Goal: Task Accomplishment & Management: Complete application form

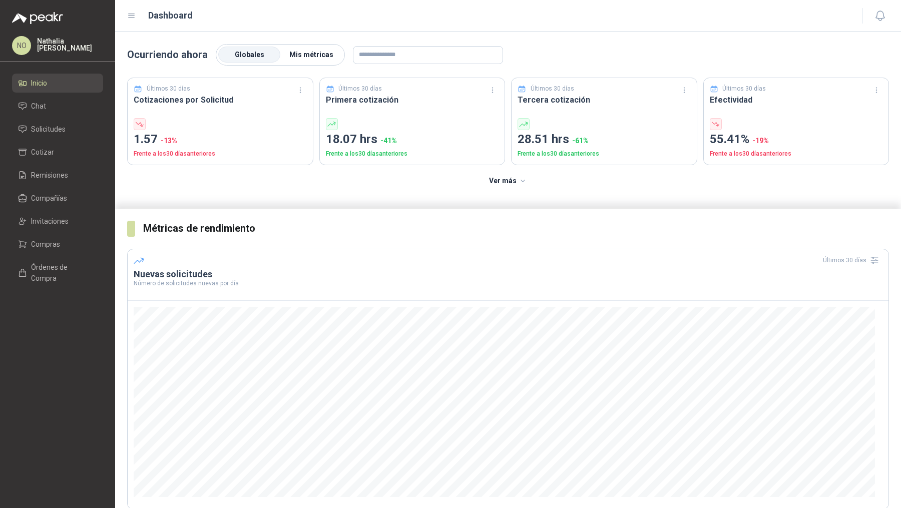
click at [320, 57] on span "Mis métricas" at bounding box center [311, 55] width 44 height 8
click at [58, 127] on span "Solicitudes" at bounding box center [48, 129] width 35 height 11
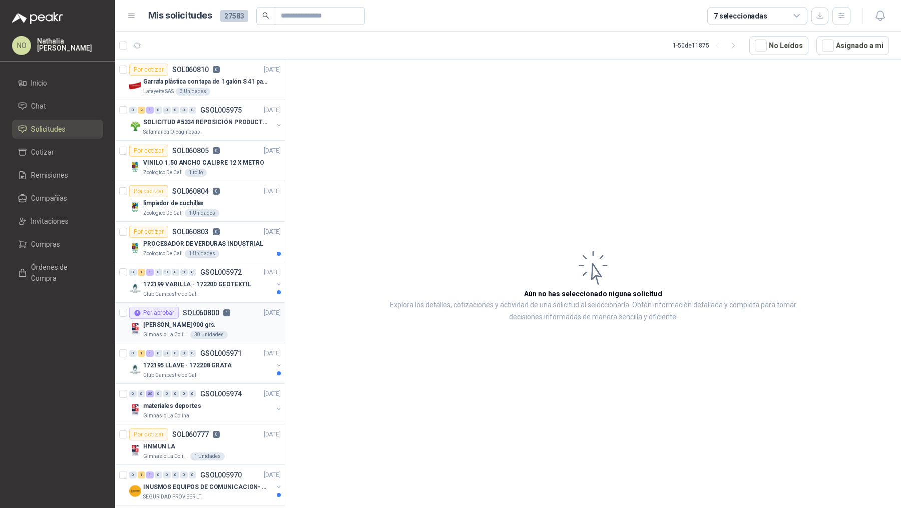
click at [200, 322] on p "[PERSON_NAME] 900 grs." at bounding box center [179, 325] width 73 height 10
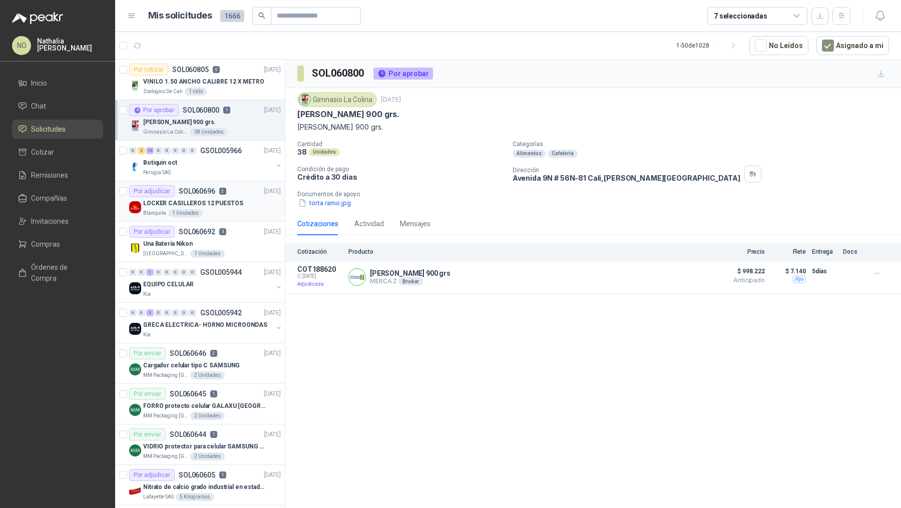
click at [216, 200] on p "LOCKER CASILLEROS 12 PUESTOS" at bounding box center [193, 204] width 100 height 10
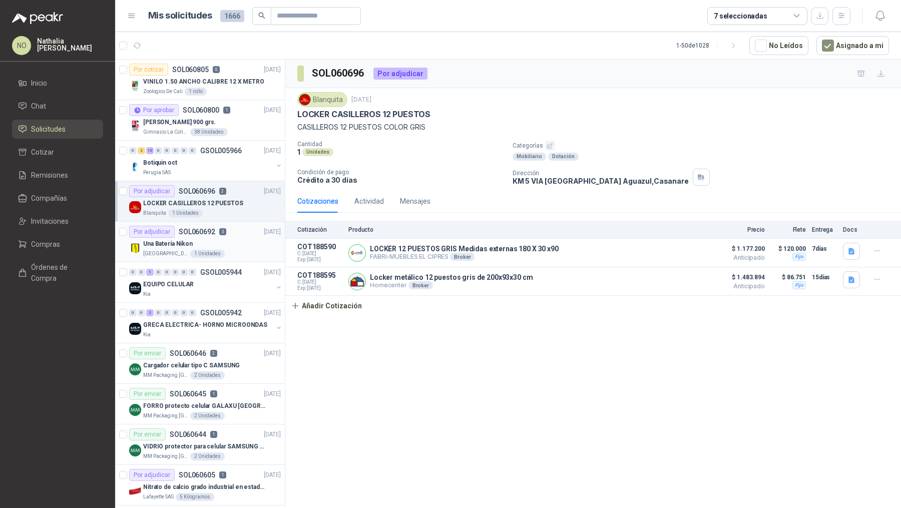
click at [218, 246] on div "Una Batería Nikon" at bounding box center [212, 244] width 138 height 12
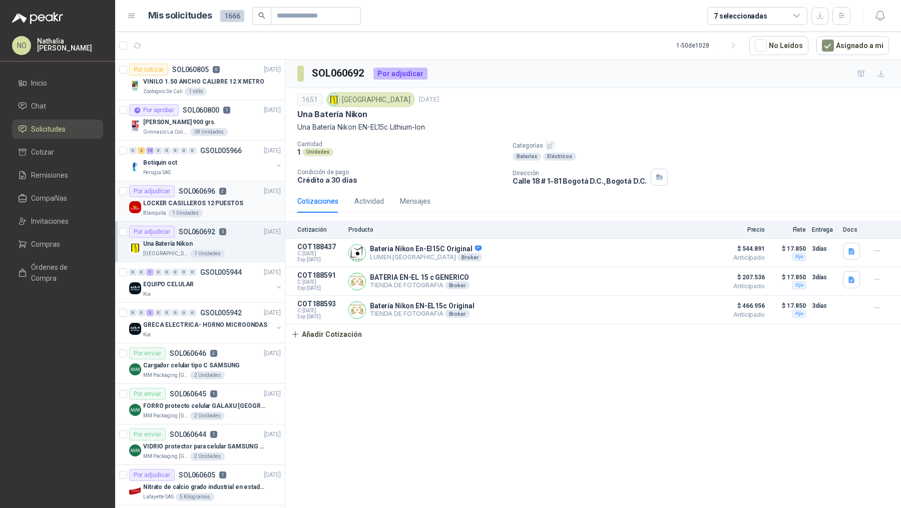
click at [230, 193] on div "Por adjudicar SOL060696 2 11/10/25" at bounding box center [205, 191] width 152 height 12
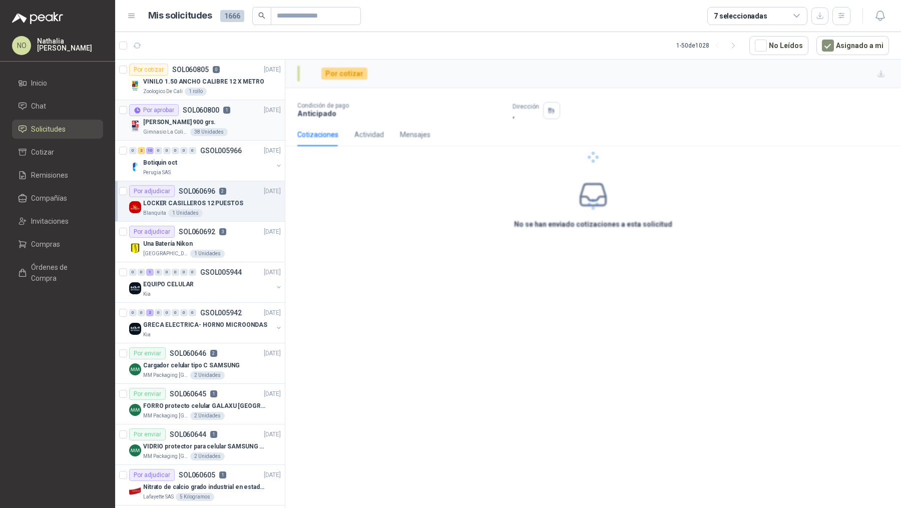
click at [245, 119] on div "[PERSON_NAME] 900 grs." at bounding box center [212, 122] width 138 height 12
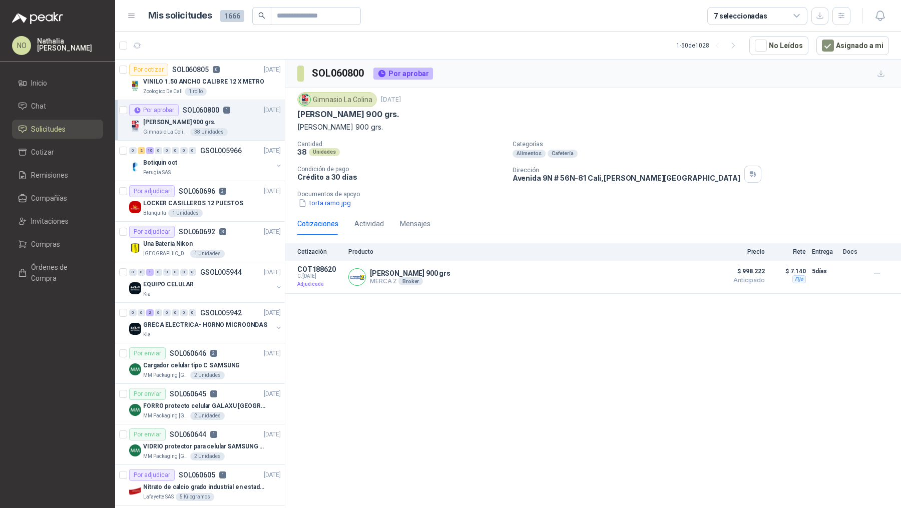
click at [234, 129] on div "Gimnasio La Colina 38 Unidades" at bounding box center [212, 132] width 138 height 8
click at [715, 271] on span "$ 998.222" at bounding box center [739, 271] width 50 height 12
click at [688, 273] on button "Detalles" at bounding box center [684, 277] width 47 height 14
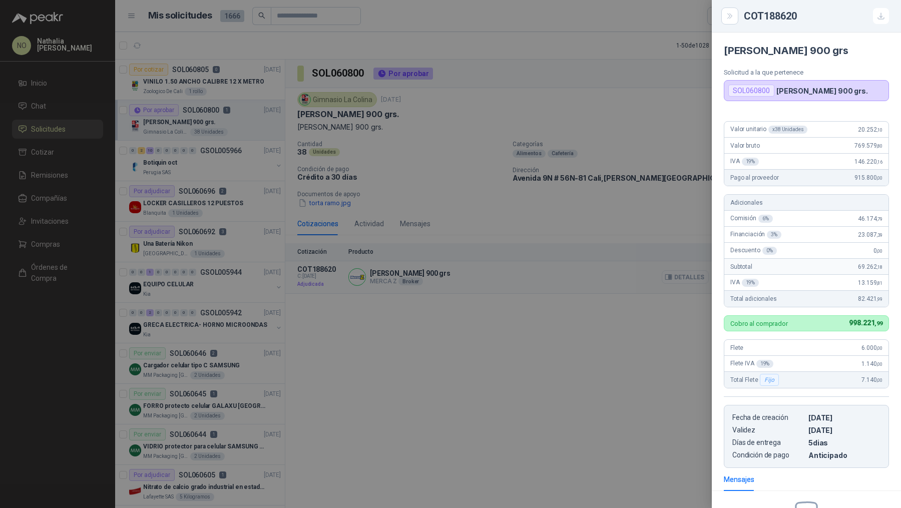
scroll to position [118, 0]
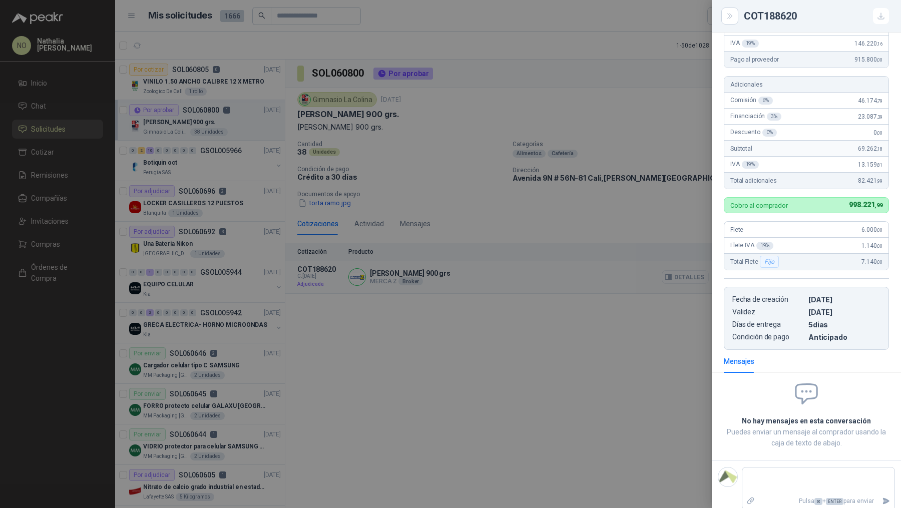
click at [688, 273] on div at bounding box center [450, 254] width 901 height 508
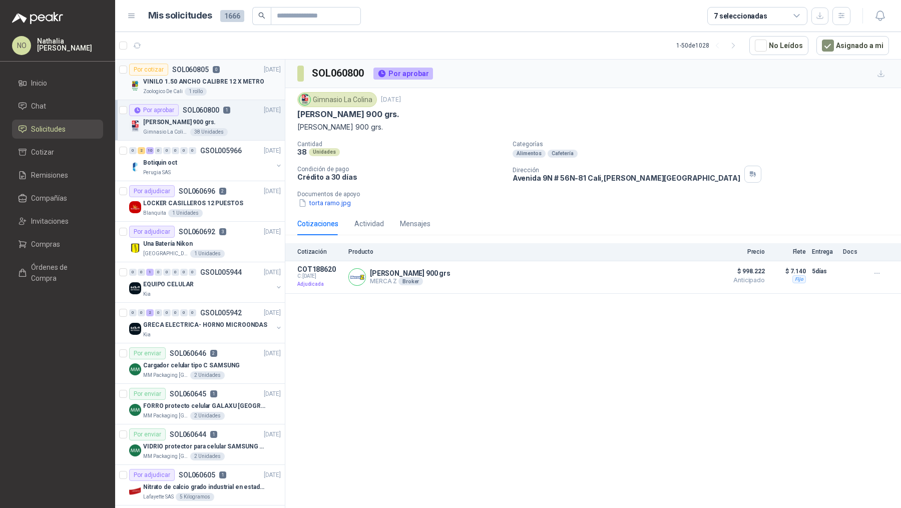
click at [236, 84] on p "VINILO 1.50 ANCHO CALIBRE 12 X METRO" at bounding box center [203, 82] width 121 height 10
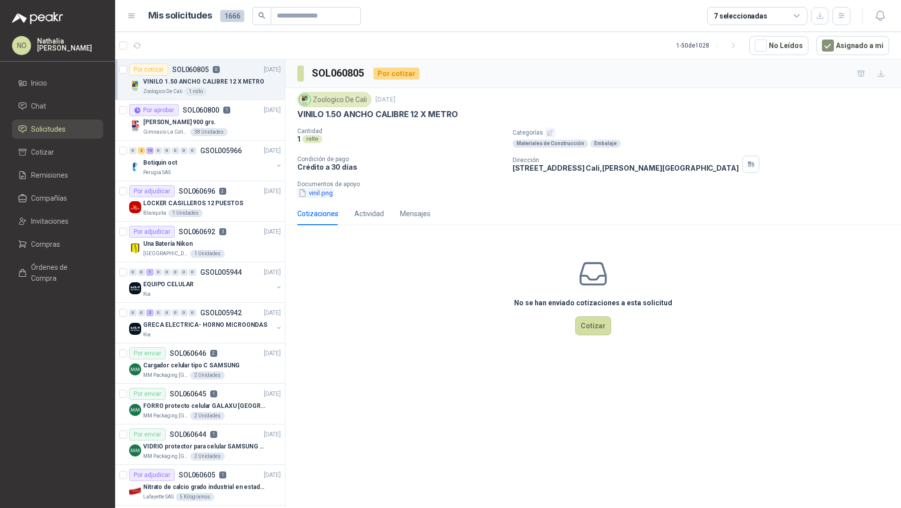
click at [328, 193] on button "vinil.png" at bounding box center [315, 193] width 37 height 11
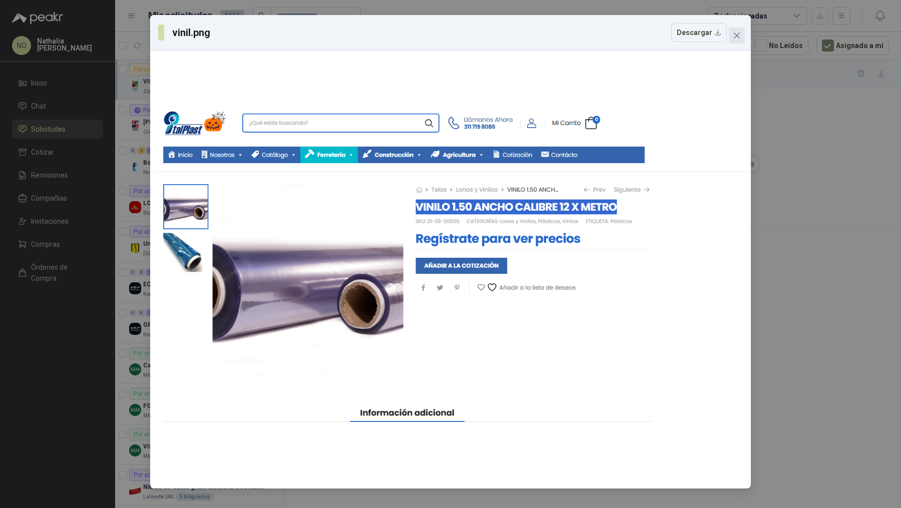
click at [733, 36] on icon "close" at bounding box center [736, 36] width 8 height 8
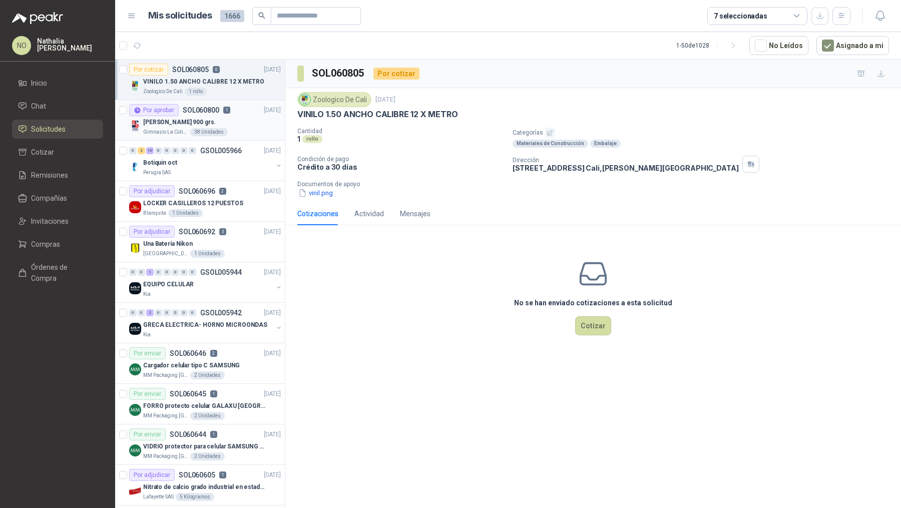
click at [238, 118] on div "[PERSON_NAME] 900 grs." at bounding box center [212, 122] width 138 height 12
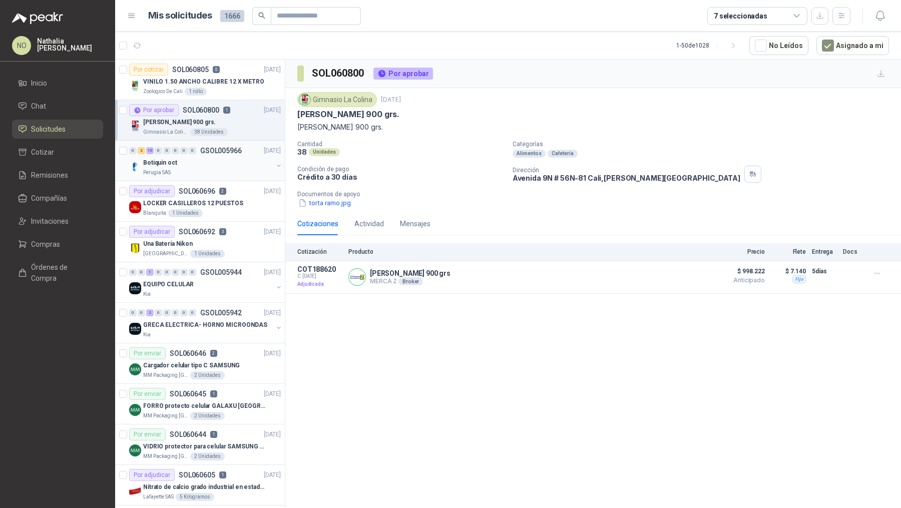
click at [217, 154] on div "0 2 10 0 0 0 0 0 GSOL005966 14/10/25" at bounding box center [206, 151] width 154 height 12
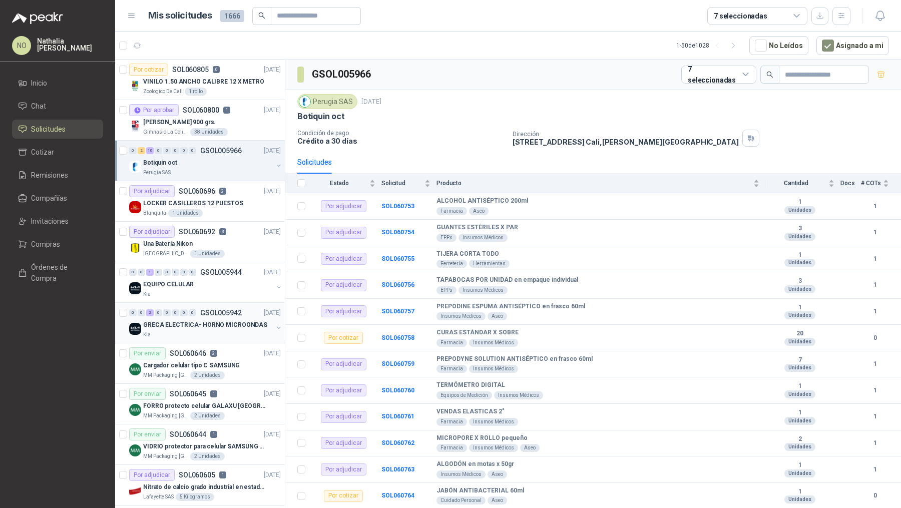
click at [242, 327] on p "GRECA ELECTRICA- HORNO MICROONDAS" at bounding box center [205, 325] width 124 height 10
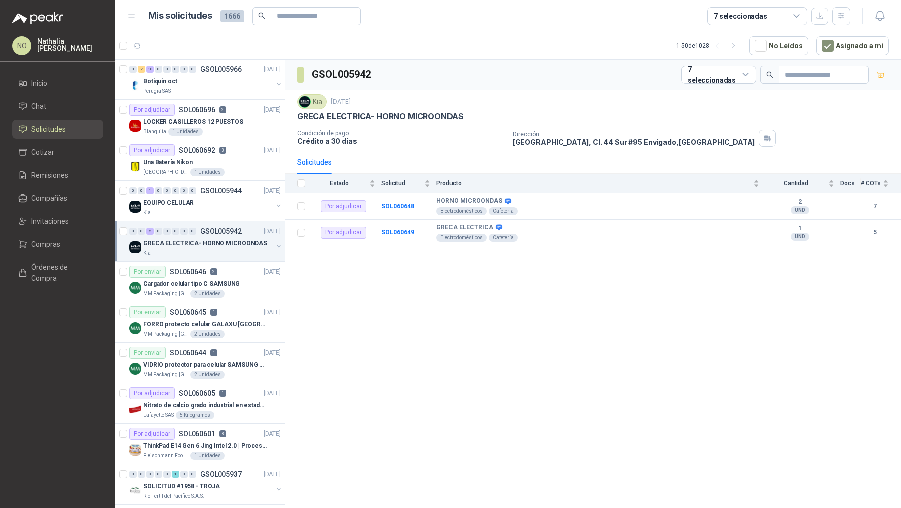
scroll to position [87, 0]
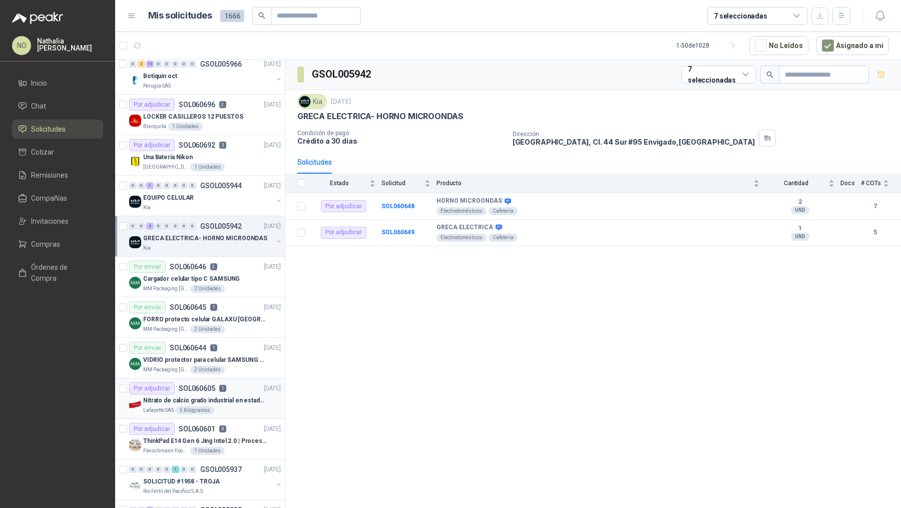
click at [225, 396] on p "Nitrato de calcio grado industrial en estado solido" at bounding box center [205, 401] width 125 height 10
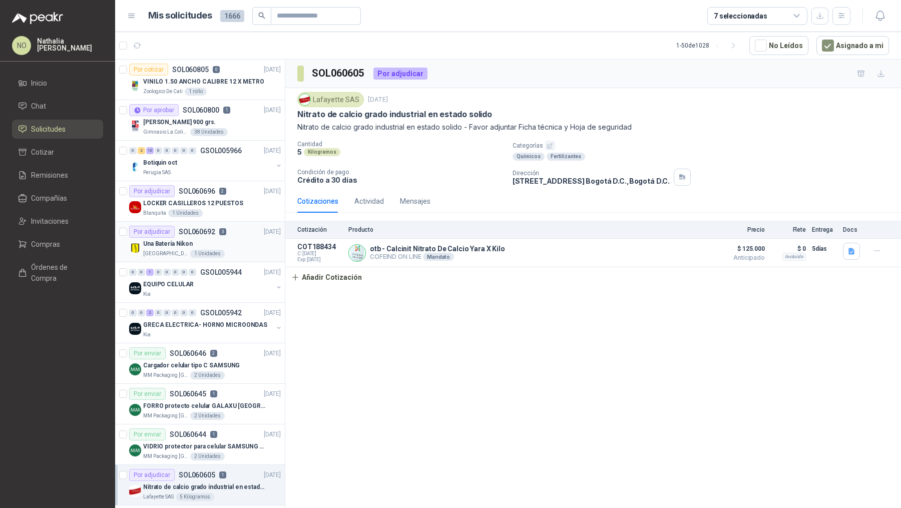
click at [233, 152] on p "GSOL005966" at bounding box center [221, 150] width 42 height 7
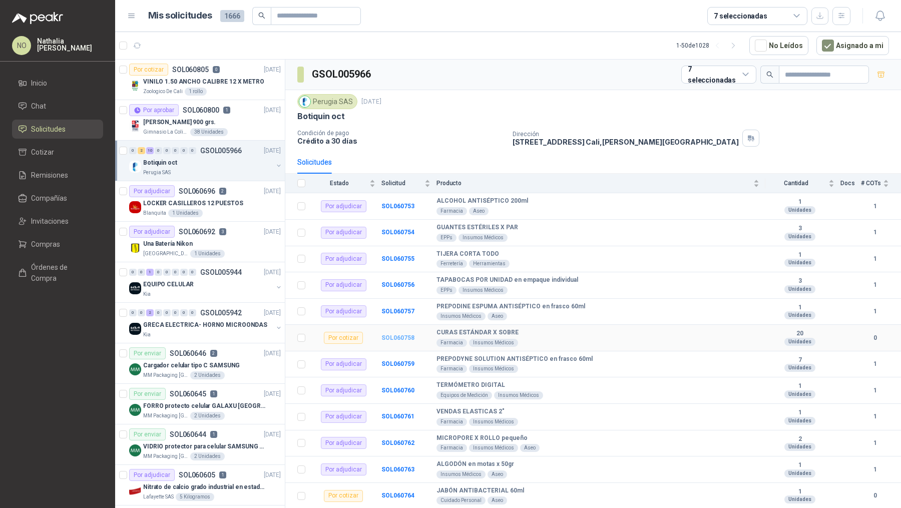
click at [398, 335] on b "SOL060758" at bounding box center [397, 337] width 33 height 7
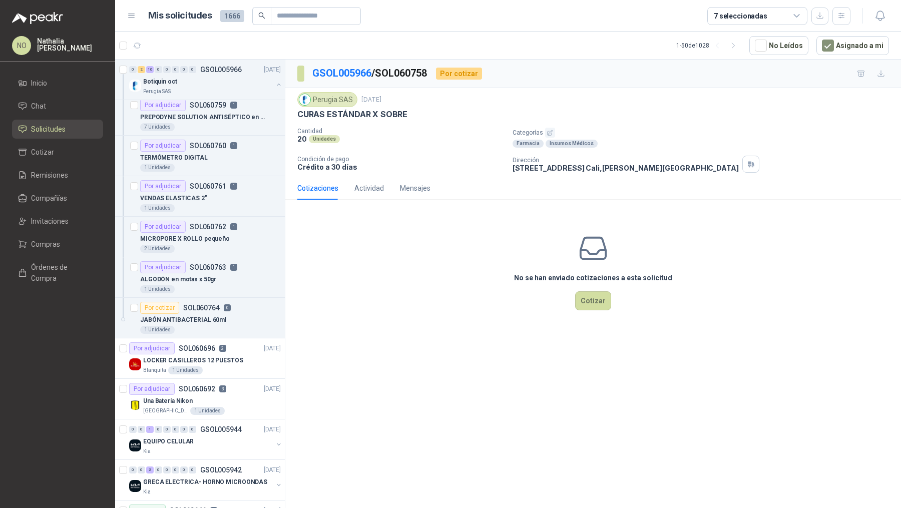
scroll to position [329, 0]
click at [229, 314] on div "JABÓN ANTIBACTERIAL 60ml" at bounding box center [210, 320] width 141 height 12
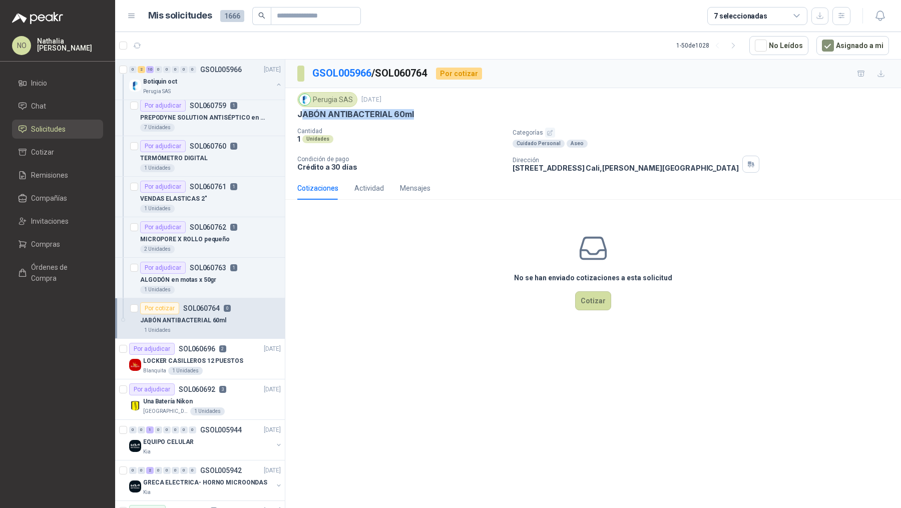
drag, startPoint x: 300, startPoint y: 113, endPoint x: 454, endPoint y: 117, distance: 154.1
click at [454, 117] on div "JABÓN ANTIBACTERIAL 60ml" at bounding box center [592, 114] width 591 height 11
click at [294, 110] on div "Perugia SAS 14 oct, 2025 JABÓN ANTIBACTERIAL 60ml Cantidad 1 Unidades Categorí…" at bounding box center [592, 132] width 615 height 89
drag, startPoint x: 294, startPoint y: 110, endPoint x: 421, endPoint y: 111, distance: 127.1
click at [421, 111] on div "Perugia SAS 14 oct, 2025 JABÓN ANTIBACTERIAL 60ml Cantidad 1 Unidades Categorí…" at bounding box center [592, 132] width 615 height 89
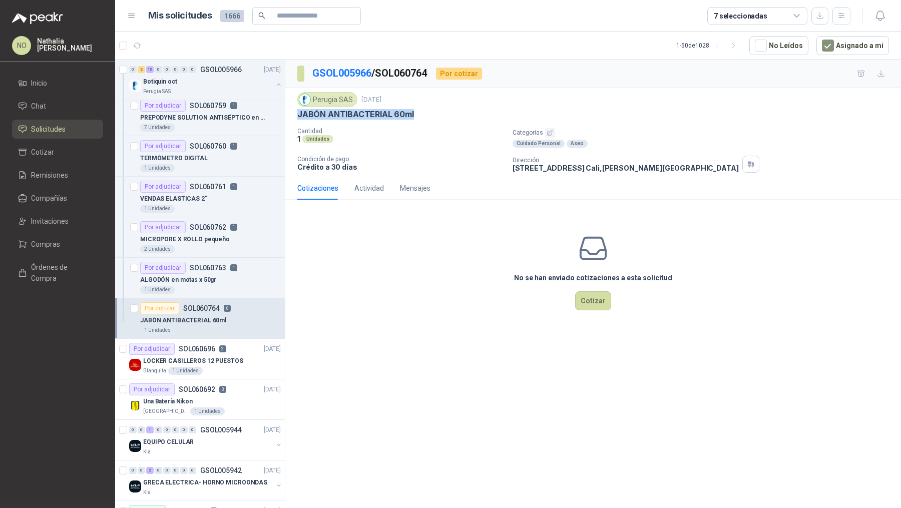
copy p "JABÓN ANTIBACTERIAL 60ml"
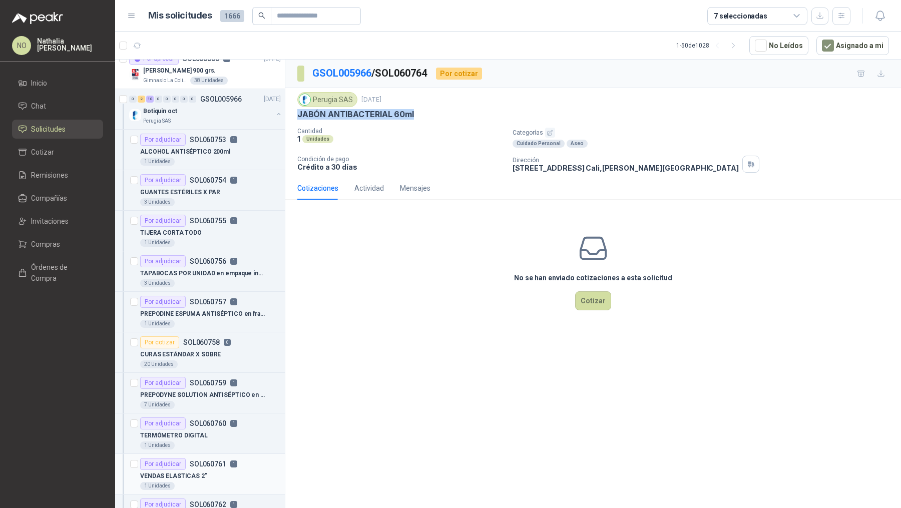
scroll to position [51, 0]
click at [214, 160] on div "1 Unidades" at bounding box center [210, 163] width 141 height 8
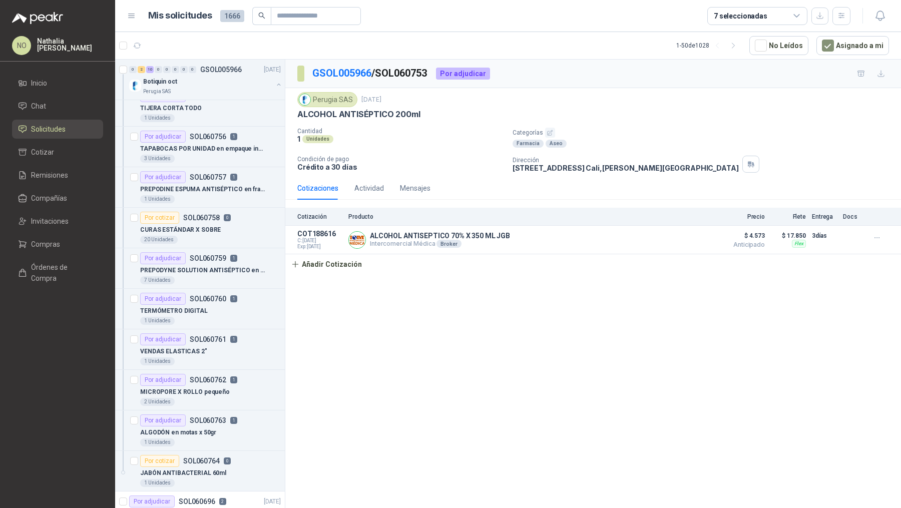
scroll to position [178, 0]
click at [215, 217] on p "SOL060758" at bounding box center [201, 216] width 37 height 7
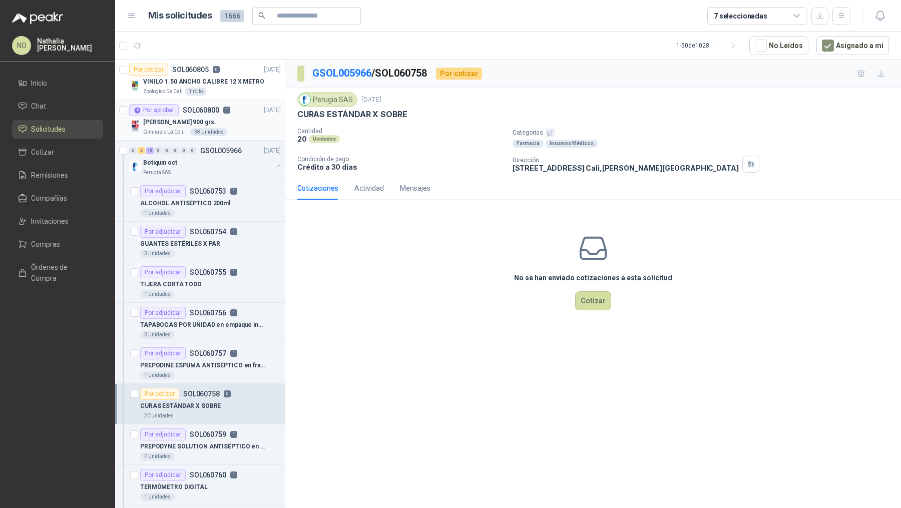
click at [231, 121] on div "[PERSON_NAME] 900 grs." at bounding box center [212, 122] width 138 height 12
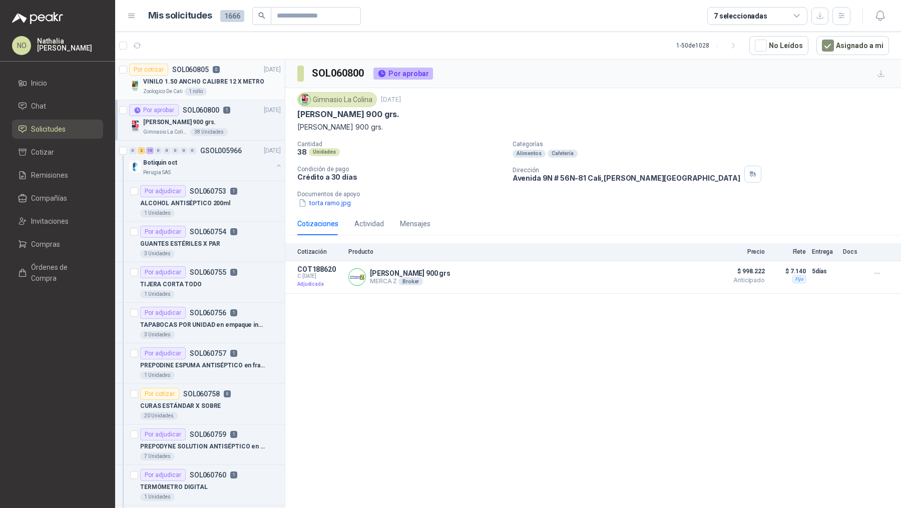
click at [231, 89] on div "Zoologico De Cali 1 rollo" at bounding box center [212, 92] width 138 height 8
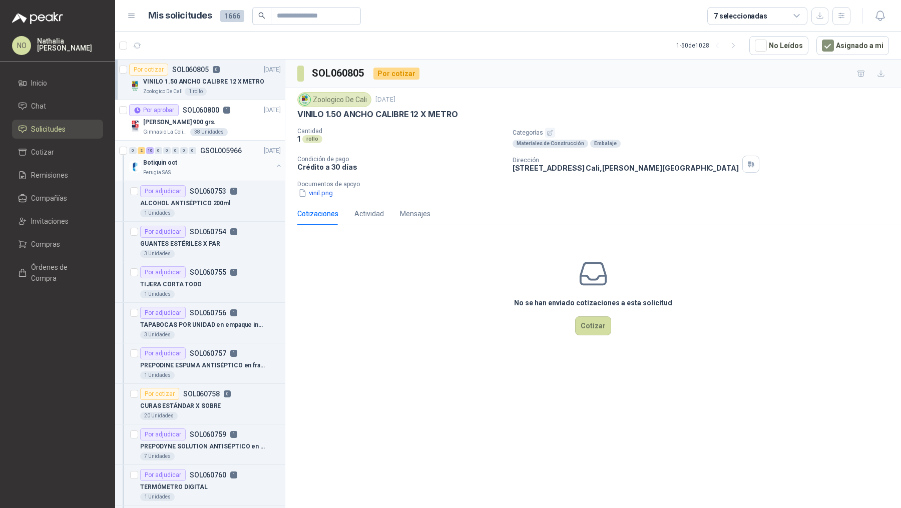
click at [223, 152] on p "GSOL005966" at bounding box center [221, 150] width 42 height 7
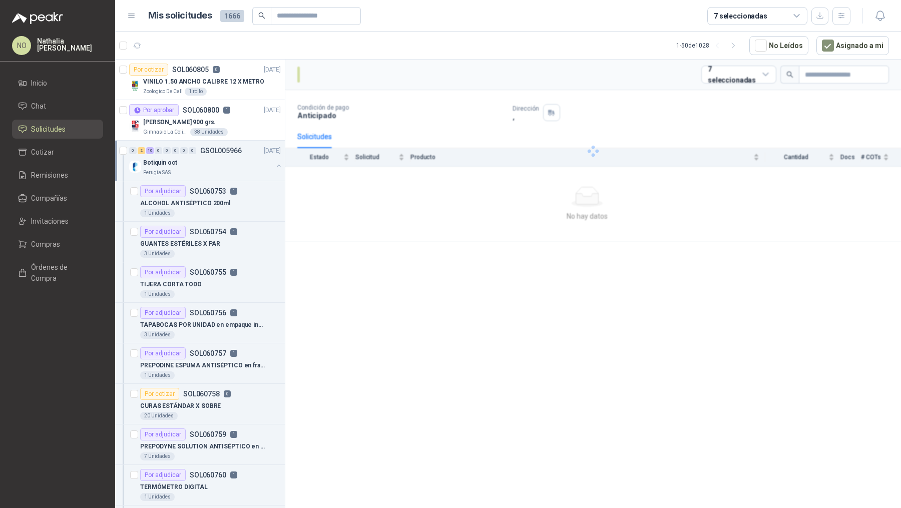
click at [223, 152] on p "GSOL005966" at bounding box center [221, 150] width 42 height 7
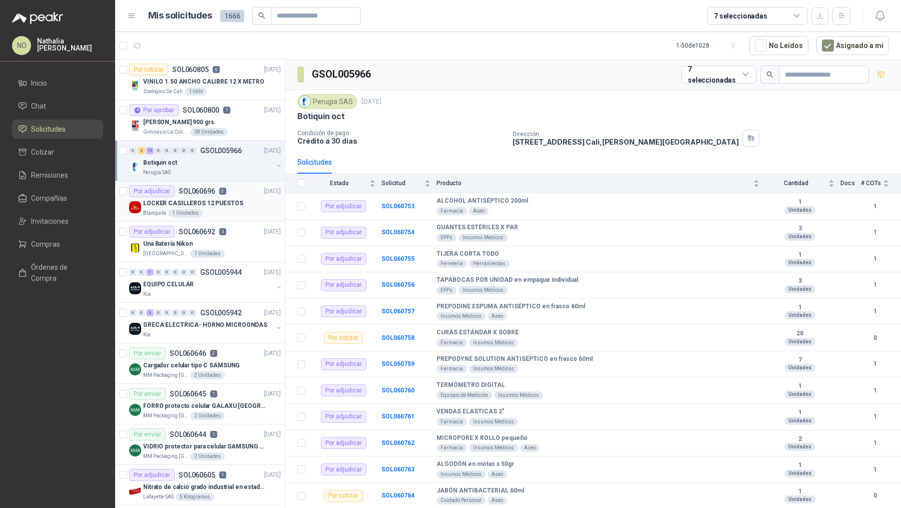
click at [243, 216] on div "Blanquita 1 Unidades" at bounding box center [212, 213] width 138 height 8
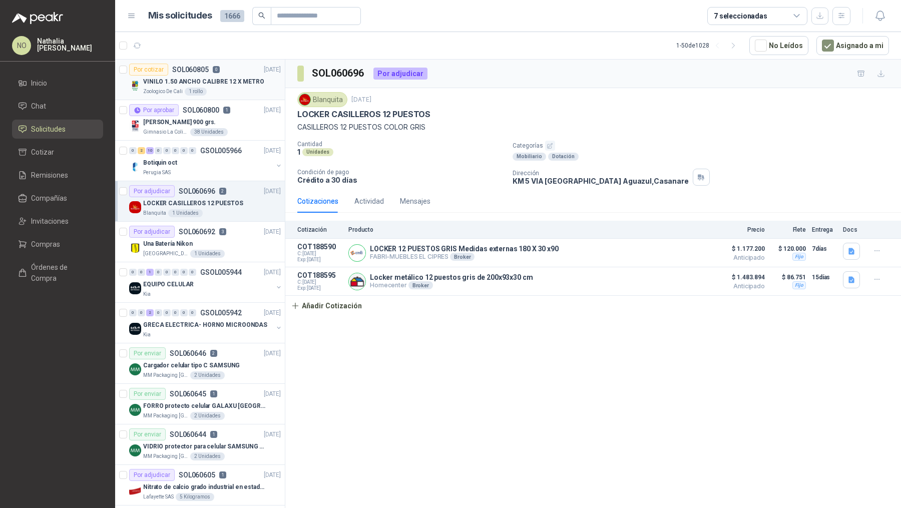
click at [232, 83] on p "VINILO 1.50 ANCHO CALIBRE 12 X METRO" at bounding box center [203, 82] width 121 height 10
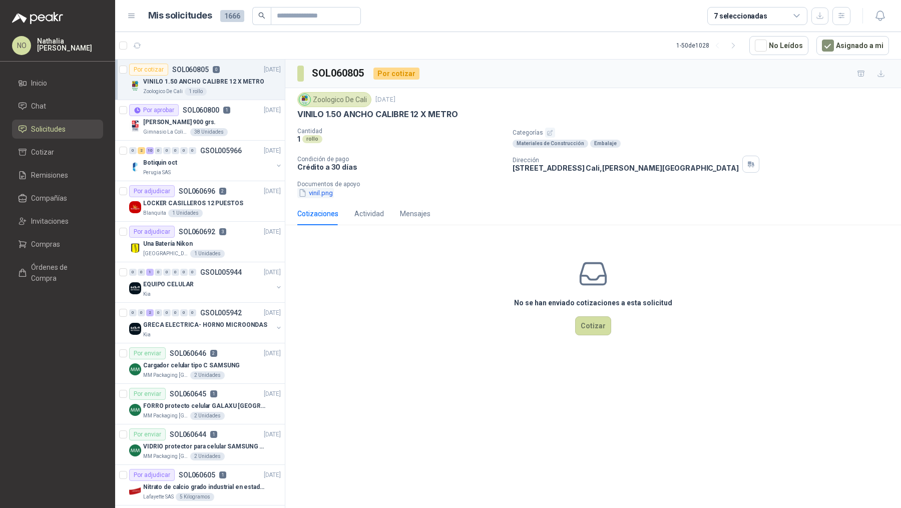
click at [323, 193] on button "vinil.png" at bounding box center [315, 193] width 37 height 11
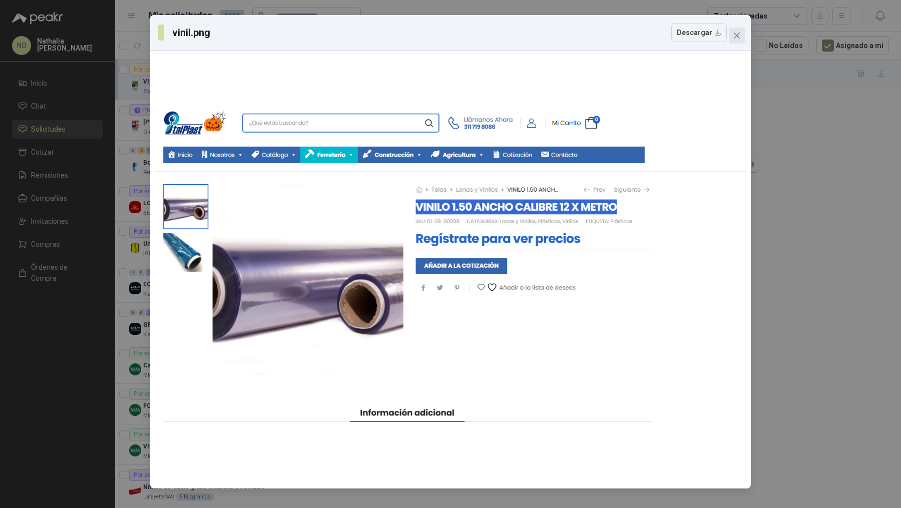
click at [737, 36] on icon "close" at bounding box center [736, 36] width 8 height 8
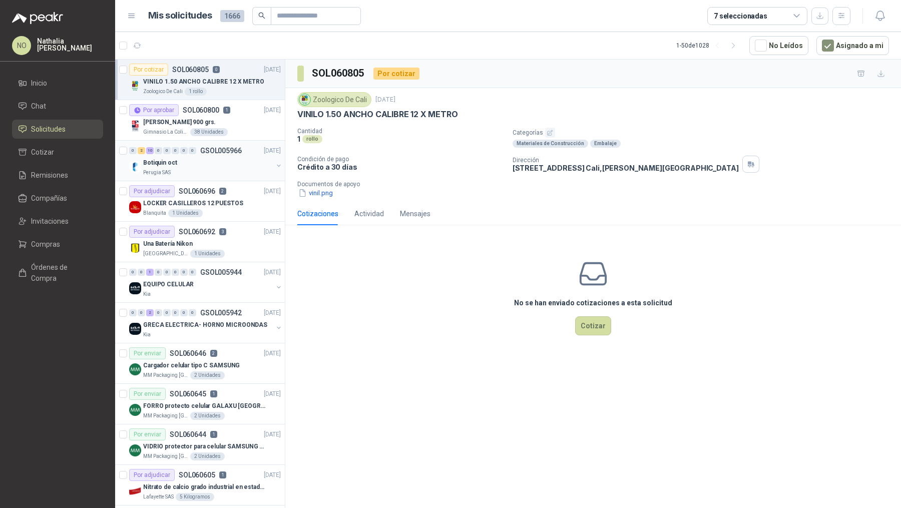
click at [219, 157] on div "Botiquin oct" at bounding box center [208, 163] width 130 height 12
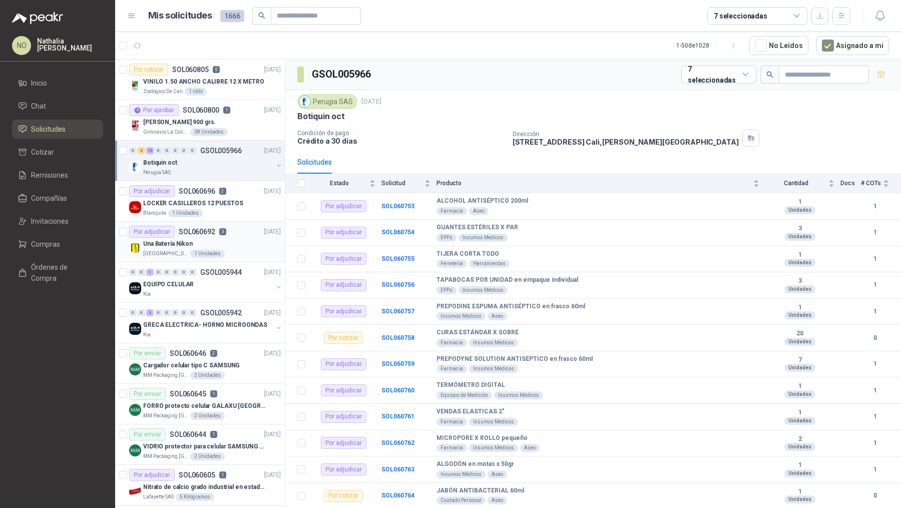
click at [222, 250] on div "Universidad de los Andes 1 Unidades" at bounding box center [212, 254] width 138 height 8
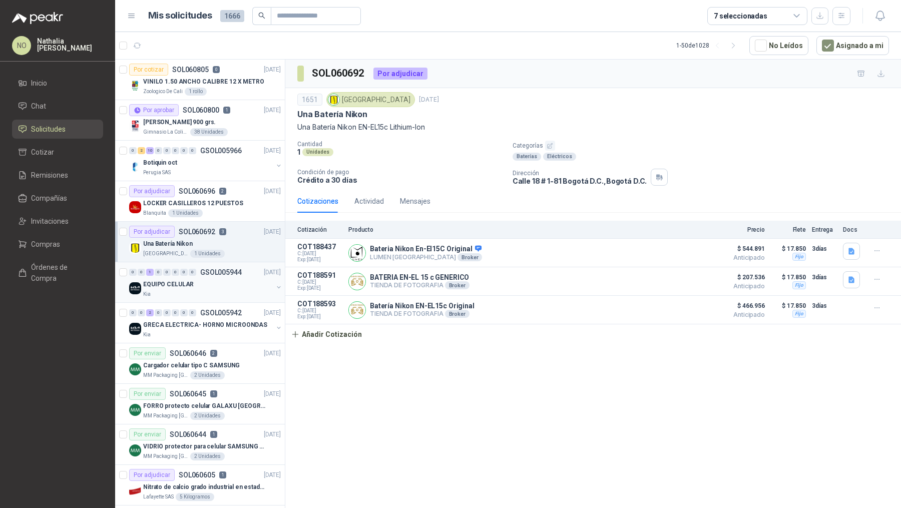
click at [198, 293] on div "Kia" at bounding box center [208, 294] width 130 height 8
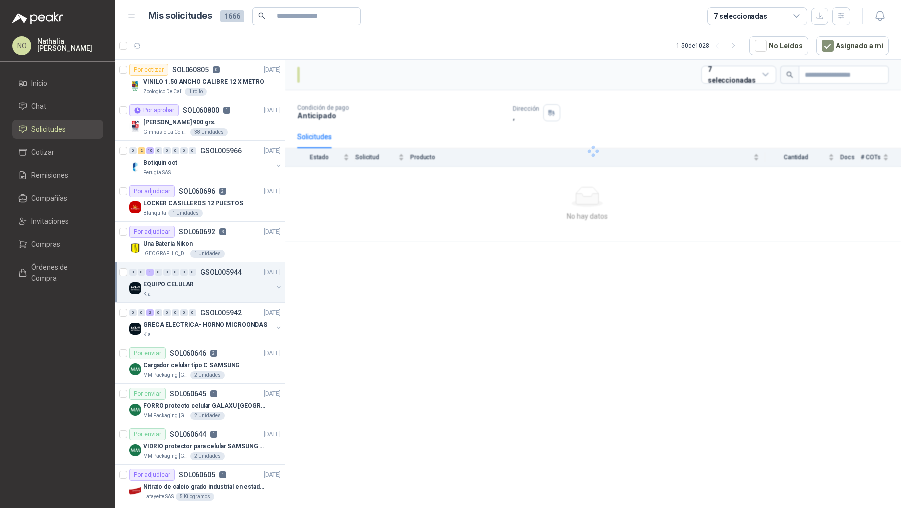
click at [198, 293] on div "Kia" at bounding box center [208, 294] width 130 height 8
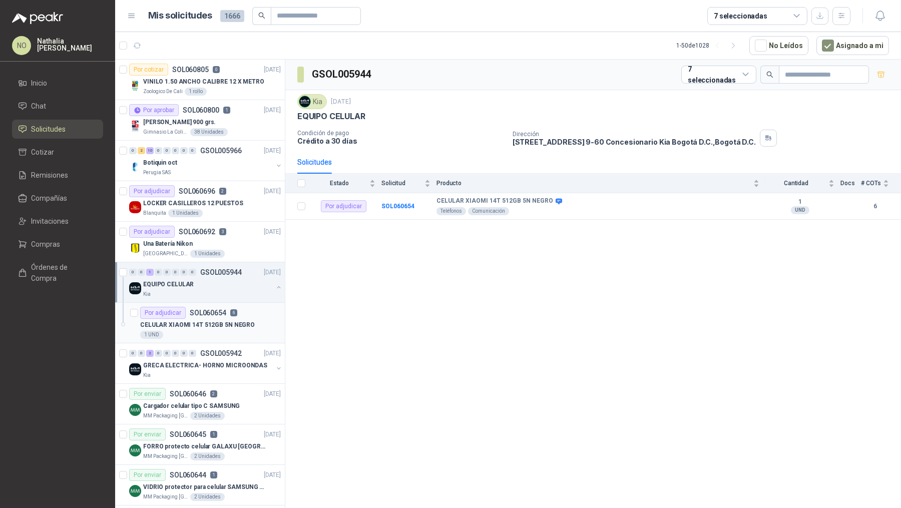
click at [197, 333] on div "1 UND" at bounding box center [210, 335] width 141 height 8
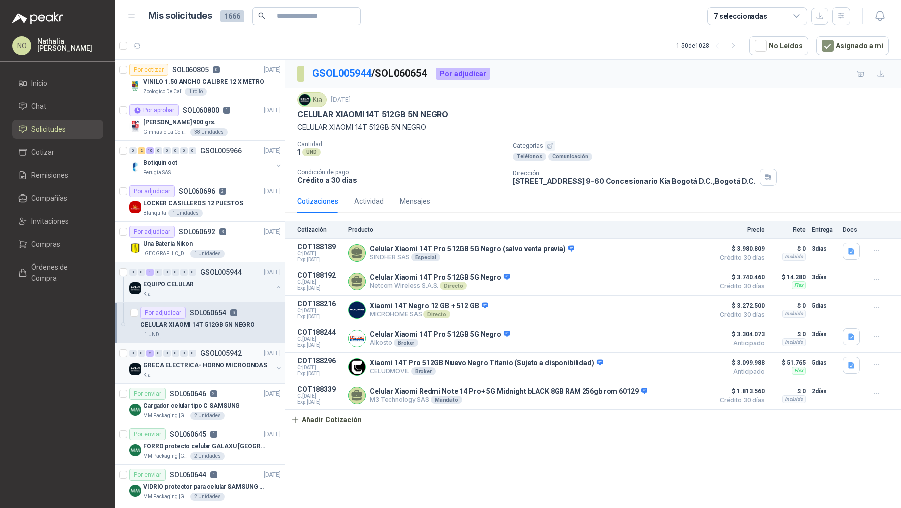
click at [221, 365] on p "GRECA ELECTRICA- HORNO MICROONDAS" at bounding box center [205, 366] width 124 height 10
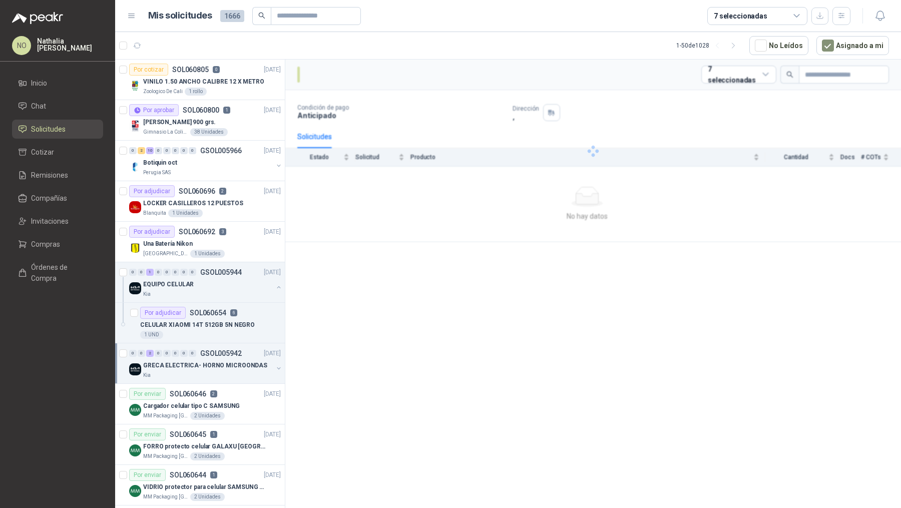
click at [221, 365] on p "GRECA ELECTRICA- HORNO MICROONDAS" at bounding box center [205, 366] width 124 height 10
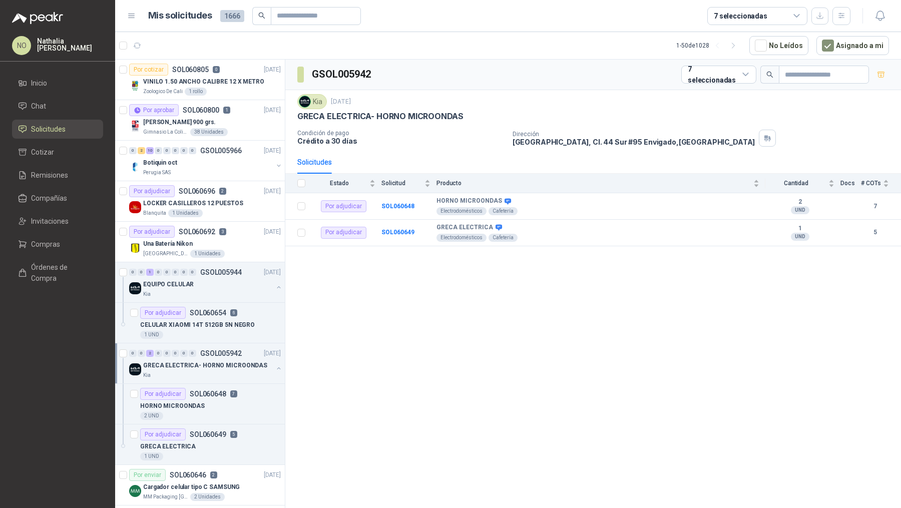
click at [221, 365] on p "GRECA ELECTRICA- HORNO MICROONDAS" at bounding box center [205, 366] width 124 height 10
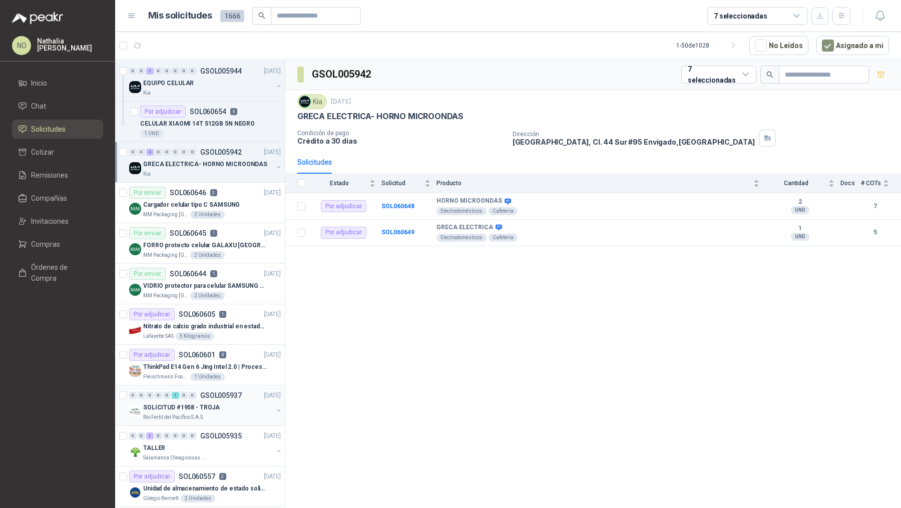
scroll to position [223, 0]
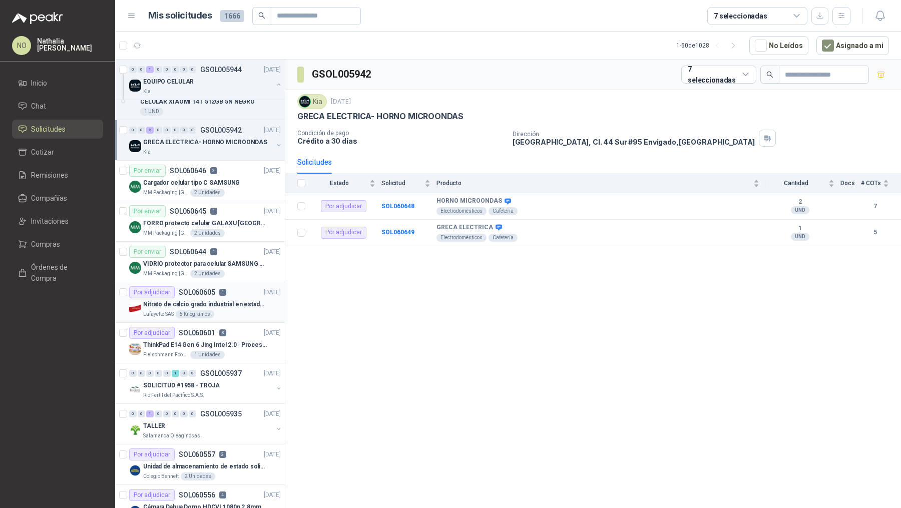
click at [216, 294] on div "Por adjudicar SOL060605 1" at bounding box center [177, 292] width 97 height 12
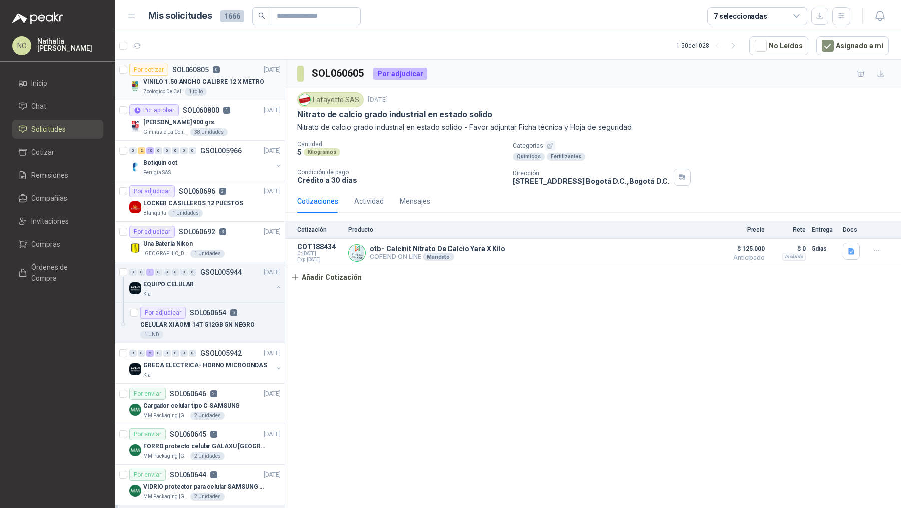
click at [237, 80] on p "VINILO 1.50 ANCHO CALIBRE 12 X METRO" at bounding box center [203, 82] width 121 height 10
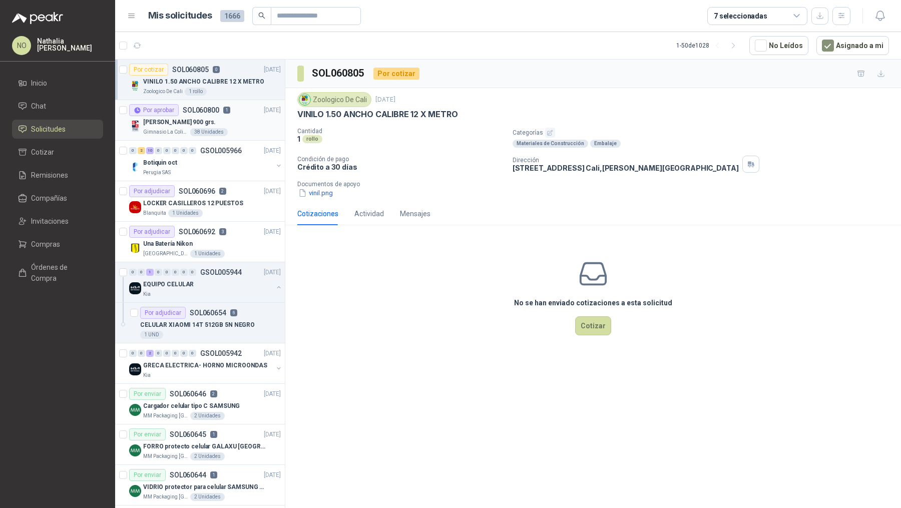
click at [226, 122] on div "[PERSON_NAME] 900 grs." at bounding box center [212, 122] width 138 height 12
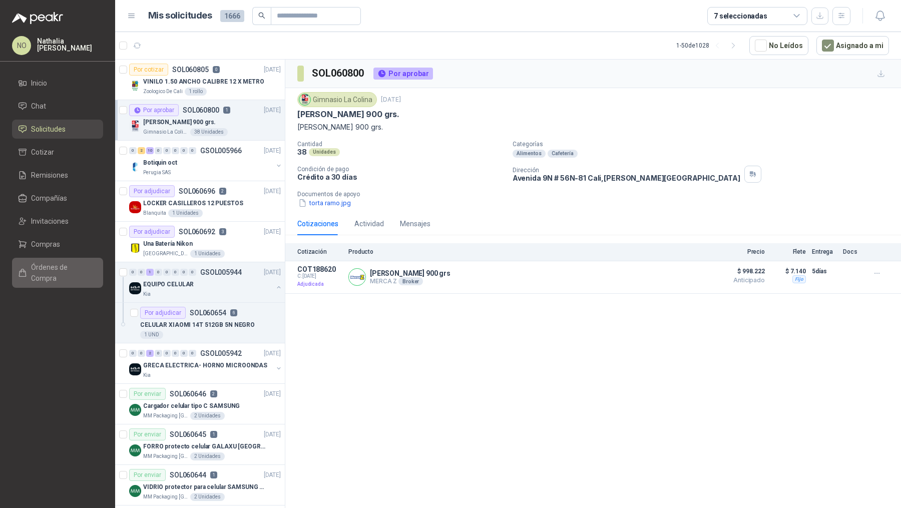
click at [74, 265] on span "Órdenes de Compra" at bounding box center [62, 273] width 63 height 22
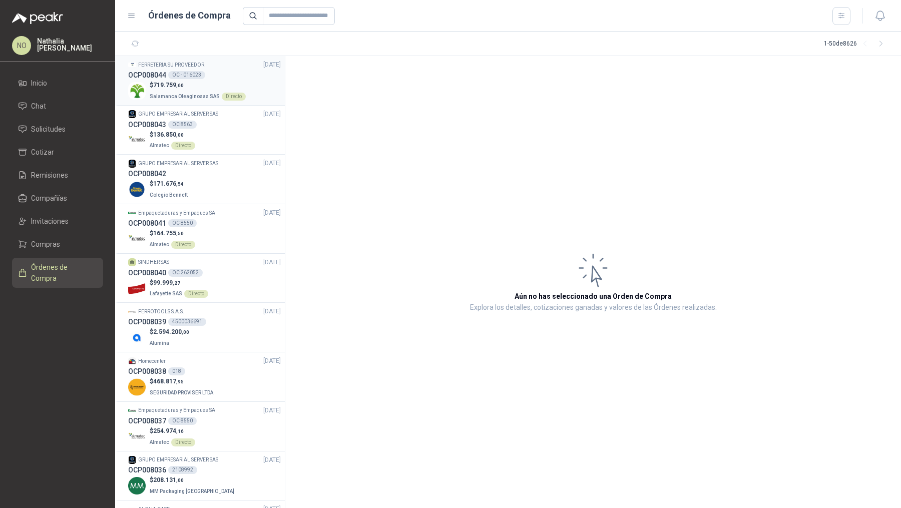
click at [219, 74] on div "OCP008044 OC - 016023" at bounding box center [204, 75] width 153 height 11
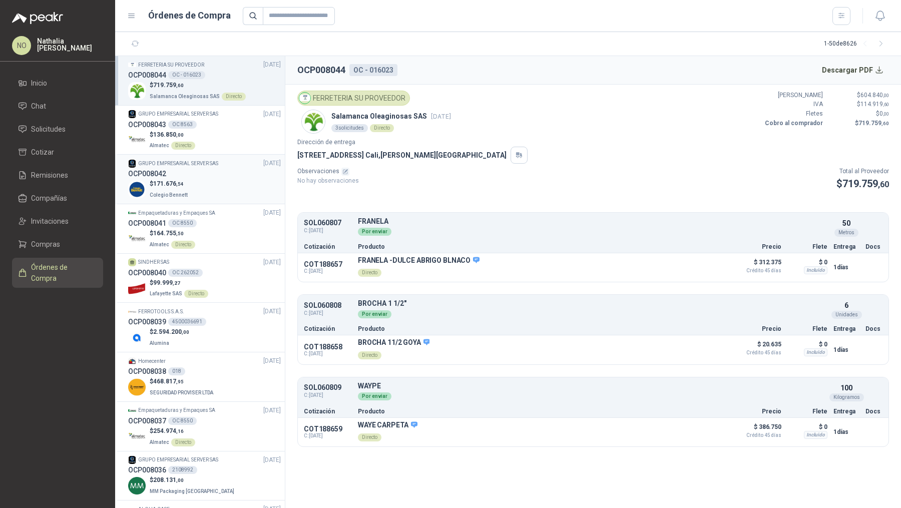
click at [209, 182] on div "$ 171.676 ,54 Colegio Bennett" at bounding box center [204, 189] width 153 height 21
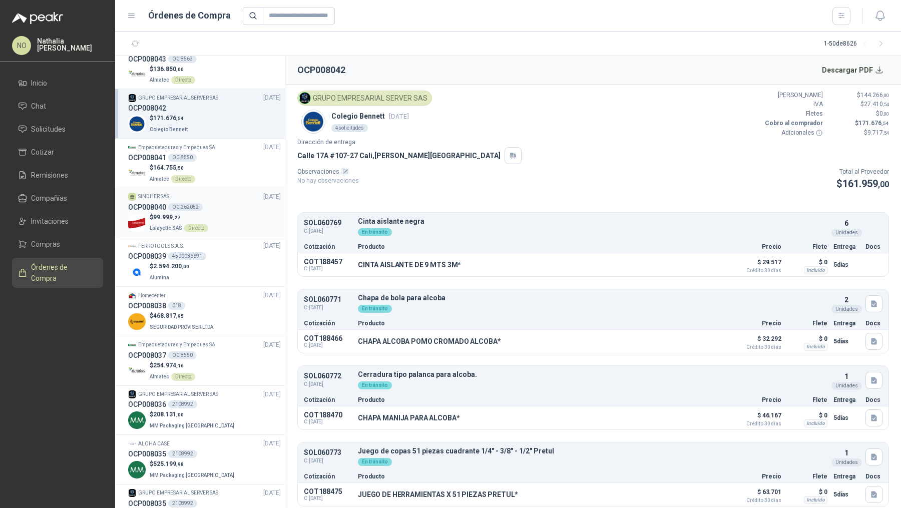
scroll to position [71, 0]
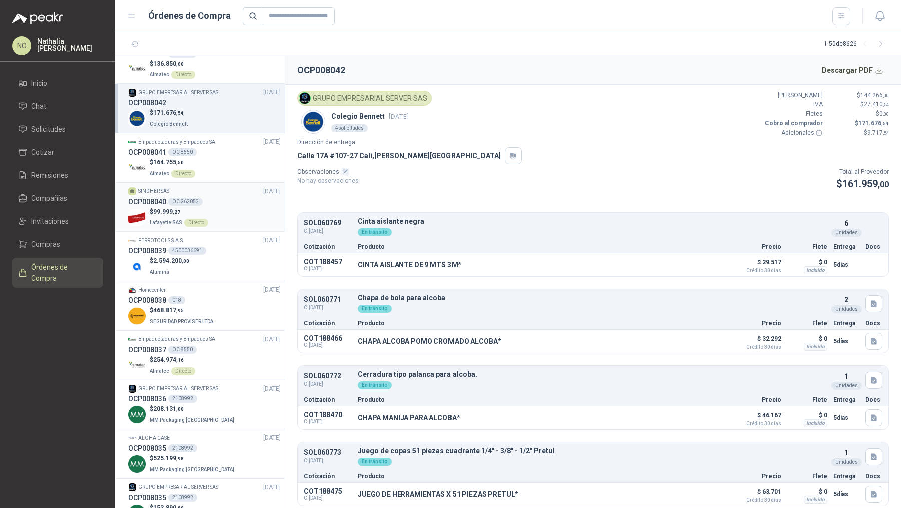
click at [228, 281] on li "Homecenter 14/10/25 OCP008038 018 $ 468.817 ,95 SEGURIDAD PROVISER LTDA" at bounding box center [200, 306] width 170 height 50
click at [171, 300] on div "018" at bounding box center [176, 300] width 17 height 8
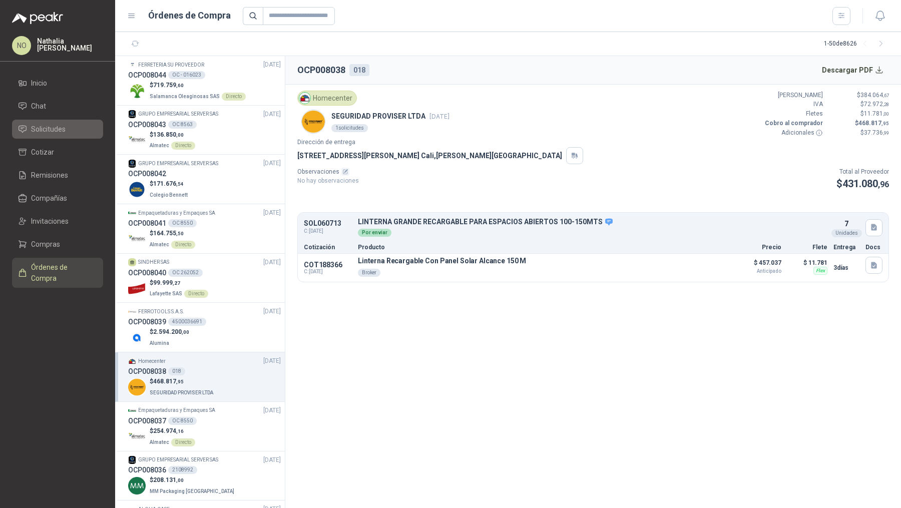
click at [70, 127] on li "Solicitudes" at bounding box center [57, 129] width 79 height 11
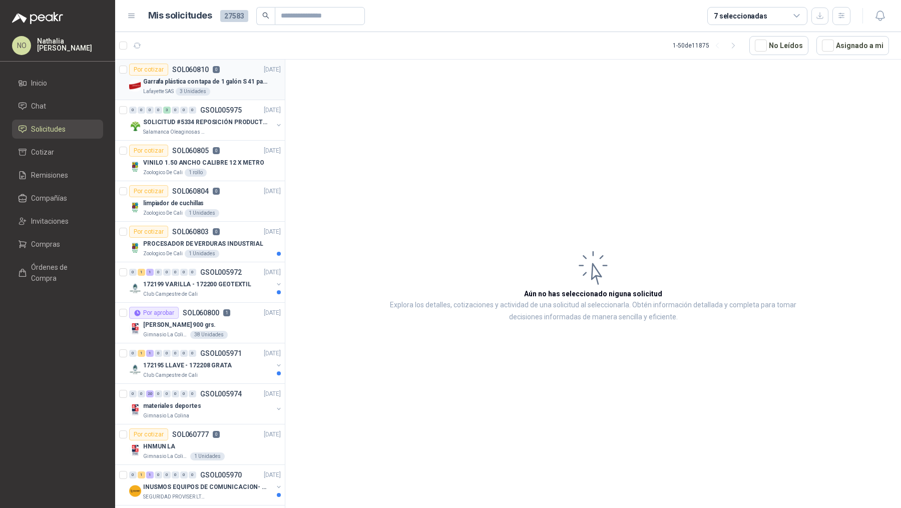
click at [254, 92] on div "Lafayette SAS 3 Unidades" at bounding box center [212, 92] width 138 height 8
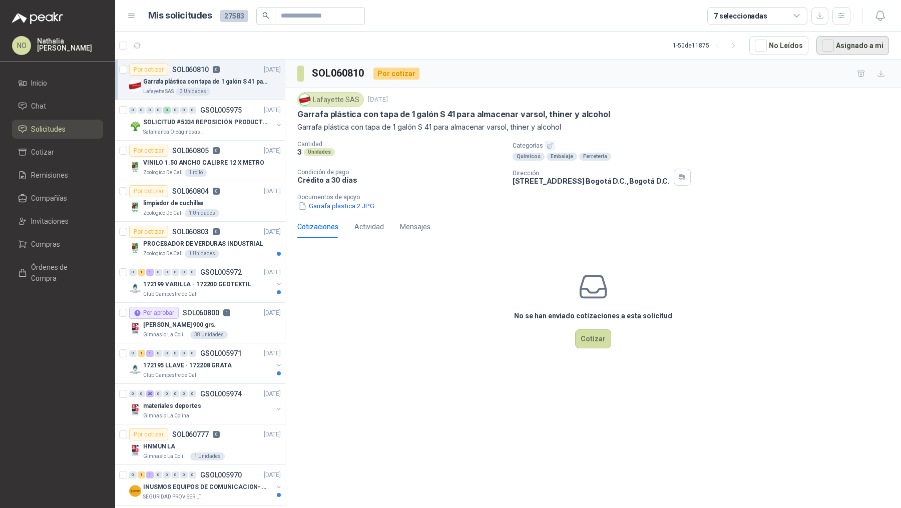
click at [860, 49] on button "Asignado a mi" at bounding box center [852, 45] width 73 height 19
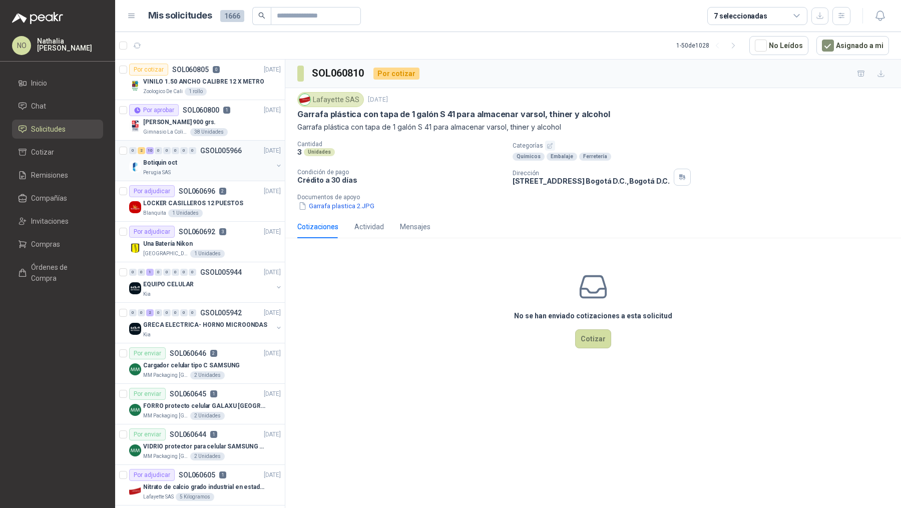
click at [223, 161] on div "Botiquin oct" at bounding box center [208, 163] width 130 height 12
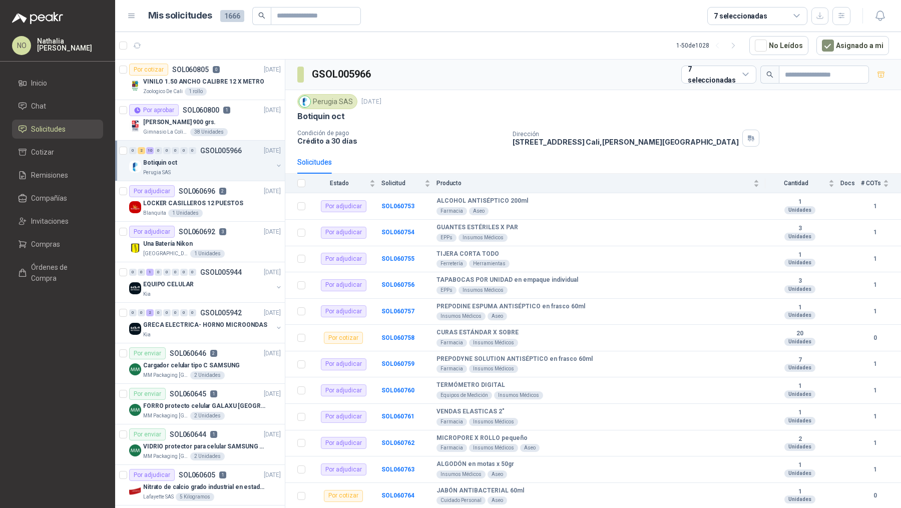
click at [223, 161] on div "Botiquin oct" at bounding box center [208, 163] width 130 height 12
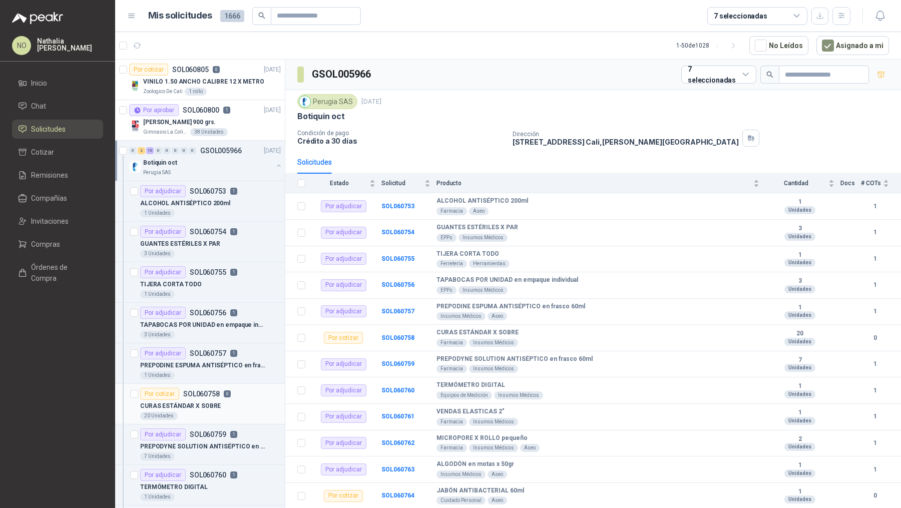
click at [221, 395] on div "Por cotizar SOL060758 0" at bounding box center [185, 394] width 91 height 12
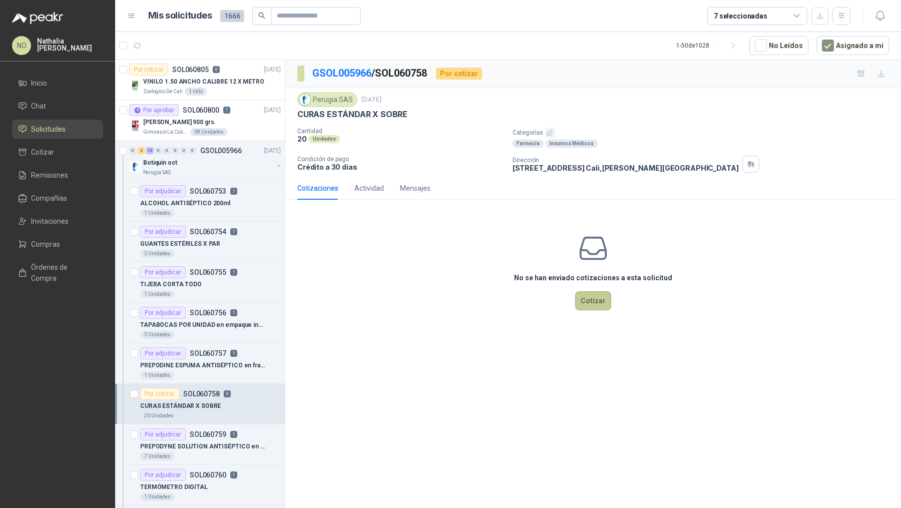
click at [587, 293] on button "Cotizar" at bounding box center [593, 300] width 36 height 19
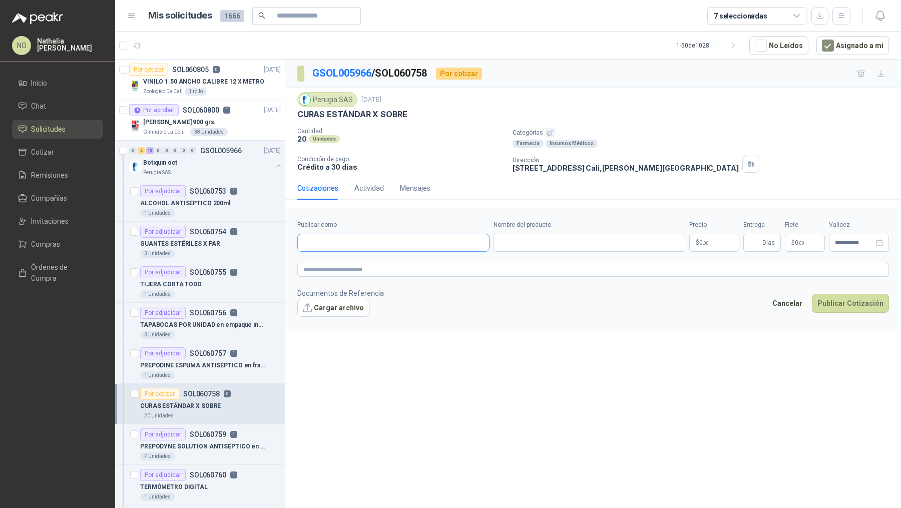
click at [431, 244] on input "Publicar como" at bounding box center [393, 242] width 191 height 17
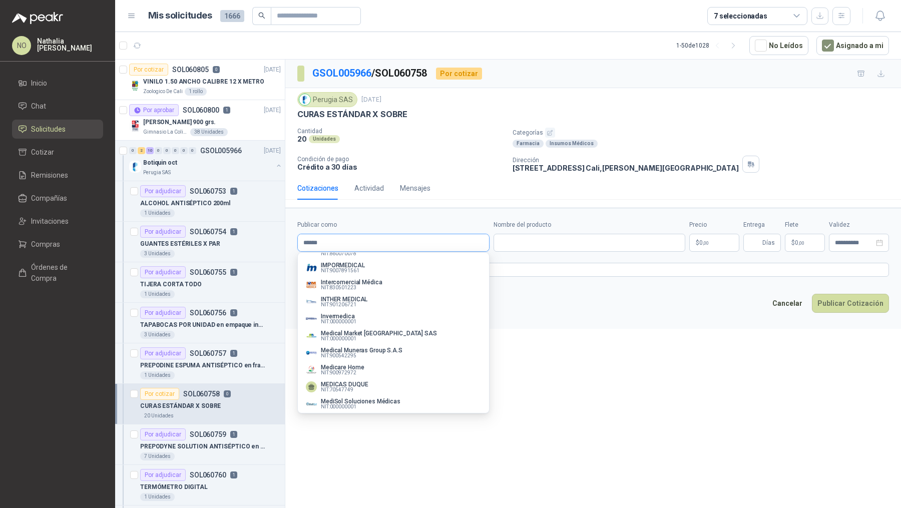
scroll to position [153, 0]
type input "******"
click at [359, 277] on button "Intercomercial Médica NIT : 830501223" at bounding box center [393, 282] width 183 height 17
type input "**********"
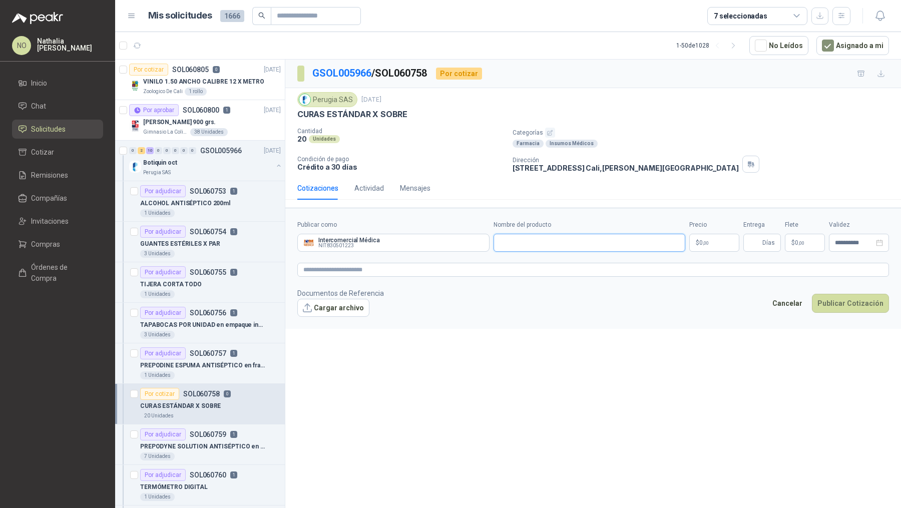
click at [519, 247] on input "Nombre del producto" at bounding box center [589, 243] width 192 height 18
paste input "**********"
type input "**********"
click at [702, 240] on body "NO Nathalia Ortega Inicio Chat Solicitudes Cotizar Remisiones Compañías Invitac…" at bounding box center [450, 254] width 901 height 508
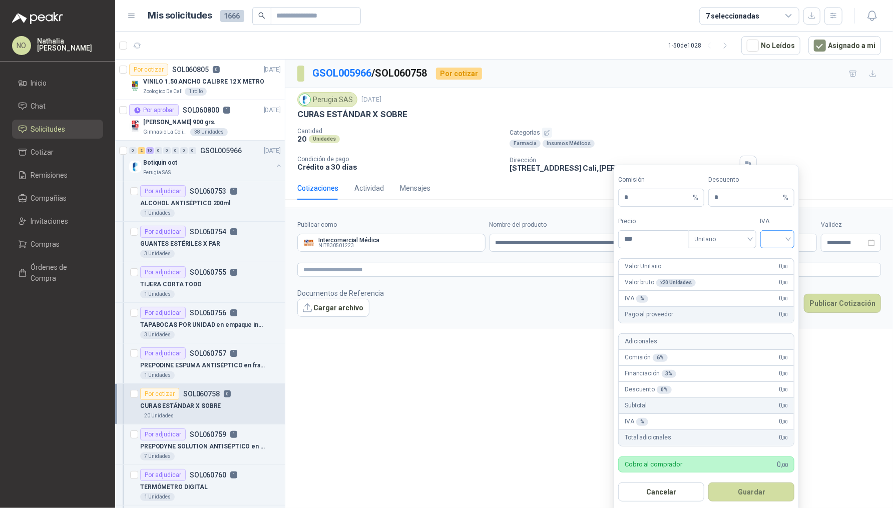
click at [763, 240] on div at bounding box center [777, 239] width 35 height 18
click at [777, 263] on div "19%" at bounding box center [777, 259] width 19 height 11
click at [733, 248] on form "Comisión * % Descuento * % Precio *** Tipo Unitario IVA 19% 19% Valor Unitario …" at bounding box center [705, 338] width 185 height 347
click at [725, 240] on span "Unitario" at bounding box center [722, 239] width 56 height 15
click at [722, 257] on div "Unitario" at bounding box center [722, 259] width 52 height 11
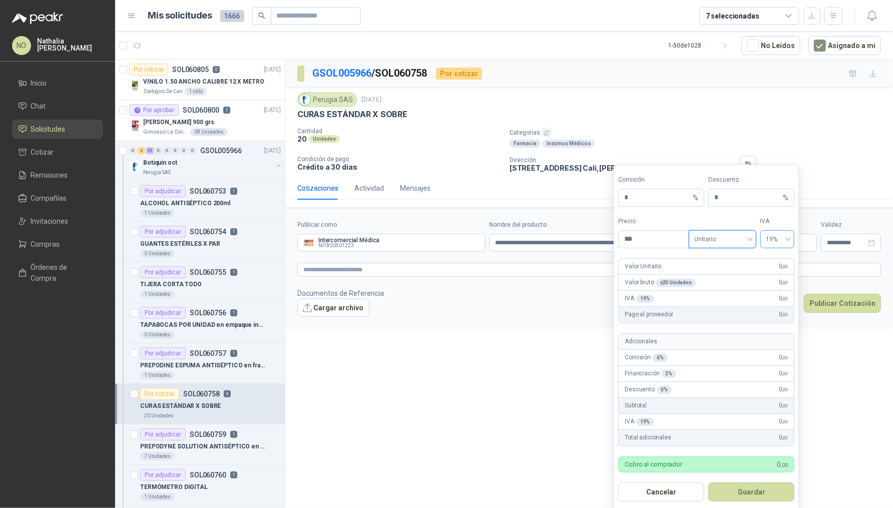
click at [768, 233] on span "19%" at bounding box center [777, 239] width 23 height 15
click at [774, 295] on div "0%" at bounding box center [777, 291] width 19 height 11
click at [660, 243] on input "***" at bounding box center [653, 239] width 70 height 17
type input "*"
type input "*******"
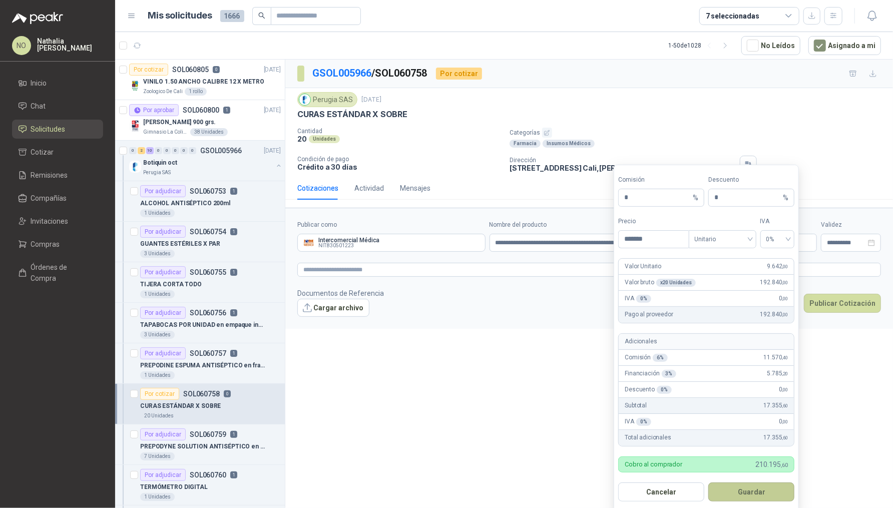
click at [765, 495] on button "Guardar" at bounding box center [751, 491] width 86 height 19
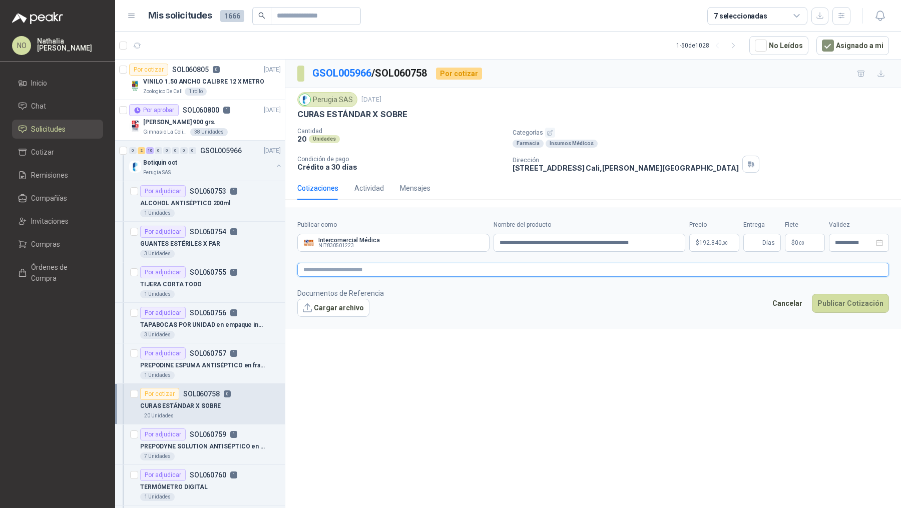
click at [452, 274] on textarea at bounding box center [592, 270] width 591 height 14
type textarea "*"
type textarea "**"
type textarea "****"
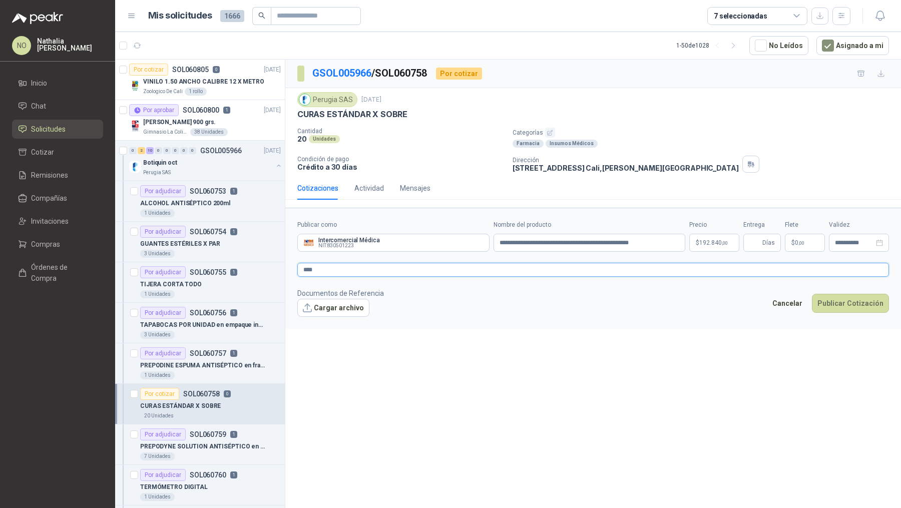
type textarea "*****"
type textarea "******"
type textarea "*******"
type textarea "********"
type textarea "*********"
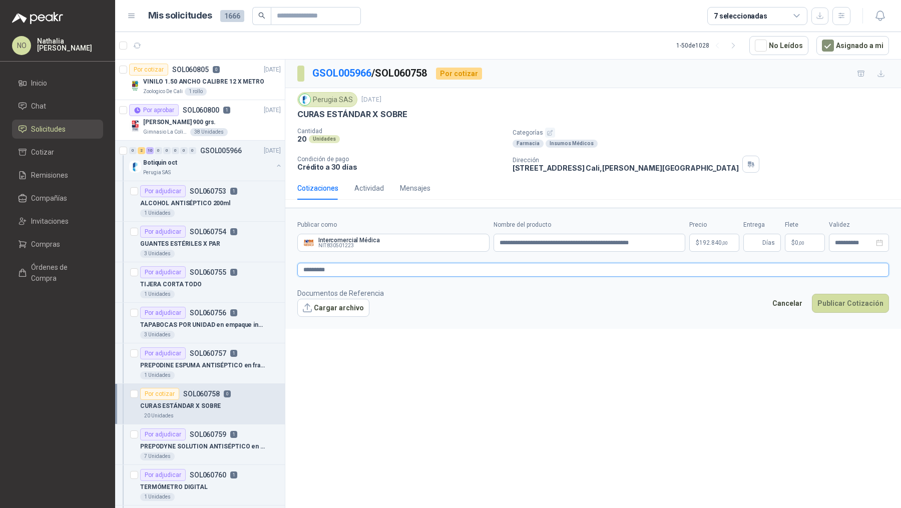
type textarea "**********"
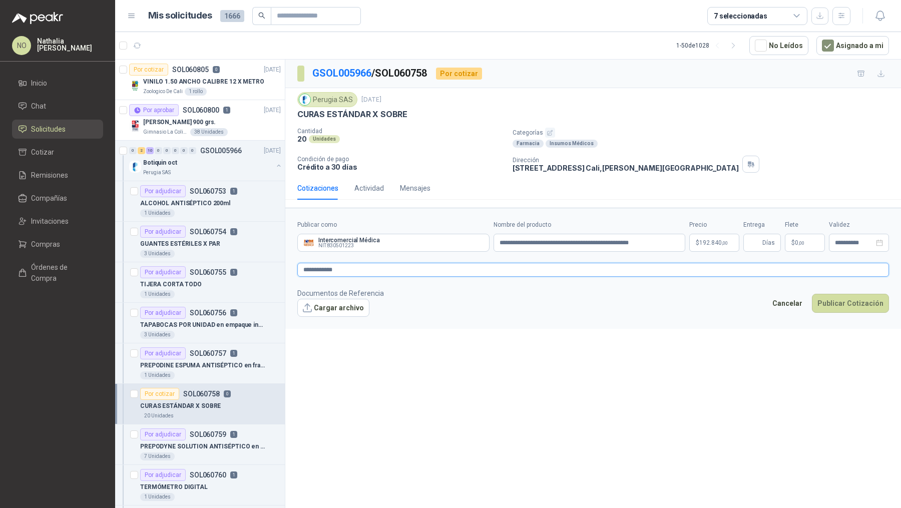
type textarea "**********"
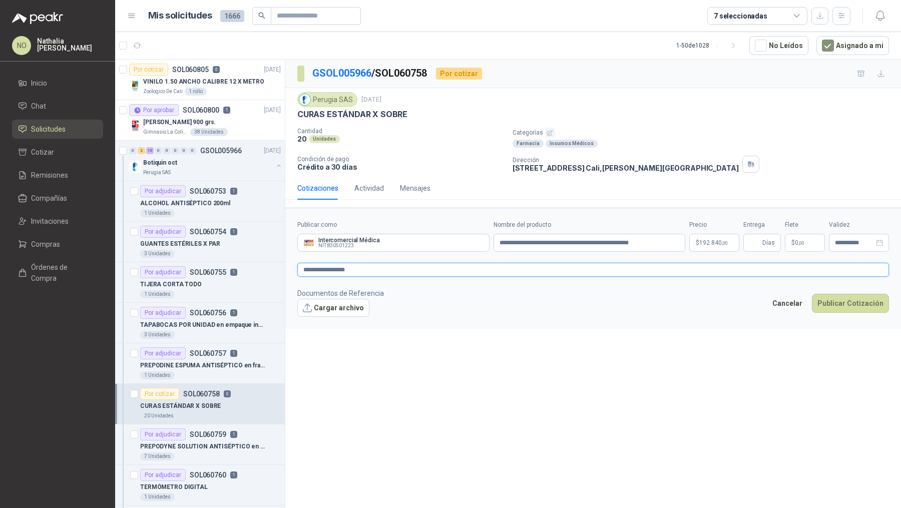
type textarea "**********"
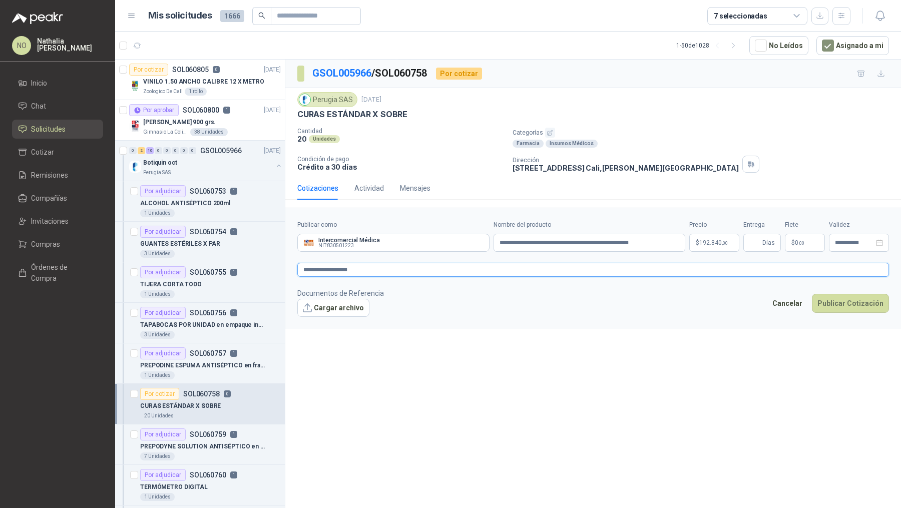
type textarea "**********"
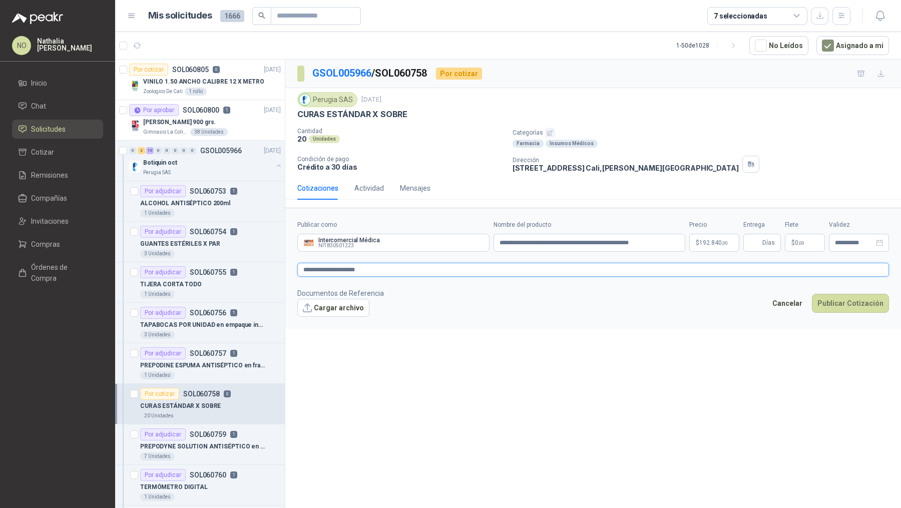
type textarea "**********"
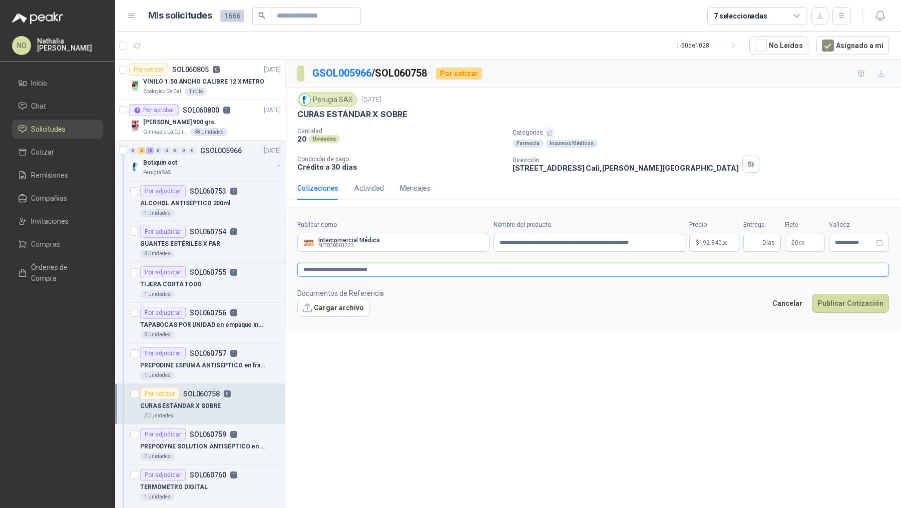
type textarea "**********"
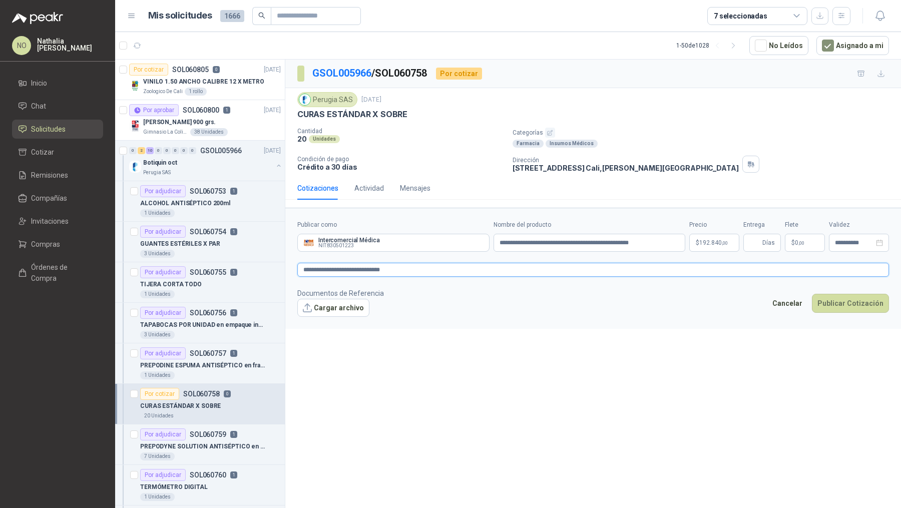
type textarea "**********"
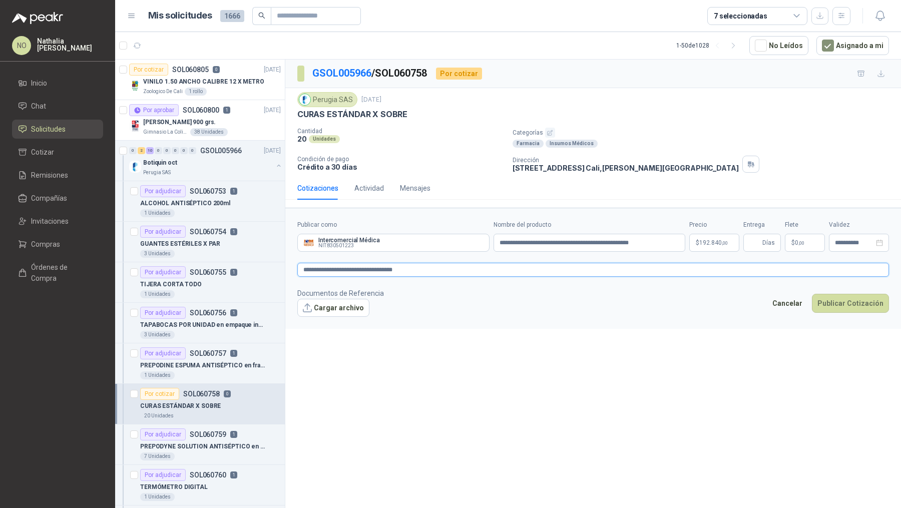
type textarea "**********"
click at [699, 243] on body "NO Nathalia Ortega Inicio Chat Solicitudes Cotizar Remisiones Compañías Invitac…" at bounding box center [450, 254] width 901 height 508
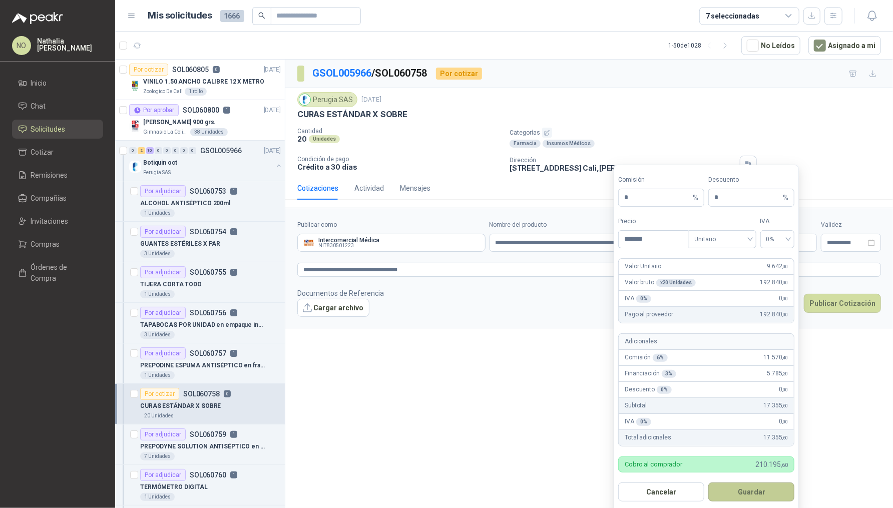
click at [754, 491] on button "Guardar" at bounding box center [751, 491] width 86 height 19
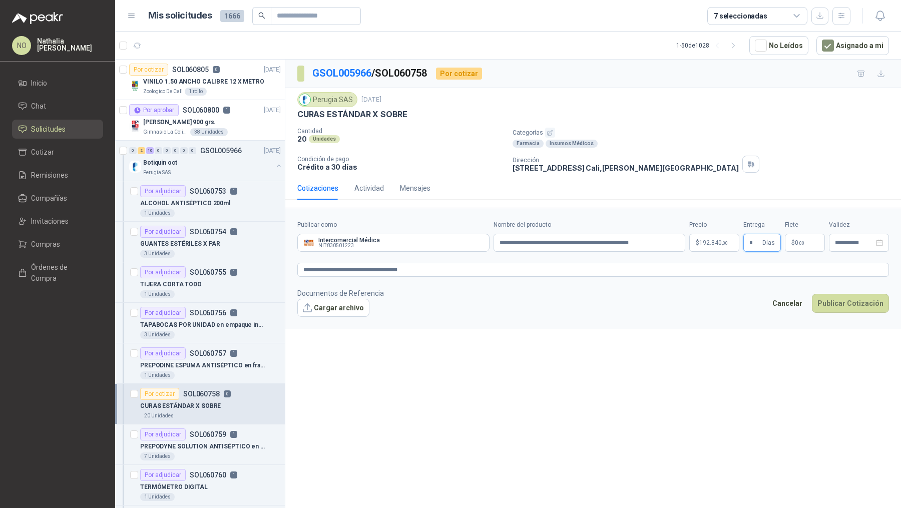
type input "*"
click at [703, 317] on form "**********" at bounding box center [592, 268] width 615 height 121
click at [800, 237] on p "$ 0 ,00" at bounding box center [804, 243] width 40 height 18
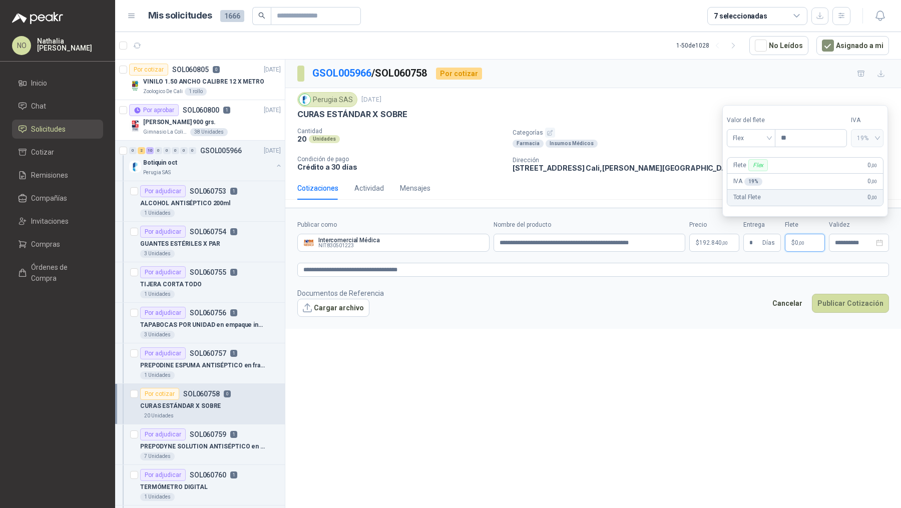
type input "*"
type input "********"
click at [839, 240] on input "**********" at bounding box center [853, 243] width 39 height 7
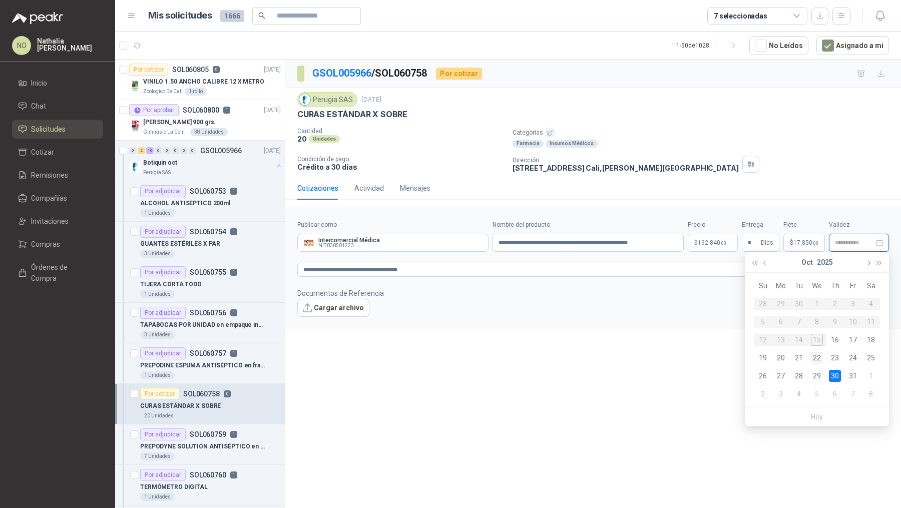
type input "**********"
click at [818, 354] on div "22" at bounding box center [816, 358] width 12 height 12
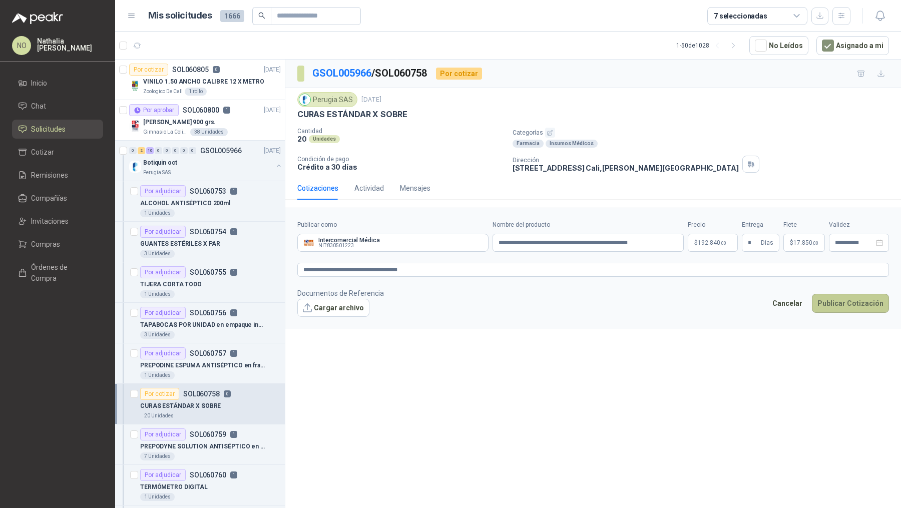
click at [860, 305] on button "Publicar Cotización" at bounding box center [849, 303] width 77 height 19
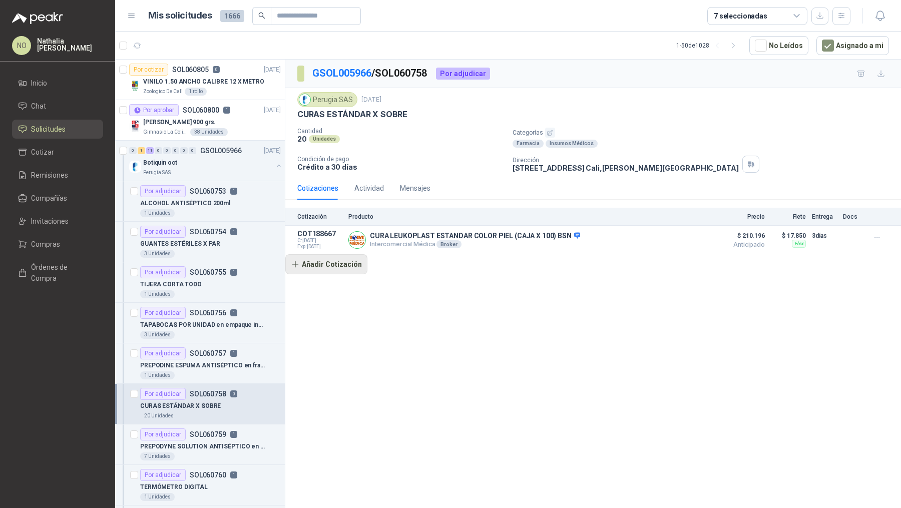
click at [339, 266] on button "Añadir Cotización" at bounding box center [326, 264] width 82 height 20
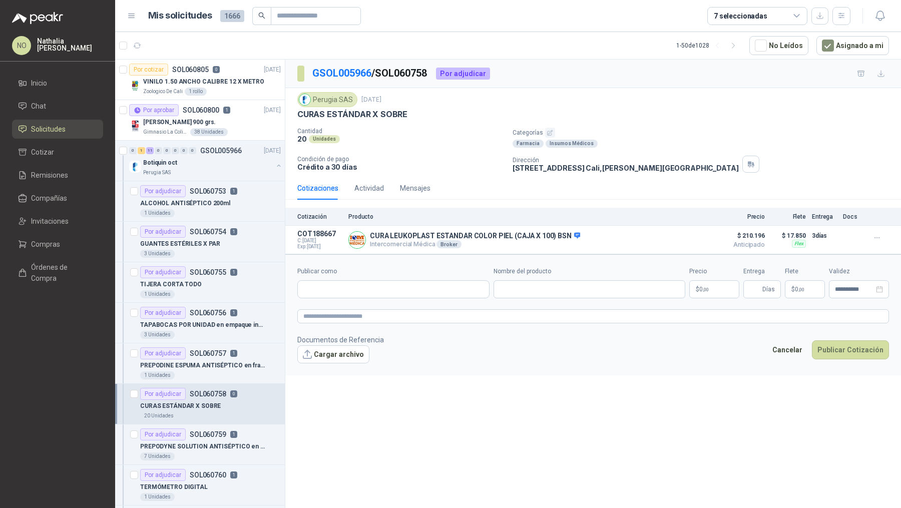
click at [360, 297] on form "**********" at bounding box center [592, 314] width 615 height 121
click at [234, 73] on div "Por cotizar SOL060805 0 14/10/25" at bounding box center [205, 70] width 152 height 12
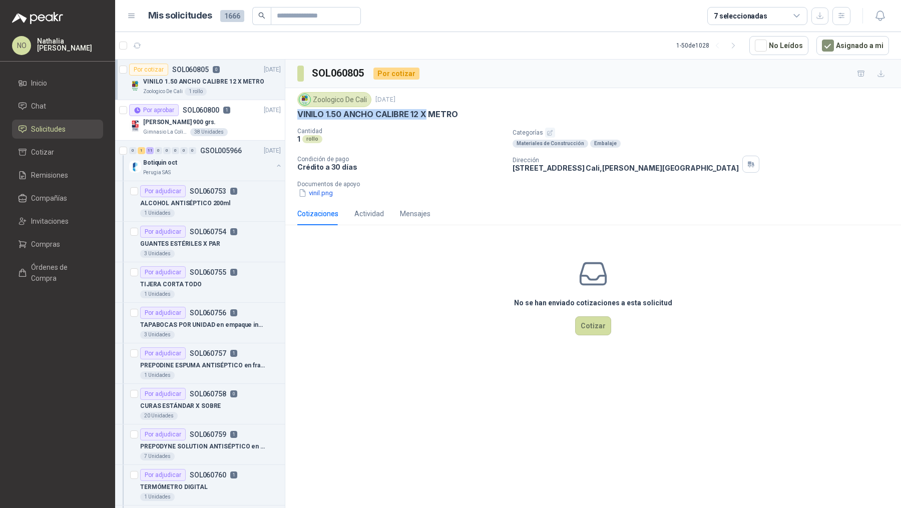
drag, startPoint x: 297, startPoint y: 110, endPoint x: 426, endPoint y: 110, distance: 128.6
click at [426, 110] on p "VINILO 1.50 ANCHO CALIBRE 12 X METRO" at bounding box center [377, 114] width 161 height 11
copy p "VINILO 1.50 ANCHO CALIBRE 12 X"
click at [600, 327] on button "Cotizar" at bounding box center [593, 325] width 36 height 19
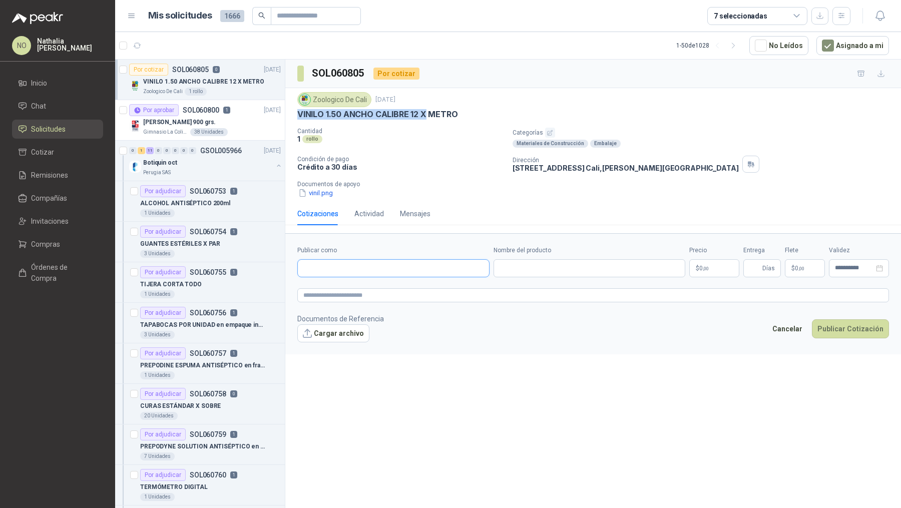
click at [461, 267] on input "Publicar como" at bounding box center [393, 268] width 191 height 17
type input "*****"
click at [419, 288] on div "Italplast NIT : 000000001" at bounding box center [393, 290] width 175 height 11
type input "**********"
click at [570, 269] on input "Nombre del producto" at bounding box center [589, 268] width 192 height 18
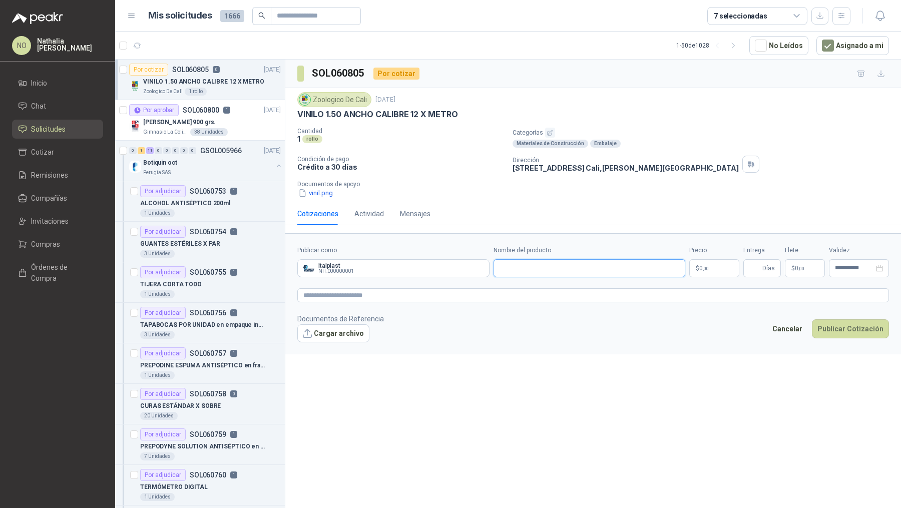
paste input "**********"
type input "**********"
click at [718, 271] on body "NO Nathalia Ortega Inicio Chat Solicitudes Cotizar Remisiones Compañías Invitac…" at bounding box center [450, 254] width 901 height 508
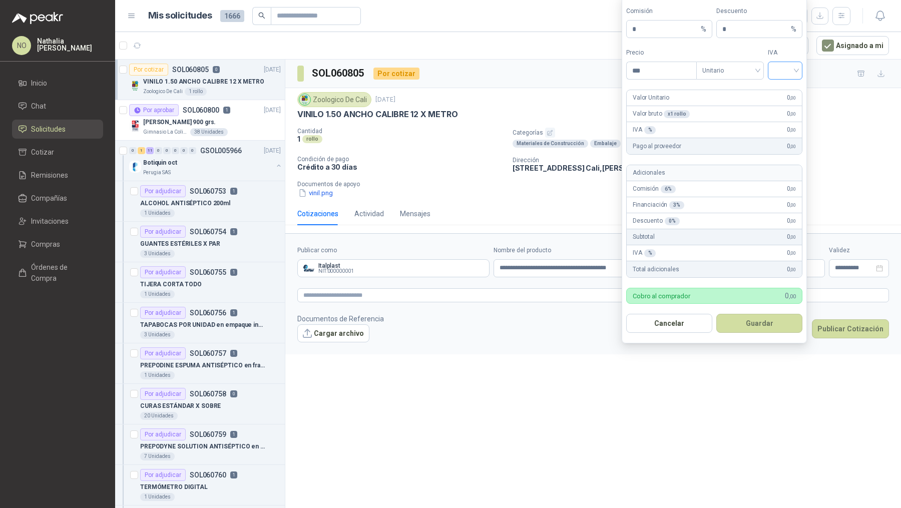
click at [786, 71] on input "search" at bounding box center [784, 69] width 23 height 15
click at [794, 93] on div "19%" at bounding box center [784, 93] width 19 height 11
click at [742, 68] on span "Unitario" at bounding box center [730, 70] width 56 height 15
click at [734, 110] on div "Unitario con IVA" at bounding box center [730, 109] width 52 height 11
click at [652, 69] on input "***" at bounding box center [661, 70] width 70 height 17
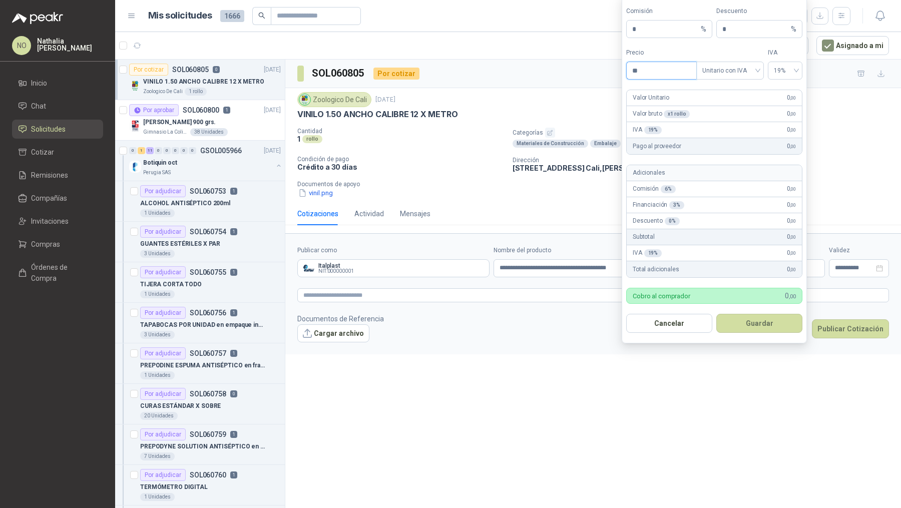
type input "*"
type input "*********"
click at [774, 321] on button "Guardar" at bounding box center [759, 323] width 86 height 19
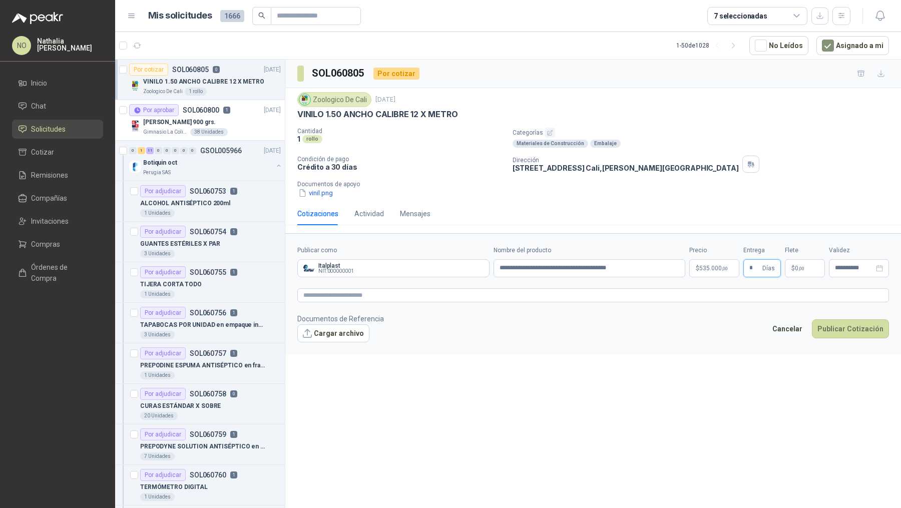
type input "*"
click at [688, 322] on footer "Documentos de Referencia Cargar archivo Cancelar Publicar Cotización" at bounding box center [592, 327] width 591 height 29
click at [815, 265] on p "$ 0 ,00" at bounding box center [804, 268] width 40 height 18
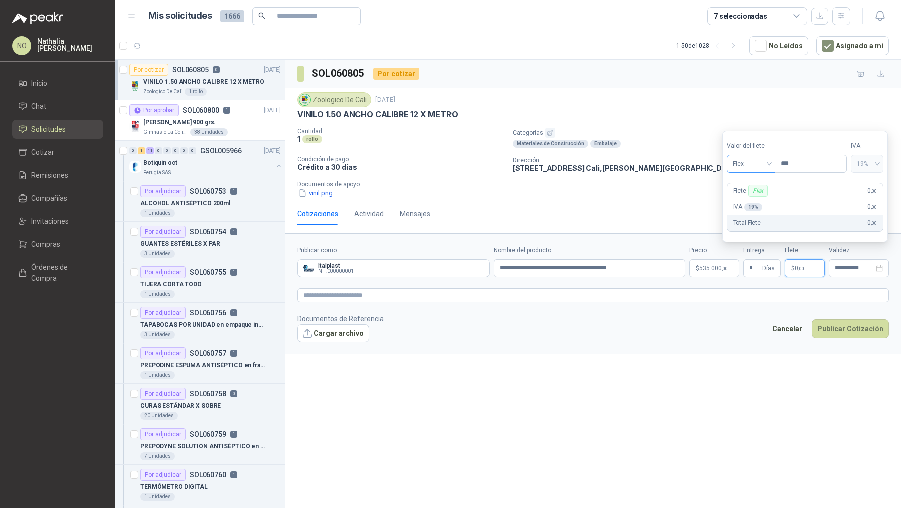
click at [754, 167] on span "Flex" at bounding box center [750, 163] width 37 height 15
click at [749, 217] on div "Fijo" at bounding box center [750, 217] width 33 height 11
click at [804, 158] on input "***" at bounding box center [810, 163] width 71 height 17
click at [808, 166] on input "***" at bounding box center [810, 163] width 71 height 17
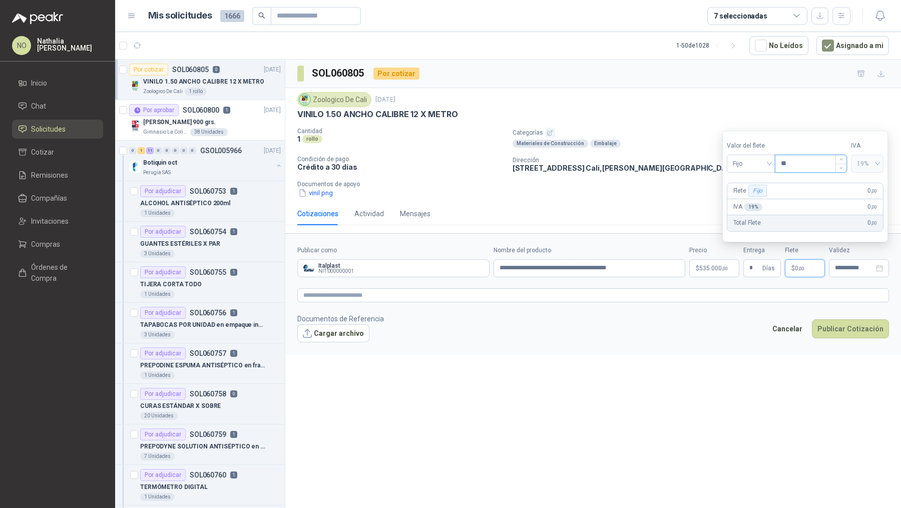
type input "*"
type input "********"
click at [848, 267] on input "**********" at bounding box center [853, 268] width 39 height 7
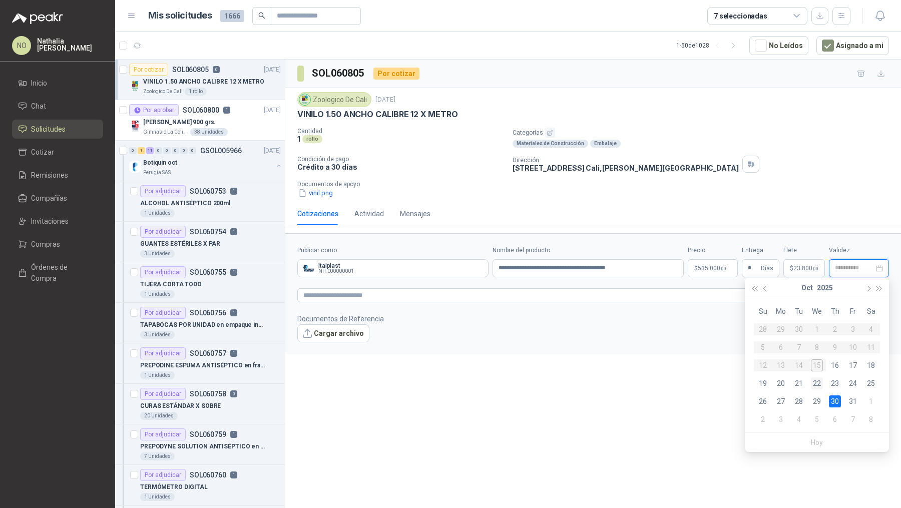
type input "**********"
click at [820, 378] on div "22" at bounding box center [816, 383] width 12 height 12
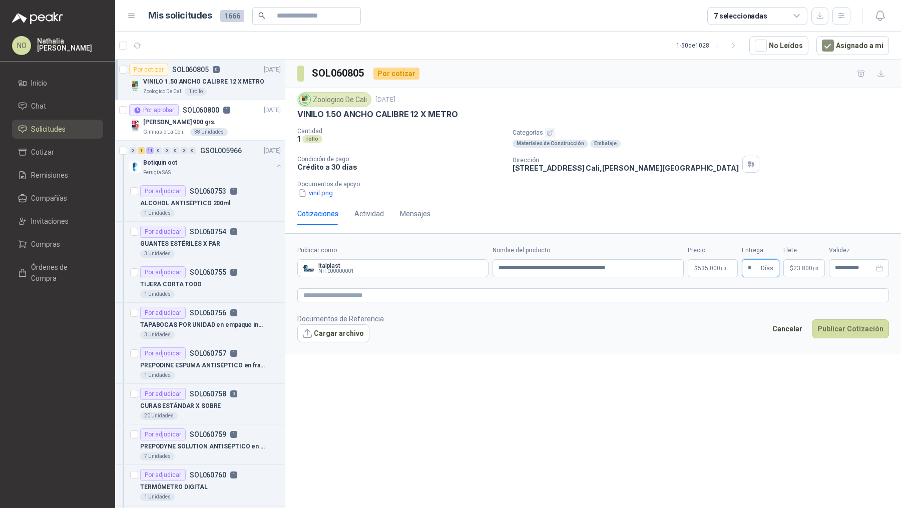
click at [751, 271] on input "*" at bounding box center [752, 268] width 11 height 17
type input "*"
click at [716, 261] on body "NO Nathalia Ortega Inicio Chat Solicitudes Cotizar Remisiones Compañías Invitac…" at bounding box center [450, 254] width 901 height 508
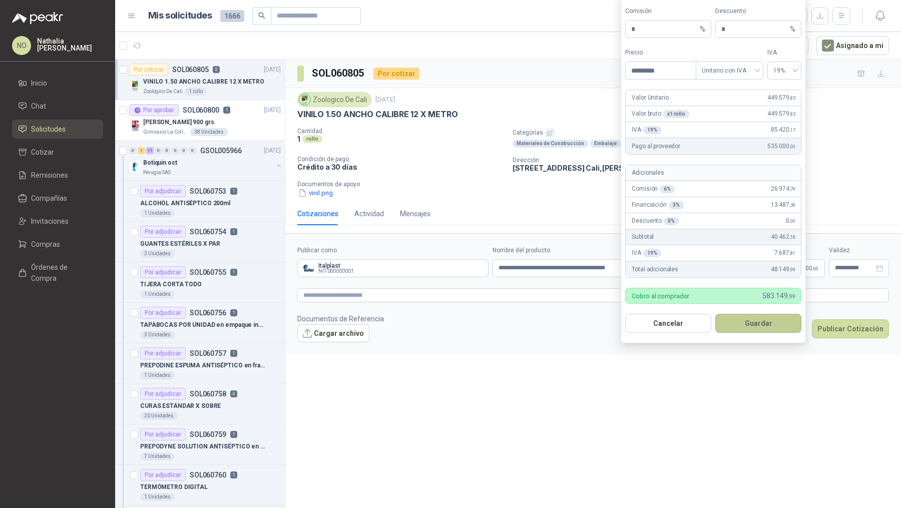
click at [753, 324] on button "Guardar" at bounding box center [758, 323] width 86 height 19
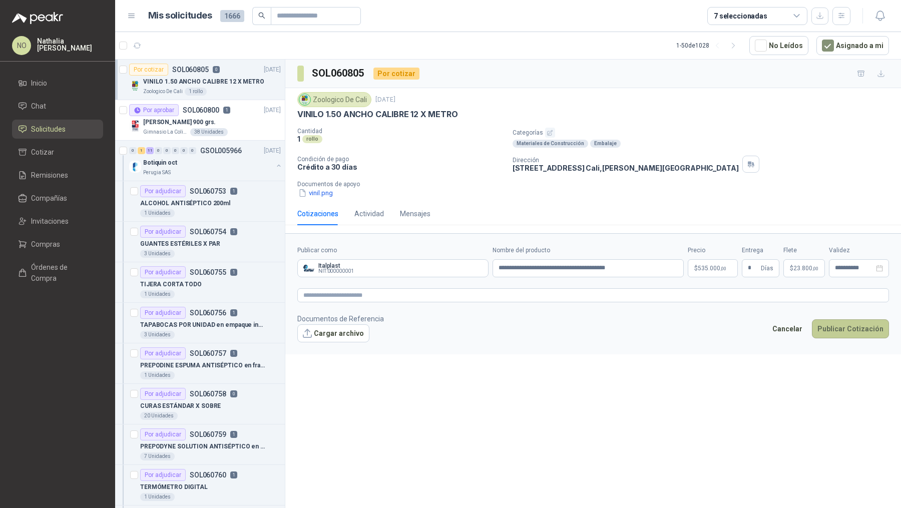
click at [857, 329] on button "Publicar Cotización" at bounding box center [849, 328] width 77 height 19
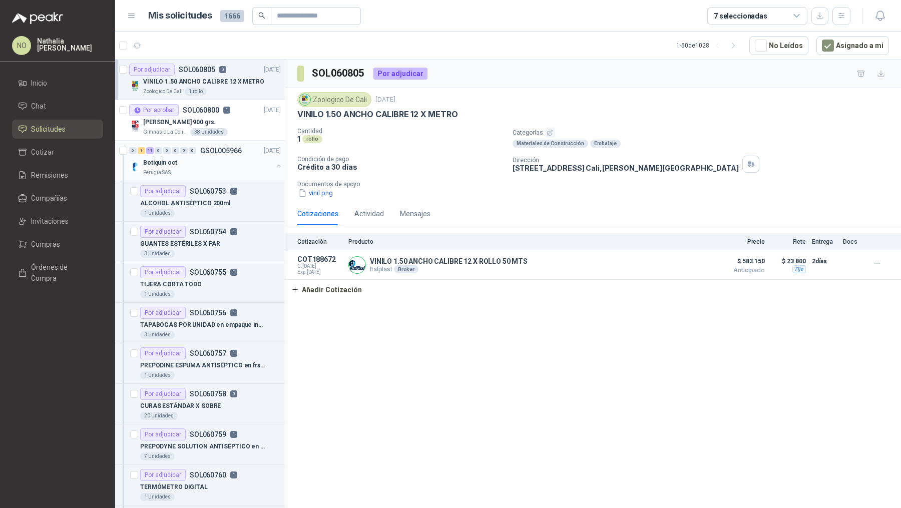
click at [214, 165] on div "Botiquin oct" at bounding box center [208, 163] width 130 height 12
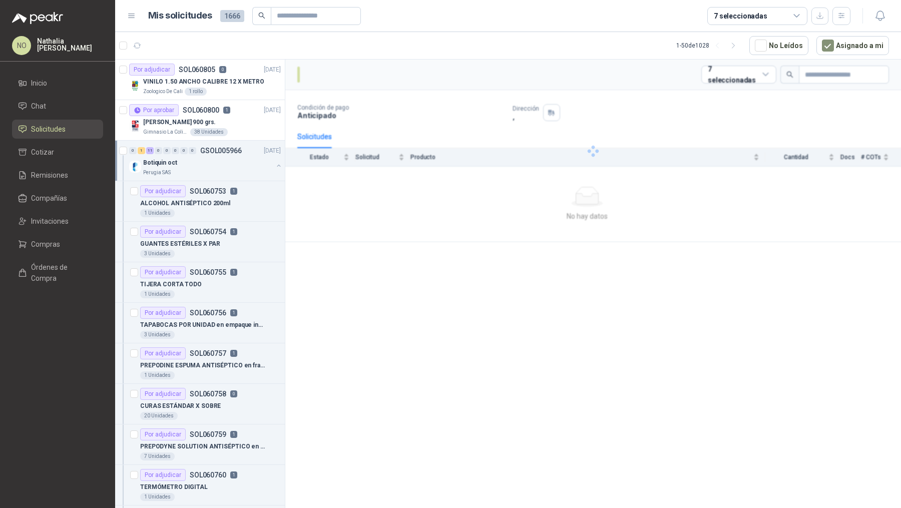
click at [214, 165] on div "Botiquin oct" at bounding box center [208, 163] width 130 height 12
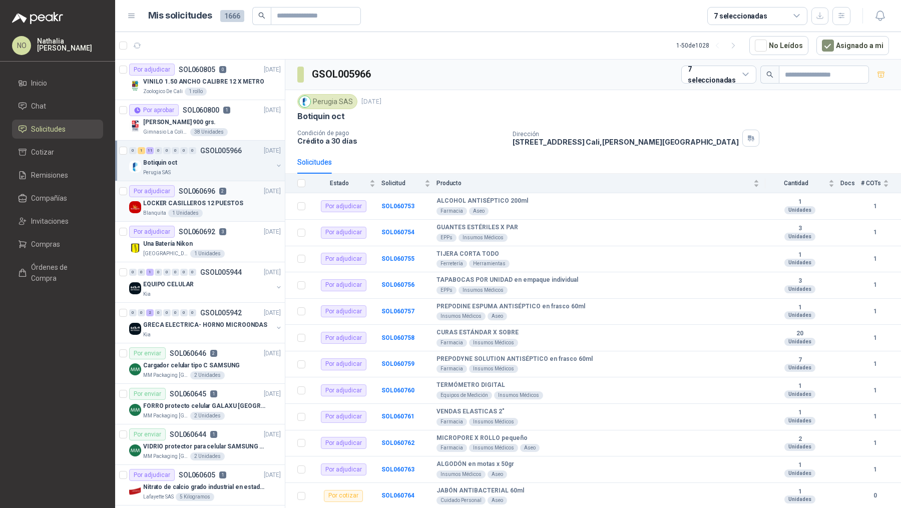
click at [219, 203] on p "LOCKER CASILLEROS 12 PUESTOS" at bounding box center [193, 204] width 100 height 10
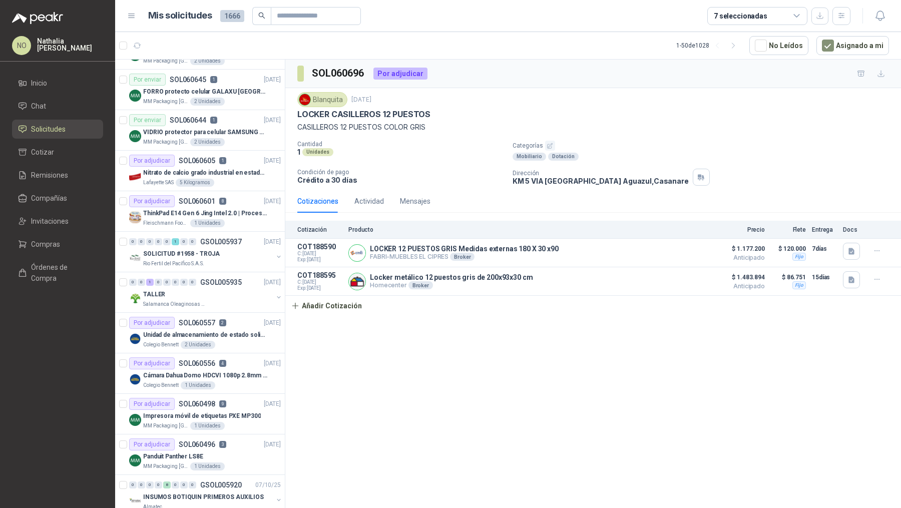
scroll to position [394, 0]
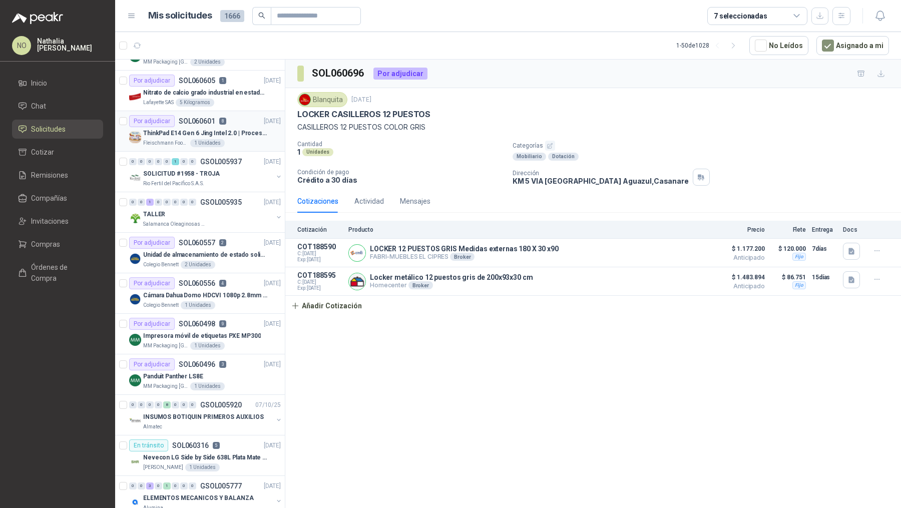
click at [235, 131] on p "ThinkPad E14 Gen 6 Jing Intel 2.0 | Procesador Intel Core Ultra 5 125U ( 12" at bounding box center [205, 134] width 125 height 10
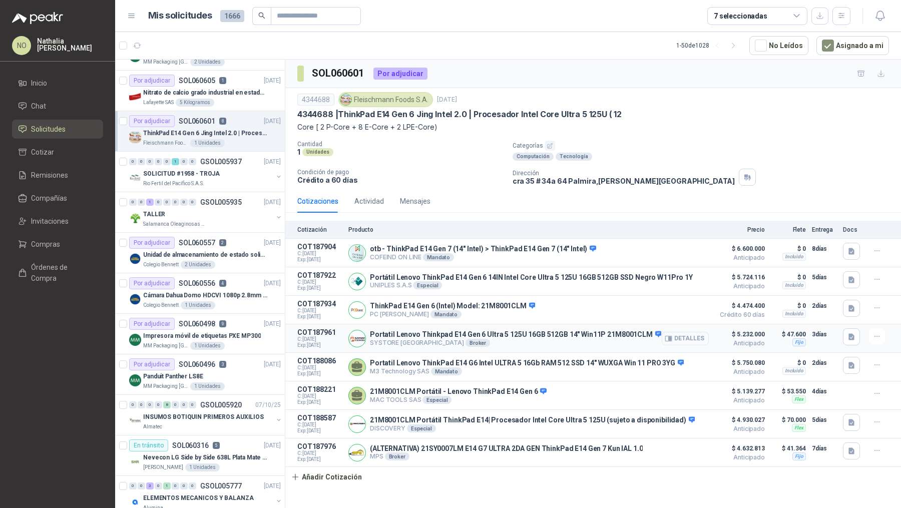
click at [690, 339] on button "Detalles" at bounding box center [684, 339] width 47 height 14
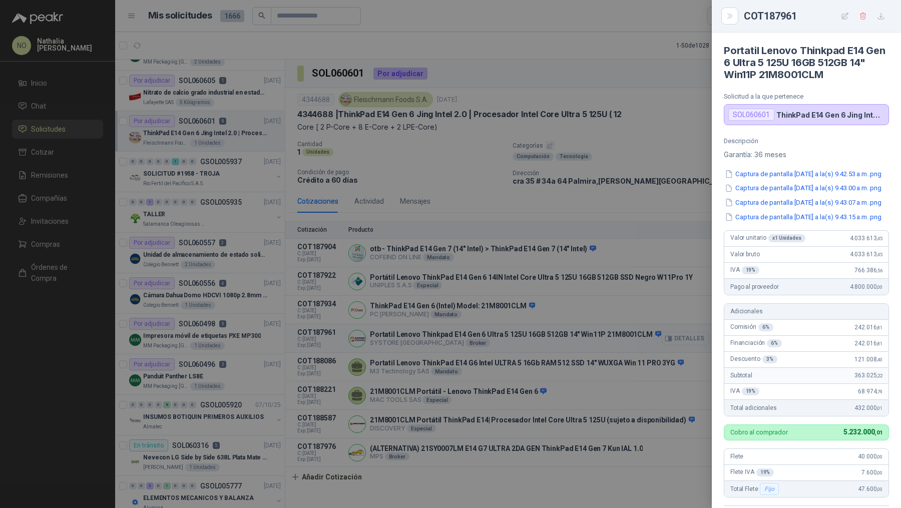
scroll to position [256, 0]
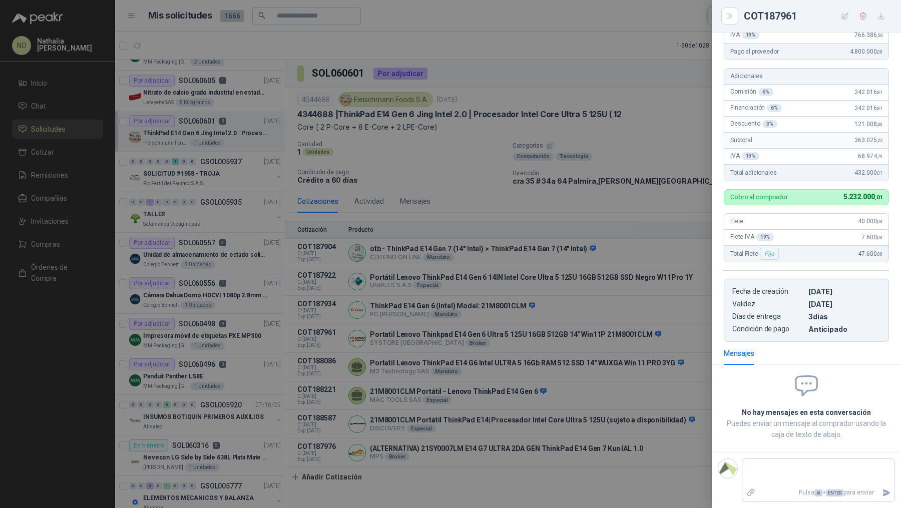
click at [690, 339] on div at bounding box center [450, 254] width 901 height 508
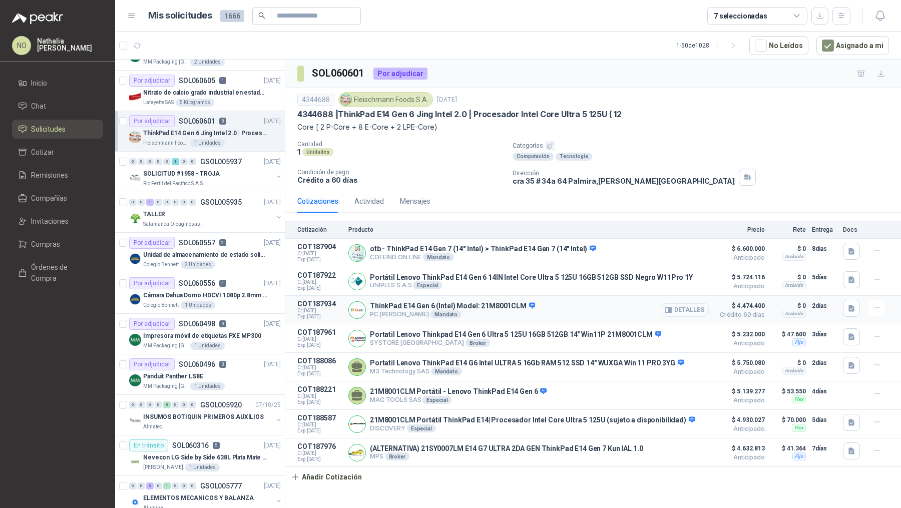
click at [675, 306] on button "Detalles" at bounding box center [684, 310] width 47 height 14
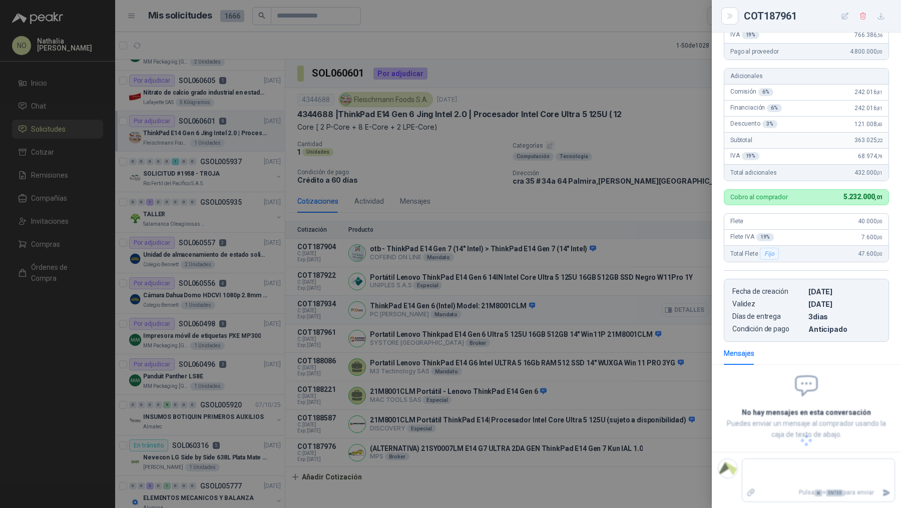
scroll to position [109, 0]
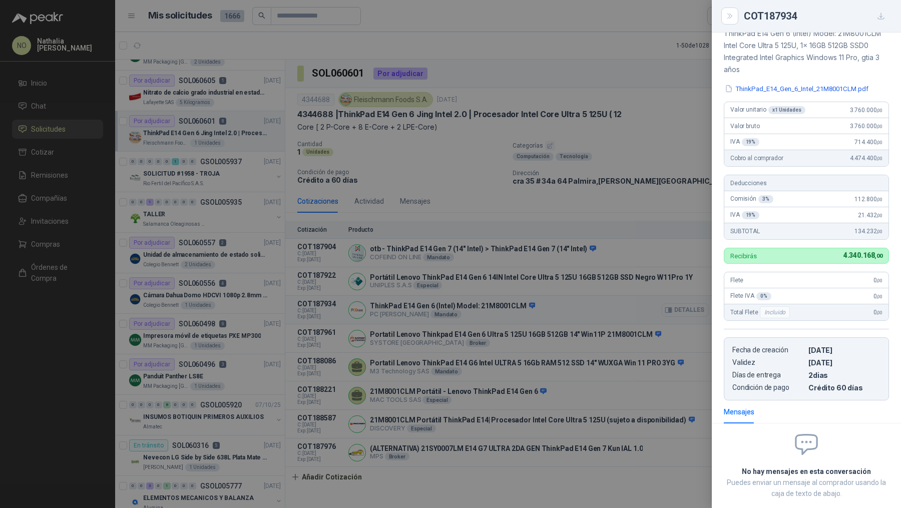
click at [675, 306] on div at bounding box center [450, 254] width 901 height 508
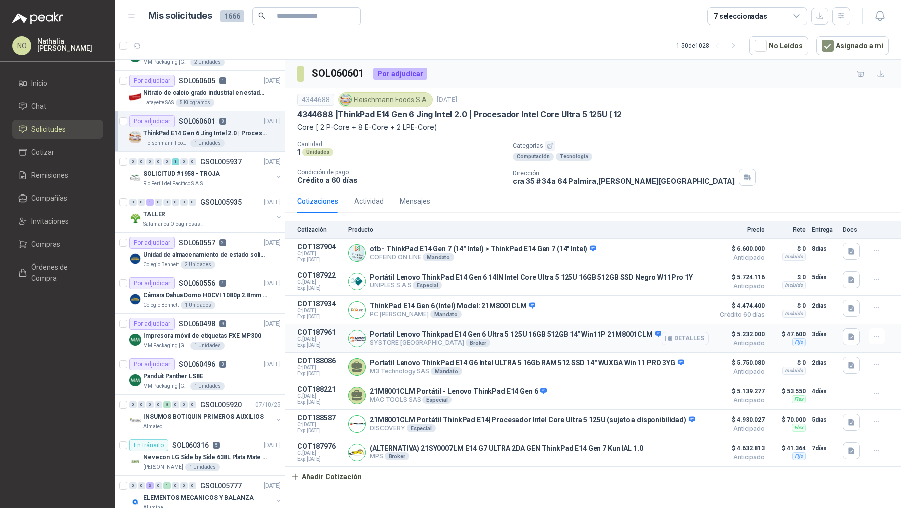
click at [675, 341] on button "Detalles" at bounding box center [684, 339] width 47 height 14
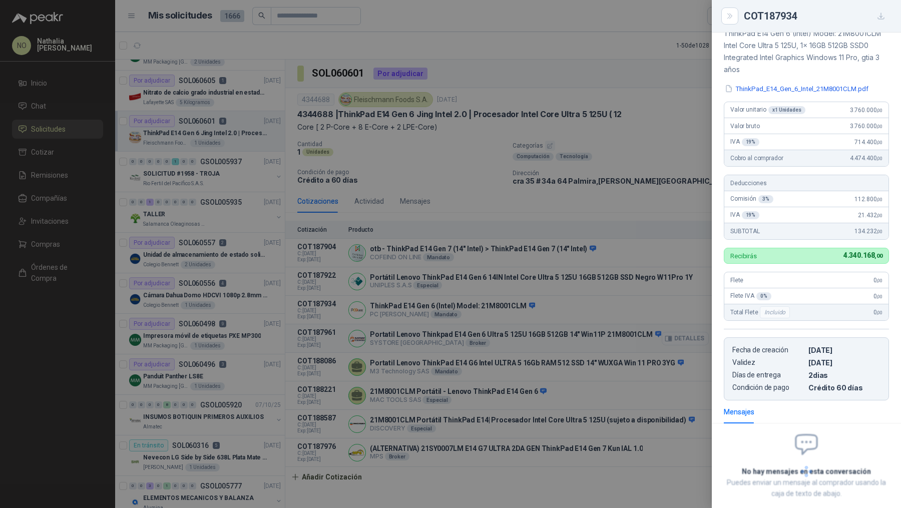
scroll to position [256, 0]
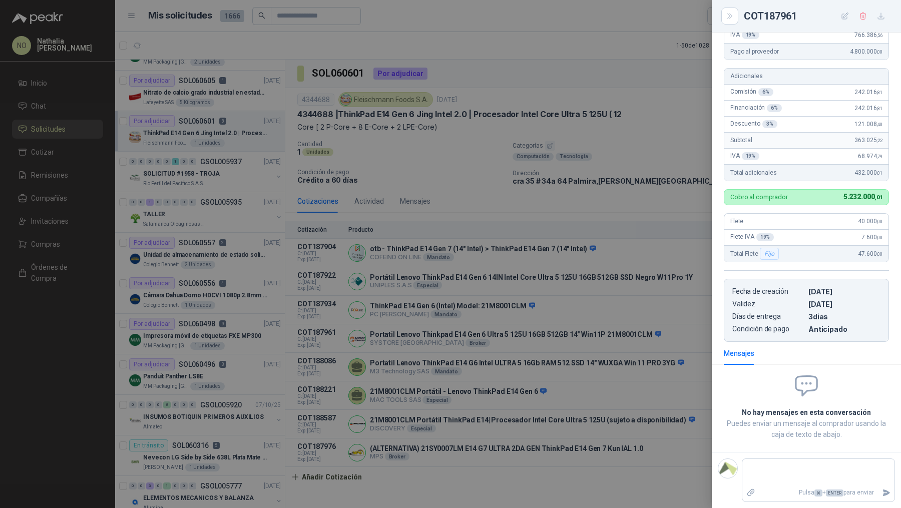
click at [676, 335] on div at bounding box center [450, 254] width 901 height 508
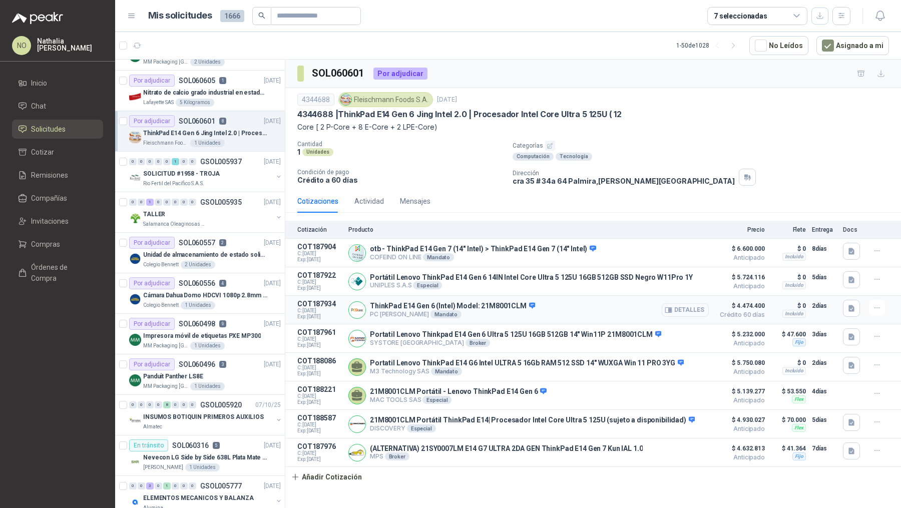
click at [676, 307] on button "Detalles" at bounding box center [684, 310] width 47 height 14
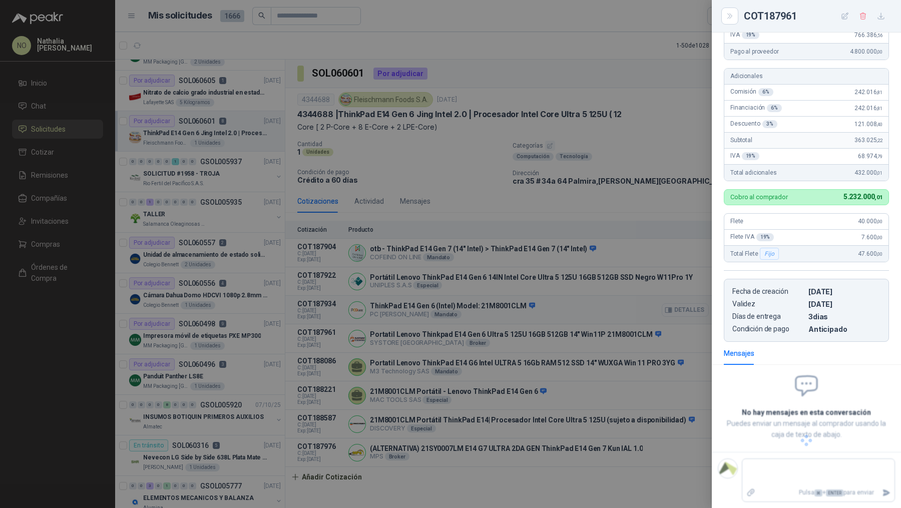
scroll to position [109, 0]
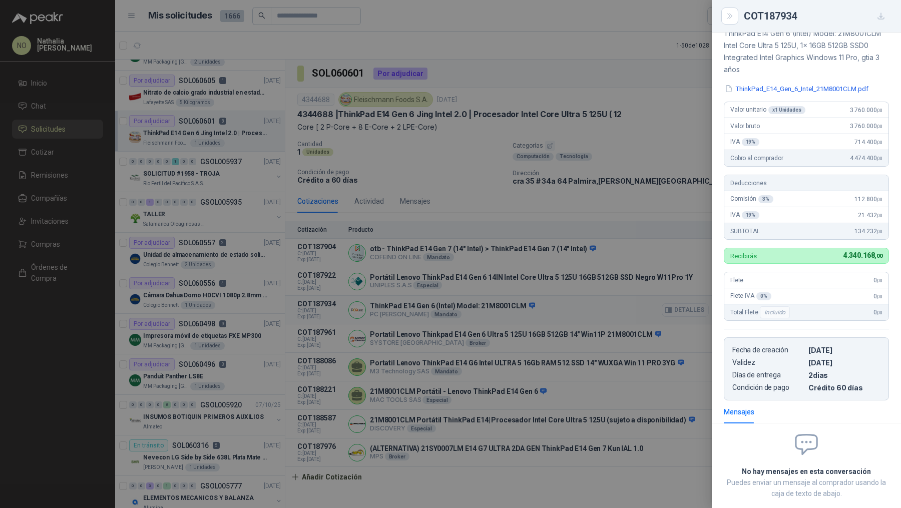
click at [676, 307] on div at bounding box center [450, 254] width 901 height 508
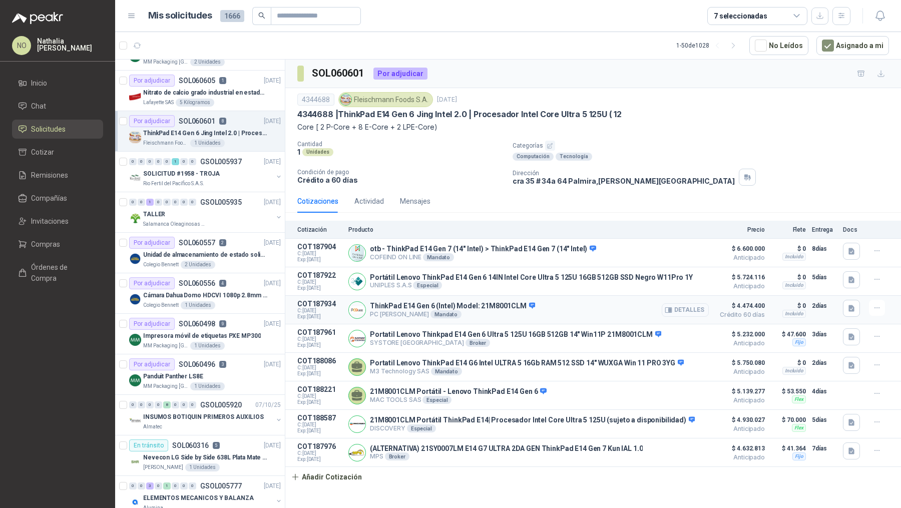
click at [674, 313] on button "Detalles" at bounding box center [684, 310] width 47 height 14
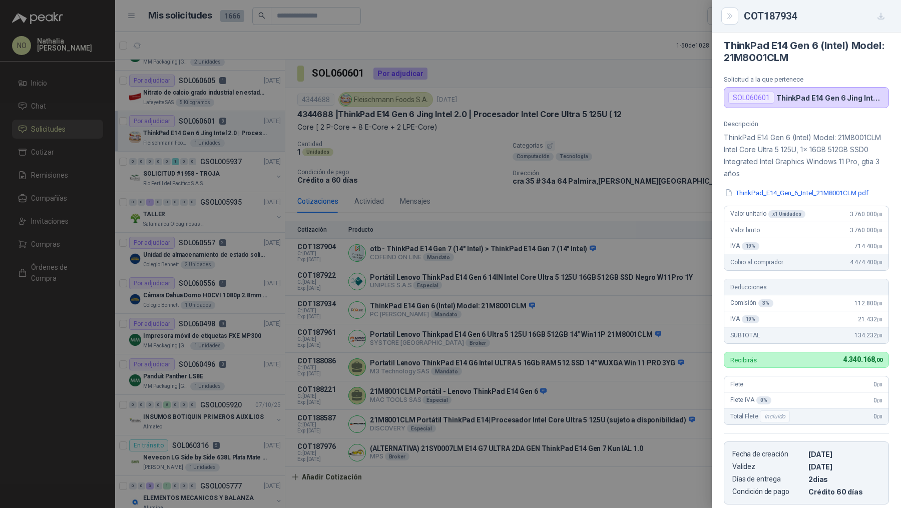
scroll to position [0, 0]
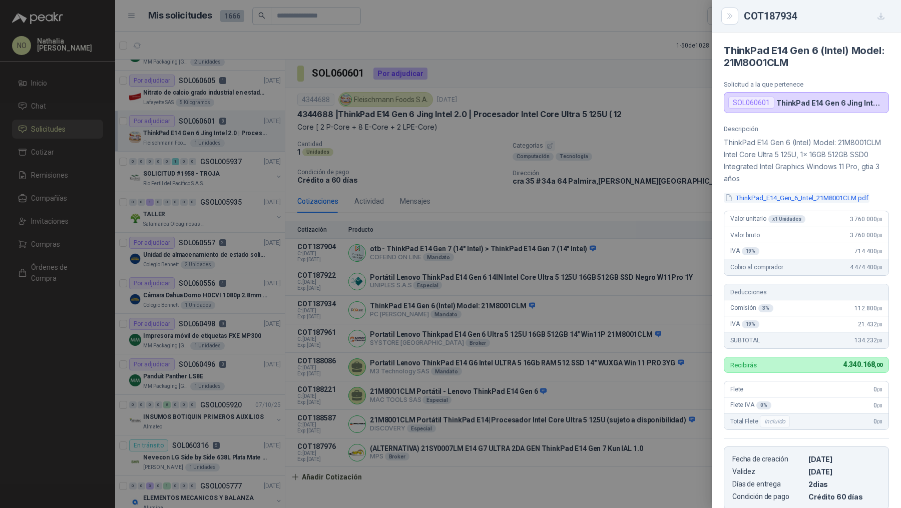
click at [781, 194] on button "ThinkPad_E14_Gen_6_Intel_21M8001CLM.pdf" at bounding box center [796, 198] width 146 height 11
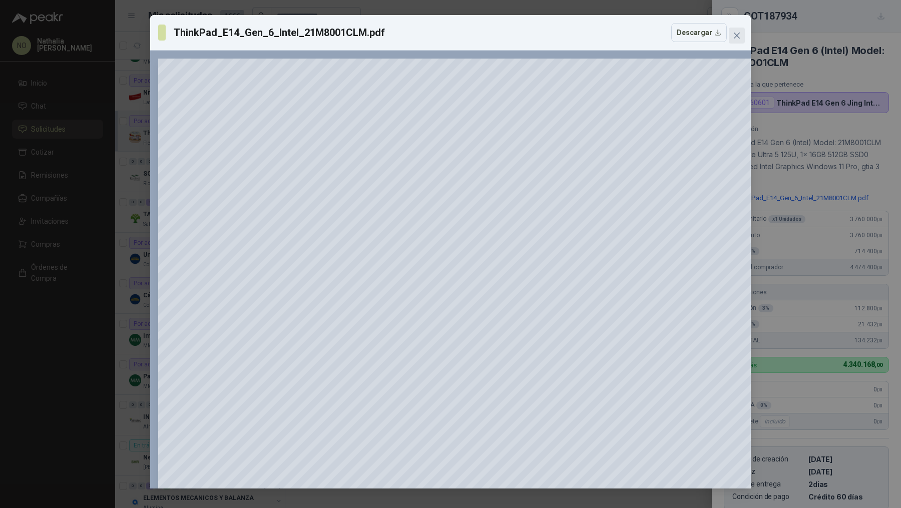
click at [741, 35] on span "Close" at bounding box center [736, 36] width 16 height 8
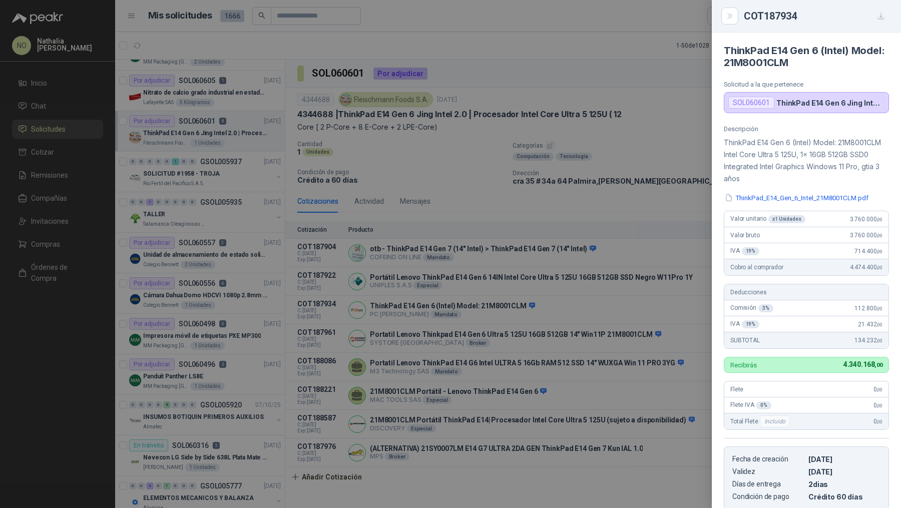
click at [582, 214] on div at bounding box center [450, 254] width 901 height 508
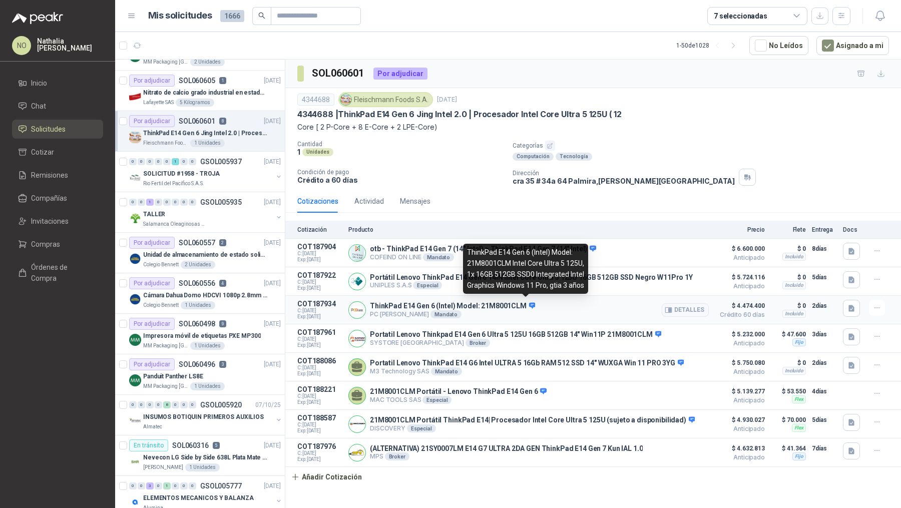
click at [529, 303] on icon at bounding box center [532, 305] width 7 height 6
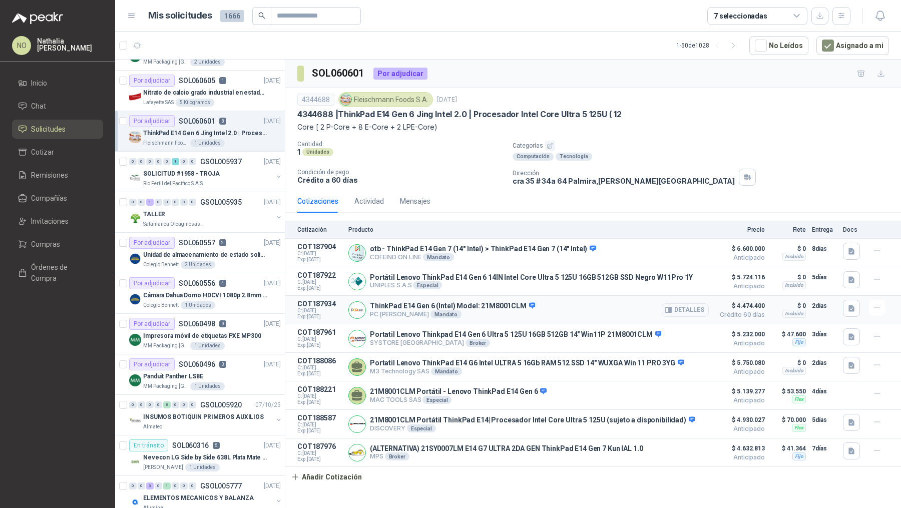
click at [592, 312] on div "ThinkPad E14 Gen 6 (Intel) Model: 21M8001CLM PC QUICK Mandato Detalles" at bounding box center [528, 310] width 360 height 20
click at [686, 338] on button "Detalles" at bounding box center [684, 339] width 47 height 14
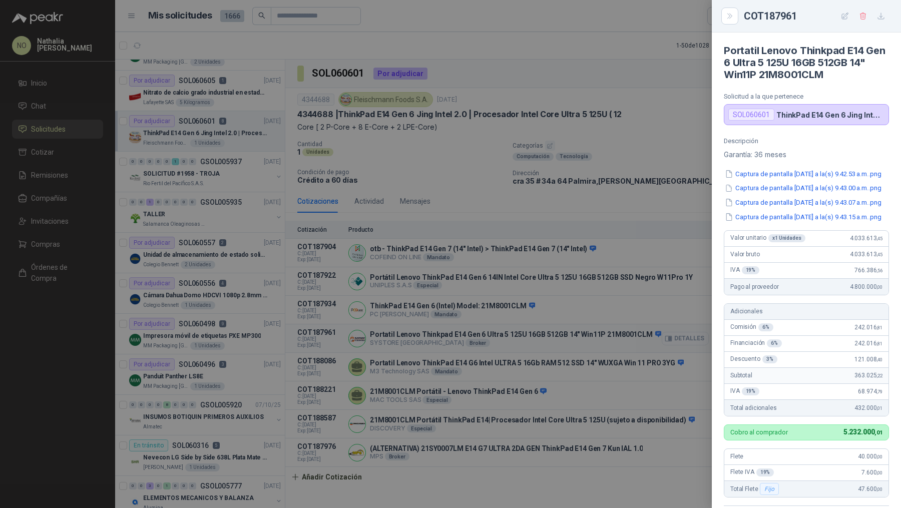
scroll to position [256, 0]
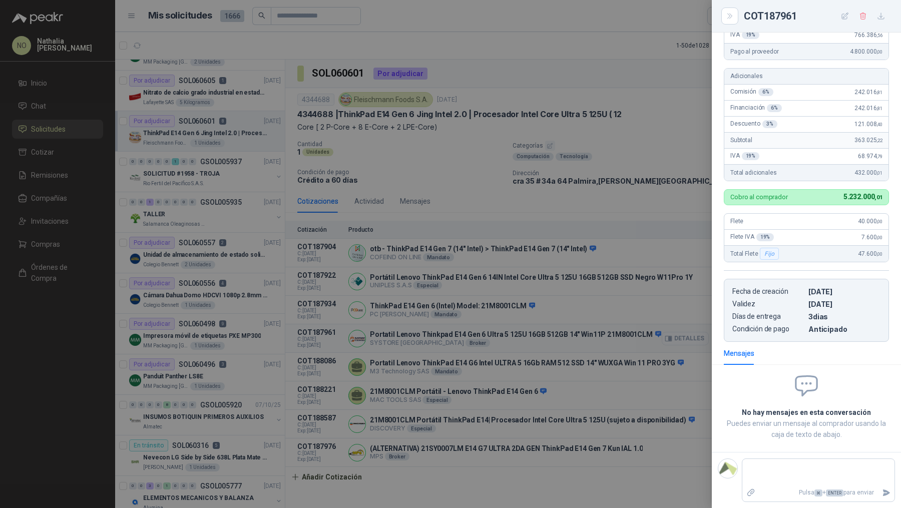
click at [686, 338] on div at bounding box center [450, 254] width 901 height 508
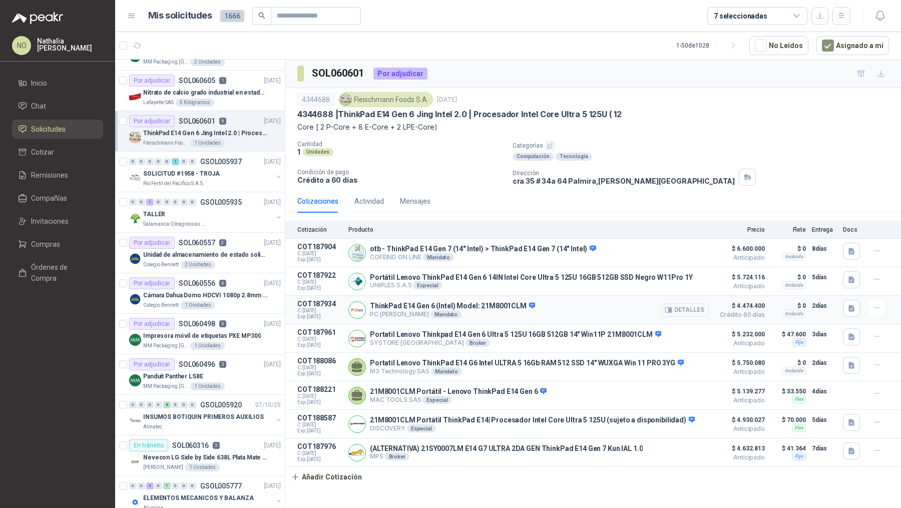
click at [691, 305] on button "Detalles" at bounding box center [684, 310] width 47 height 14
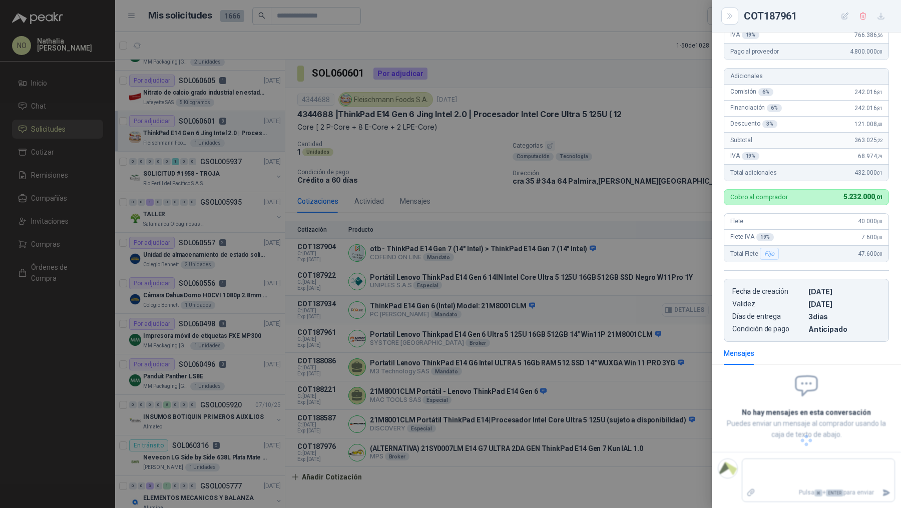
scroll to position [109, 0]
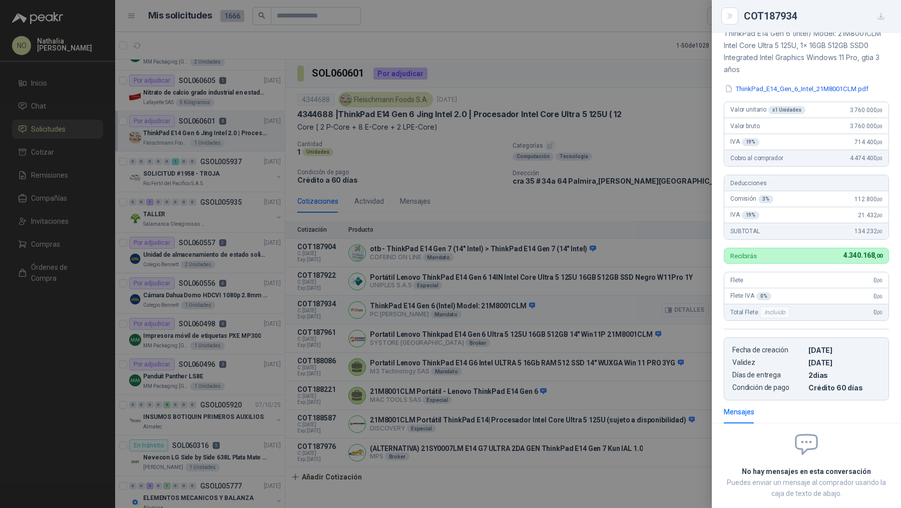
click at [691, 305] on div at bounding box center [450, 254] width 901 height 508
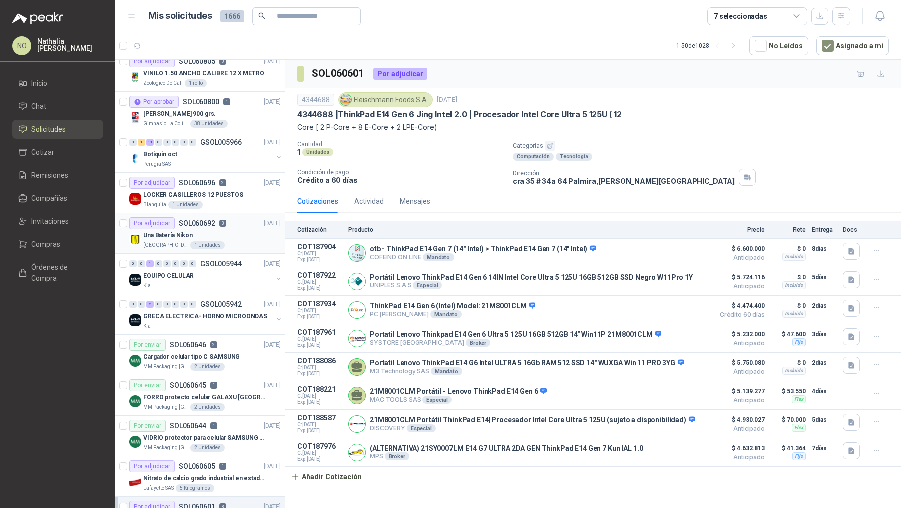
scroll to position [0, 0]
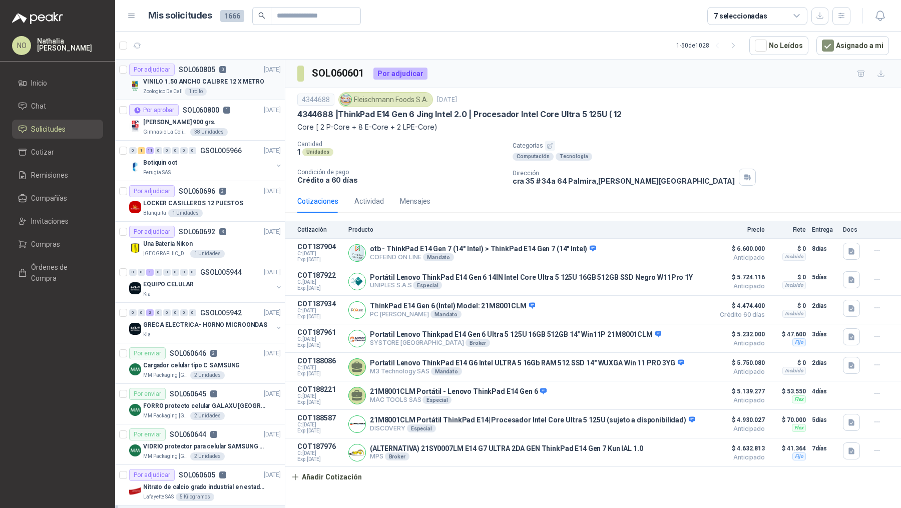
click at [241, 69] on div "Por adjudicar SOL060805 0 14/10/25" at bounding box center [205, 70] width 152 height 12
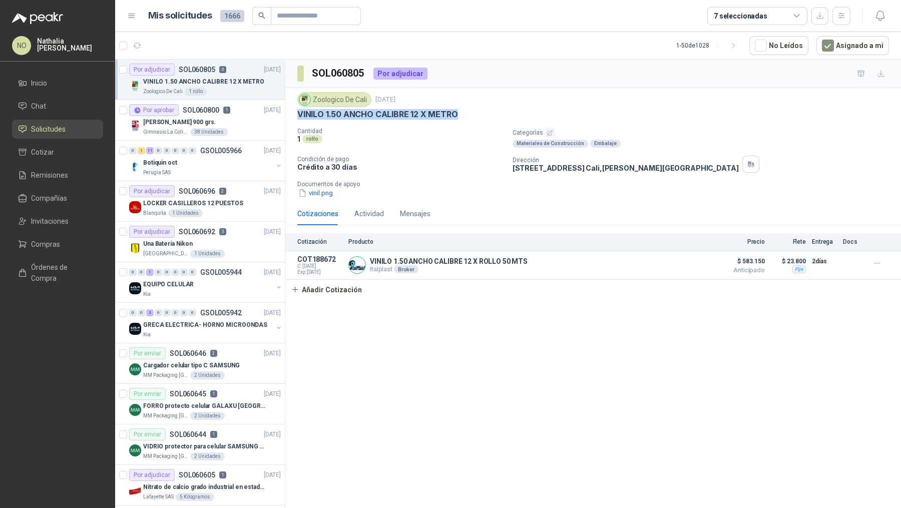
drag, startPoint x: 297, startPoint y: 118, endPoint x: 512, endPoint y: 115, distance: 215.1
click at [512, 115] on div "VINILO 1.50 ANCHO CALIBRE 12 X METRO" at bounding box center [592, 114] width 591 height 11
copy p "VINILO 1.50 ANCHO CALIBRE 12 X METRO"
click at [338, 293] on button "Añadir Cotización" at bounding box center [326, 290] width 82 height 20
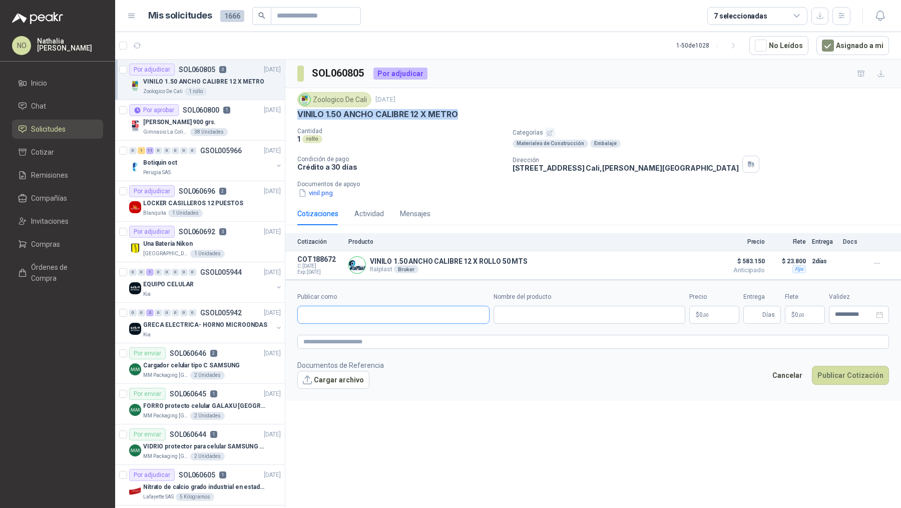
click at [373, 310] on input "Publicar como" at bounding box center [393, 314] width 191 height 17
type input "*****"
click at [386, 337] on div "Italplast NIT : 000000001" at bounding box center [393, 337] width 175 height 11
type input "**********"
click at [530, 306] on input "Nombre del producto" at bounding box center [589, 315] width 192 height 18
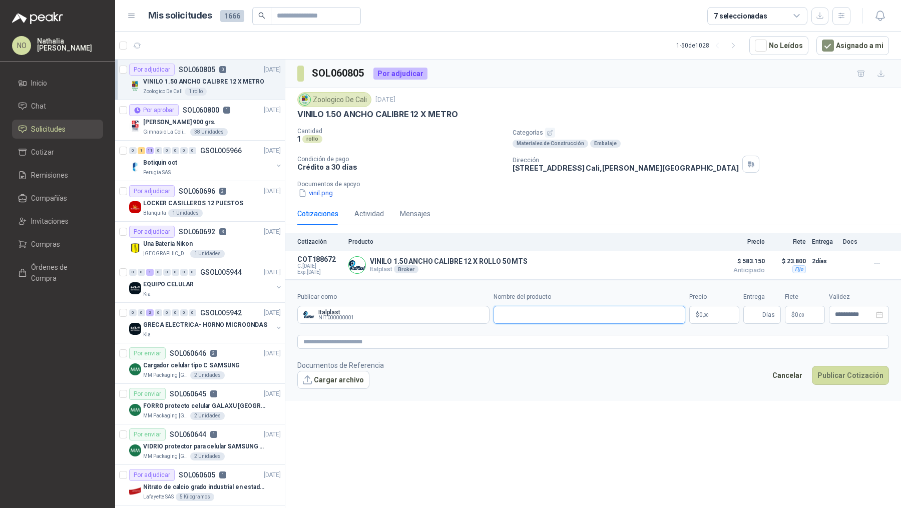
paste input "**********"
type input "**********"
click at [702, 309] on body "NO Nathalia Ortega Inicio Chat Solicitudes Cotizar Remisiones Compañías Invitac…" at bounding box center [450, 254] width 901 height 508
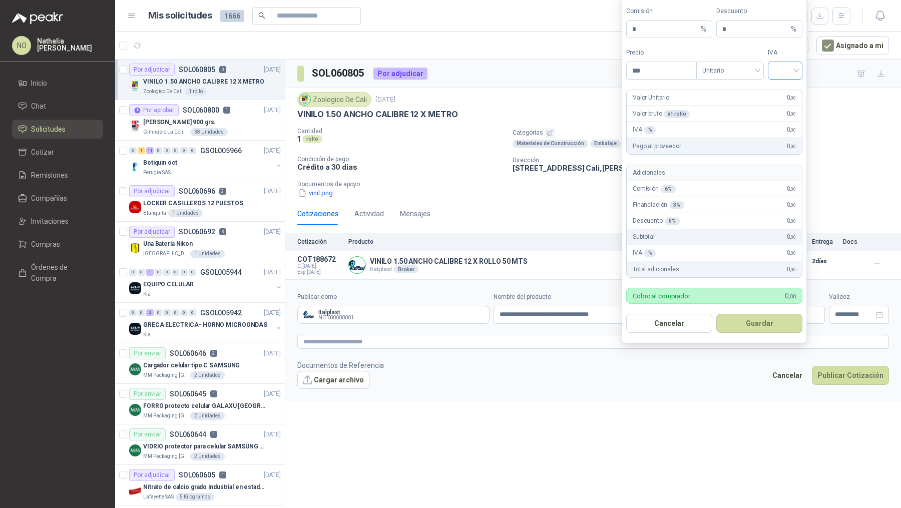
click at [788, 68] on input "search" at bounding box center [784, 69] width 23 height 15
click at [787, 94] on div "19%" at bounding box center [784, 93] width 19 height 11
click at [730, 74] on span "Unitario" at bounding box center [730, 70] width 56 height 15
click at [732, 107] on div "Unitario con IVA" at bounding box center [730, 109] width 52 height 11
click at [676, 71] on input "***" at bounding box center [661, 70] width 70 height 17
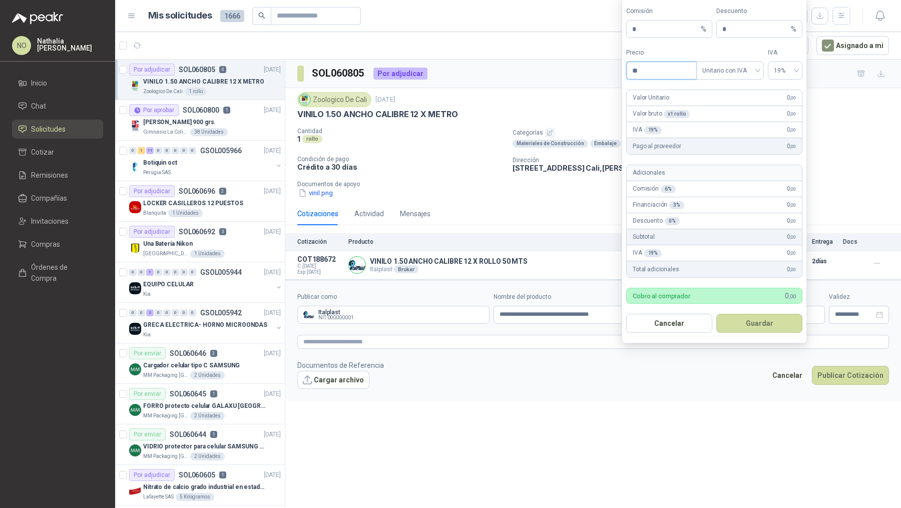
type input "*"
type input "********"
click at [770, 320] on button "Guardar" at bounding box center [759, 323] width 86 height 19
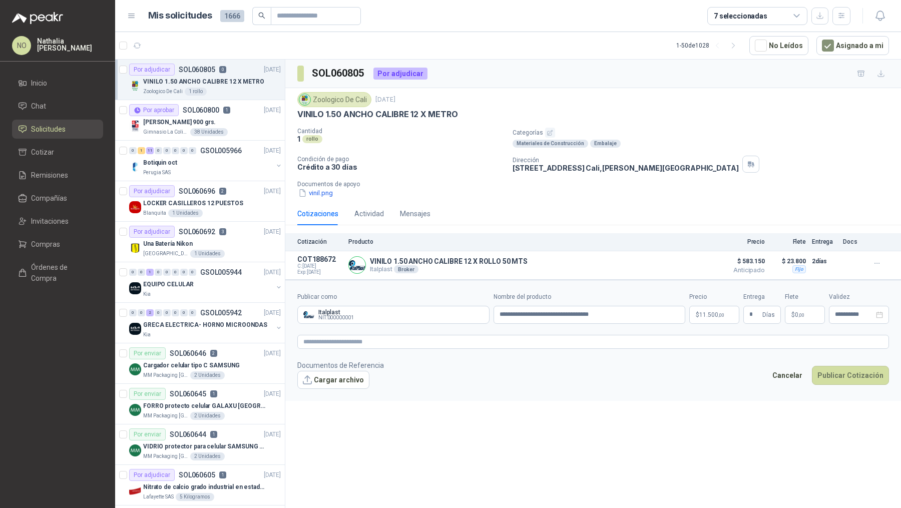
click at [703, 402] on div "**********" at bounding box center [592, 286] width 615 height 452
click at [759, 310] on input "*" at bounding box center [754, 314] width 11 height 17
type input "*"
click at [701, 403] on div "**********" at bounding box center [592, 286] width 615 height 452
click at [724, 337] on textarea at bounding box center [592, 342] width 591 height 14
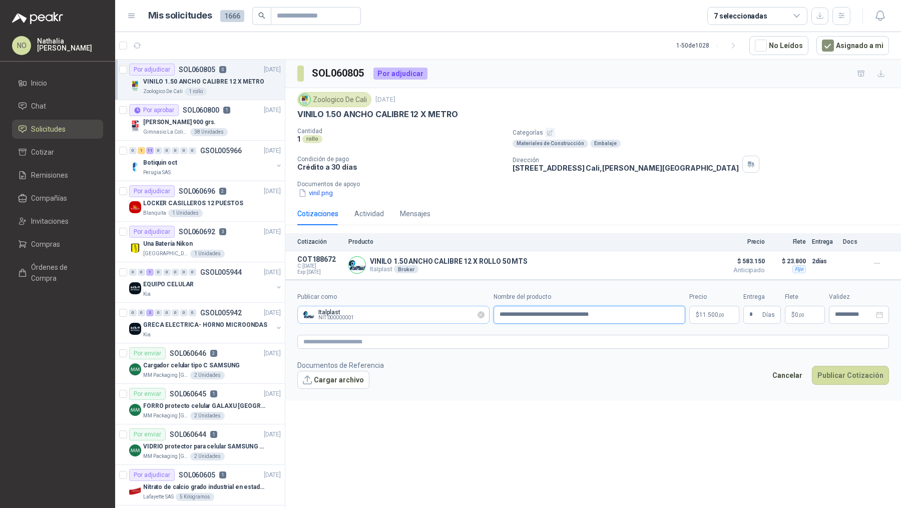
drag, startPoint x: 627, startPoint y: 316, endPoint x: 462, endPoint y: 315, distance: 165.1
click at [462, 315] on div "**********" at bounding box center [592, 308] width 591 height 32
click at [426, 340] on textarea at bounding box center [592, 342] width 591 height 14
paste textarea "**********"
type textarea "**********"
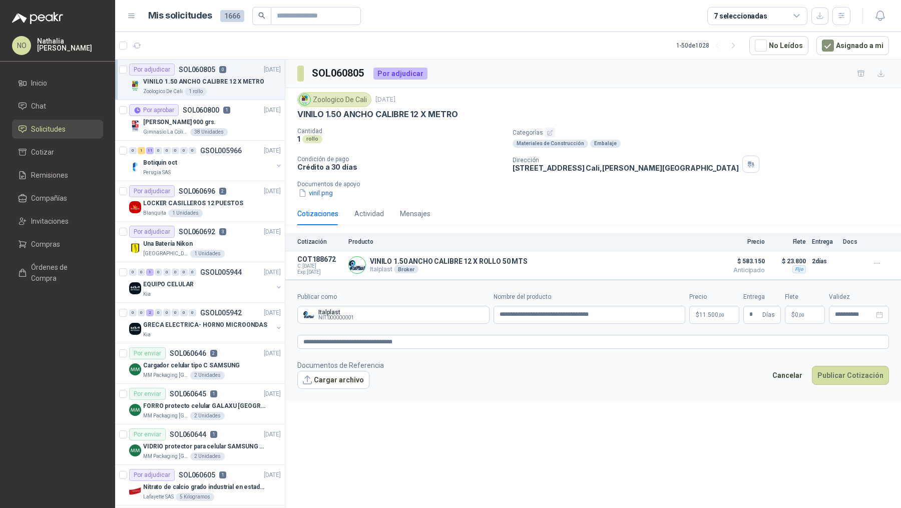
click at [812, 314] on p "$ 0 ,00" at bounding box center [804, 315] width 40 height 18
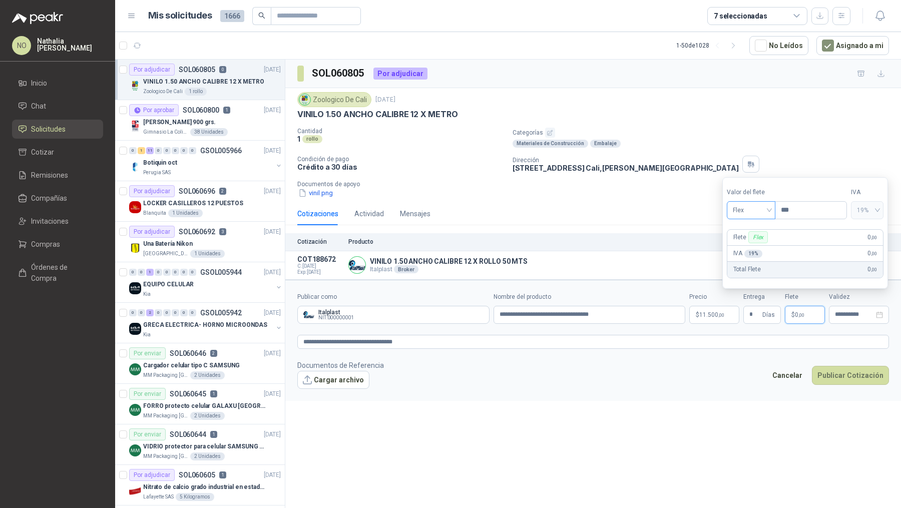
click at [756, 213] on span "Flex" at bounding box center [750, 210] width 37 height 15
click at [752, 266] on div "Fijo" at bounding box center [750, 263] width 33 height 11
click at [799, 215] on input "***" at bounding box center [810, 210] width 71 height 17
type input "*"
type input "********"
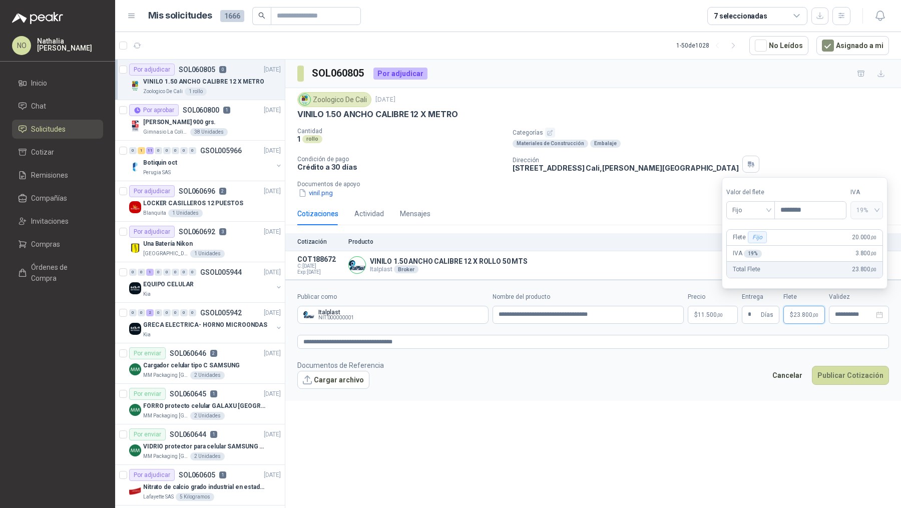
click at [666, 415] on div "**********" at bounding box center [592, 286] width 615 height 452
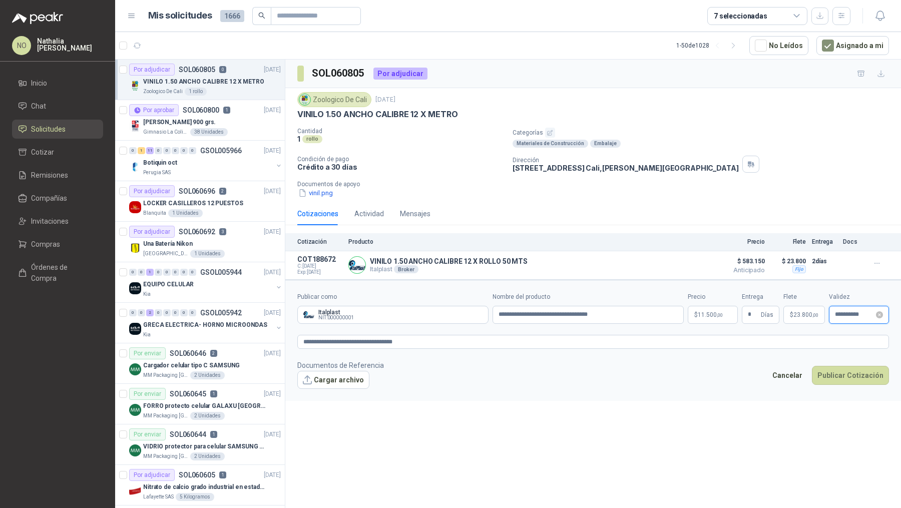
click at [852, 311] on input "**********" at bounding box center [853, 314] width 39 height 7
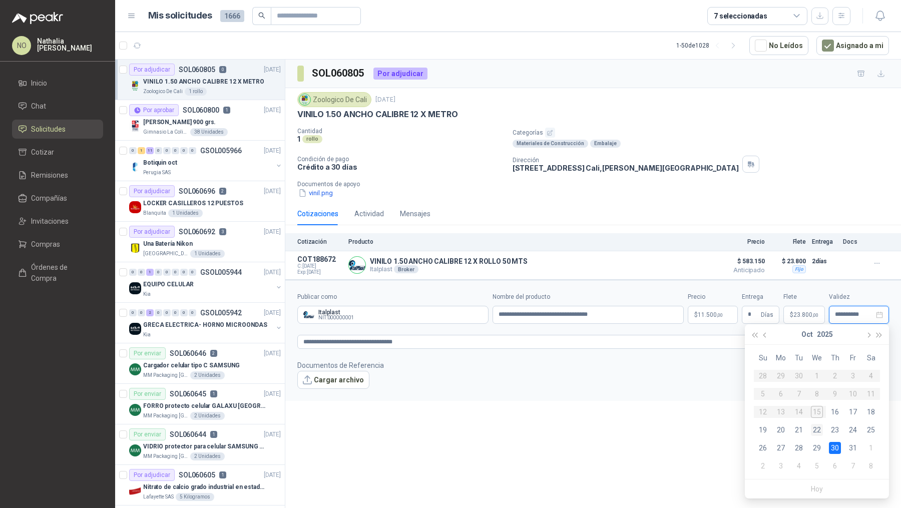
type input "**********"
click at [816, 425] on div "22" at bounding box center [816, 430] width 12 height 12
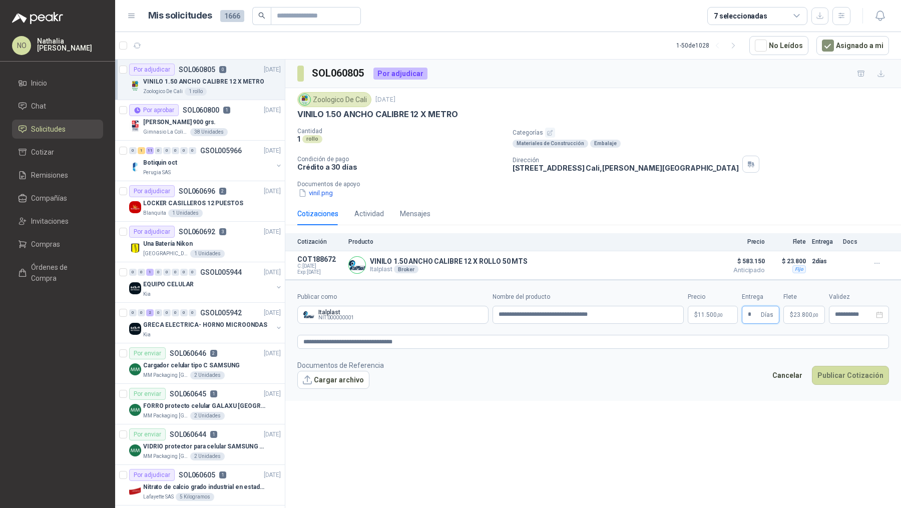
click at [755, 314] on input "*" at bounding box center [752, 314] width 11 height 17
click at [852, 370] on button "Publicar Cotización" at bounding box center [849, 375] width 77 height 19
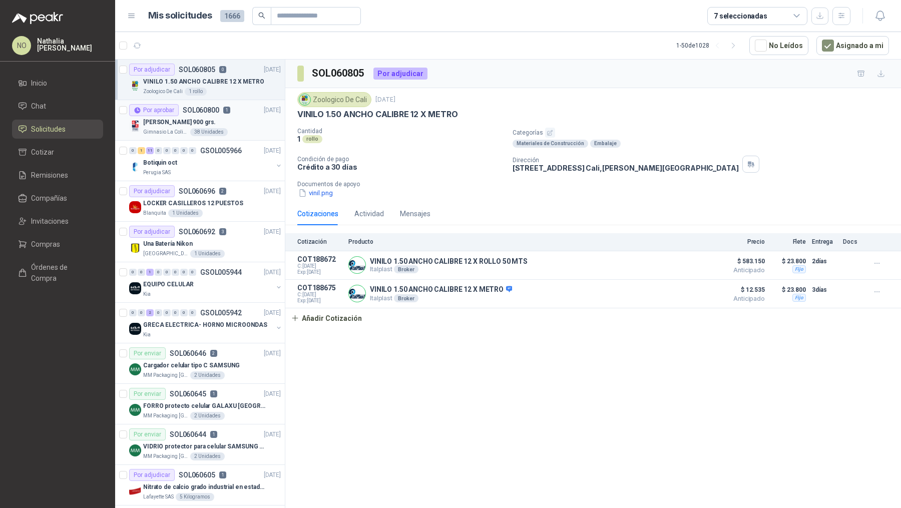
click at [238, 113] on div "Por aprobar SOL060800 1 14/10/25" at bounding box center [205, 110] width 152 height 12
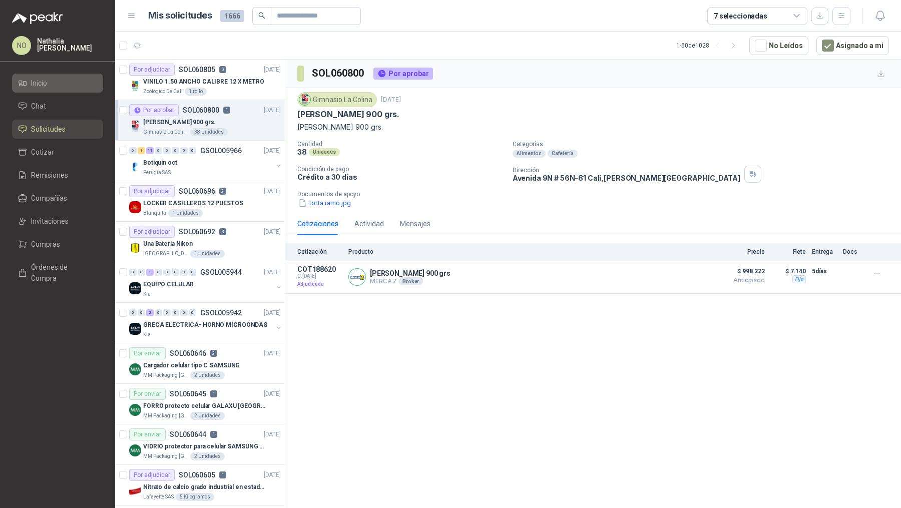
click at [75, 80] on li "Inicio" at bounding box center [57, 83] width 79 height 11
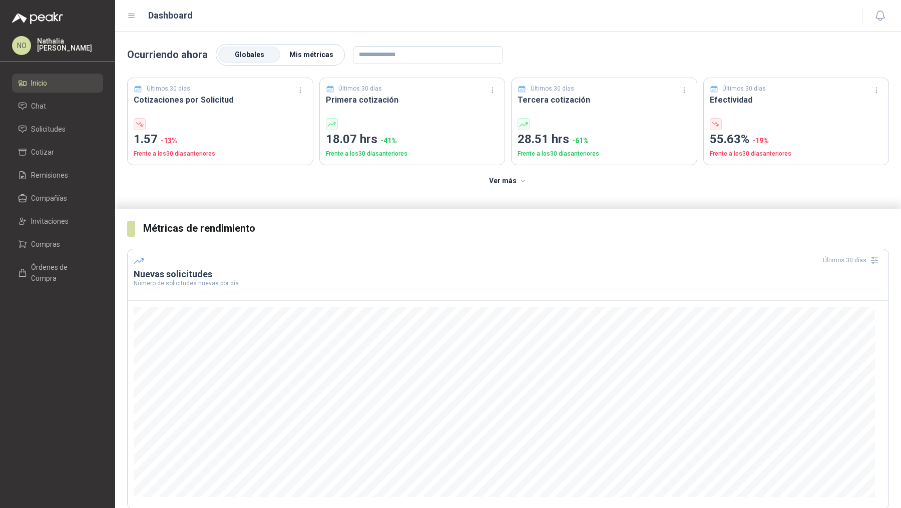
click at [330, 54] on label "Mis métricas" at bounding box center [311, 55] width 62 height 16
click at [64, 123] on link "Solicitudes" at bounding box center [57, 129] width 91 height 19
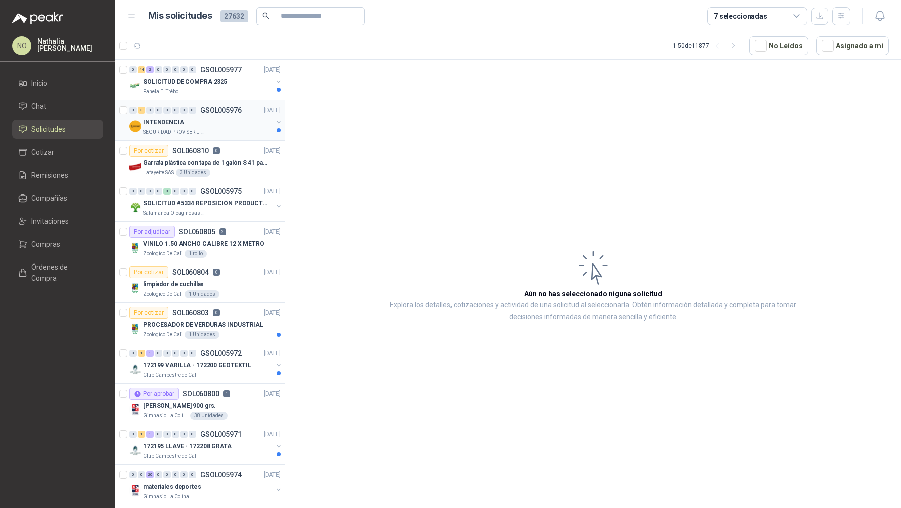
click at [223, 109] on p "GSOL005976" at bounding box center [221, 110] width 42 height 7
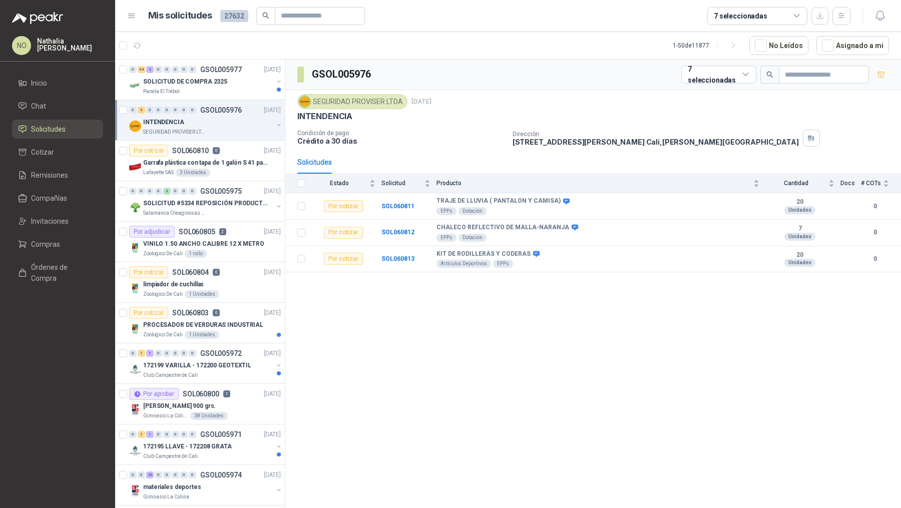
click at [223, 109] on p "GSOL005976" at bounding box center [221, 110] width 42 height 7
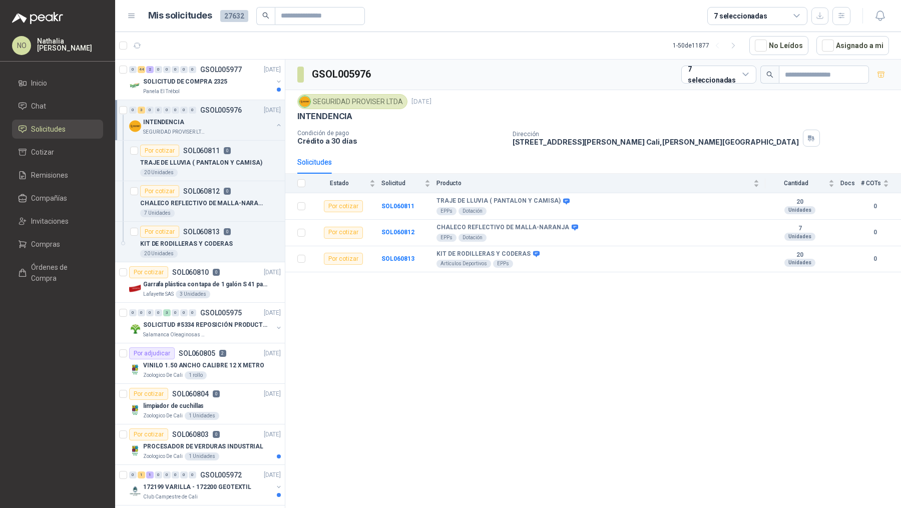
click at [223, 109] on p "GSOL005976" at bounding box center [221, 110] width 42 height 7
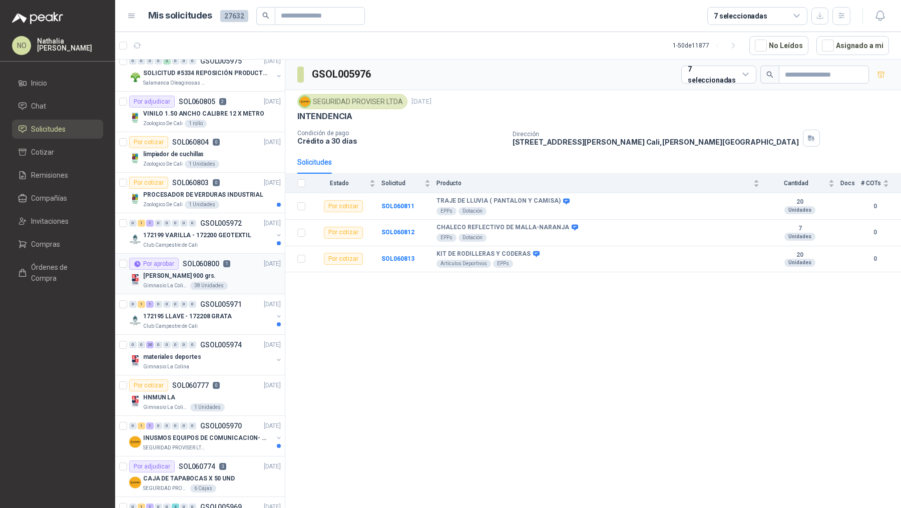
scroll to position [186, 0]
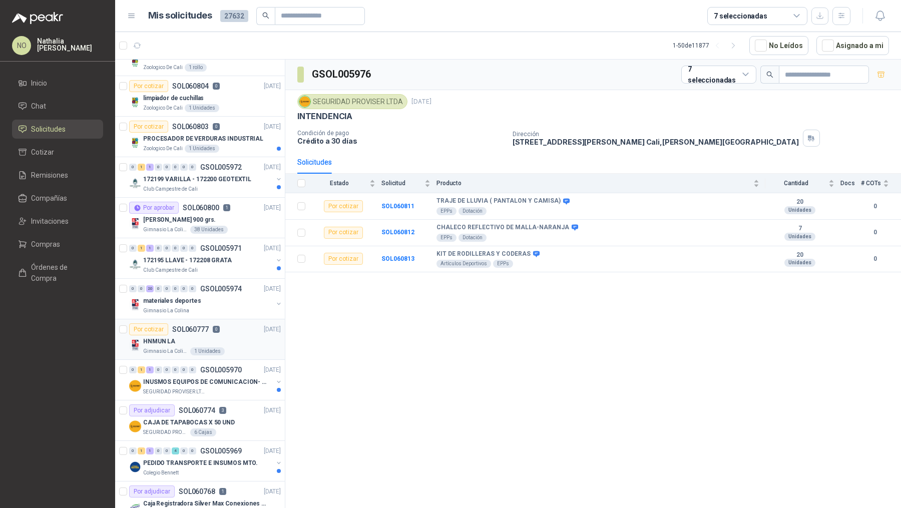
click at [233, 319] on article "Por cotizar SOL060777 0 [DATE] HNMUN LA Gimnasio La Colina 1 Unidades" at bounding box center [200, 339] width 170 height 41
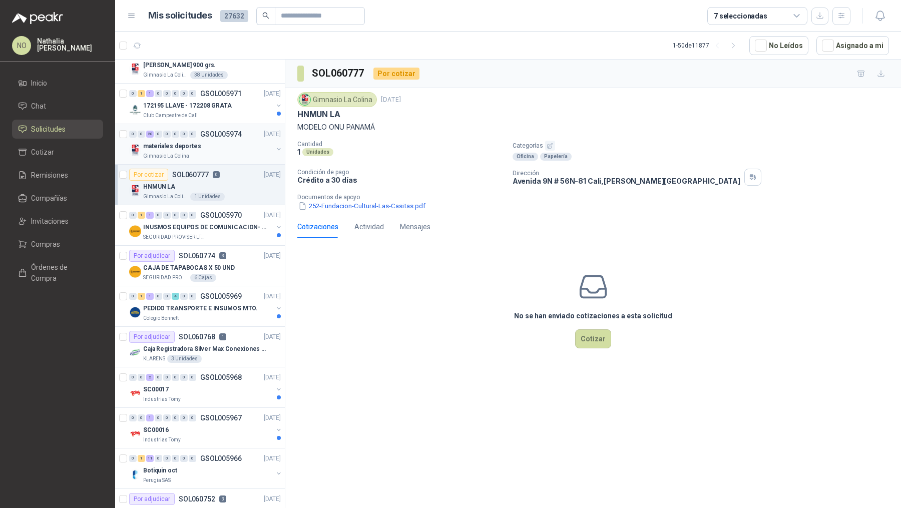
scroll to position [344, 0]
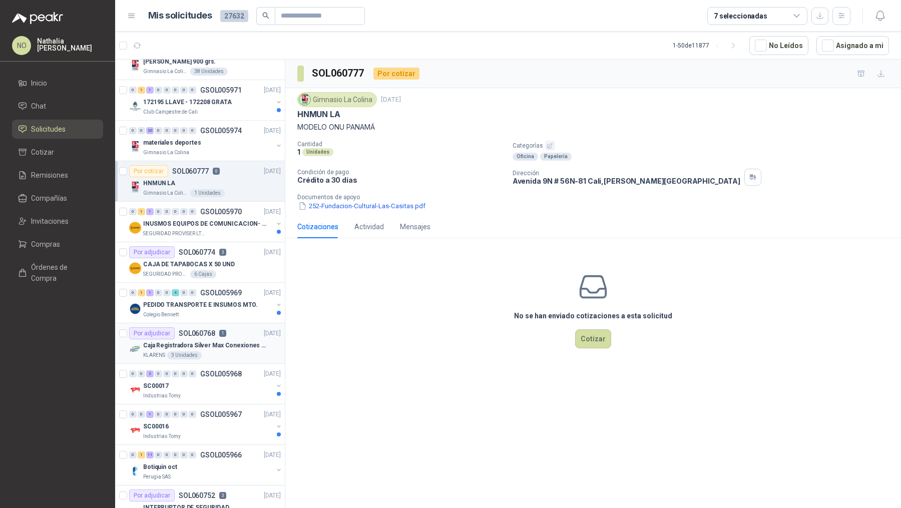
click at [237, 334] on div "Por adjudicar SOL060768 1 14/10/25" at bounding box center [205, 333] width 152 height 12
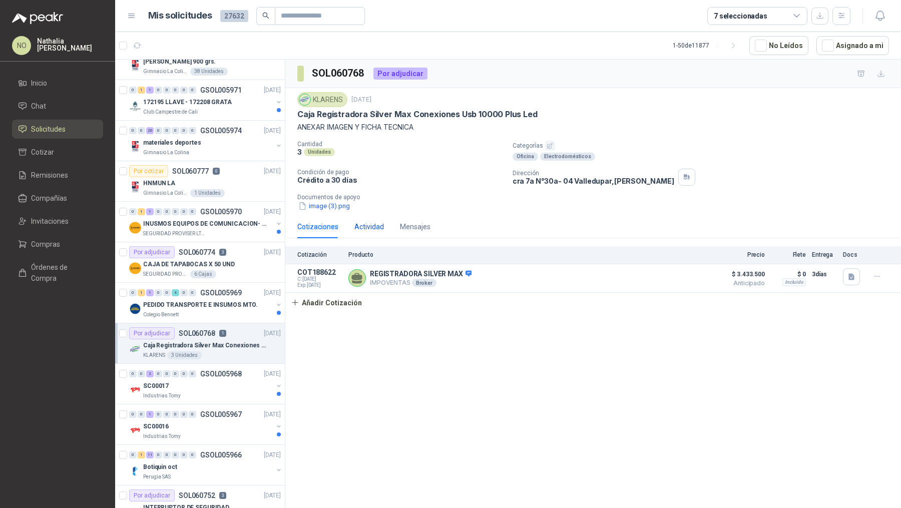
click at [375, 226] on div "Actividad" at bounding box center [369, 226] width 30 height 11
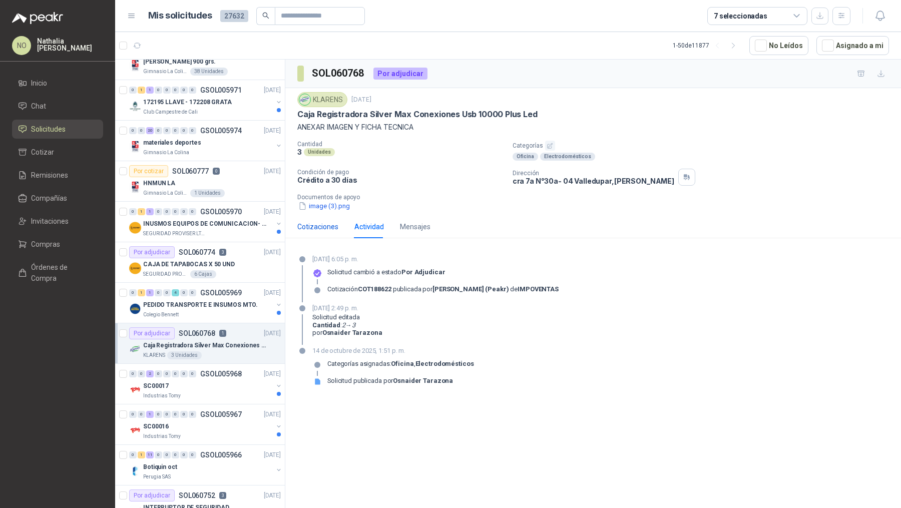
click at [323, 227] on div "Cotizaciones" at bounding box center [317, 226] width 41 height 11
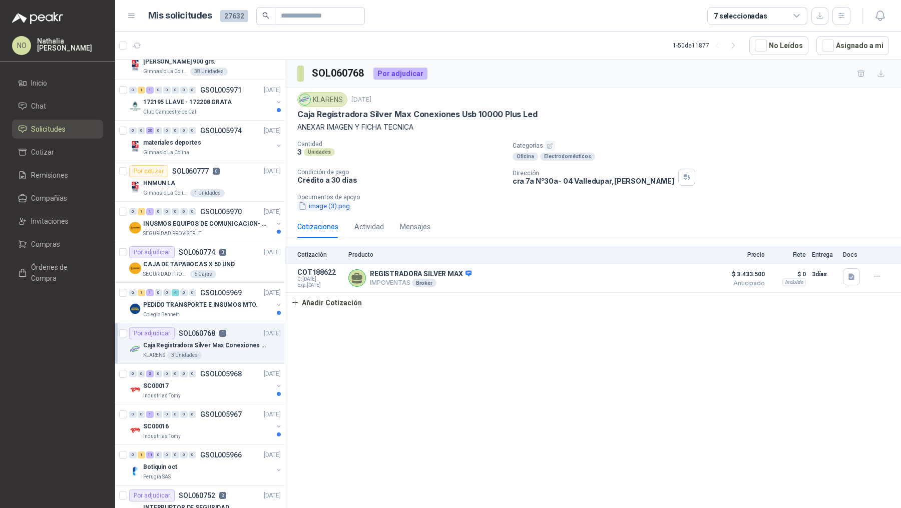
click at [336, 205] on button "image (3).png" at bounding box center [324, 206] width 54 height 11
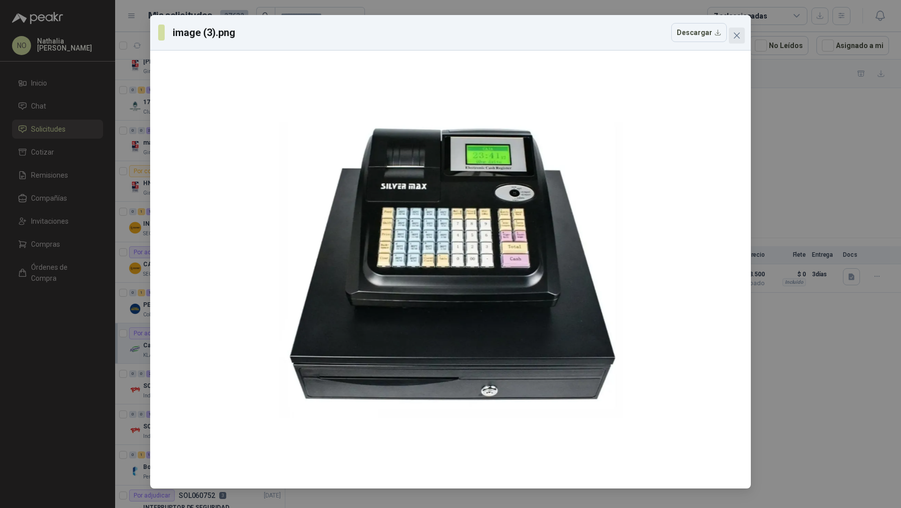
click at [735, 34] on icon "close" at bounding box center [736, 36] width 6 height 6
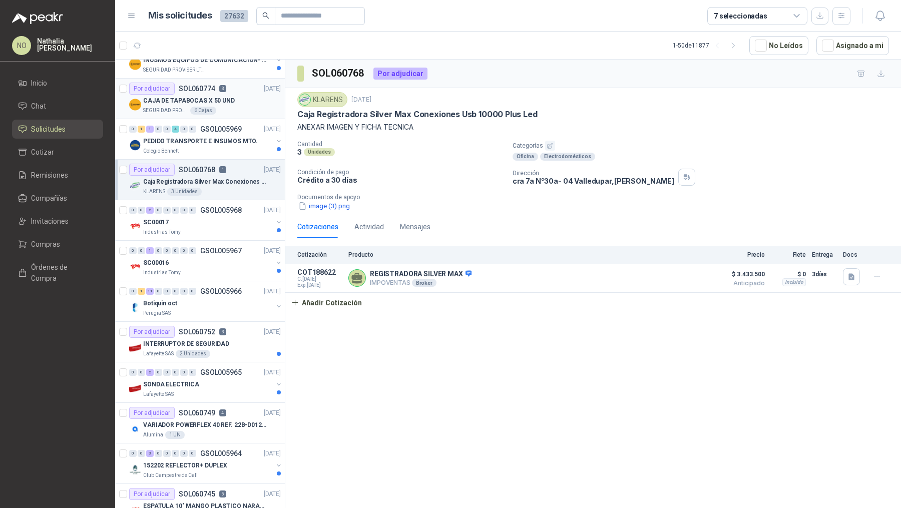
scroll to position [598, 0]
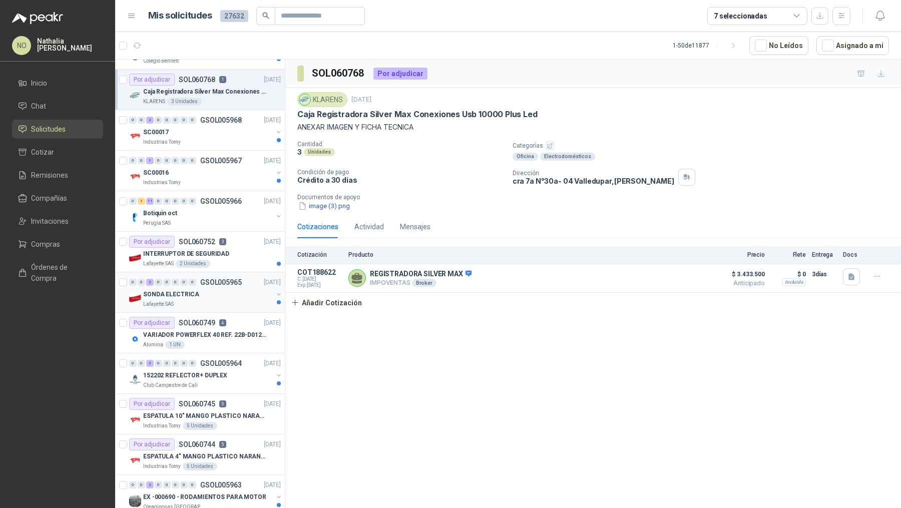
click at [192, 290] on p "SONDA ELECTRICA" at bounding box center [171, 295] width 56 height 10
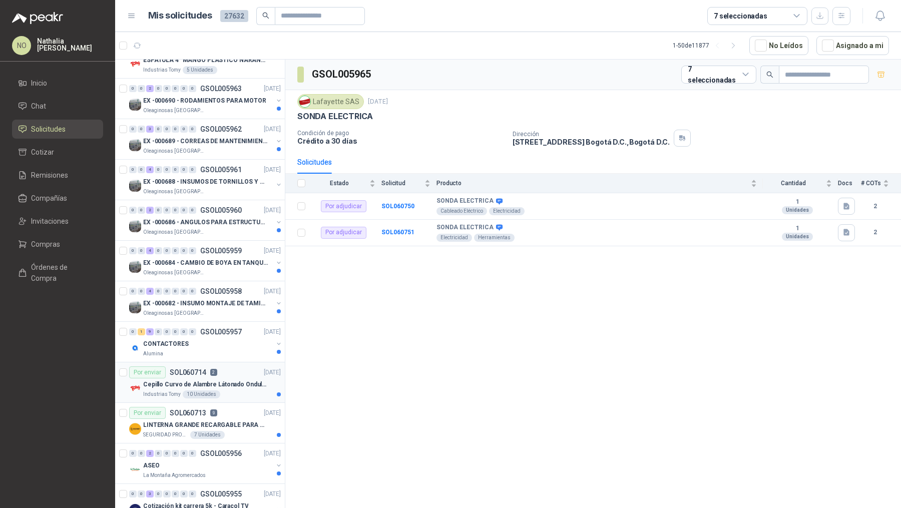
scroll to position [1047, 0]
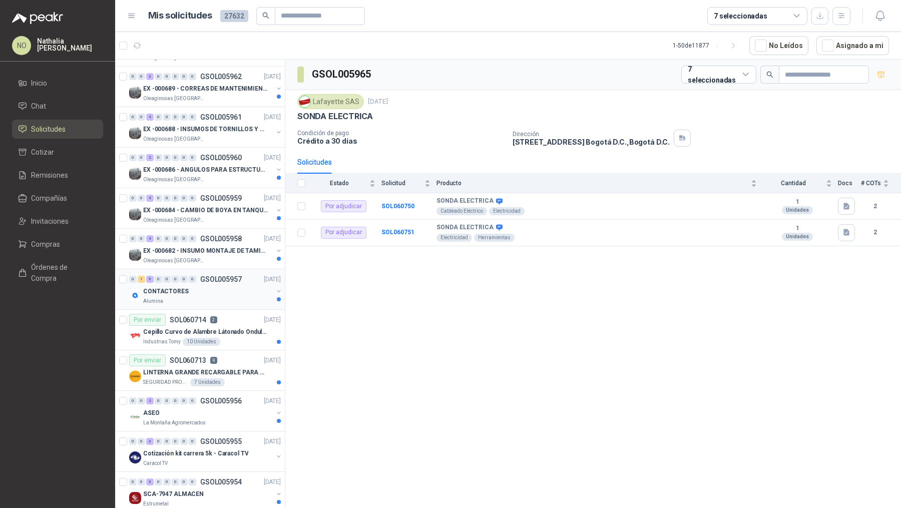
click at [201, 285] on div "CONTACTORES" at bounding box center [208, 291] width 130 height 12
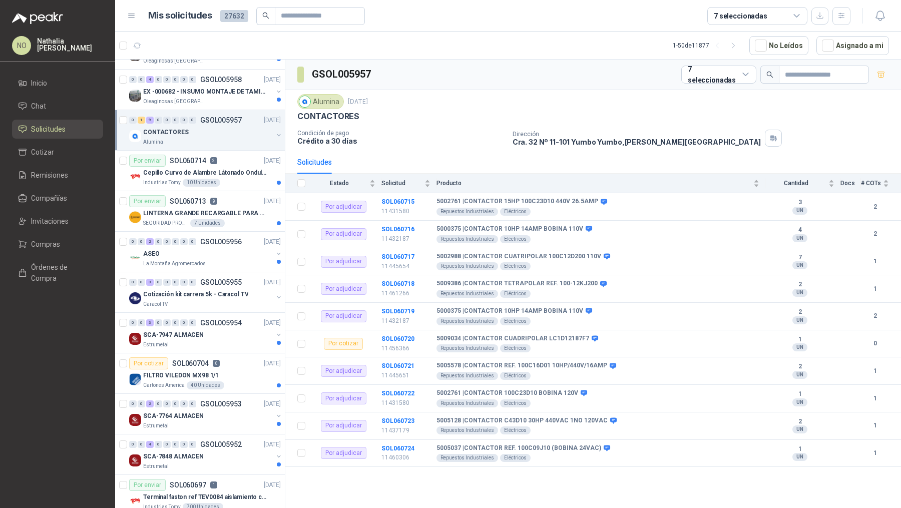
scroll to position [1354, 0]
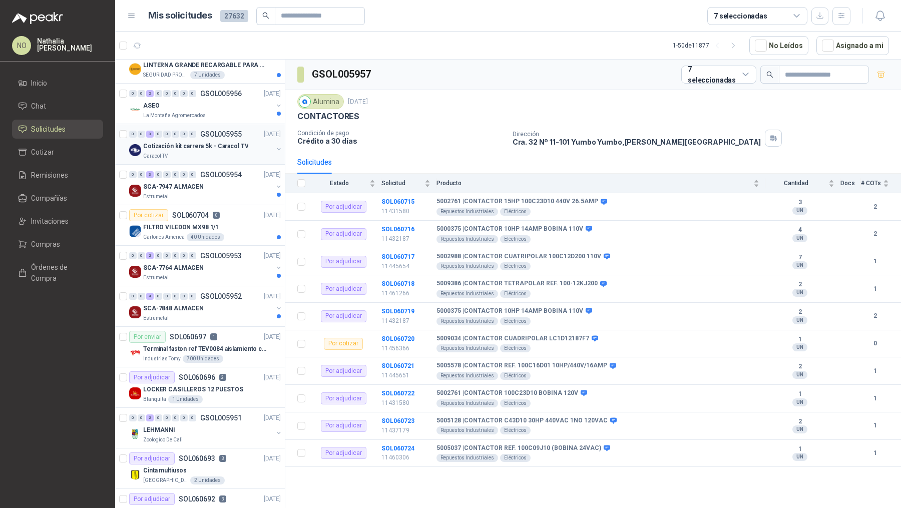
click at [224, 142] on p "Cotización kit carrera 5k - Caracol TV" at bounding box center [195, 147] width 105 height 10
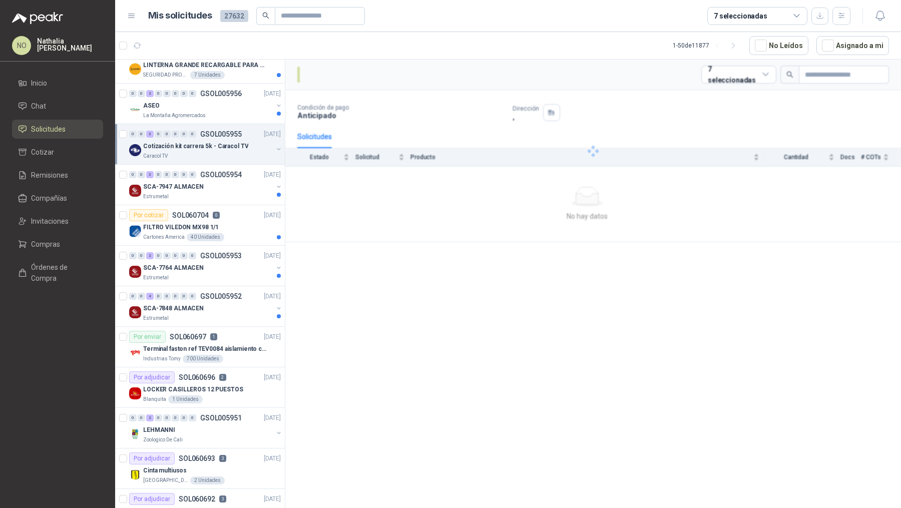
click at [224, 142] on p "Cotización kit carrera 5k - Caracol TV" at bounding box center [195, 147] width 105 height 10
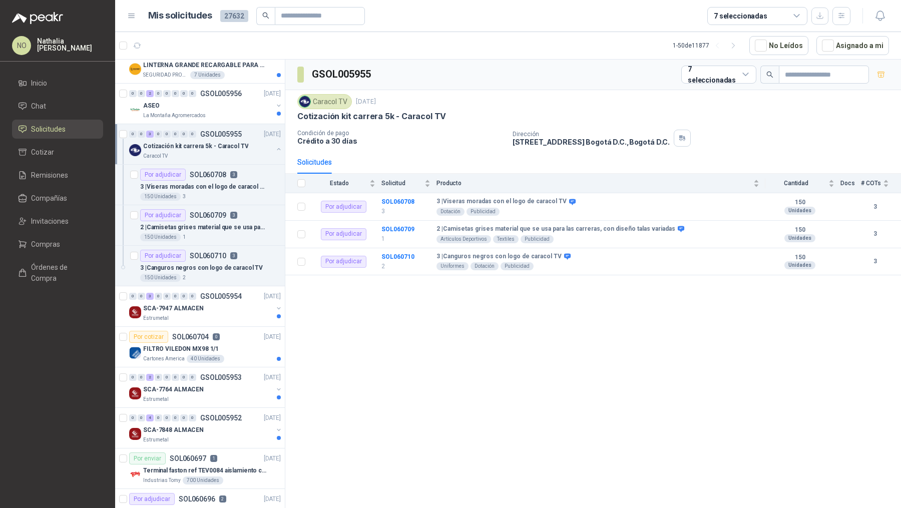
click at [224, 142] on p "Cotización kit carrera 5k - Caracol TV" at bounding box center [195, 147] width 105 height 10
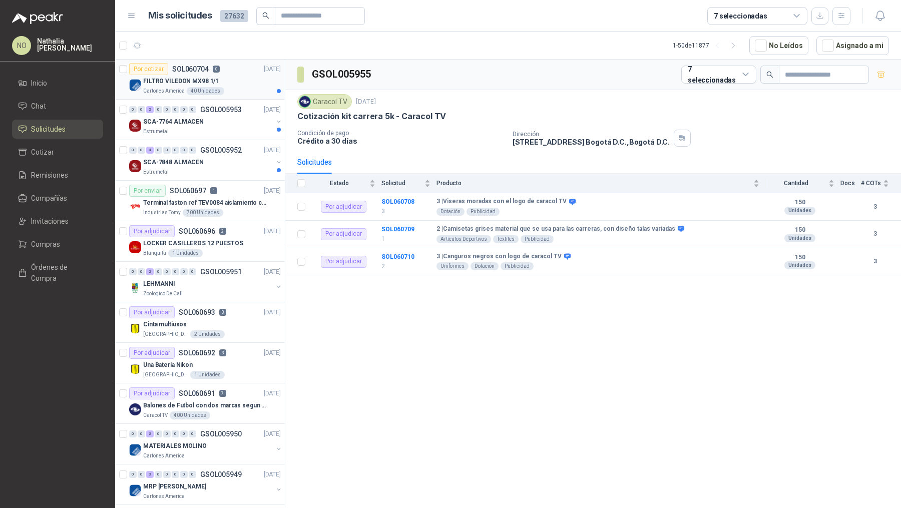
scroll to position [1558, 0]
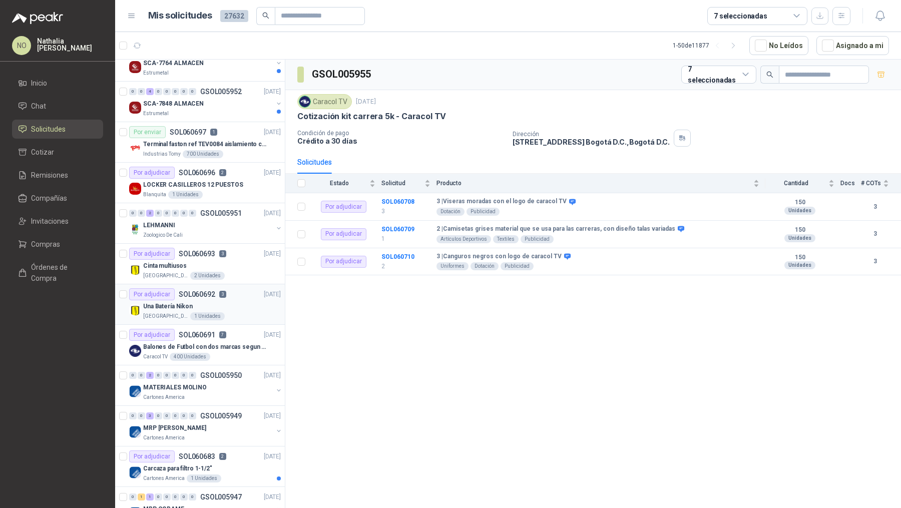
click at [241, 288] on div "Por adjudicar SOL060692 3 10/10/25" at bounding box center [205, 294] width 152 height 12
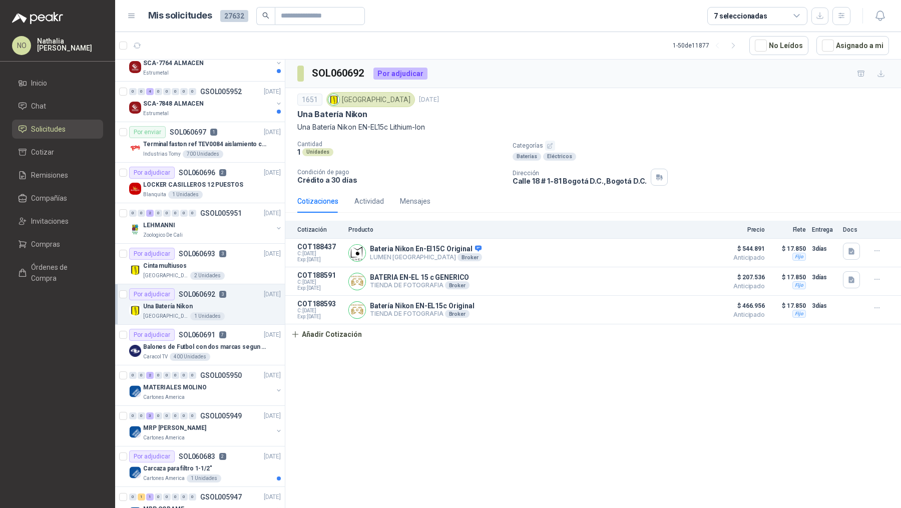
scroll to position [1586, 0]
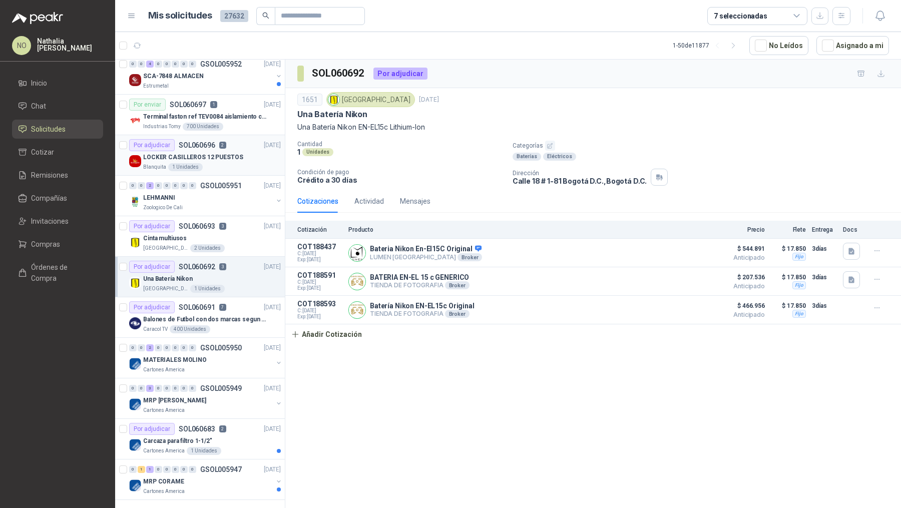
click at [247, 151] on div "LOCKER CASILLEROS 12 PUESTOS" at bounding box center [212, 157] width 138 height 12
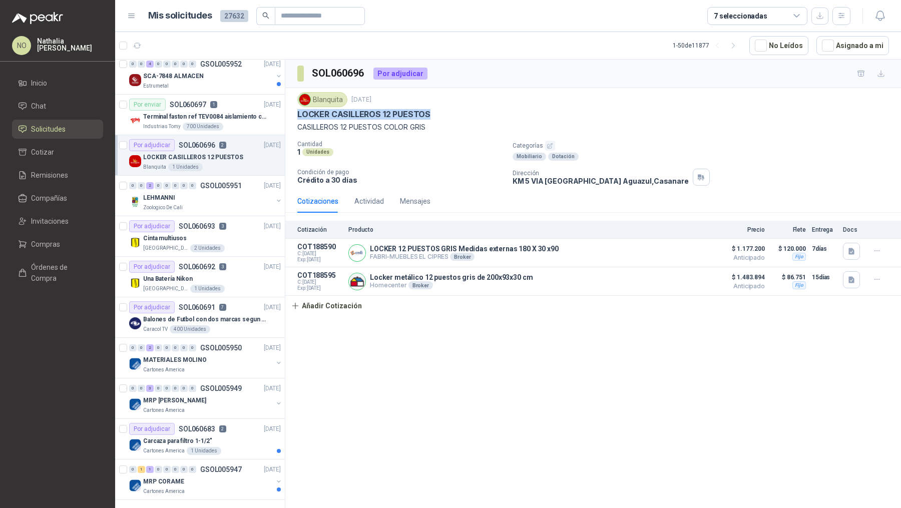
drag, startPoint x: 297, startPoint y: 114, endPoint x: 438, endPoint y: 119, distance: 141.7
click at [438, 119] on div "Blanquita 11 oct, 2025 LOCKER CASILLEROS 12 PUESTOS CASILLEROS 12 PUESTOS COLOR…" at bounding box center [592, 112] width 591 height 41
copy p "LOCKER CASILLEROS 12 PUESTOS"
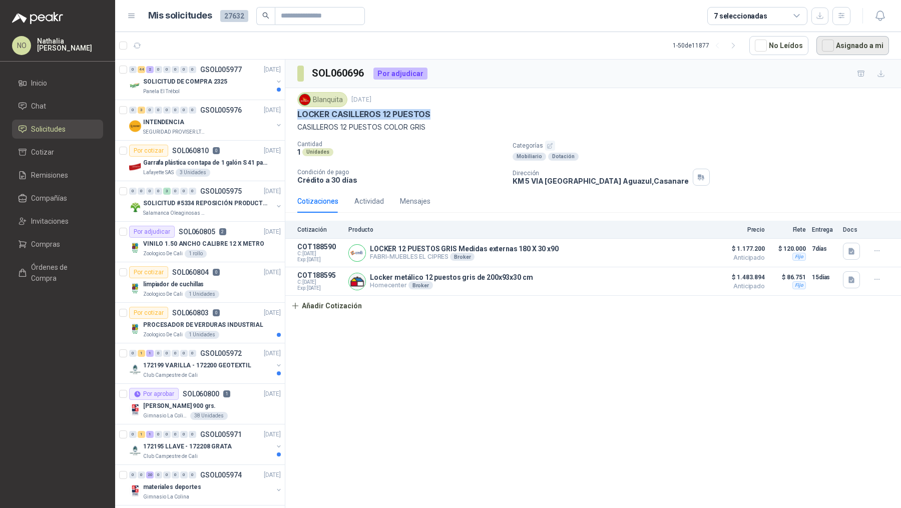
click at [857, 44] on button "Asignado a mi" at bounding box center [852, 45] width 73 height 19
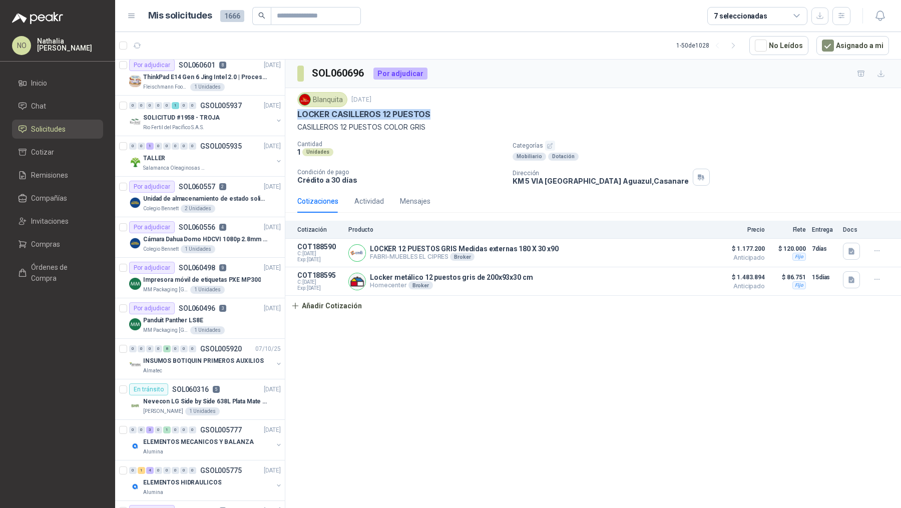
scroll to position [453, 0]
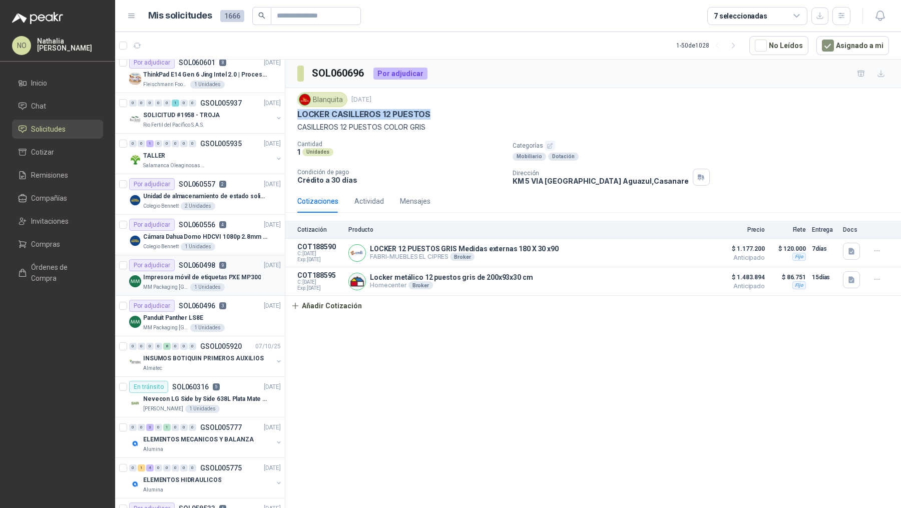
click at [248, 274] on p "Impresora móvil de etiquetas PXE MP300" at bounding box center [202, 278] width 118 height 10
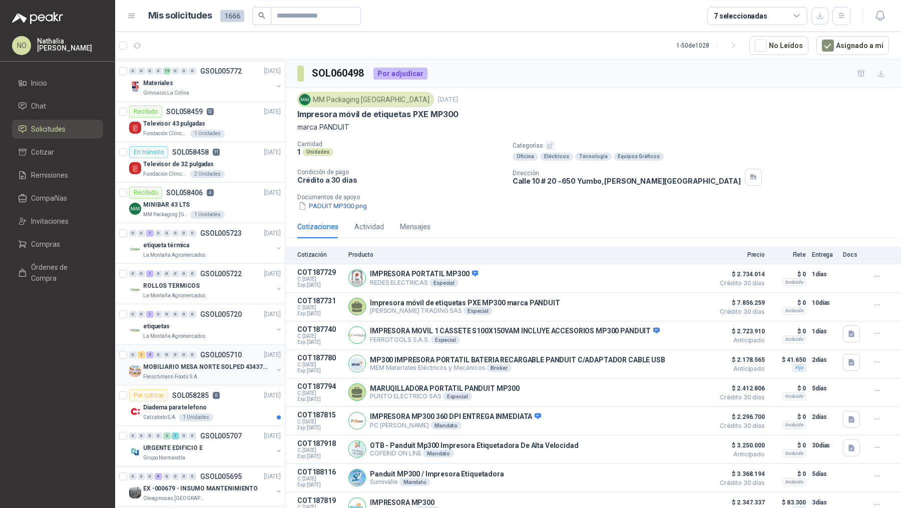
scroll to position [982, 0]
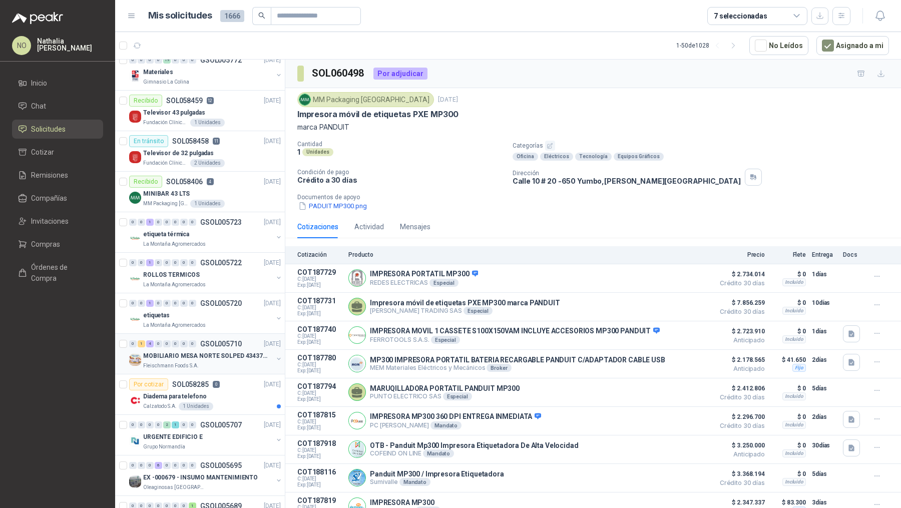
click at [236, 351] on p "MOBILIARIO MESA NORTE SOLPED 4343782" at bounding box center [205, 356] width 125 height 10
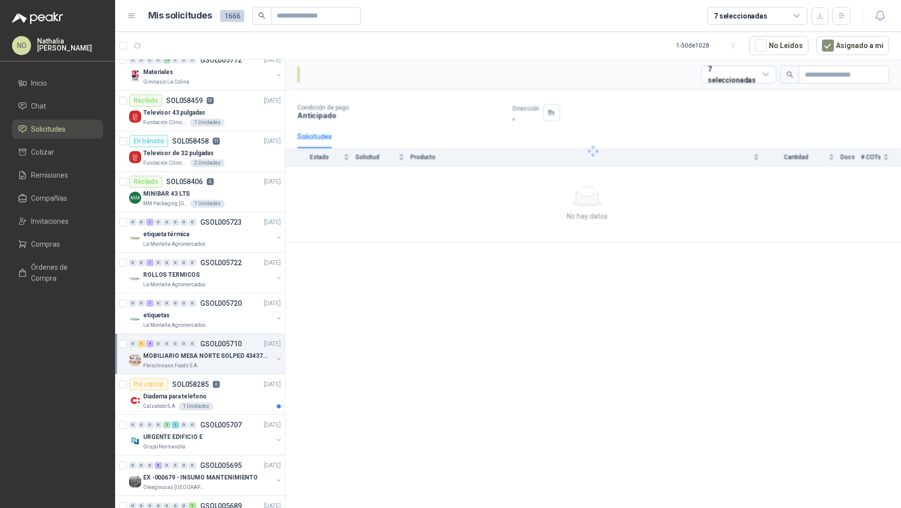
click at [236, 351] on p "MOBILIARIO MESA NORTE SOLPED 4343782" at bounding box center [205, 356] width 125 height 10
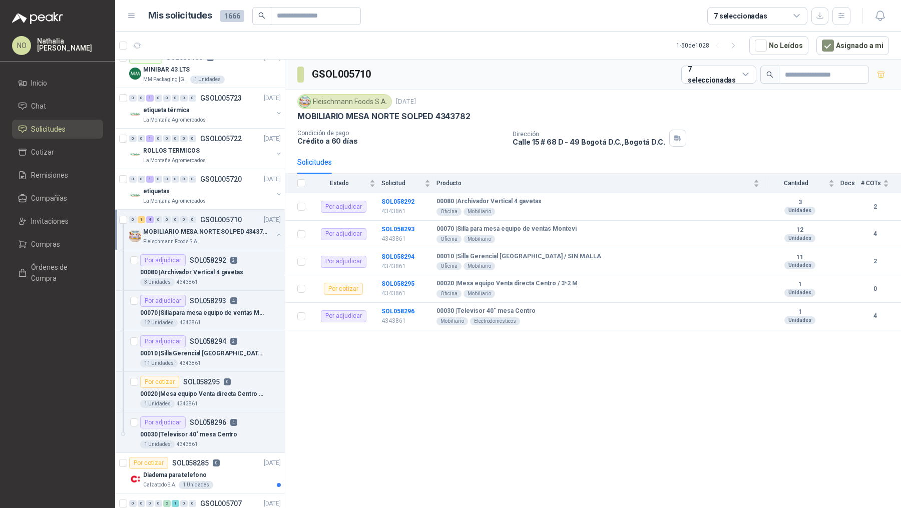
scroll to position [1150, 0]
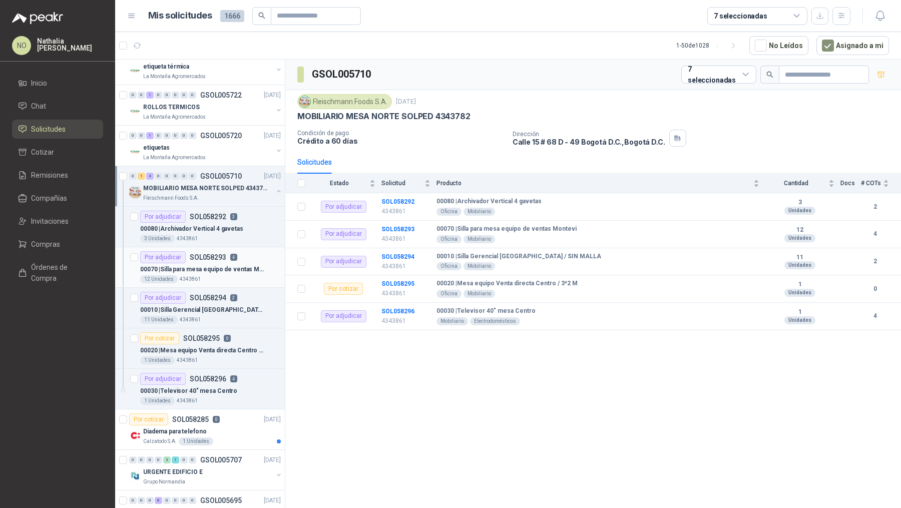
click at [245, 265] on p "00070 | Silla para mesa equipo de ventas Montevi" at bounding box center [202, 270] width 125 height 10
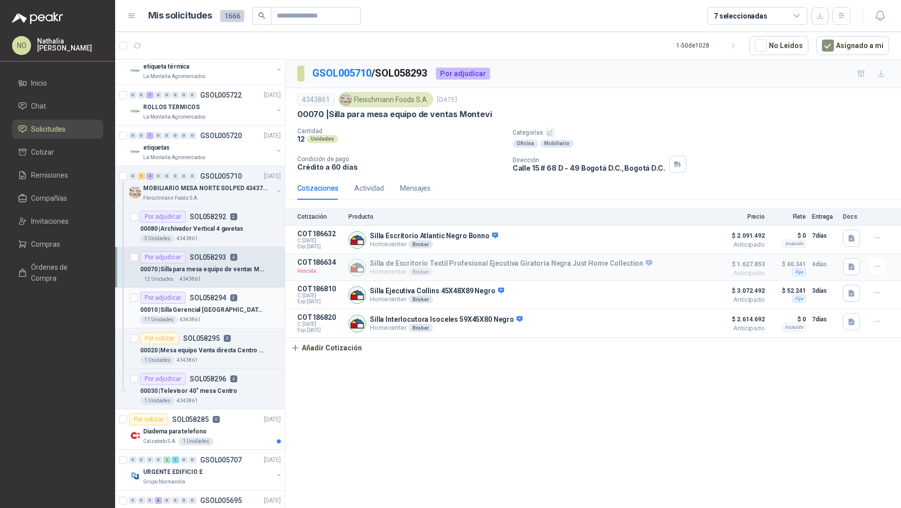
click at [248, 295] on div "Por adjudicar SOL058294 2" at bounding box center [210, 298] width 141 height 12
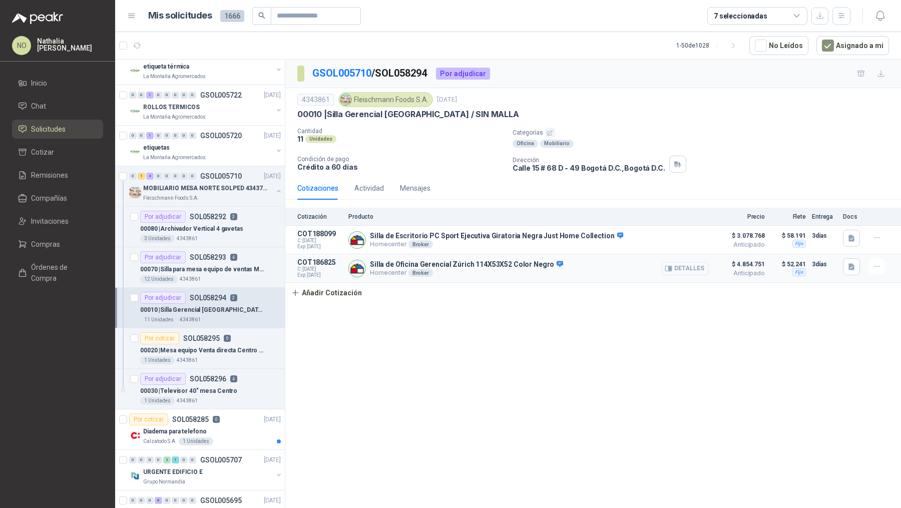
click at [671, 266] on icon "button" at bounding box center [668, 268] width 7 height 5
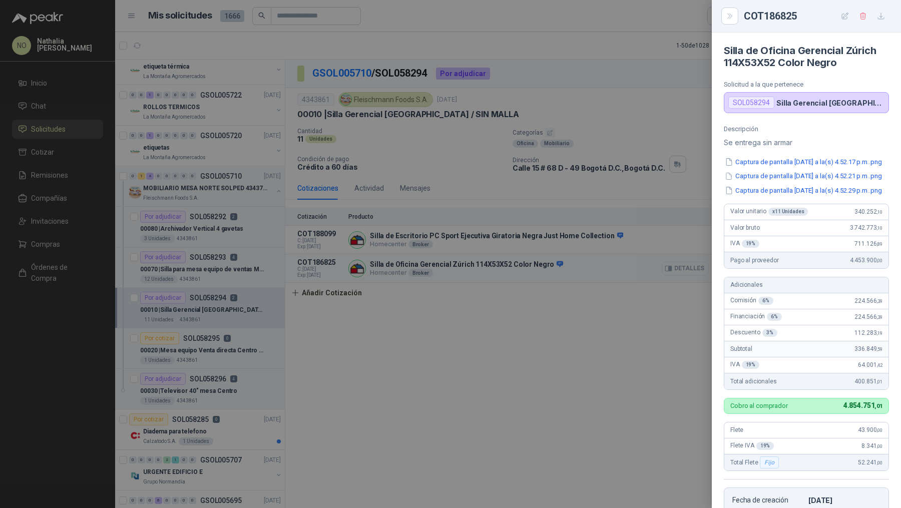
scroll to position [199, 0]
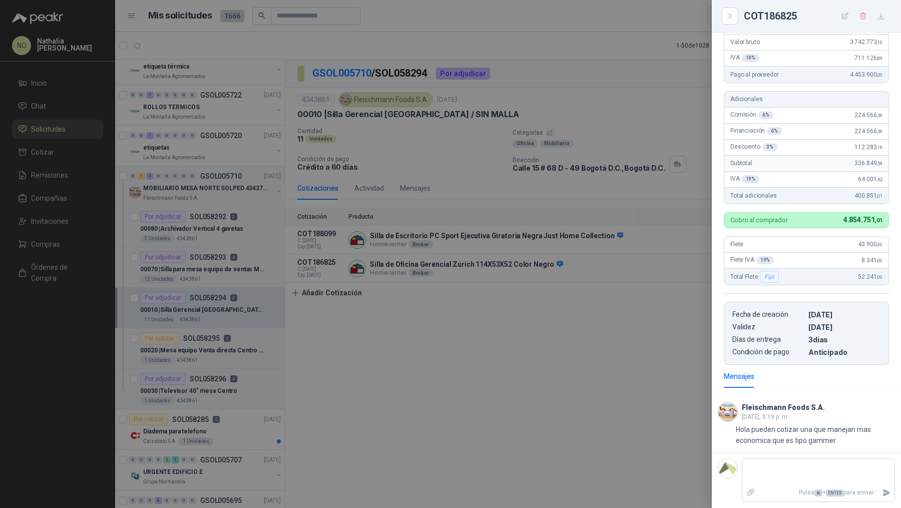
click at [602, 260] on div at bounding box center [450, 254] width 901 height 508
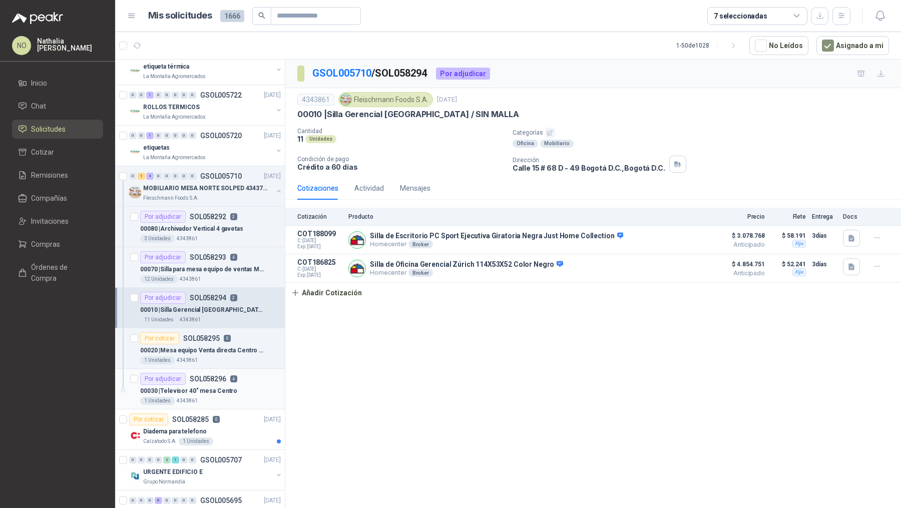
click at [225, 376] on div "Por adjudicar SOL058296 4" at bounding box center [188, 379] width 97 height 12
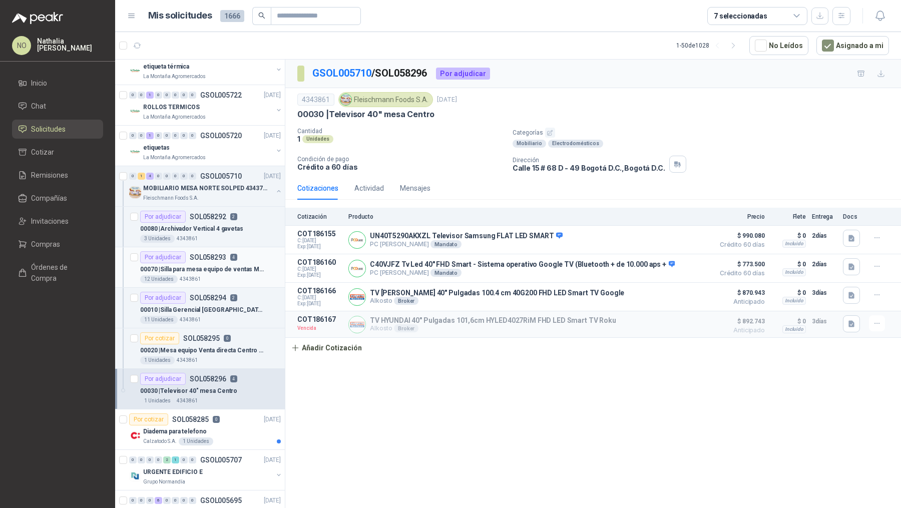
click at [226, 265] on p "00070 | Silla para mesa equipo de ventas Montevi" at bounding box center [202, 270] width 125 height 10
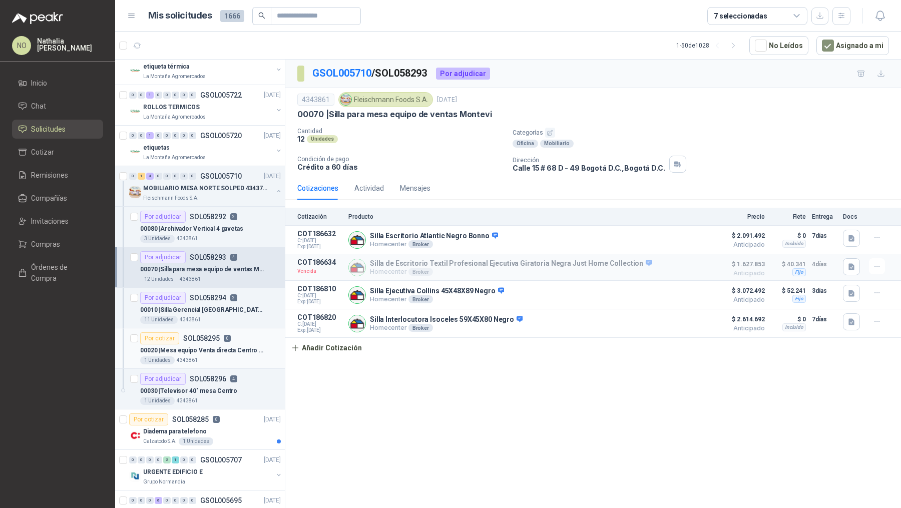
click at [223, 346] on p "00020 | Mesa equipo Venta directa Centro / 3*2 M" at bounding box center [202, 351] width 125 height 10
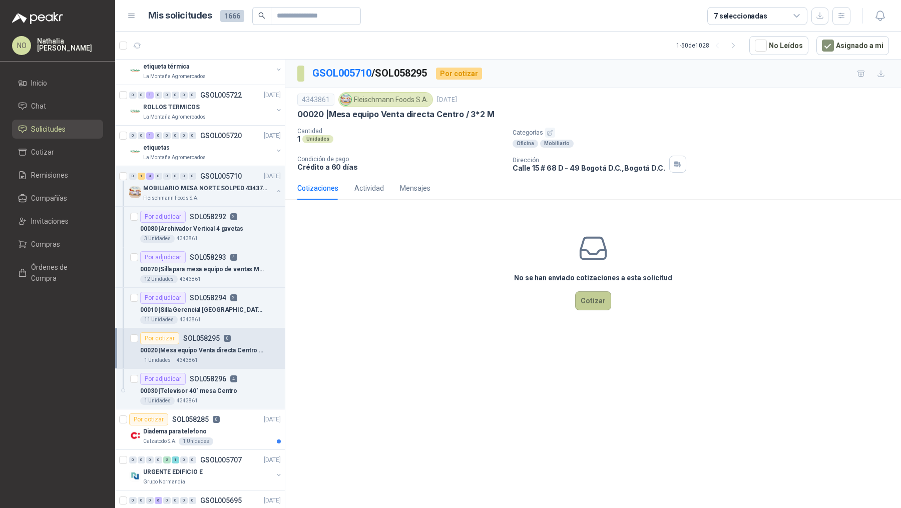
click at [598, 297] on button "Cotizar" at bounding box center [593, 300] width 36 height 19
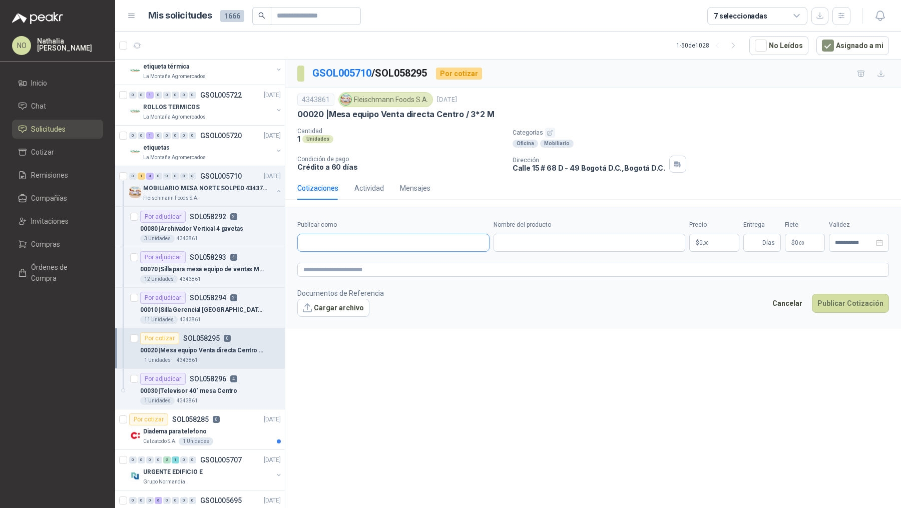
click at [412, 241] on input "Publicar como" at bounding box center [393, 242] width 191 height 17
type input "**********"
click at [388, 270] on div "Homecenter NIT : 800242106" at bounding box center [393, 265] width 175 height 11
type input "**********"
click at [543, 237] on input "Nombre del producto" at bounding box center [589, 243] width 192 height 18
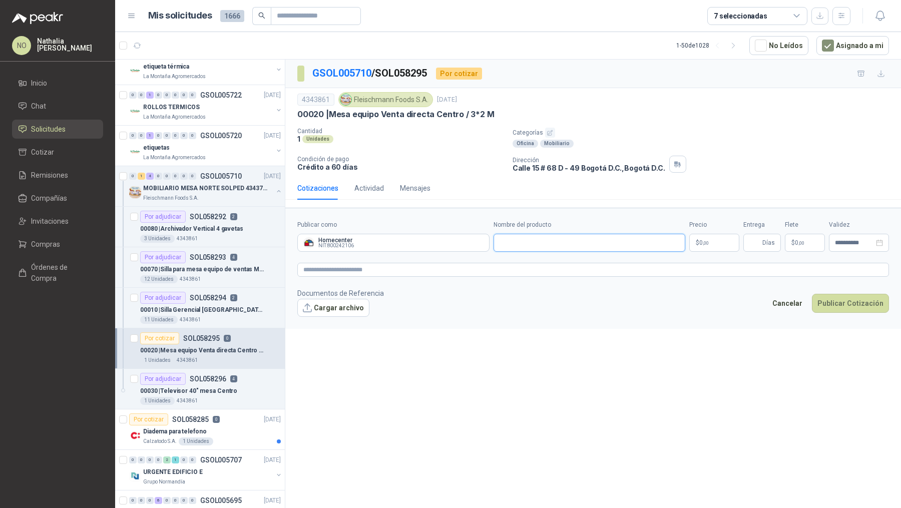
paste input "**********"
type input "**********"
click at [701, 243] on body "NO [PERSON_NAME] Inicio Chat Solicitudes Cotizar Remisiones Compañías Invitacio…" at bounding box center [450, 254] width 901 height 508
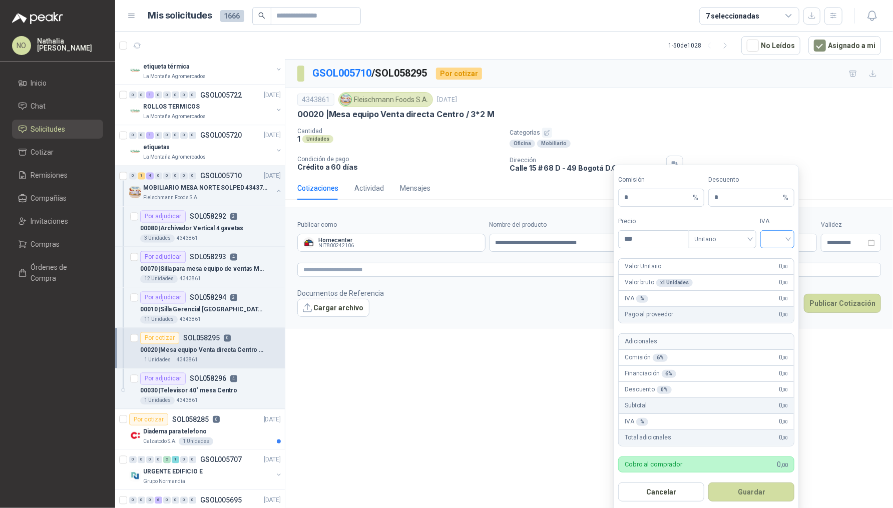
click at [769, 239] on input "search" at bounding box center [777, 238] width 23 height 15
click at [773, 260] on div "19%" at bounding box center [777, 259] width 19 height 11
click at [710, 227] on div "Tipo Unitario" at bounding box center [722, 233] width 68 height 32
click at [712, 234] on span "Unitario" at bounding box center [722, 239] width 56 height 15
click at [711, 276] on div "Unitario con IVA" at bounding box center [722, 275] width 52 height 11
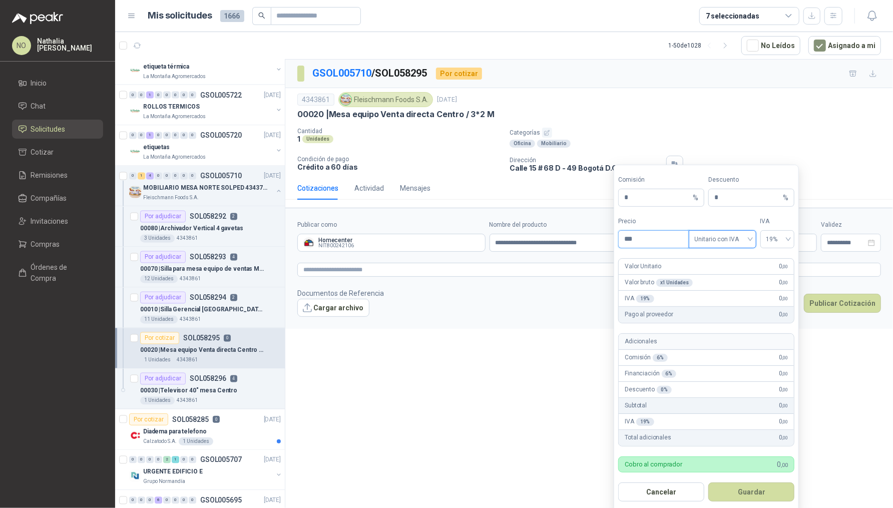
click at [648, 242] on input "***" at bounding box center [653, 239] width 70 height 17
type input "*"
type input "**********"
click at [730, 200] on input "*" at bounding box center [747, 197] width 67 height 17
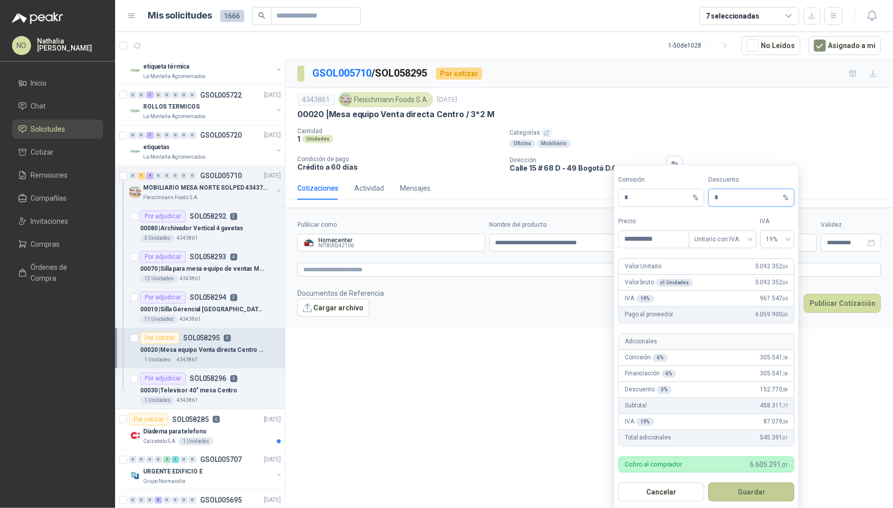
type input "*"
click at [760, 487] on button "Guardar" at bounding box center [751, 491] width 86 height 19
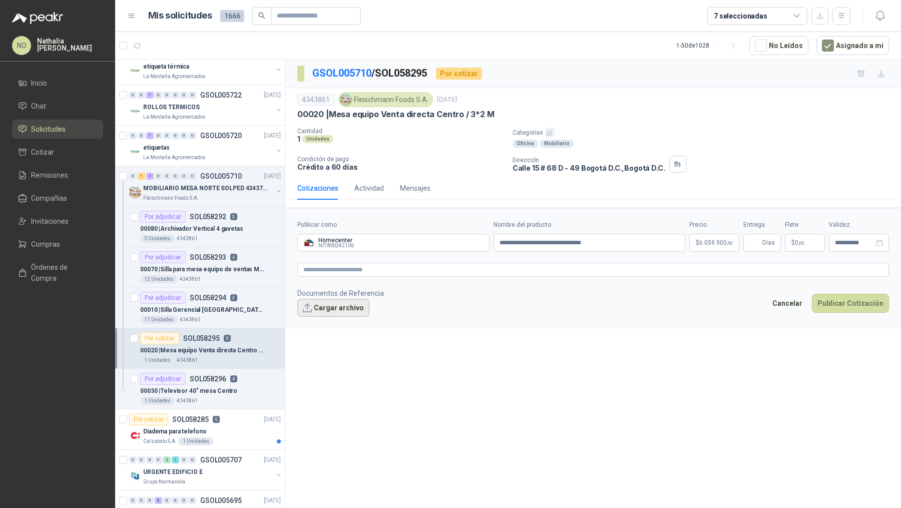
click at [335, 303] on button "Cargar archivo" at bounding box center [333, 308] width 72 height 18
click at [331, 308] on button "Cargar archivo" at bounding box center [333, 308] width 72 height 18
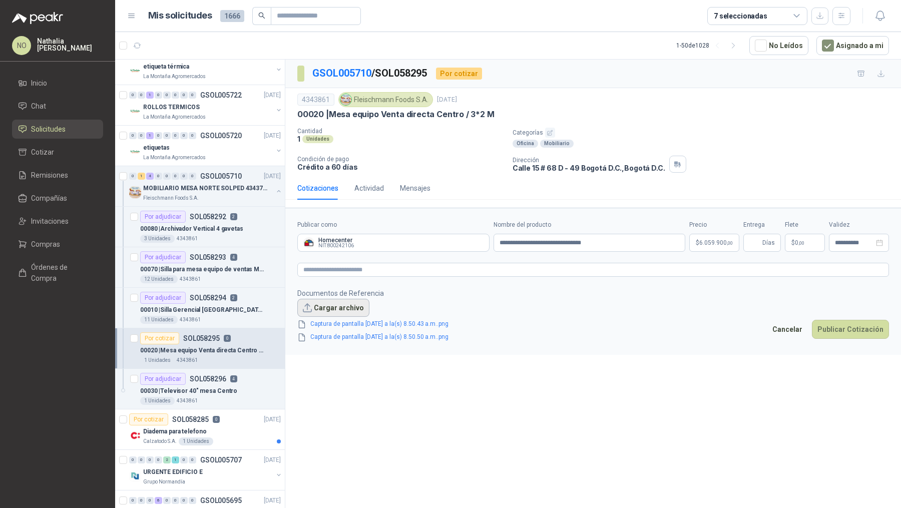
click at [321, 307] on button "Cargar archivo" at bounding box center [333, 308] width 72 height 18
click at [700, 240] on body "NO [PERSON_NAME] Inicio Chat Solicitudes Cotizar Remisiones Compañías Invitacio…" at bounding box center [450, 254] width 901 height 508
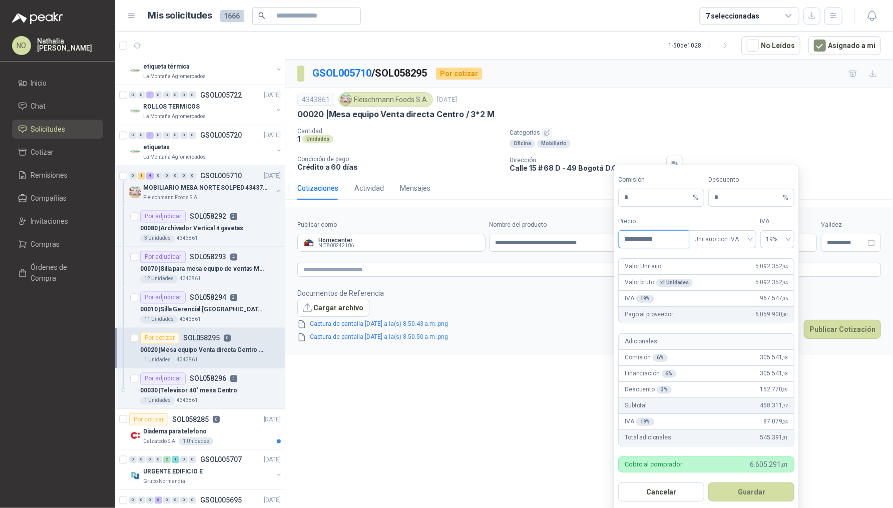
click at [670, 241] on input "**********" at bounding box center [653, 239] width 70 height 17
type input "**********"
click at [770, 485] on button "Guardar" at bounding box center [751, 491] width 86 height 19
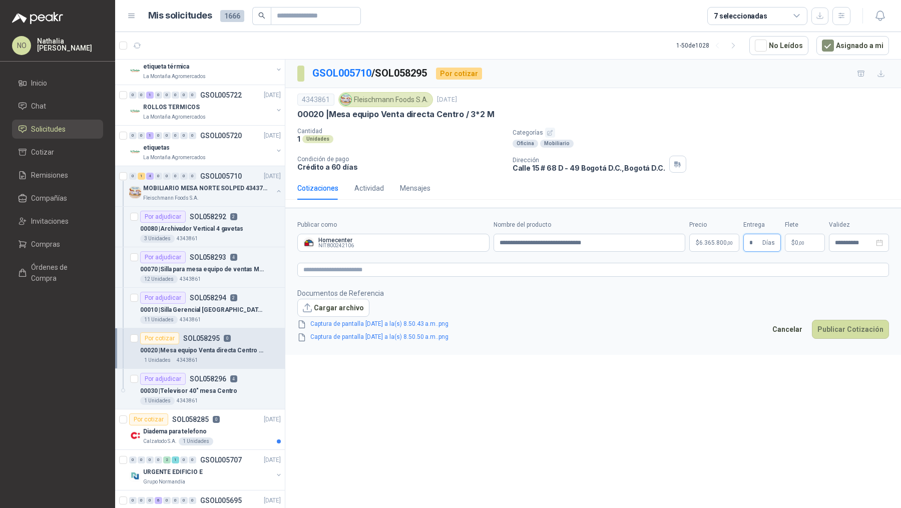
type input "*"
click at [704, 325] on footer "Documentos de Referencia Cargar archivo Captura de pantalla 2025-10-15 a la(s) …" at bounding box center [592, 315] width 591 height 55
click at [812, 245] on p "$ 0 ,00" at bounding box center [804, 243] width 40 height 18
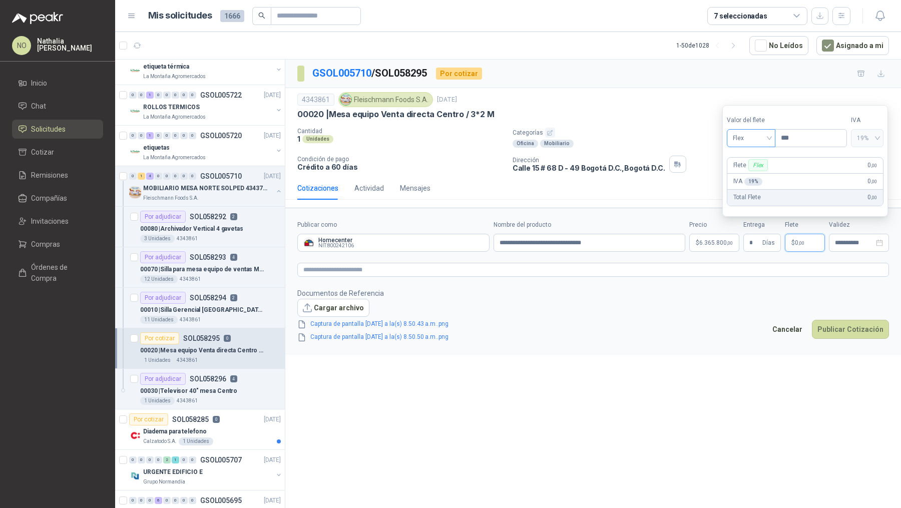
click at [762, 142] on span "Flex" at bounding box center [750, 138] width 37 height 15
click at [752, 176] on div "Incluido" at bounding box center [750, 175] width 33 height 11
click at [830, 236] on div "**********" at bounding box center [858, 243] width 60 height 18
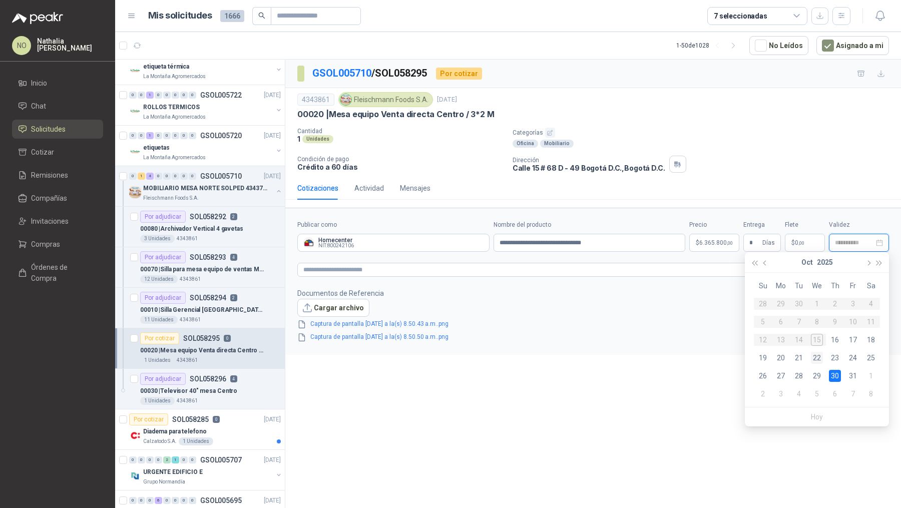
type input "**********"
click at [819, 356] on div "22" at bounding box center [816, 358] width 12 height 12
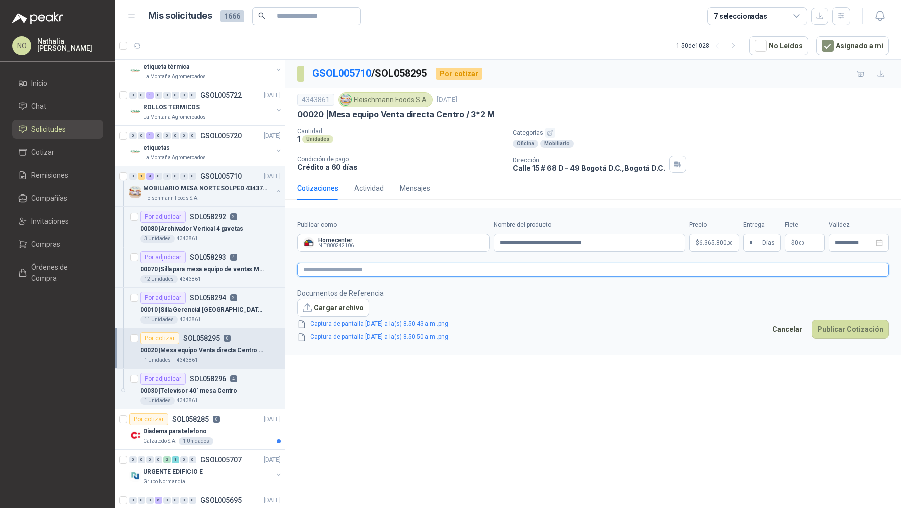
click at [619, 265] on textarea at bounding box center [592, 270] width 591 height 14
type textarea "*"
type textarea "**"
type textarea "***"
type textarea "****"
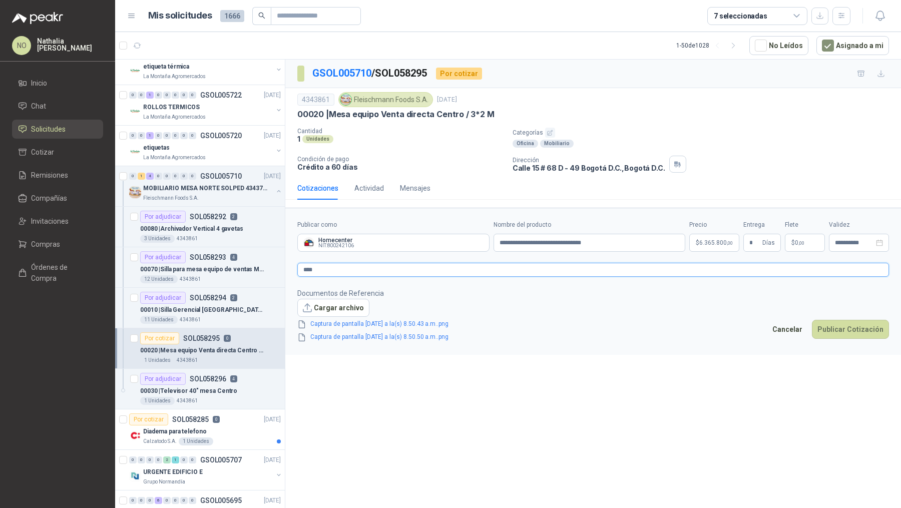
type textarea "*****"
type textarea "******"
type textarea "*******"
type textarea "*********"
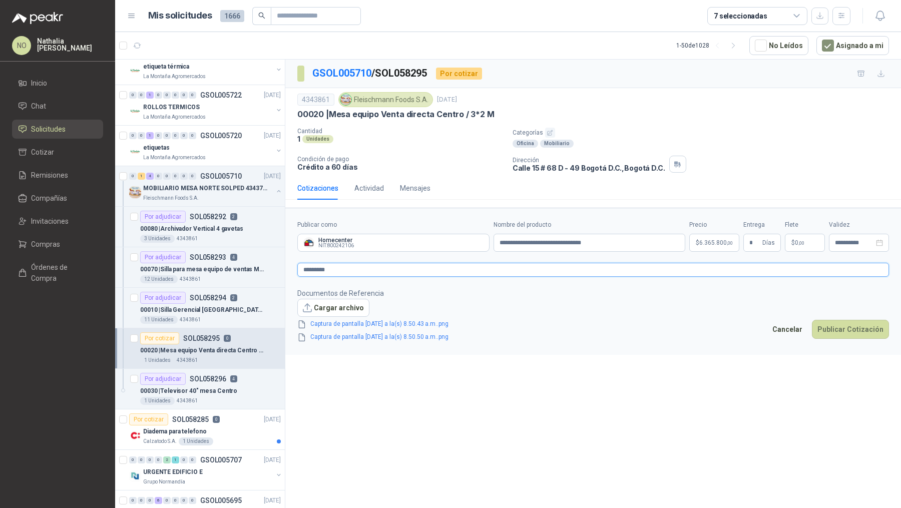
type textarea "**********"
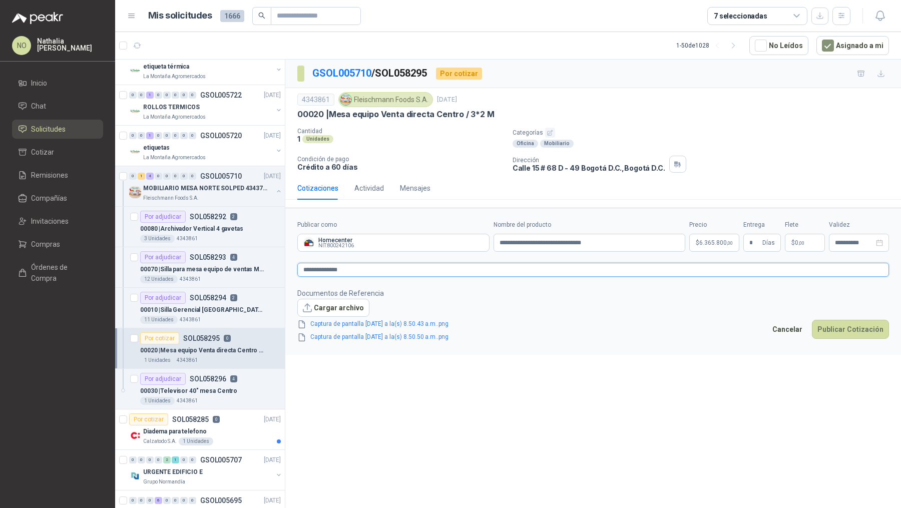
type textarea "**********"
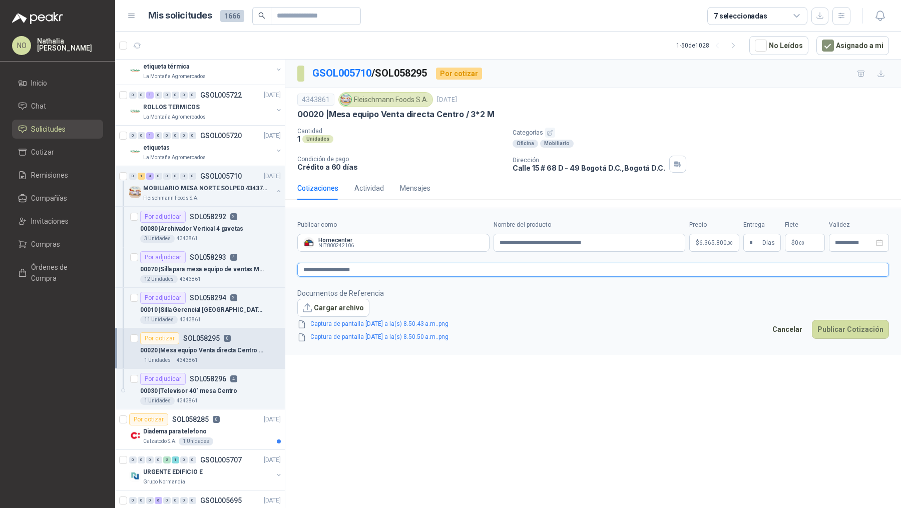
type textarea "**********"
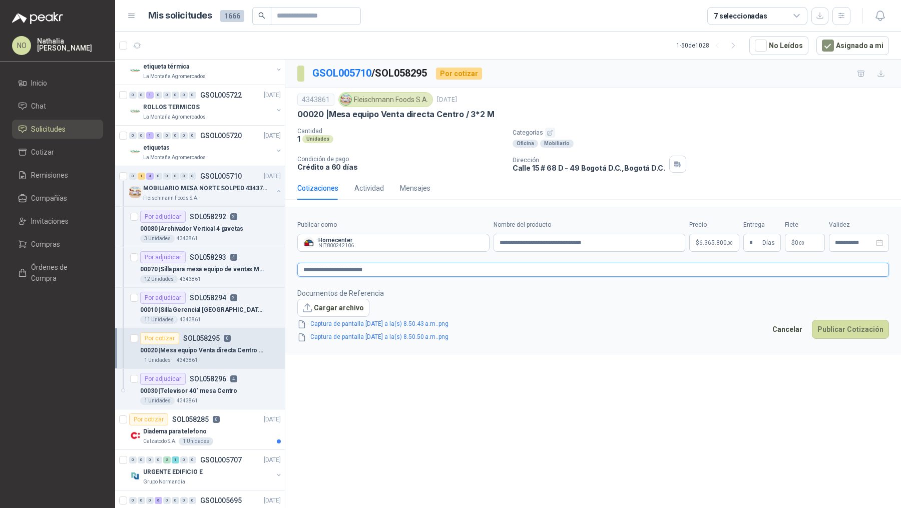
type textarea "**********"
click at [718, 247] on body "NO [PERSON_NAME] Inicio Chat Solicitudes Cotizar Remisiones Compañías Invitacio…" at bounding box center [450, 254] width 901 height 508
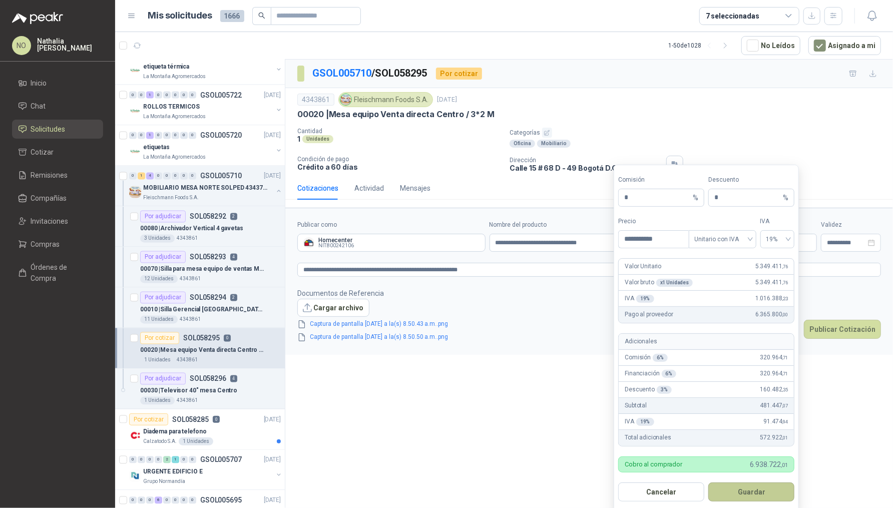
click at [753, 492] on button "Guardar" at bounding box center [751, 491] width 86 height 19
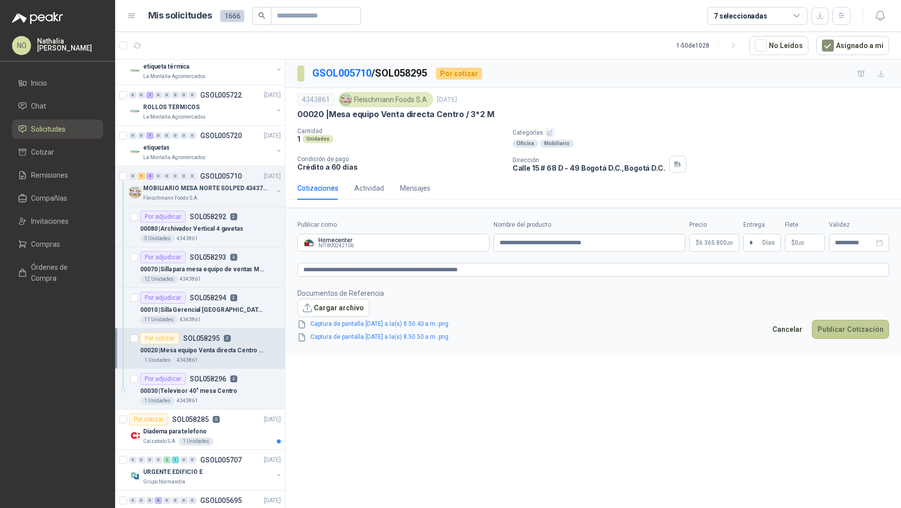
click at [846, 320] on button "Publicar Cotización" at bounding box center [849, 329] width 77 height 19
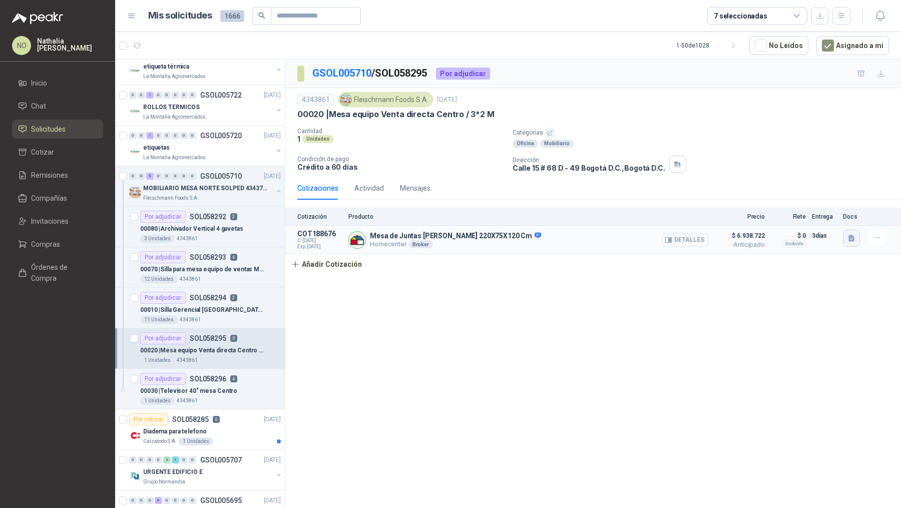
click at [848, 235] on icon "button" at bounding box center [851, 238] width 6 height 7
click at [830, 208] on button "Captura de pantalla 2025-10-15 a la(s) 8.50.43 a.m..png" at bounding box center [773, 204] width 159 height 11
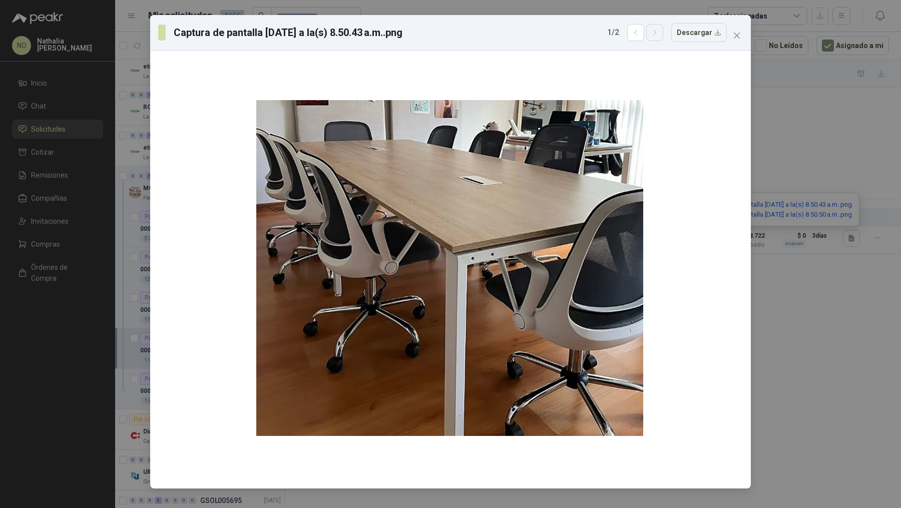
click at [655, 36] on icon "button" at bounding box center [654, 33] width 9 height 9
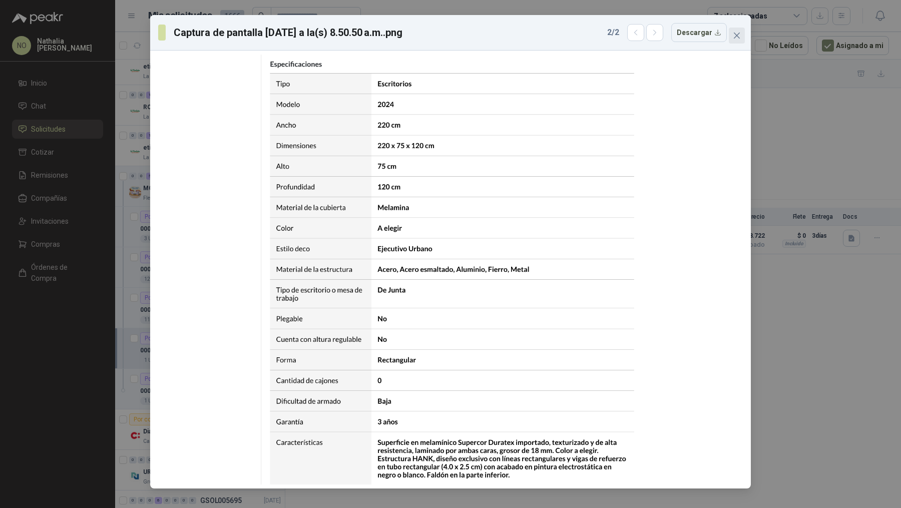
click at [740, 31] on button "Close" at bounding box center [736, 36] width 16 height 16
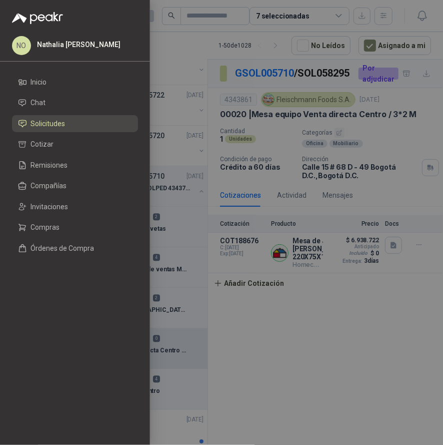
click at [246, 129] on div at bounding box center [221, 222] width 443 height 445
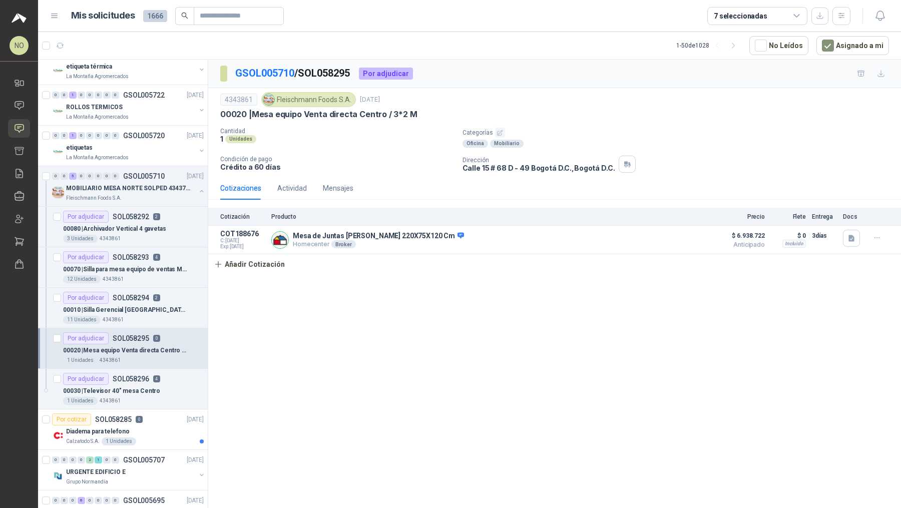
click at [263, 272] on div "GSOL005710 / SOL058295 Por adjudicar 4343861 Fleischmann Foods S.A. 1 oct, 2025…" at bounding box center [554, 286] width 692 height 452
click at [249, 261] on button "Añadir Cotización" at bounding box center [249, 264] width 82 height 20
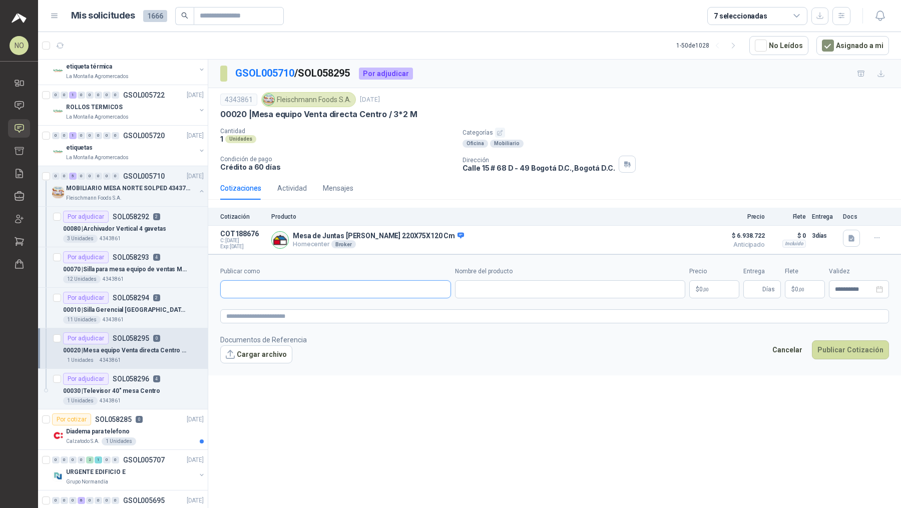
click at [288, 282] on input "Publicar como" at bounding box center [336, 289] width 230 height 17
click at [308, 310] on div "Homecenter NIT : 800242106" at bounding box center [336, 311] width 214 height 11
click at [523, 277] on div "Nombre del producto" at bounding box center [570, 283] width 231 height 32
click at [497, 285] on input "Nombre del producto" at bounding box center [570, 289] width 231 height 18
paste input "**********"
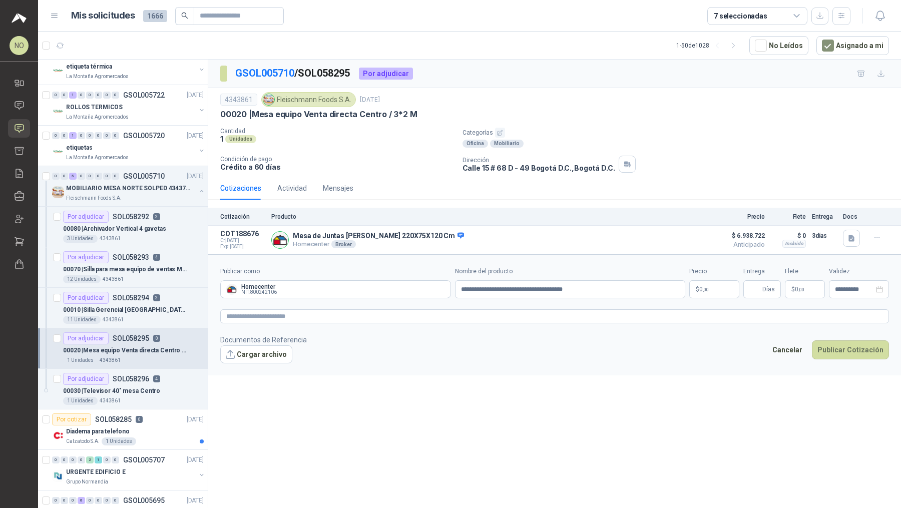
click at [692, 287] on body "NO [PERSON_NAME] Inicio Chat Solicitudes Cotizar Remisiones Compañías Invitacio…" at bounding box center [450, 254] width 901 height 508
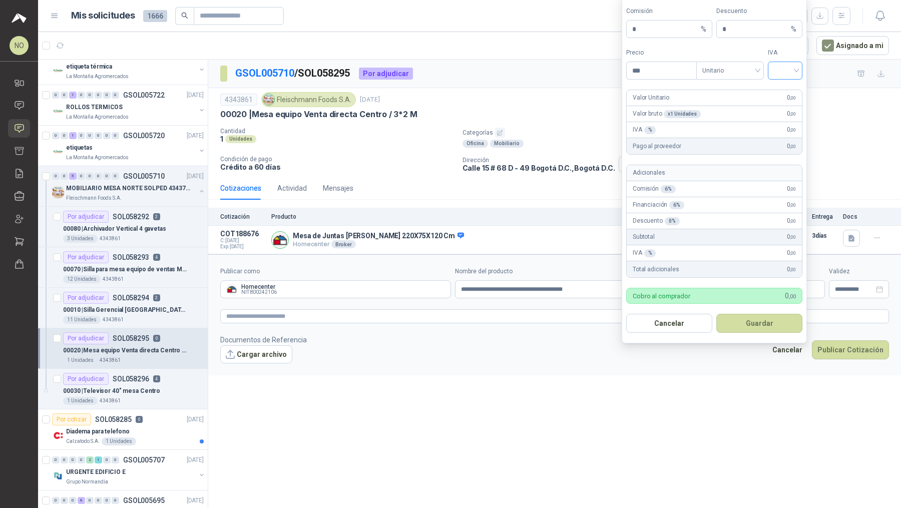
click at [791, 77] on input "search" at bounding box center [784, 69] width 23 height 15
click at [787, 90] on div "19%" at bounding box center [784, 93] width 19 height 11
click at [741, 73] on span "Unitario" at bounding box center [730, 70] width 56 height 15
click at [736, 105] on div "Unitario con IVA" at bounding box center [730, 109] width 52 height 11
click at [670, 78] on input "***" at bounding box center [661, 70] width 70 height 17
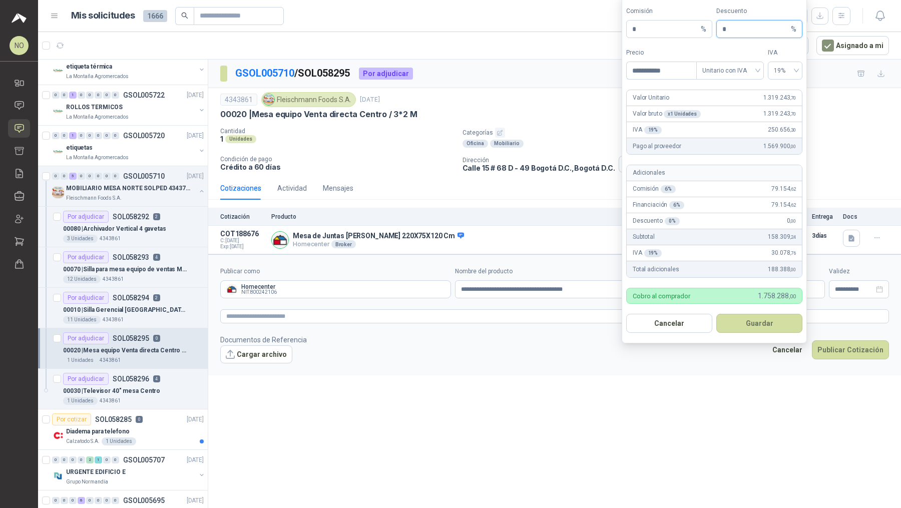
click at [751, 36] on input "*" at bounding box center [755, 29] width 67 height 17
click at [769, 324] on button "Guardar" at bounding box center [759, 323] width 86 height 19
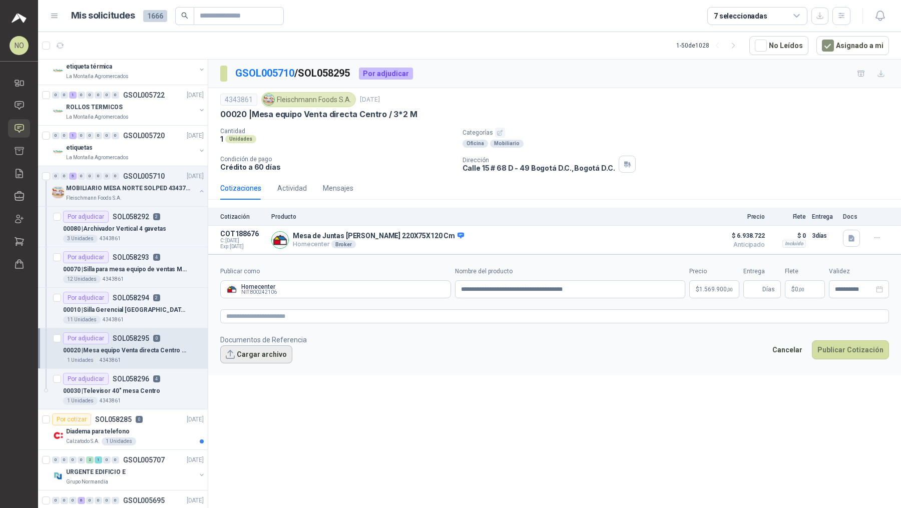
click at [261, 345] on button "Cargar archivo" at bounding box center [256, 354] width 72 height 18
click at [272, 350] on button "Cargar archivo" at bounding box center [256, 354] width 72 height 18
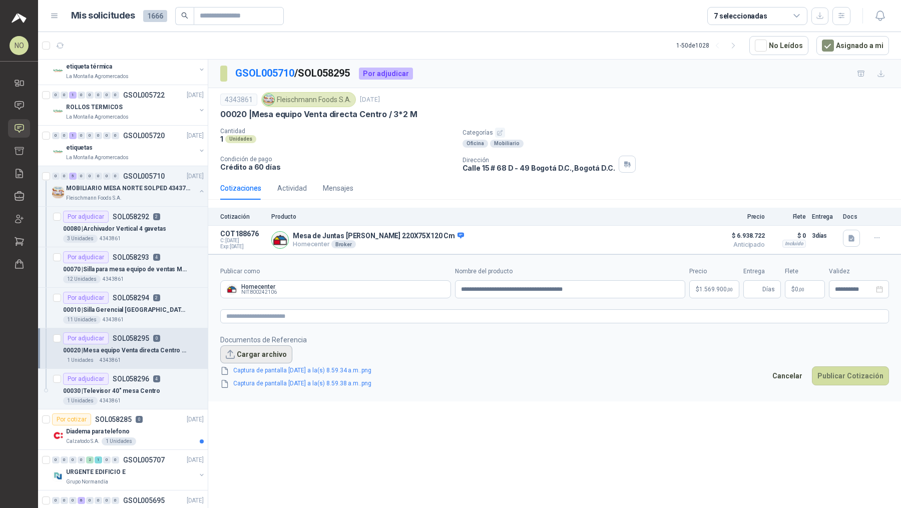
click at [277, 346] on button "Cargar archivo" at bounding box center [256, 354] width 72 height 18
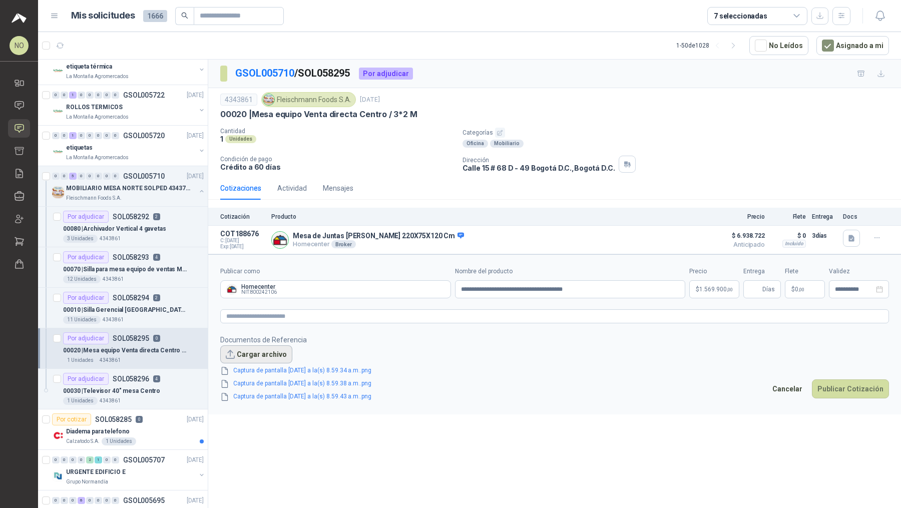
click at [272, 351] on button "Cargar archivo" at bounding box center [256, 354] width 72 height 18
click at [263, 346] on button "Cargar archivo" at bounding box center [256, 354] width 72 height 18
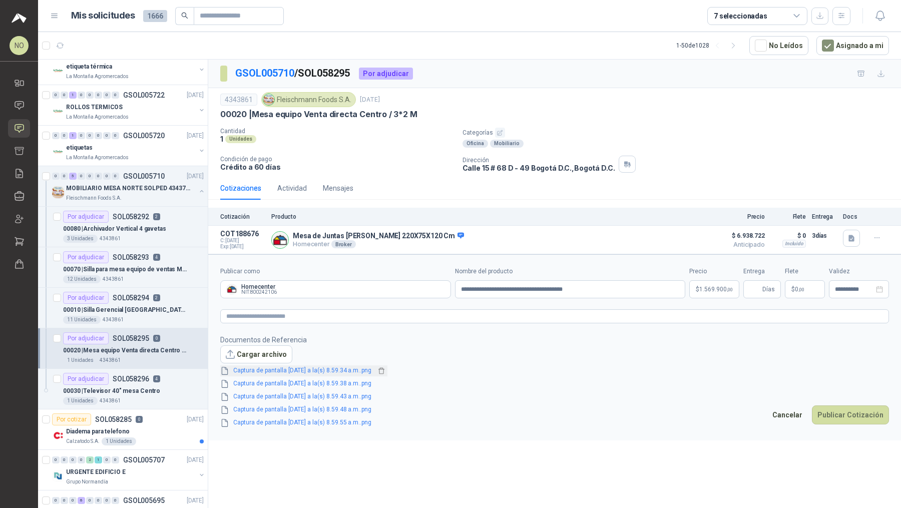
click at [331, 366] on link "Captura de pantalla 2025-10-15 a la(s) 8.59.34 a.m..png" at bounding box center [302, 371] width 146 height 10
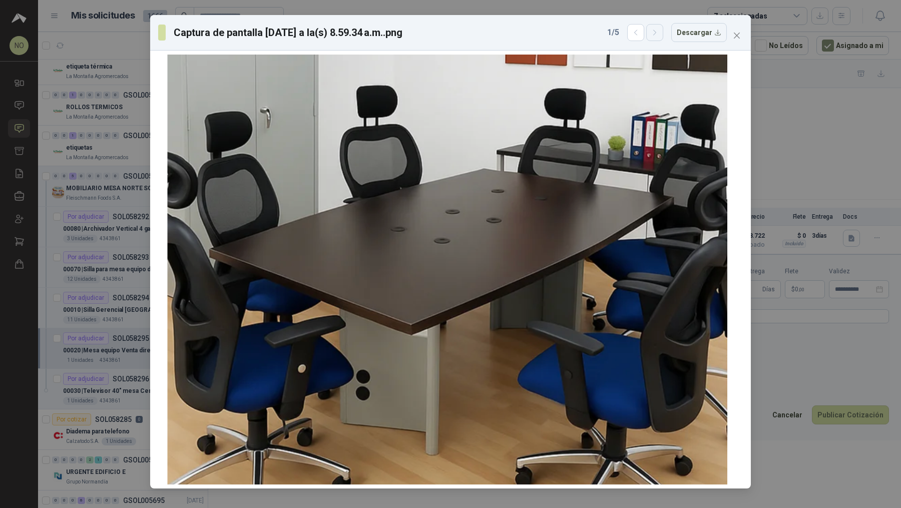
click at [656, 33] on icon "button" at bounding box center [654, 33] width 9 height 9
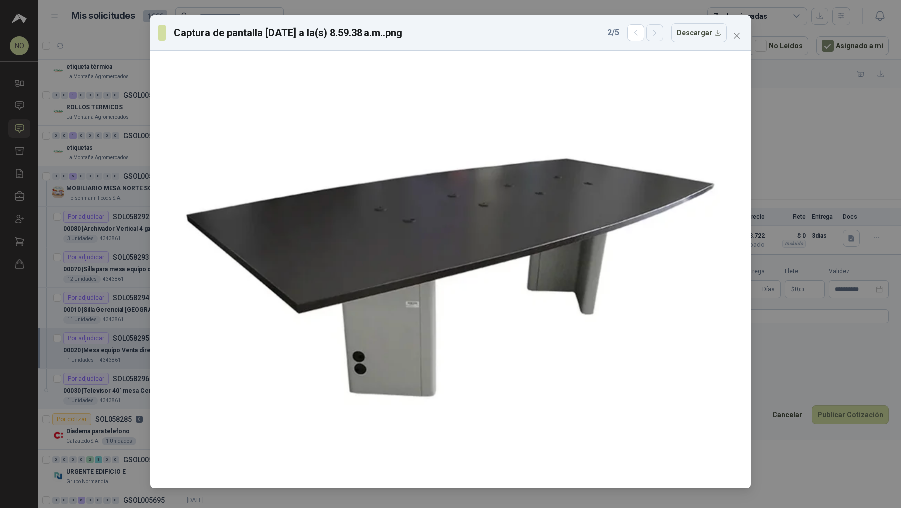
click at [656, 33] on icon "button" at bounding box center [654, 33] width 9 height 9
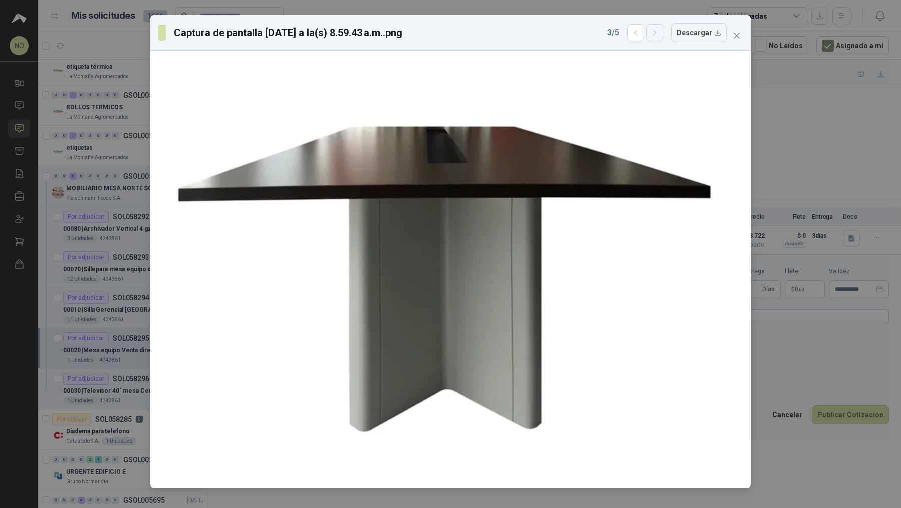
click at [656, 33] on icon "button" at bounding box center [654, 33] width 9 height 9
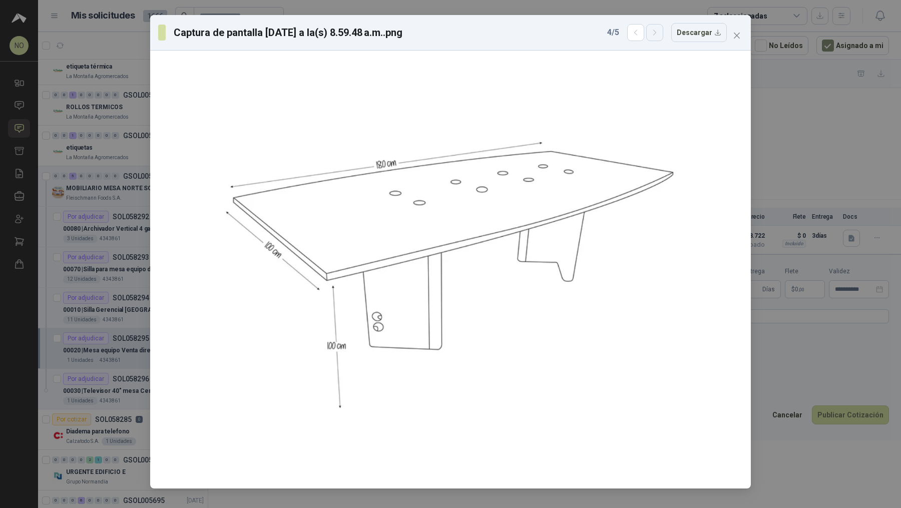
click at [656, 33] on icon "button" at bounding box center [654, 33] width 9 height 9
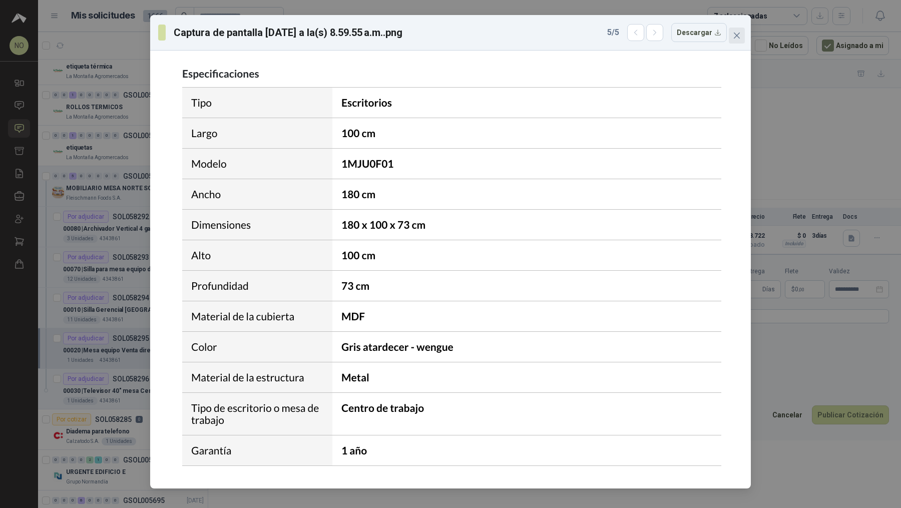
click at [741, 30] on button "Close" at bounding box center [736, 36] width 16 height 16
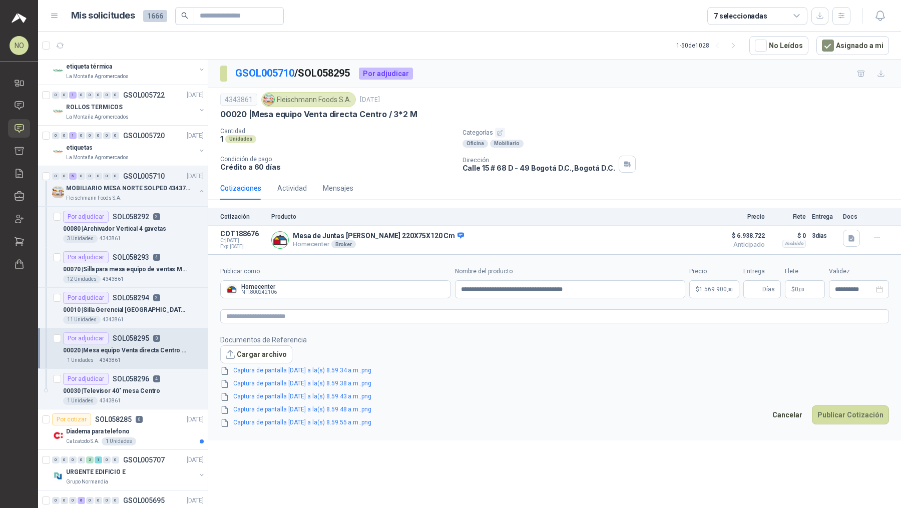
click at [707, 300] on form "**********" at bounding box center [554, 347] width 692 height 186
click at [716, 287] on body "NO [PERSON_NAME] Inicio Chat Solicitudes Cotizar Remisiones Compañías Invitacio…" at bounding box center [450, 254] width 901 height 508
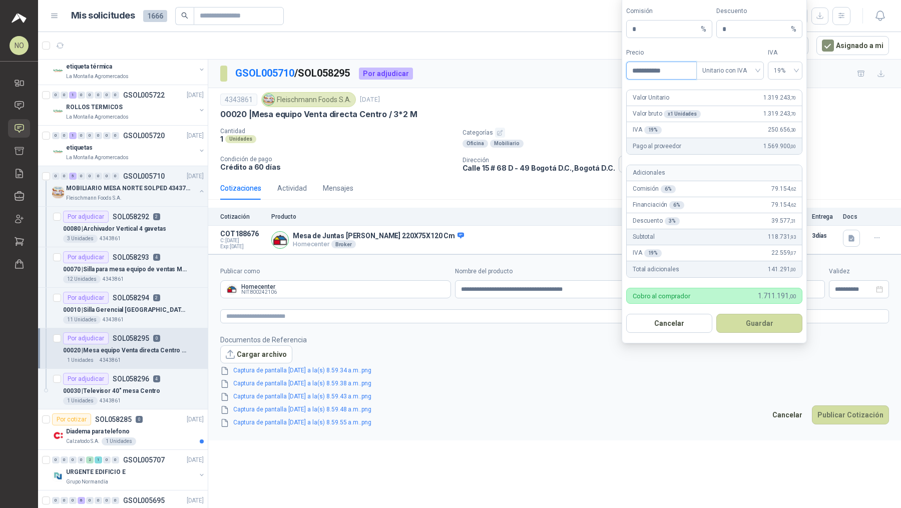
click at [680, 76] on input "**********" at bounding box center [661, 70] width 70 height 17
click at [770, 325] on button "Guardar" at bounding box center [759, 323] width 86 height 19
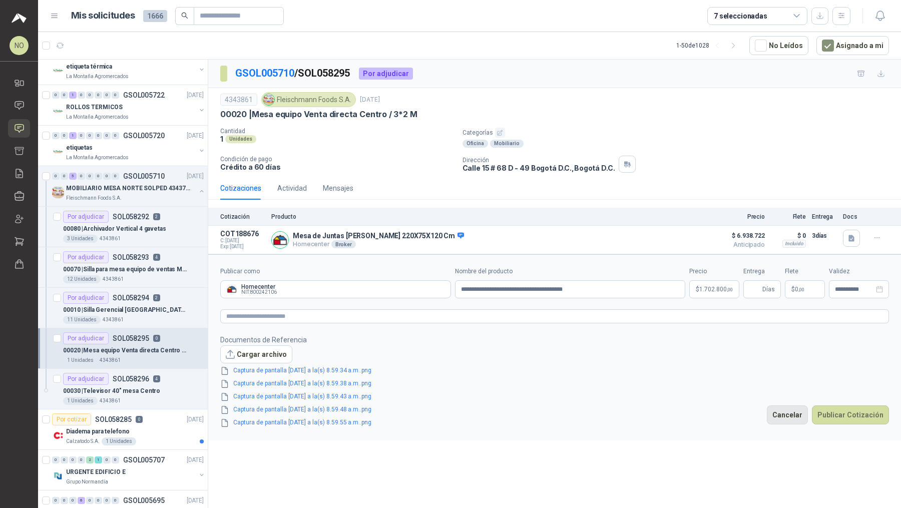
click at [791, 411] on button "Cancelar" at bounding box center [786, 414] width 41 height 19
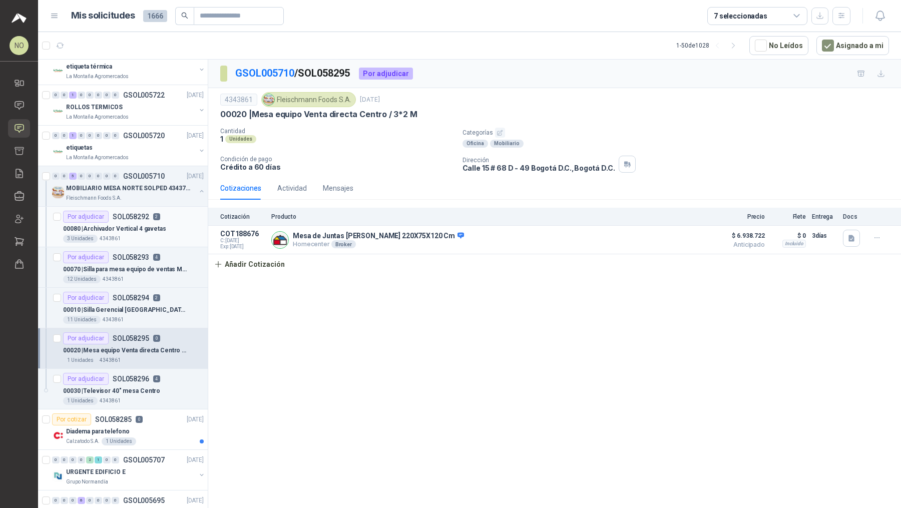
click at [146, 224] on p "00080 | Archivador Vertical 4 gavetas" at bounding box center [114, 229] width 103 height 10
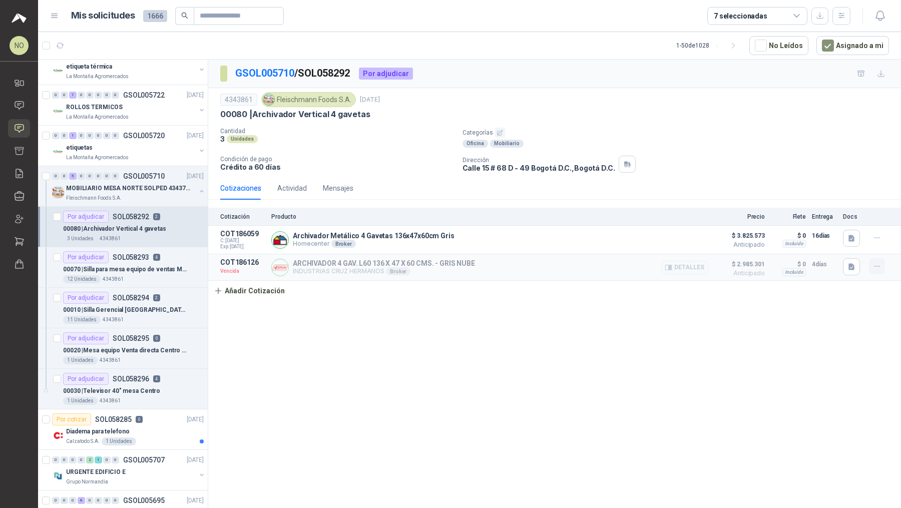
click at [874, 266] on icon "button" at bounding box center [876, 266] width 5 height 1
click at [278, 296] on button "Añadir Cotización" at bounding box center [249, 291] width 82 height 20
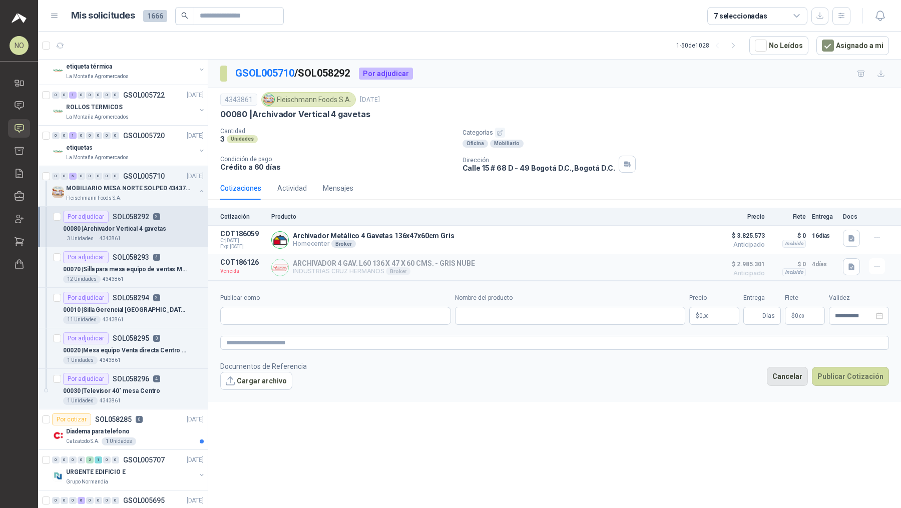
click at [791, 373] on button "Cancelar" at bounding box center [786, 376] width 41 height 19
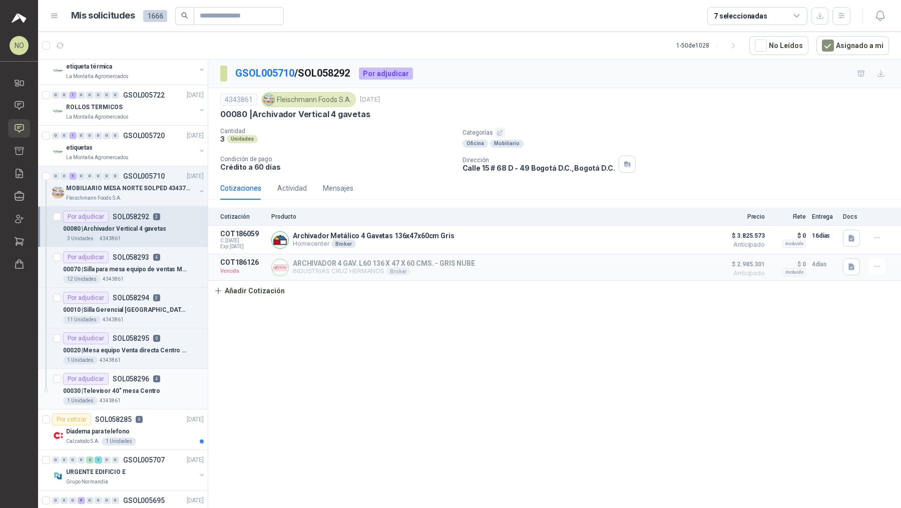
click at [136, 376] on div "Por adjudicar SOL058296 4" at bounding box center [111, 379] width 97 height 12
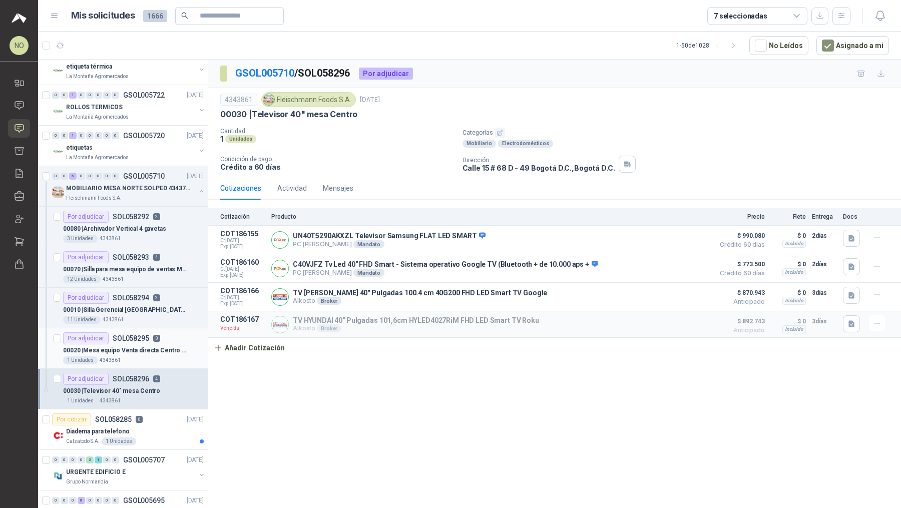
click at [144, 357] on article "Por adjudicar SOL058295 0 00020 | Mesa equipo Venta directa Centro / 3*2 M 1 U…" at bounding box center [123, 348] width 170 height 41
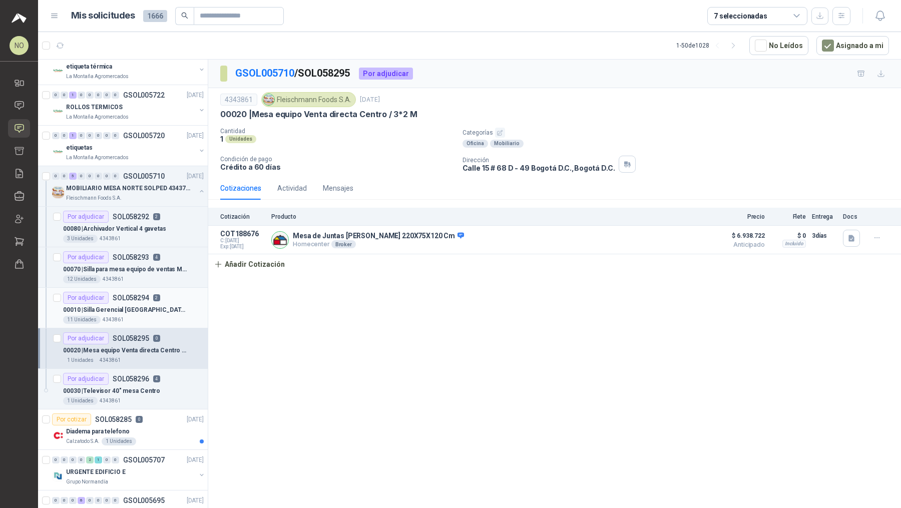
click at [148, 305] on p "00010 | Silla Gerencial [GEOGRAPHIC_DATA] / SIN MALLA" at bounding box center [125, 310] width 125 height 10
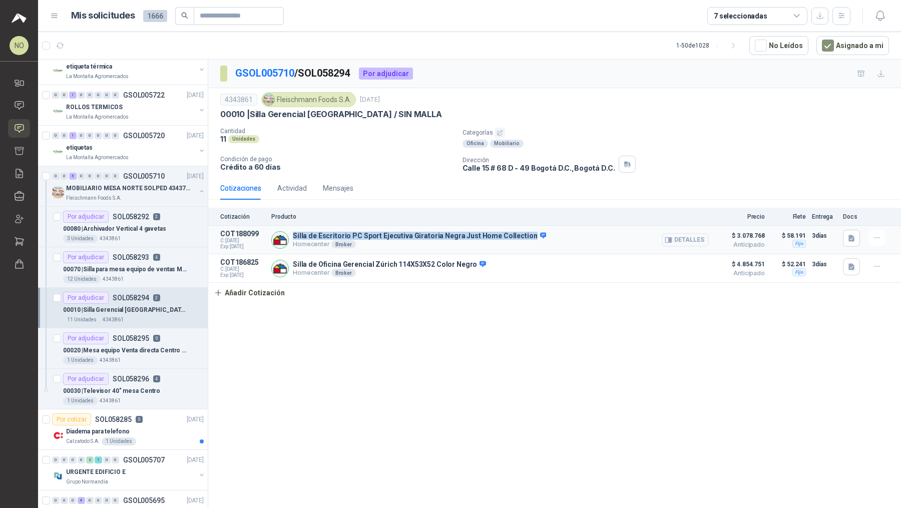
drag, startPoint x: 292, startPoint y: 231, endPoint x: 520, endPoint y: 236, distance: 228.7
click at [520, 236] on div "Silla de Escritorio PC Sport Ejecutiva Giratoria Negra Just Home Collection Hom…" at bounding box center [489, 240] width 437 height 20
copy p "Silla de Escritorio PC Sport Ejecutiva Giratoria Negra Just Home Collection"
click at [163, 426] on div "Diadema para telefono" at bounding box center [135, 431] width 138 height 12
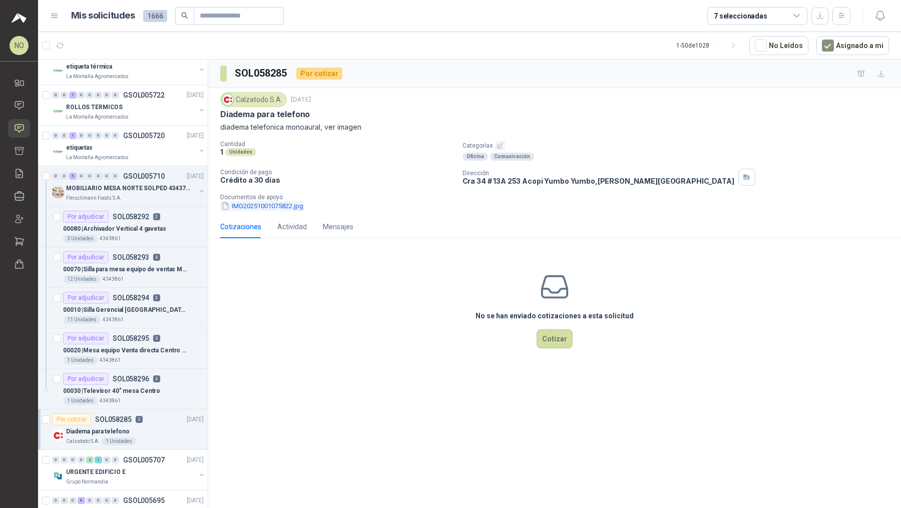
click at [279, 203] on button "IMG20251001075822.jpg" at bounding box center [262, 206] width 84 height 11
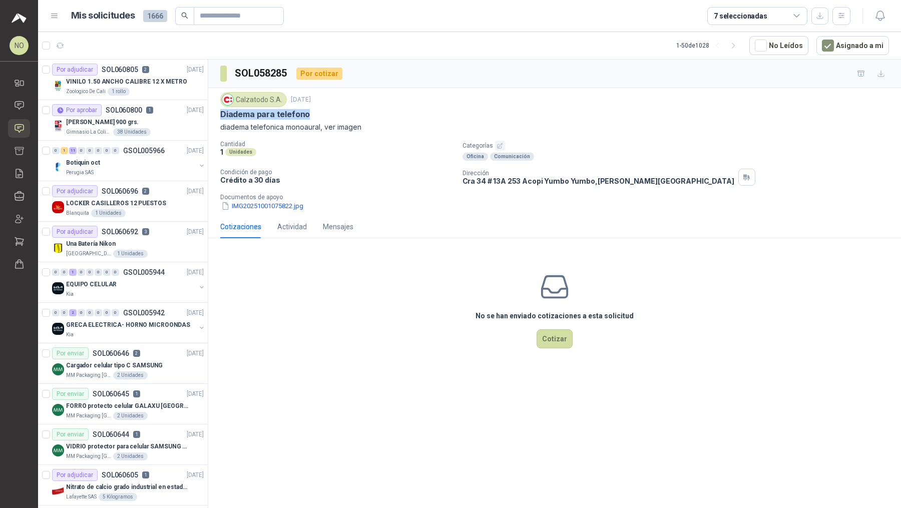
scroll to position [1150, 0]
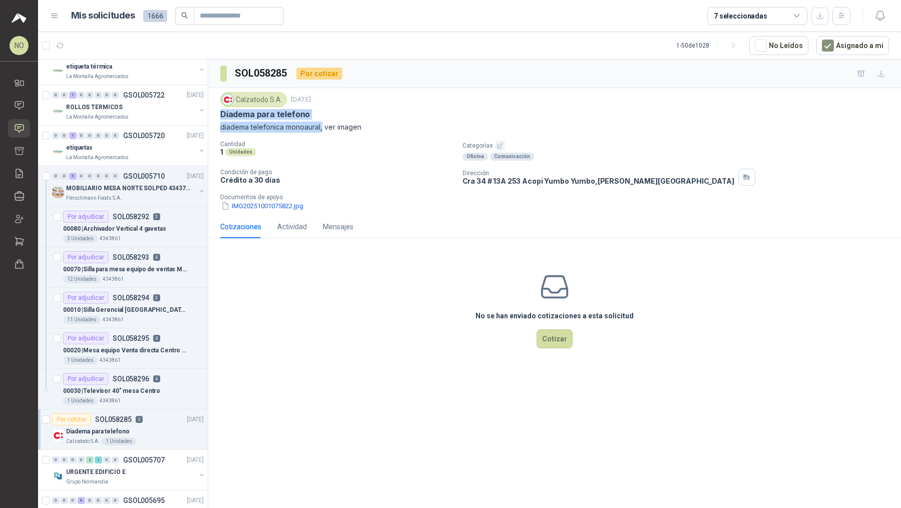
click at [321, 128] on div "Calzatodo [DATE] Diadema para telefono diadema telefonica monoaural, ver imagen" at bounding box center [554, 112] width 668 height 41
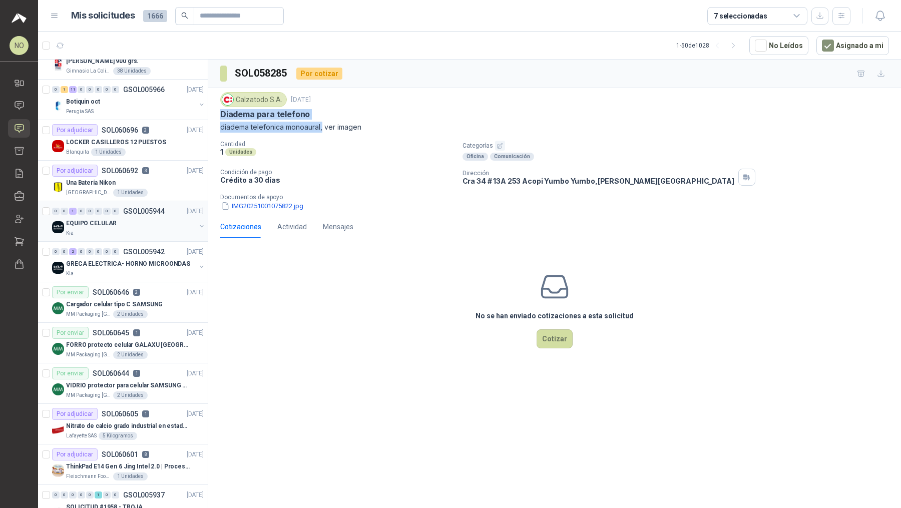
scroll to position [0, 0]
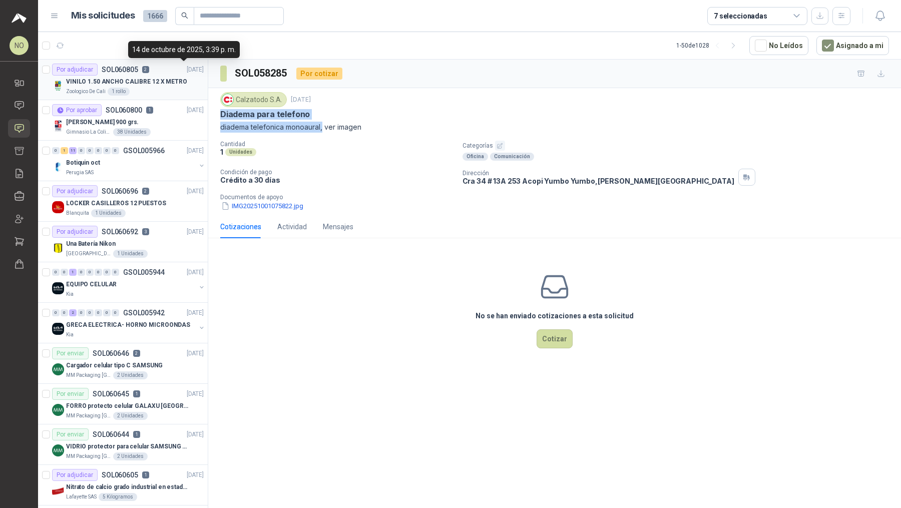
click at [172, 79] on p "VINILO 1.50 ANCHO CALIBRE 12 X METRO" at bounding box center [126, 82] width 121 height 10
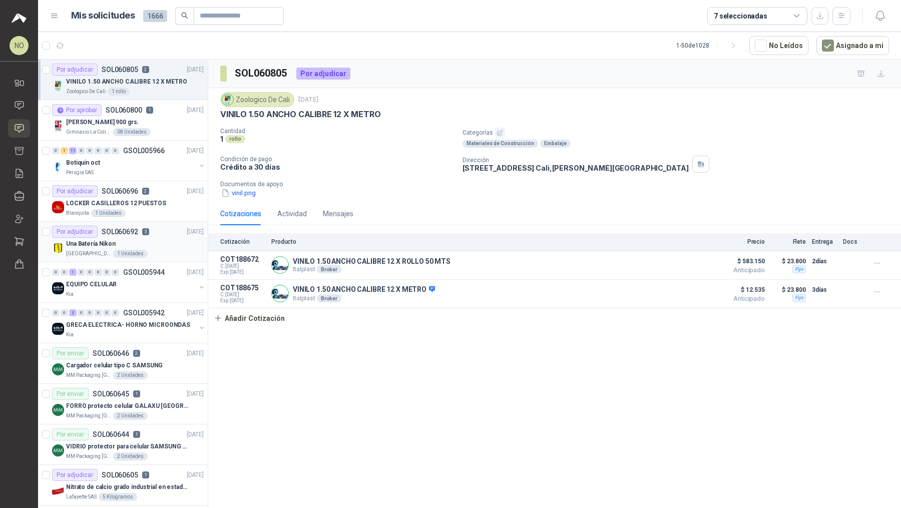
click at [157, 245] on div "Una Batería Nikon" at bounding box center [135, 244] width 138 height 12
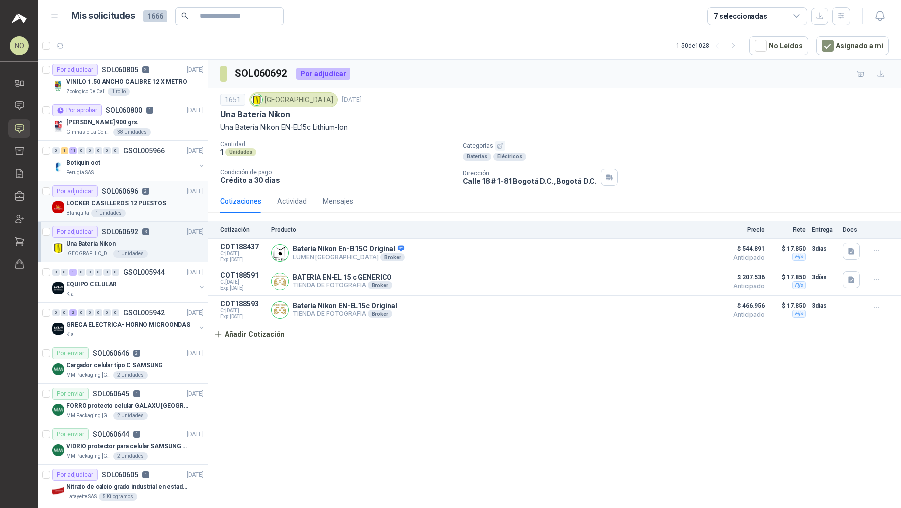
click at [172, 199] on div "LOCKER CASILLEROS 12 PUESTOS" at bounding box center [135, 203] width 138 height 12
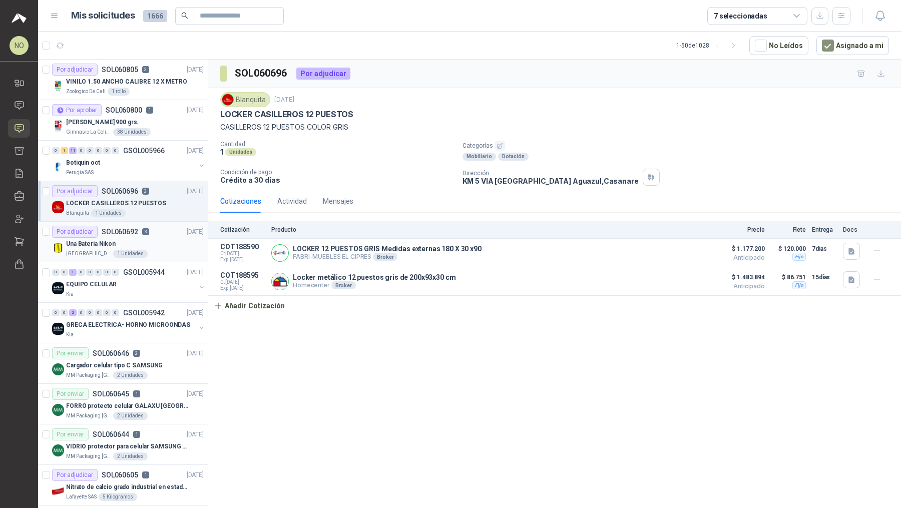
click at [161, 241] on div "Una Batería Nikon" at bounding box center [135, 244] width 138 height 12
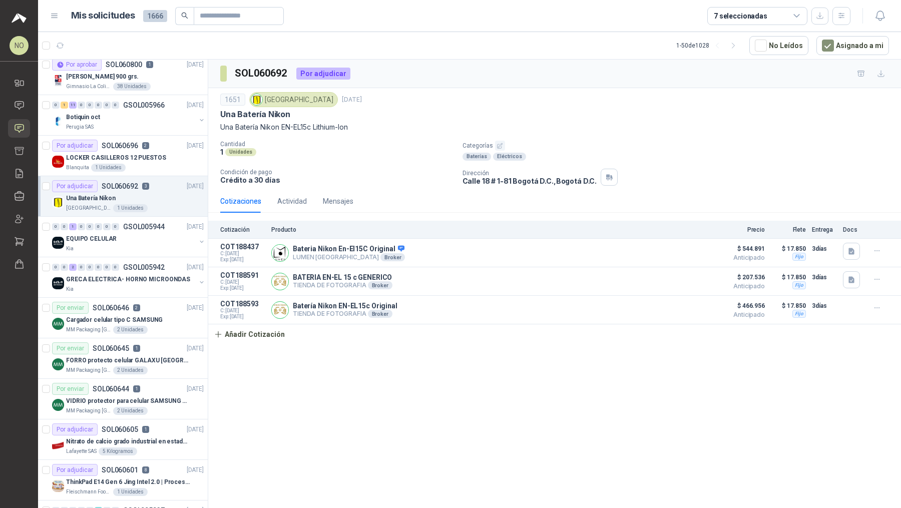
scroll to position [54, 0]
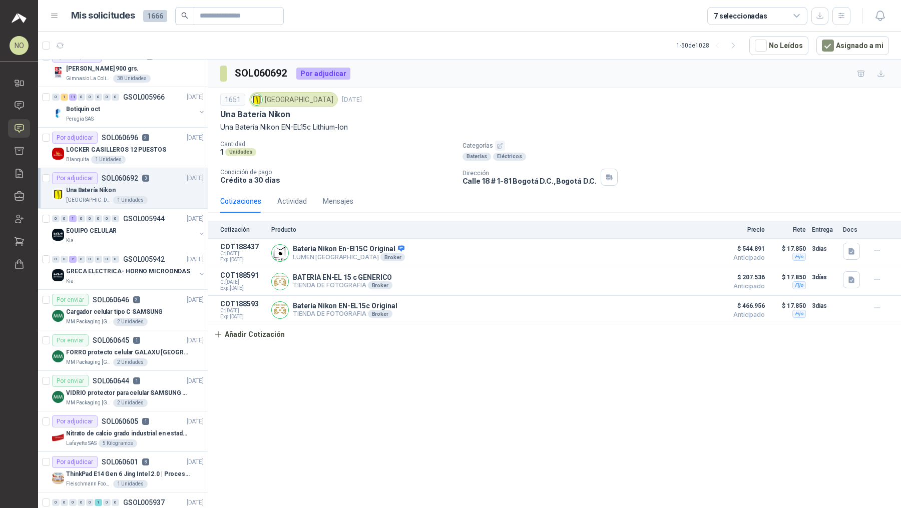
click at [161, 241] on div "Kia" at bounding box center [131, 241] width 130 height 8
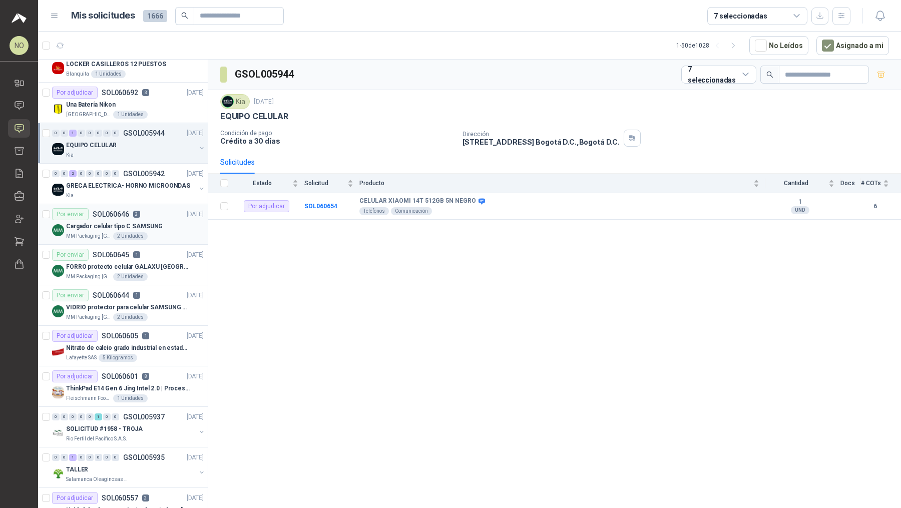
scroll to position [163, 0]
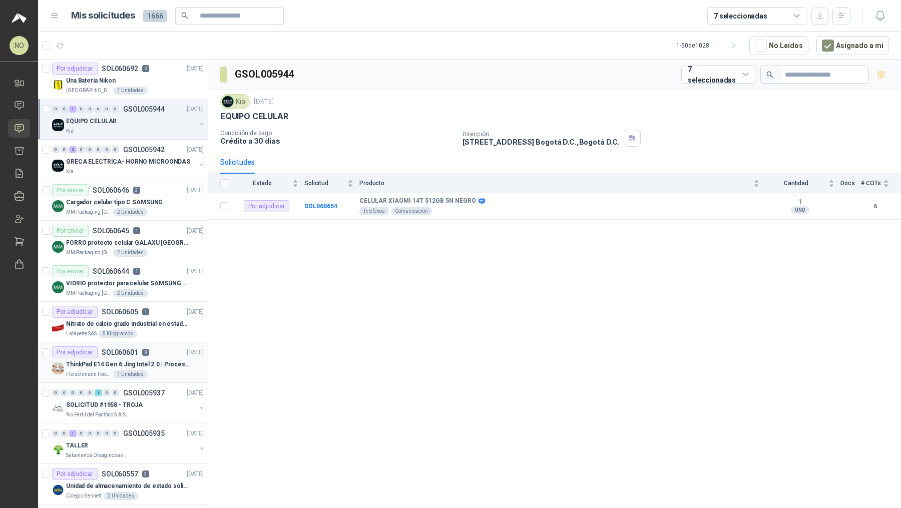
click at [167, 365] on p "ThinkPad E14 Gen 6 Jing Intel 2.0 | Procesador Intel Core Ultra 5 125U ( 12" at bounding box center [128, 365] width 125 height 10
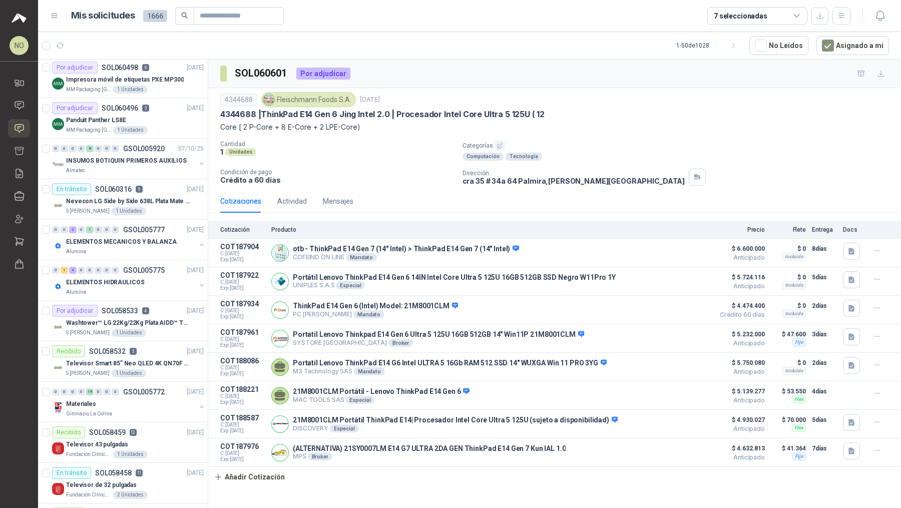
scroll to position [653, 0]
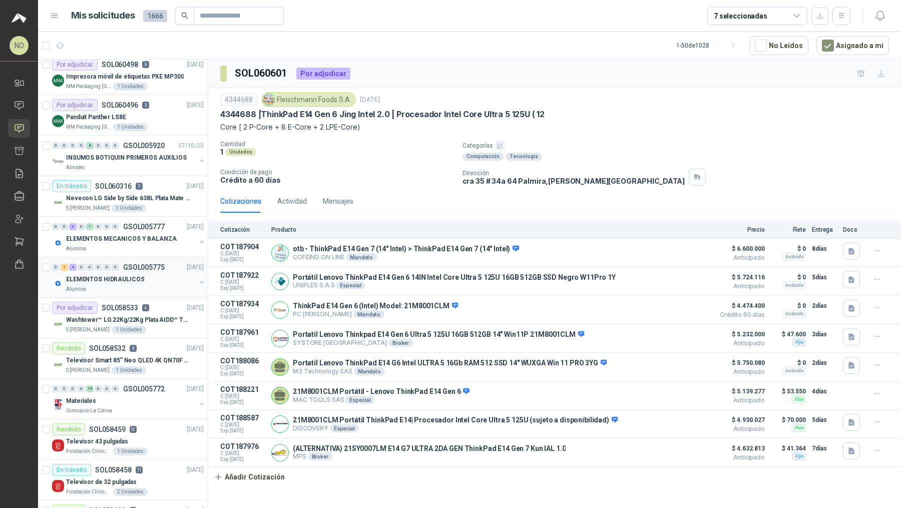
click at [143, 273] on div "ELEMENTOS HIDRAULICOS" at bounding box center [131, 279] width 130 height 12
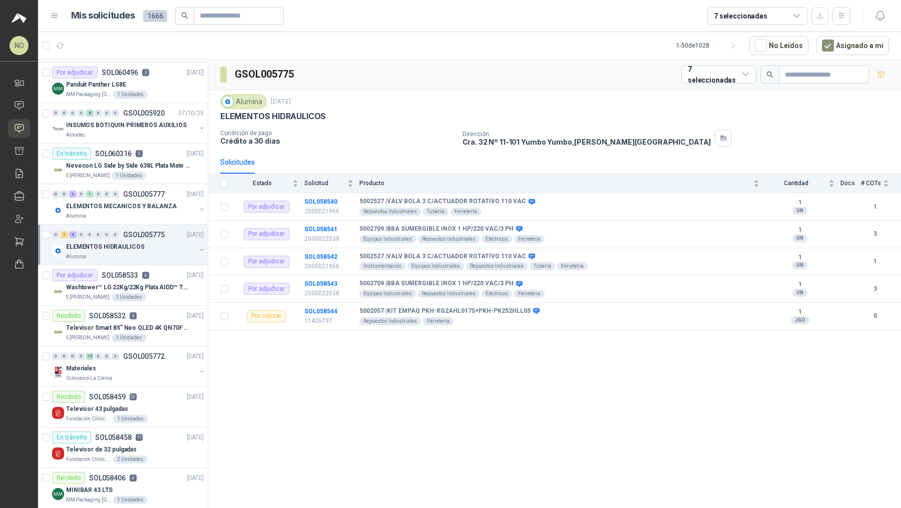
scroll to position [689, 0]
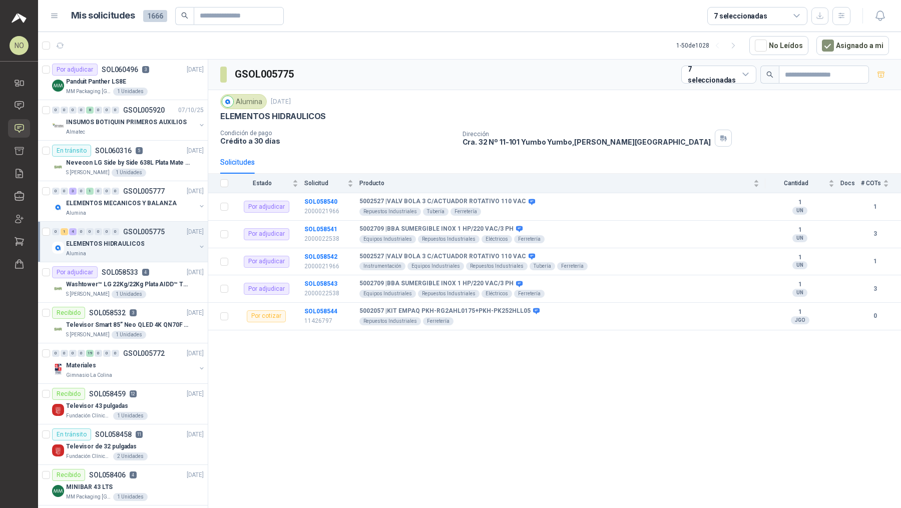
click at [143, 272] on div "Por adjudicar SOL058533 4" at bounding box center [100, 272] width 97 height 12
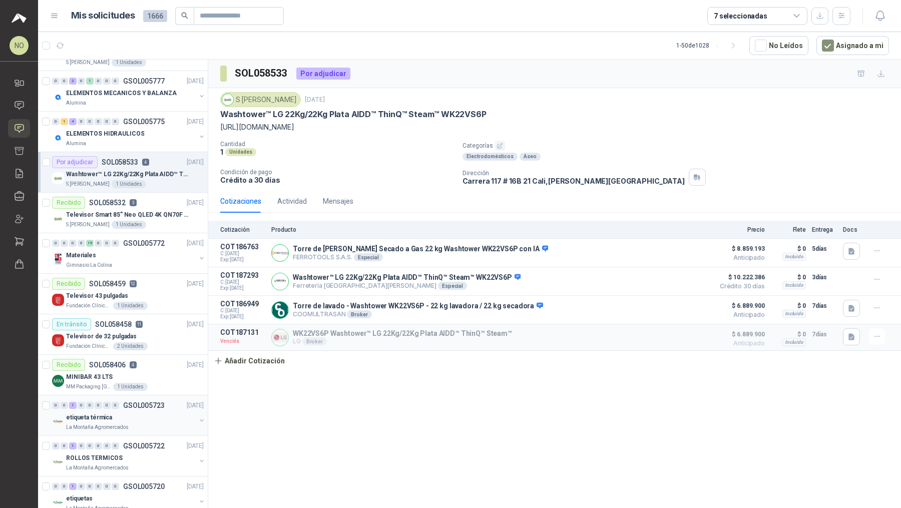
scroll to position [834, 0]
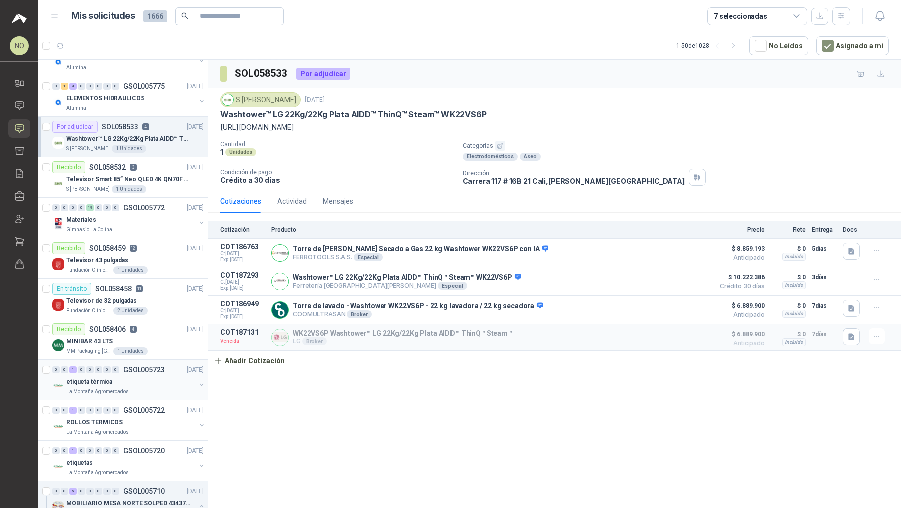
click at [152, 368] on div "0 0 1 0 0 0 0 0 GSOL005723 [DATE]" at bounding box center [129, 370] width 154 height 12
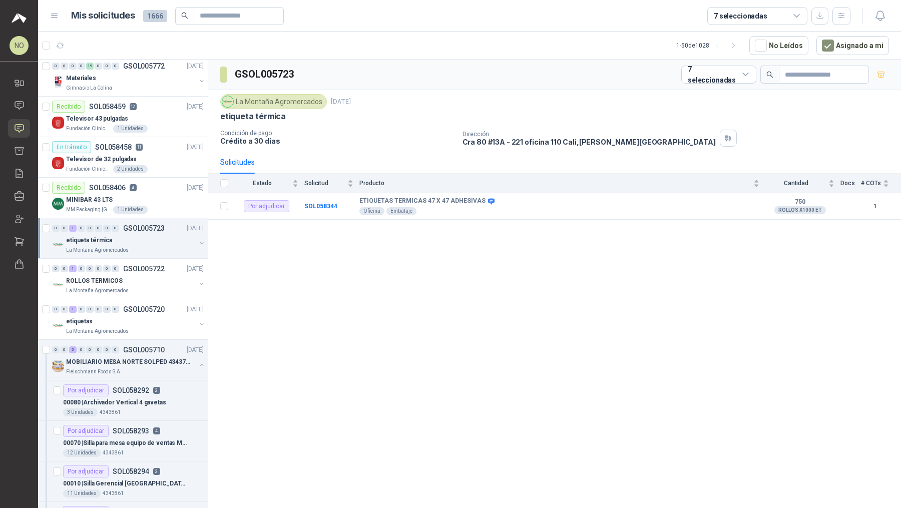
scroll to position [988, 0]
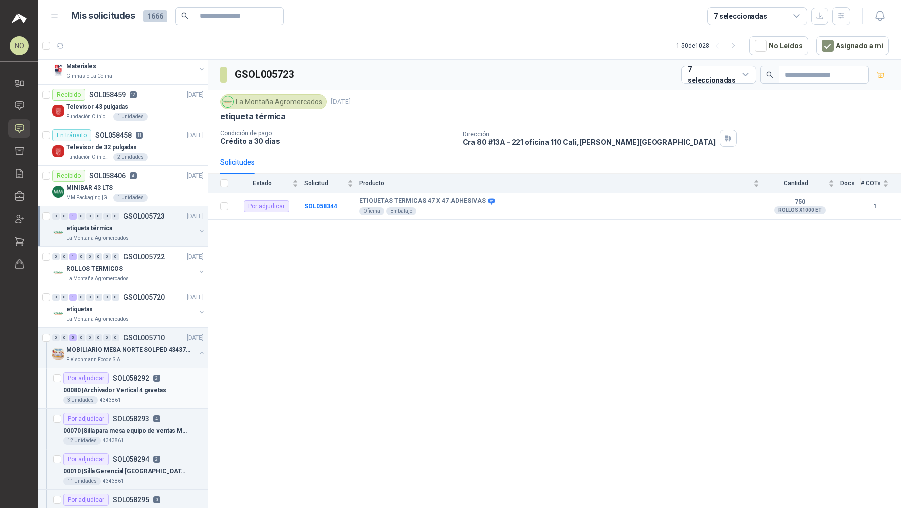
click at [148, 386] on p "00080 | Archivador Vertical 4 gavetas" at bounding box center [114, 391] width 103 height 10
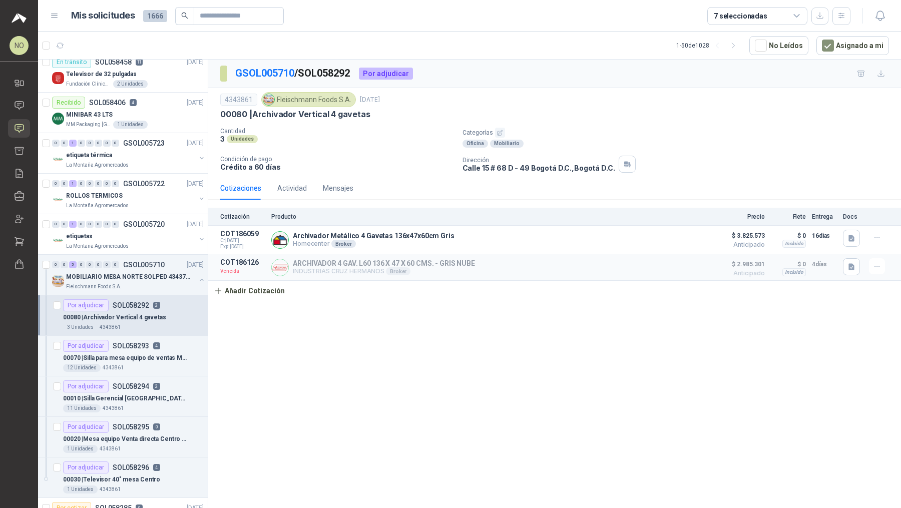
scroll to position [1074, 0]
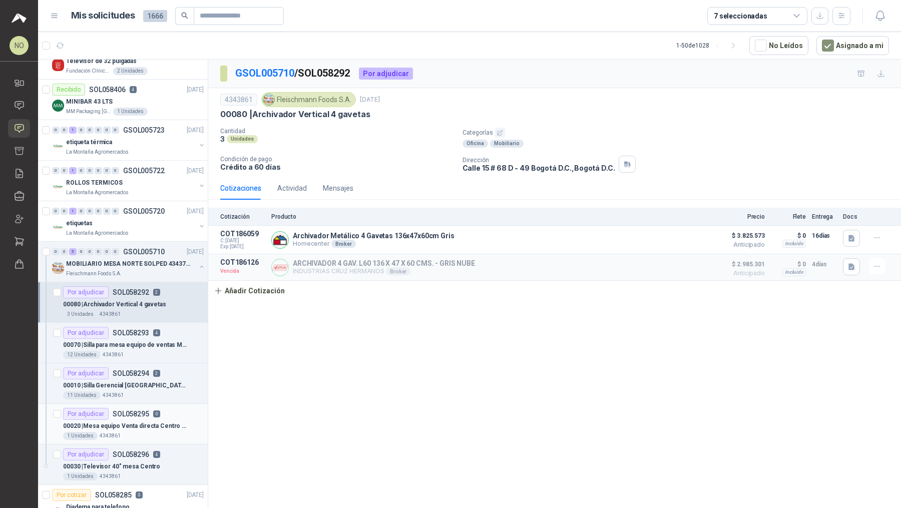
click at [143, 432] on div "1 Unidades 4343861" at bounding box center [133, 436] width 141 height 8
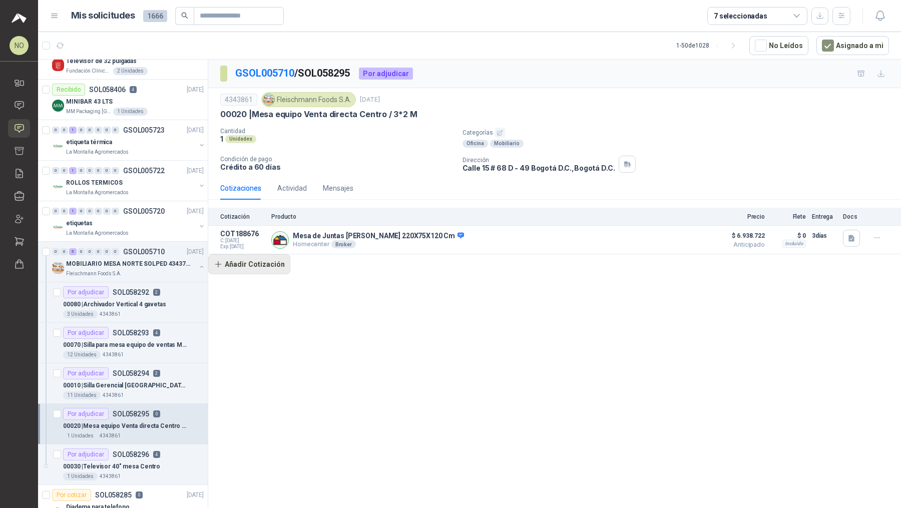
click at [256, 257] on button "Añadir Cotización" at bounding box center [249, 264] width 82 height 20
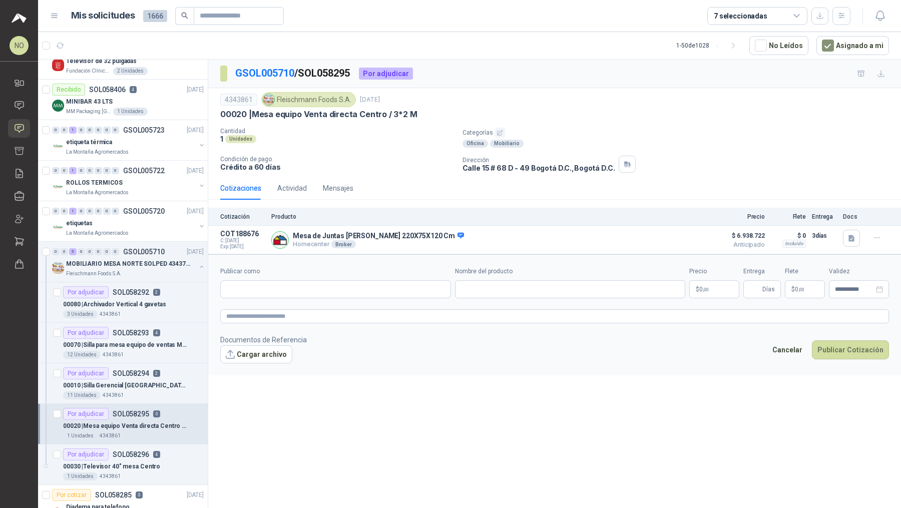
click at [256, 257] on form "**********" at bounding box center [554, 314] width 692 height 121
click at [268, 284] on input "Publicar como" at bounding box center [336, 289] width 230 height 17
click at [811, 340] on button "Publicar Cotización" at bounding box center [849, 349] width 77 height 19
click at [265, 284] on input "*******" at bounding box center [336, 289] width 230 height 17
type input "**********"
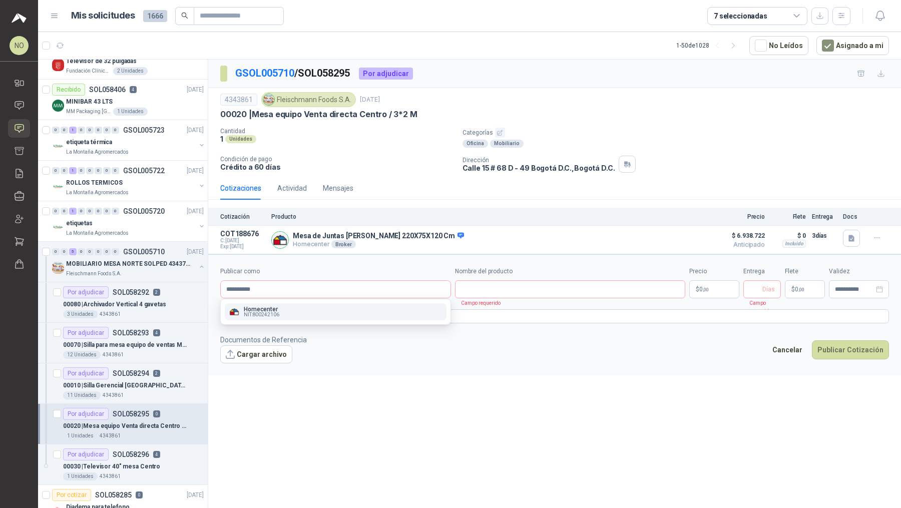
click at [286, 313] on div "Homecenter NIT : 800242106" at bounding box center [336, 311] width 214 height 11
type input "**********"
click at [753, 287] on input "Entrega" at bounding box center [754, 289] width 11 height 17
type input "**"
click at [464, 285] on input "Nombre del producto" at bounding box center [570, 289] width 231 height 18
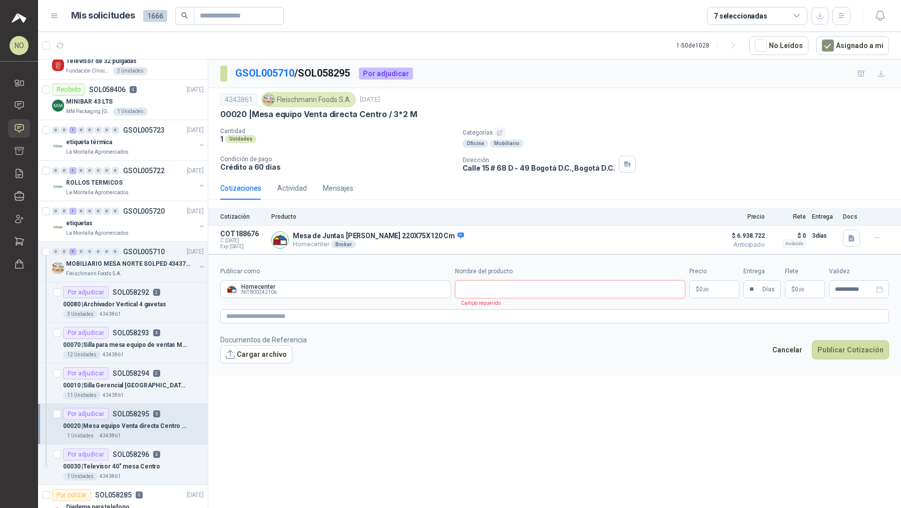
paste input "**********"
type input "**********"
click at [264, 353] on button "Cargar archivo" at bounding box center [256, 354] width 72 height 18
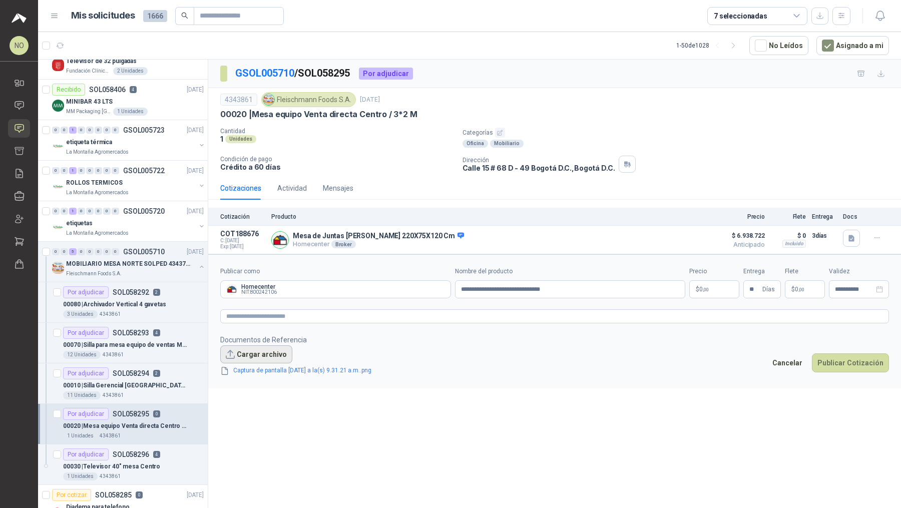
click at [261, 358] on button "Cargar archivo" at bounding box center [256, 354] width 72 height 18
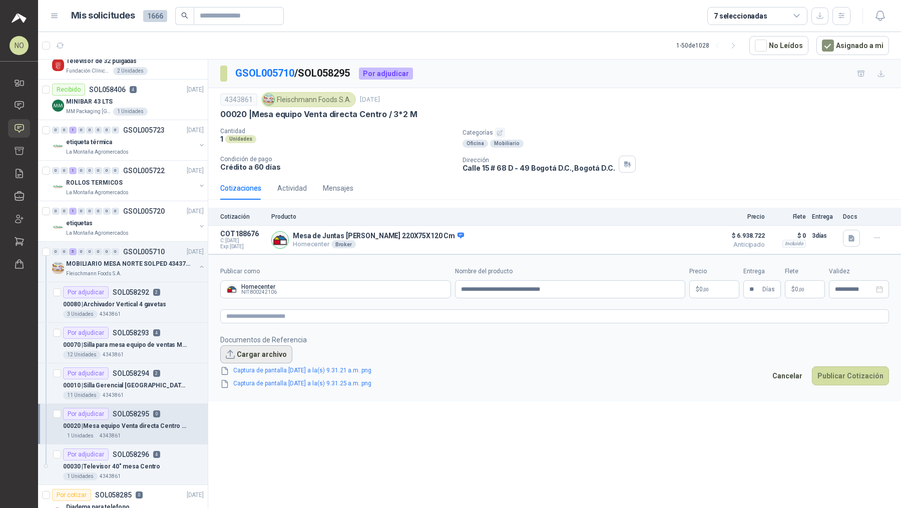
click at [251, 351] on button "Cargar archivo" at bounding box center [256, 354] width 72 height 18
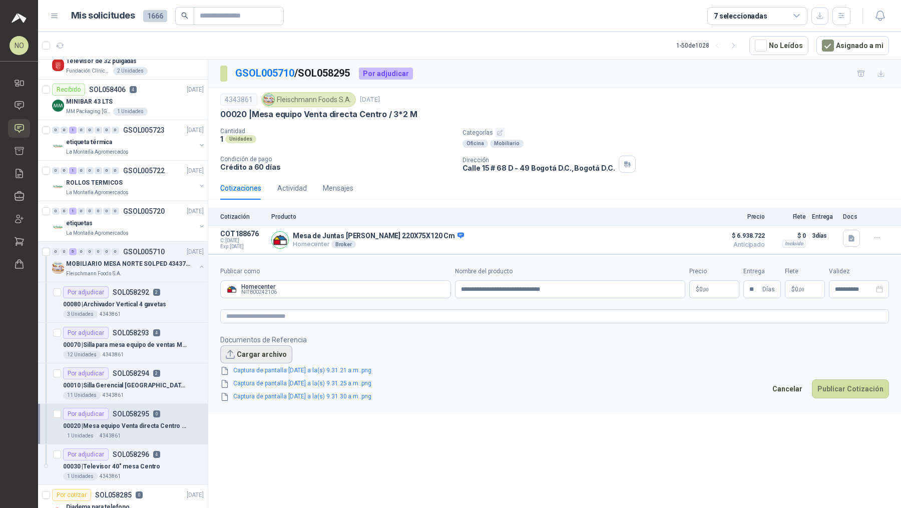
click at [266, 350] on button "Cargar archivo" at bounding box center [256, 354] width 72 height 18
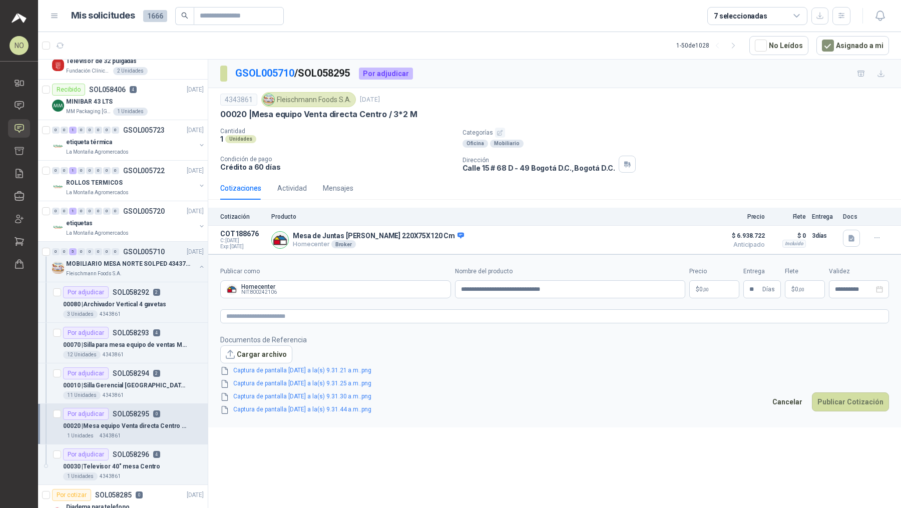
click at [719, 281] on body "NO [PERSON_NAME] Inicio Chat Solicitudes Cotizar Remisiones Compañías Invitacio…" at bounding box center [450, 254] width 901 height 508
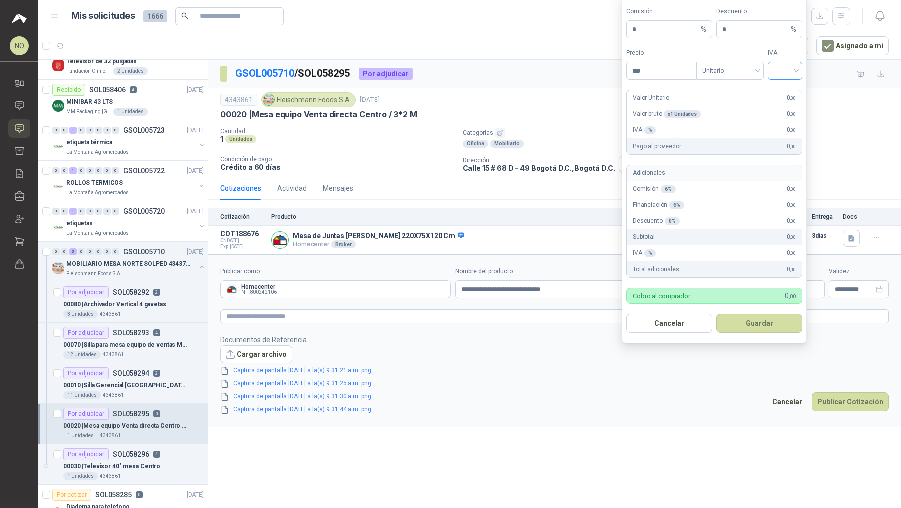
click at [781, 75] on input "search" at bounding box center [784, 69] width 23 height 15
click at [781, 93] on div "19%" at bounding box center [784, 93] width 19 height 11
click at [732, 70] on span "Unitario" at bounding box center [730, 70] width 56 height 15
click at [734, 109] on div "Unitario con IVA" at bounding box center [730, 109] width 52 height 11
click at [672, 75] on input "***" at bounding box center [661, 70] width 70 height 17
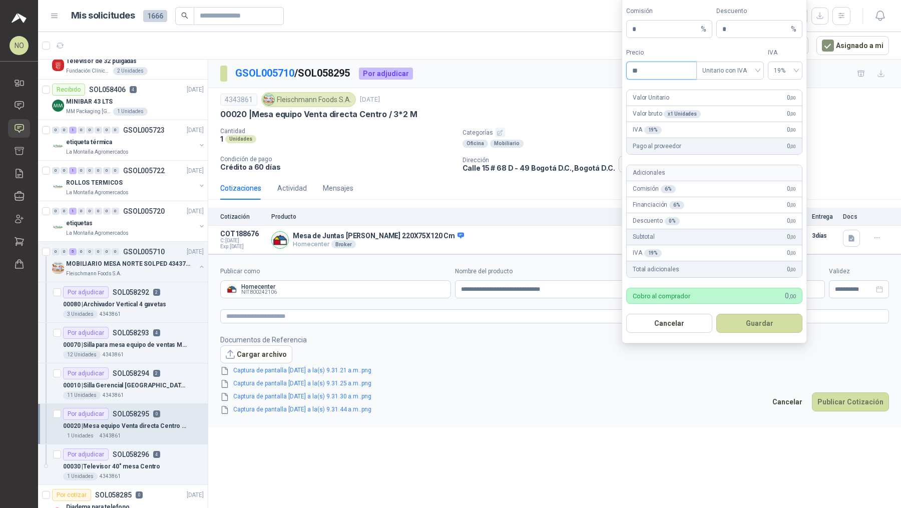
type input "*"
type input "**********"
click at [736, 35] on input "*" at bounding box center [755, 29] width 67 height 17
type input "*"
click at [764, 321] on button "Guardar" at bounding box center [759, 323] width 86 height 19
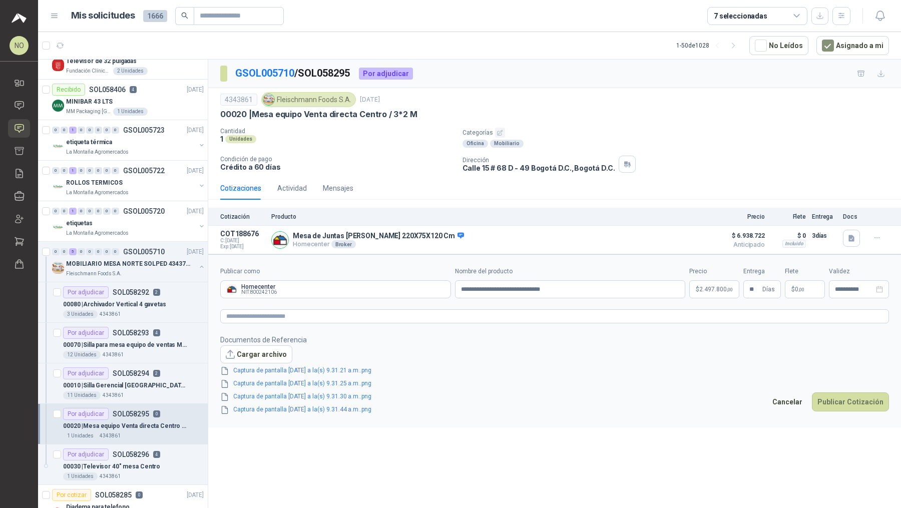
click at [804, 288] on p "$ 0 ,00" at bounding box center [804, 289] width 40 height 18
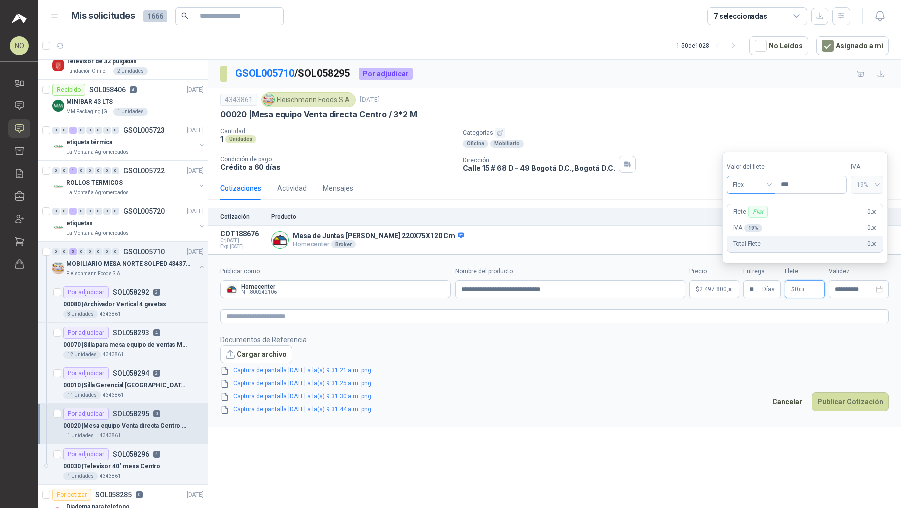
click at [755, 184] on span "Flex" at bounding box center [750, 184] width 37 height 15
click at [751, 217] on div "Incluido" at bounding box center [750, 222] width 33 height 11
click at [860, 293] on div "**********" at bounding box center [858, 289] width 60 height 18
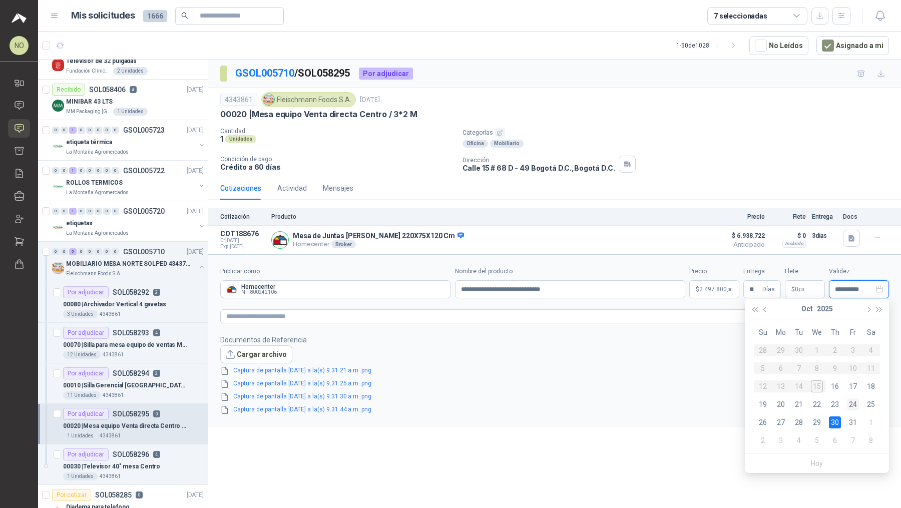
type input "**********"
click at [851, 401] on div "24" at bounding box center [852, 404] width 12 height 12
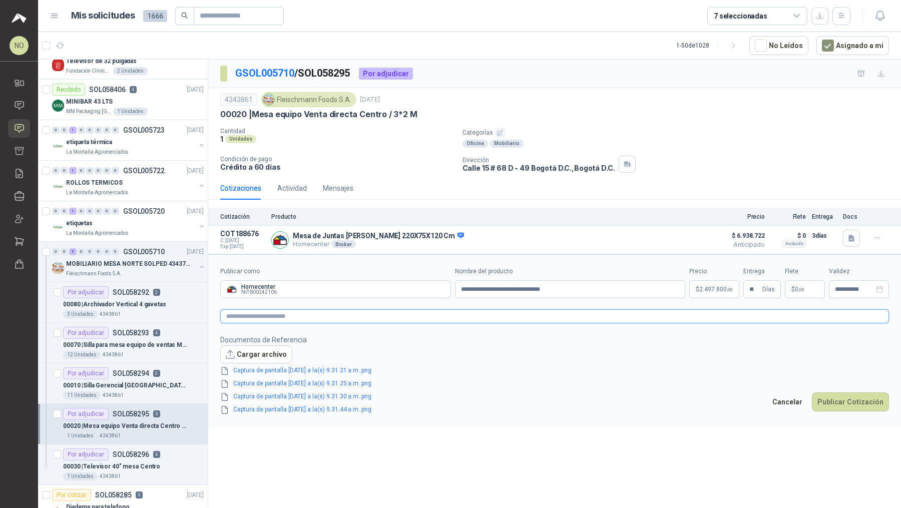
click at [416, 318] on textarea at bounding box center [554, 316] width 668 height 14
type textarea "*"
type textarea "**"
type textarea "***"
type textarea "****"
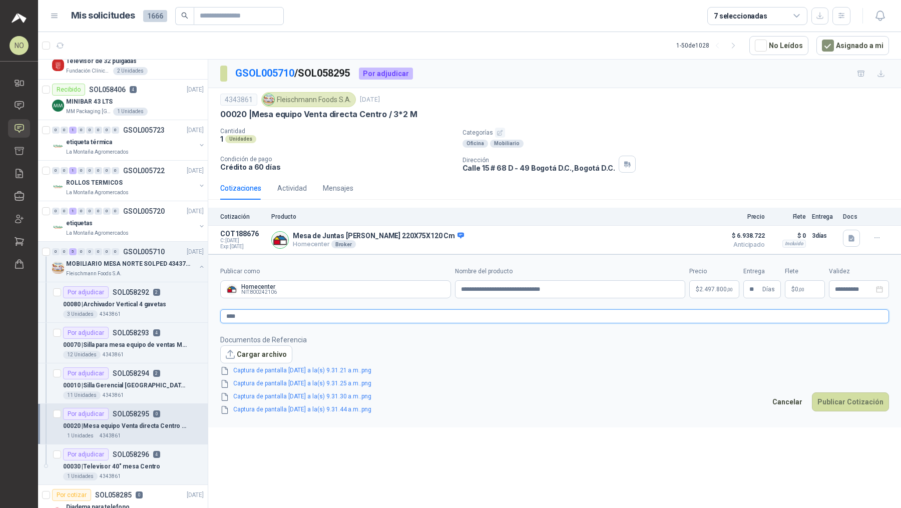
type textarea "*****"
type textarea "******"
type textarea "*******"
type textarea "*********"
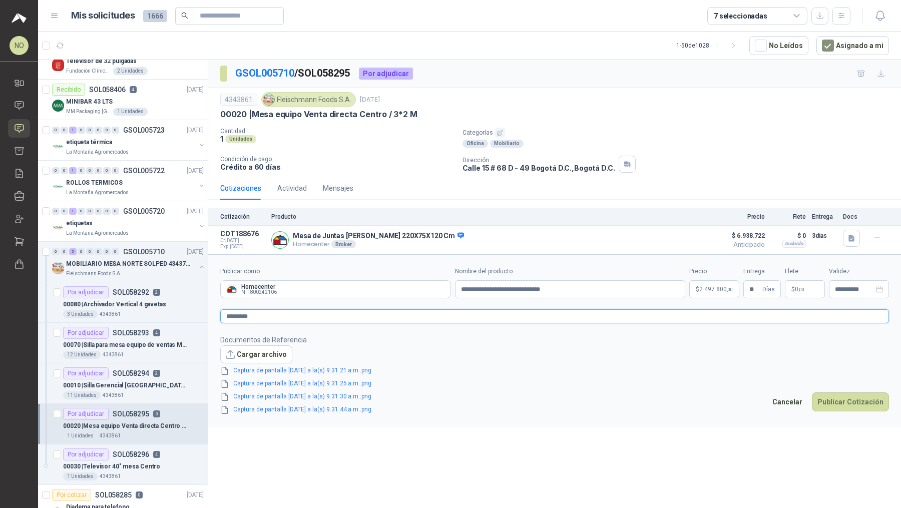
type textarea "**********"
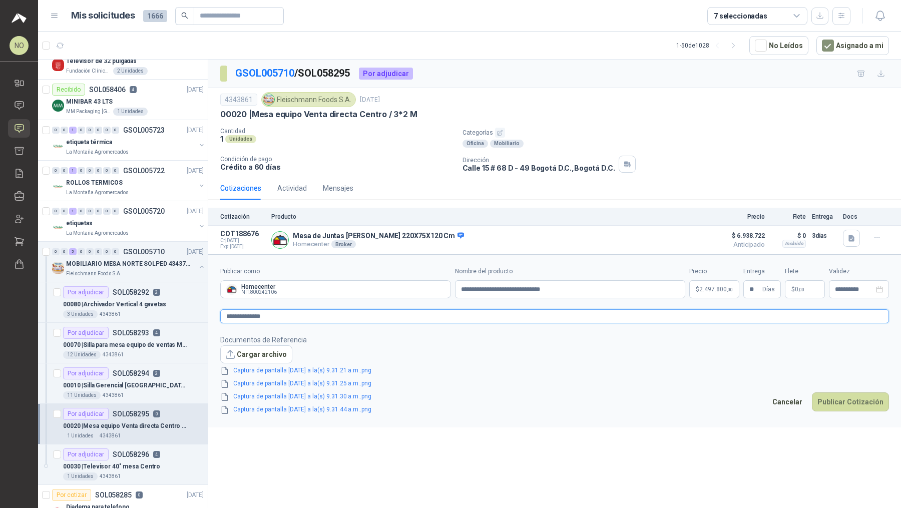
type textarea "**********"
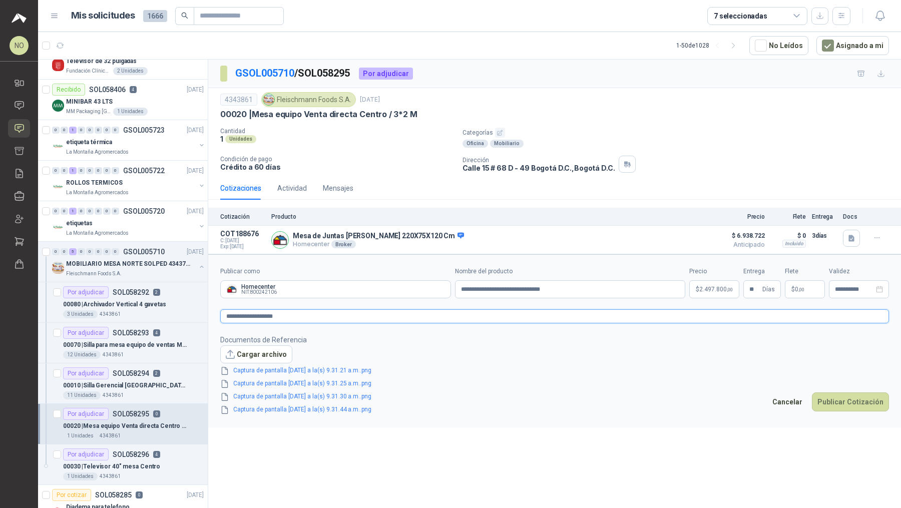
type textarea "**********"
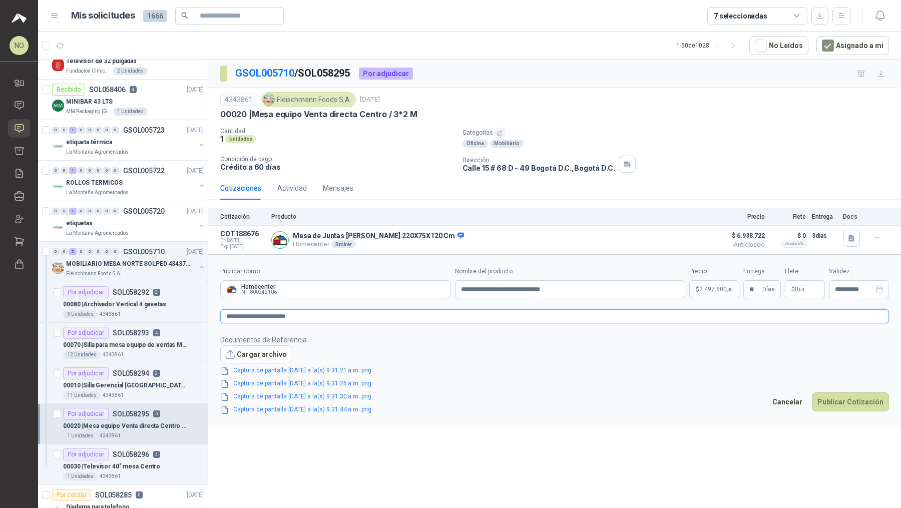
type textarea "**********"
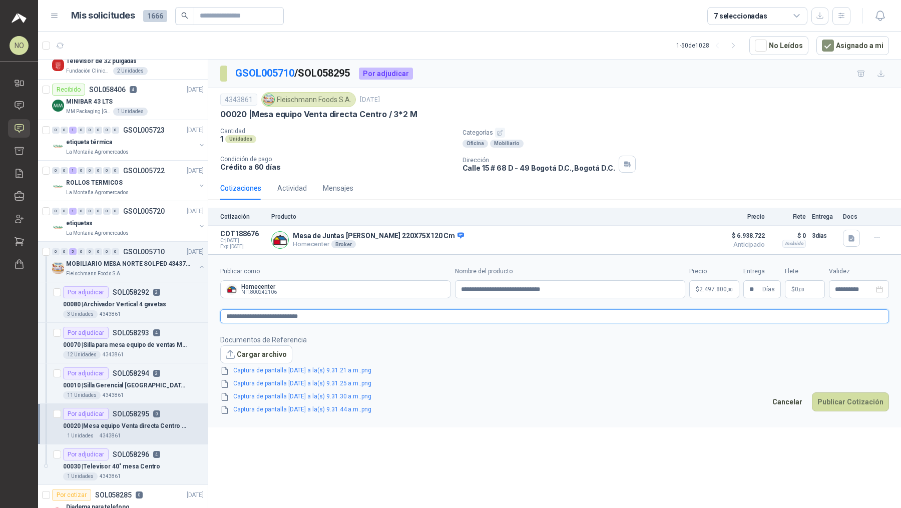
type textarea "**********"
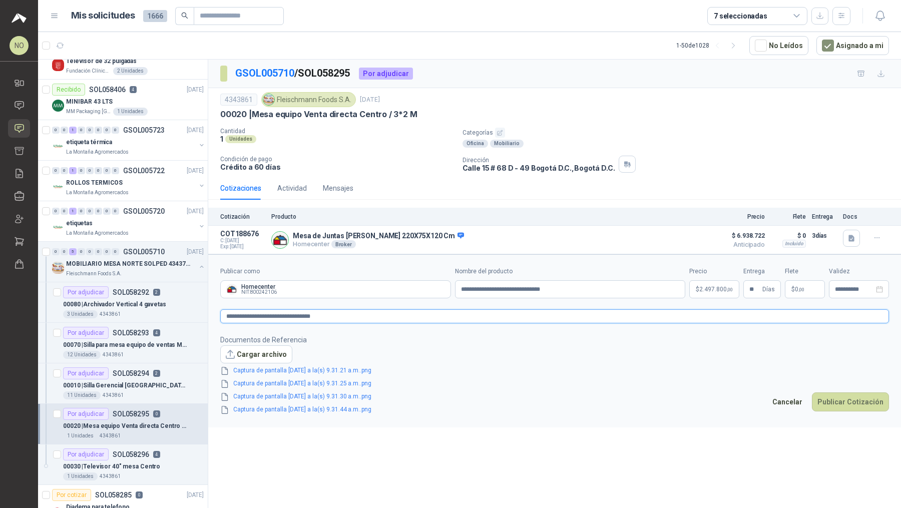
type textarea "**********"
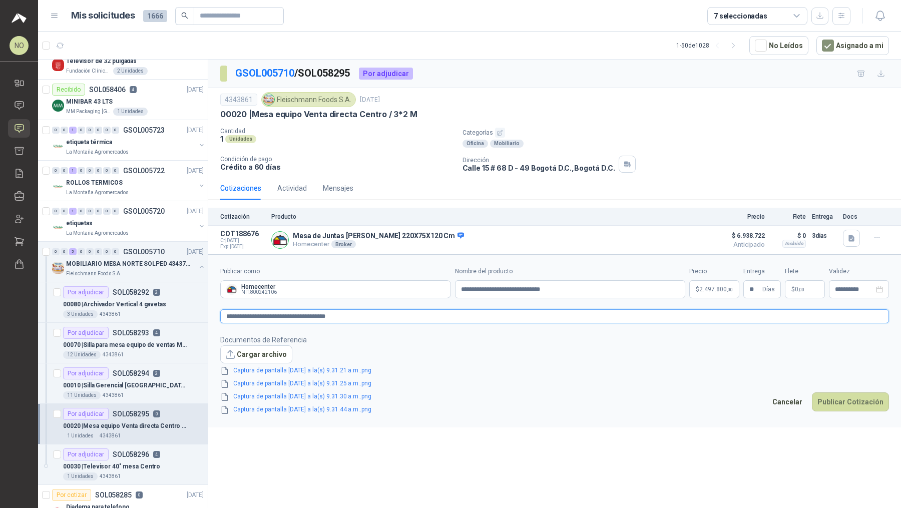
type textarea "**********"
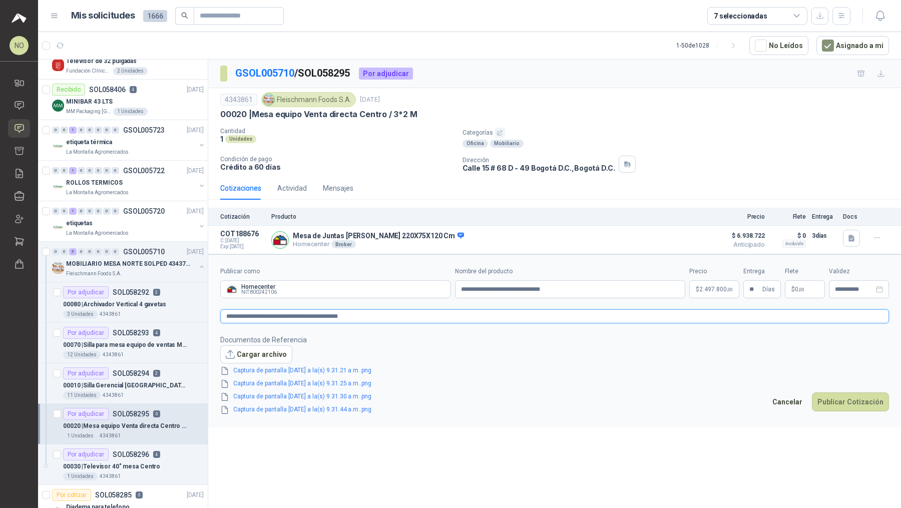
type textarea "**********"
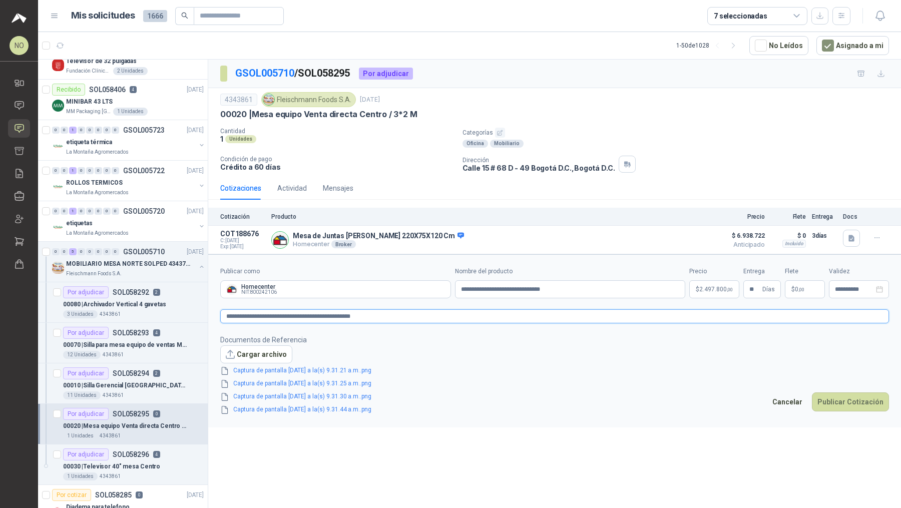
type textarea "**********"
click at [711, 283] on body "NO [PERSON_NAME] Inicio Chat Solicitudes Cotizar Remisiones Compañías Invitacio…" at bounding box center [450, 254] width 901 height 508
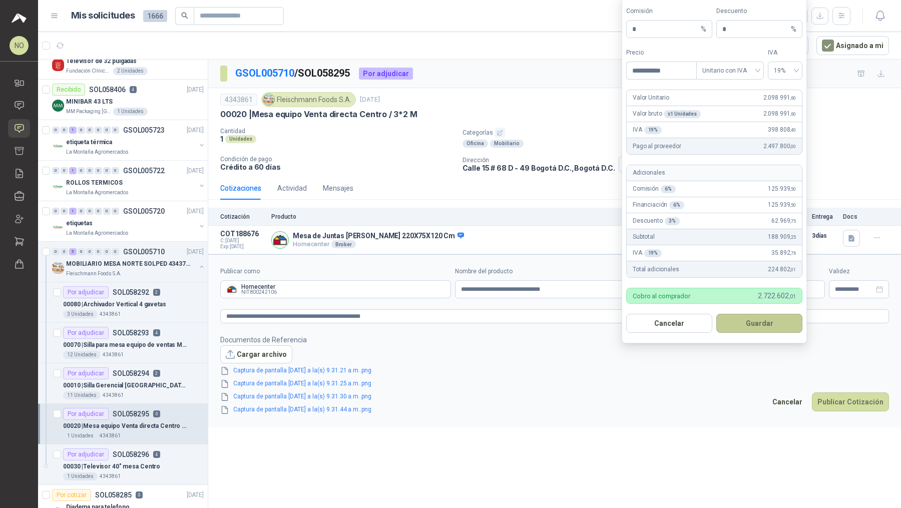
click at [769, 324] on button "Guardar" at bounding box center [759, 323] width 86 height 19
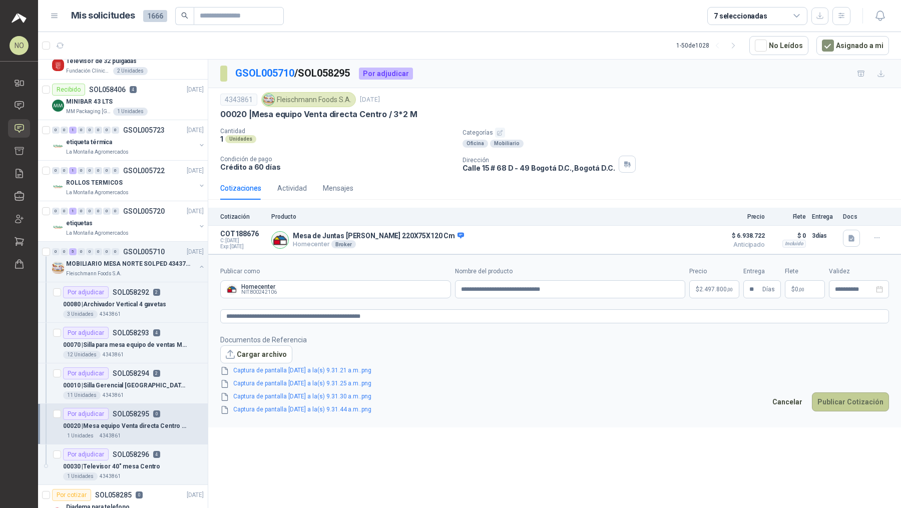
click at [839, 400] on button "Publicar Cotización" at bounding box center [849, 401] width 77 height 19
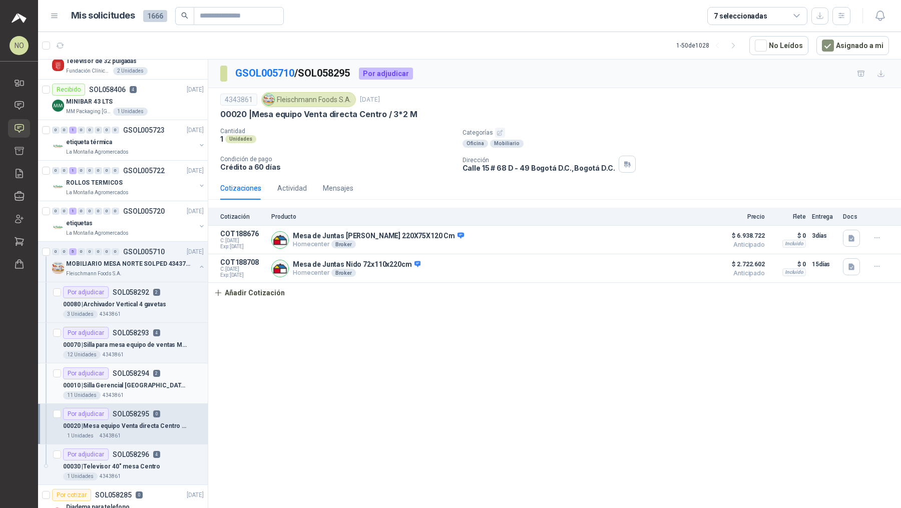
click at [170, 381] on p "00010 | Silla Gerencial [GEOGRAPHIC_DATA] / SIN MALLA" at bounding box center [125, 386] width 125 height 10
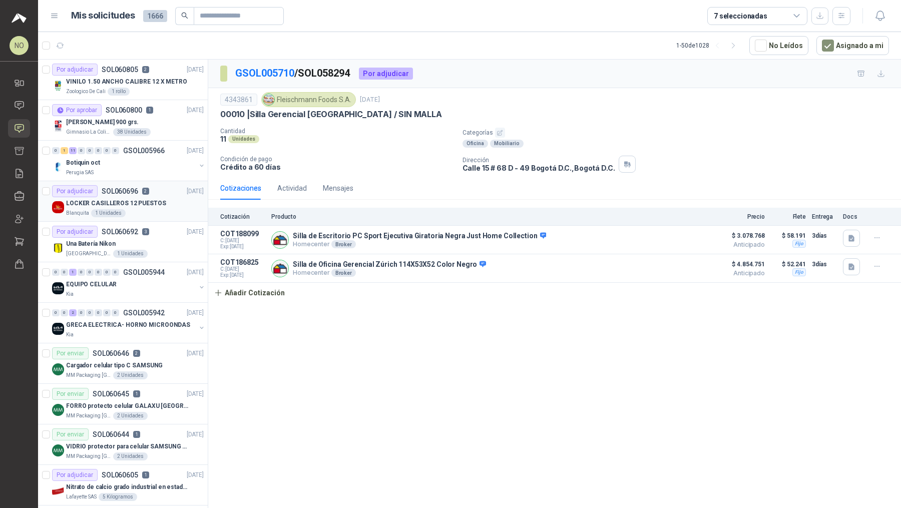
click at [160, 214] on div "Blanquita 1 Unidades" at bounding box center [135, 213] width 138 height 8
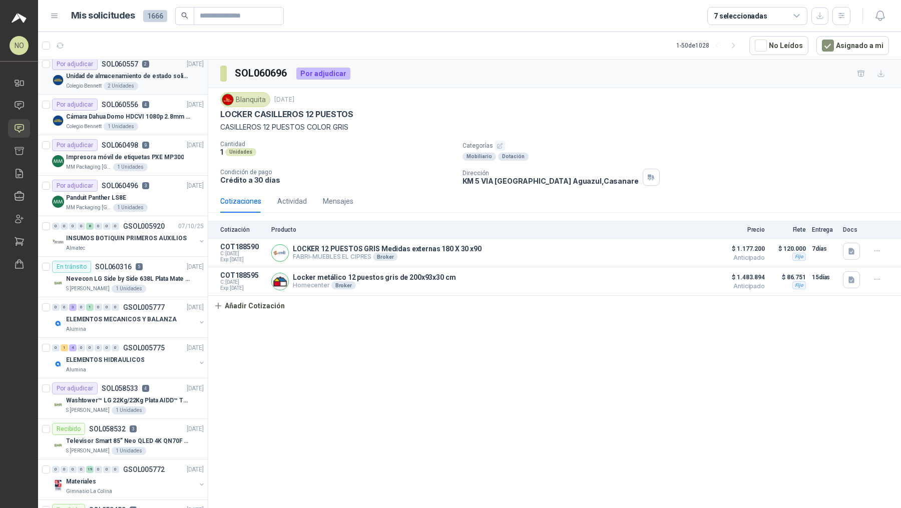
scroll to position [579, 0]
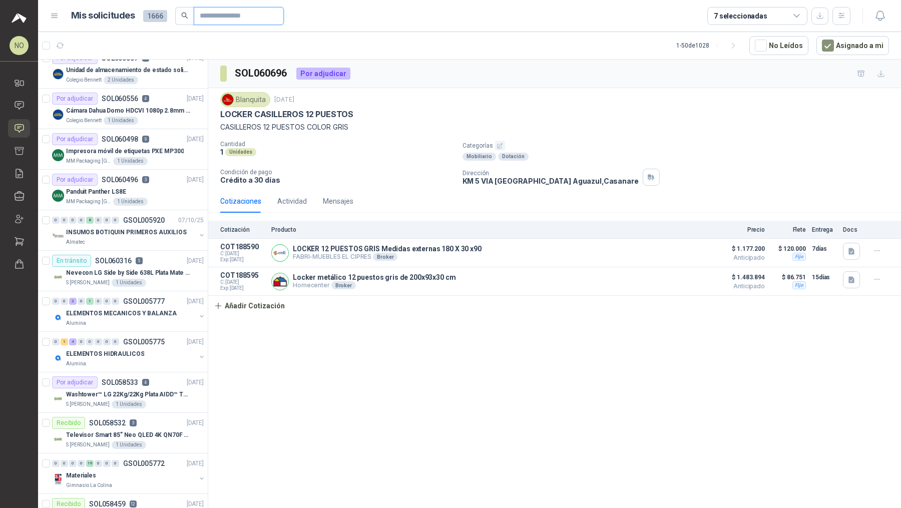
click at [229, 12] on input "text" at bounding box center [235, 16] width 70 height 17
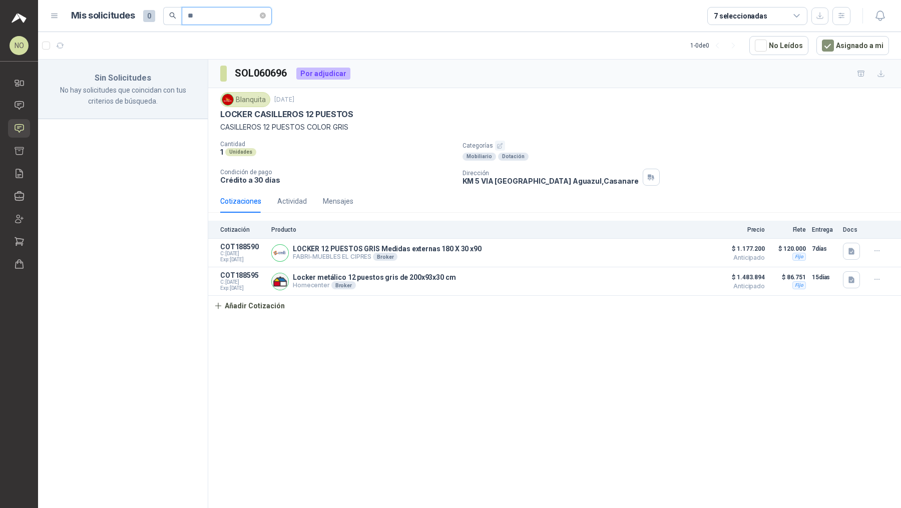
type input "*"
type input "*****"
click at [841, 49] on button "Asignado a mi" at bounding box center [852, 45] width 73 height 19
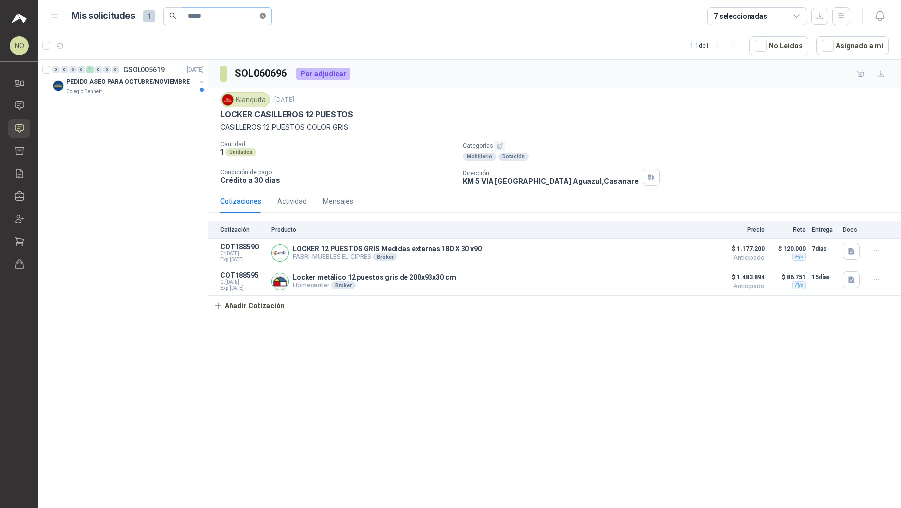
click at [263, 15] on icon "close-circle" at bounding box center [263, 16] width 6 height 6
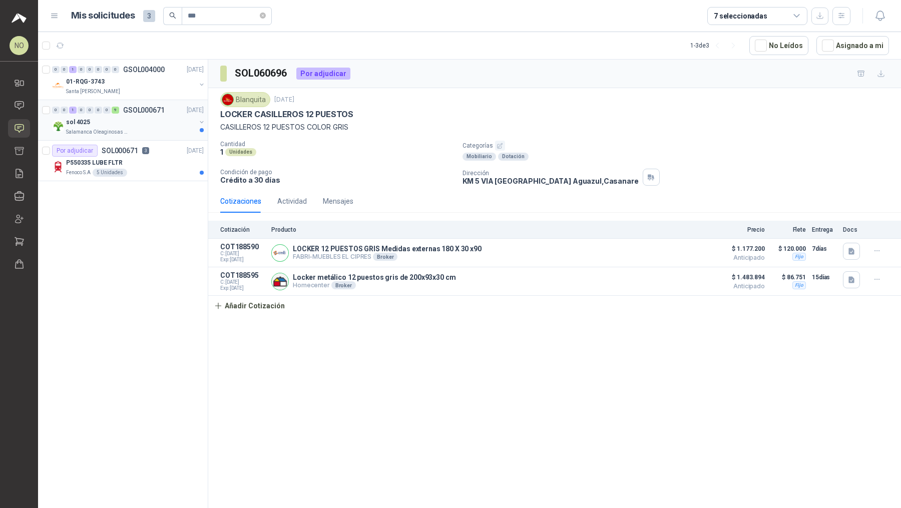
click at [162, 119] on div "sol 4025" at bounding box center [131, 122] width 130 height 12
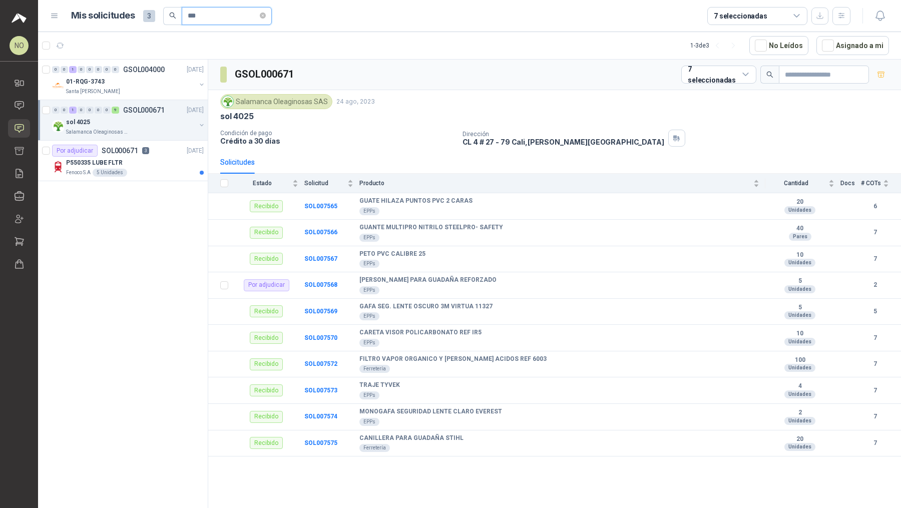
click at [188, 18] on input "***" at bounding box center [223, 16] width 70 height 17
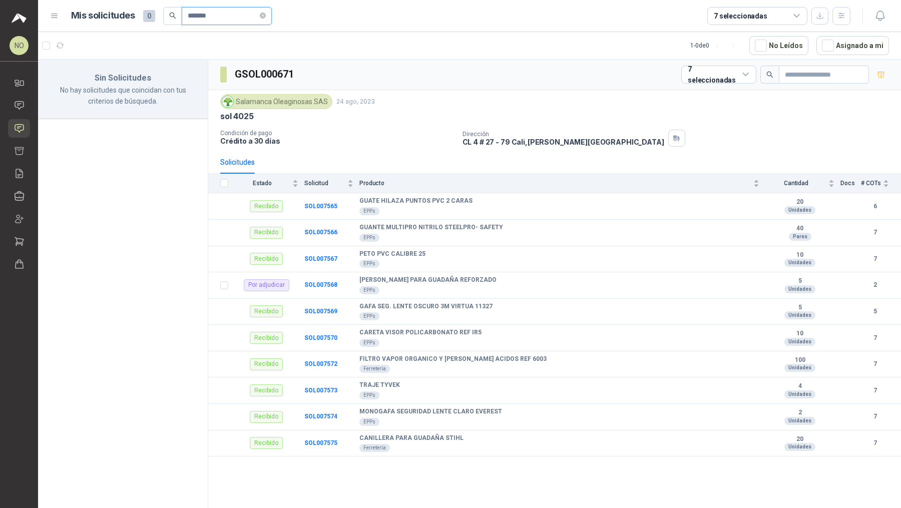
type input "*******"
click at [266, 16] on icon "close-circle" at bounding box center [263, 16] width 6 height 6
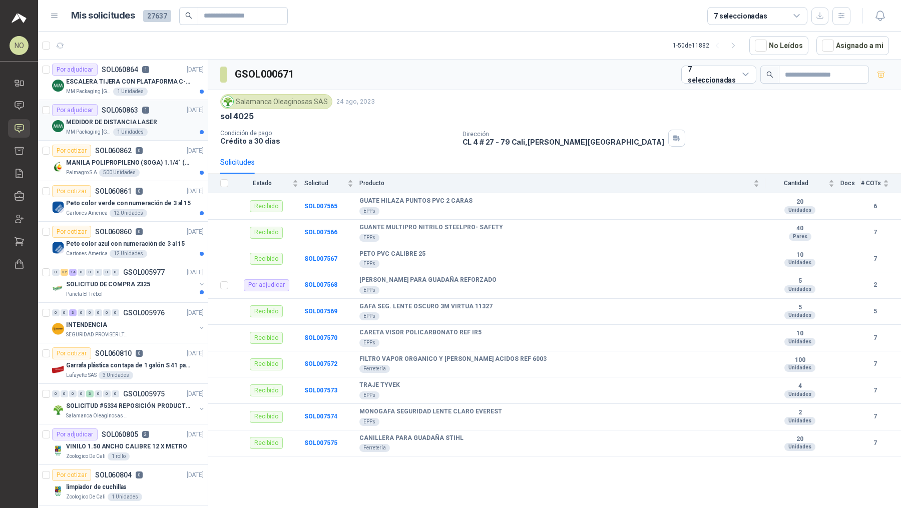
click at [162, 138] on article "Por adjudicar SOL060863 1 [DATE] MEDIDOR DE DISTANCIA LASER MM Packaging Colomb…" at bounding box center [123, 120] width 170 height 41
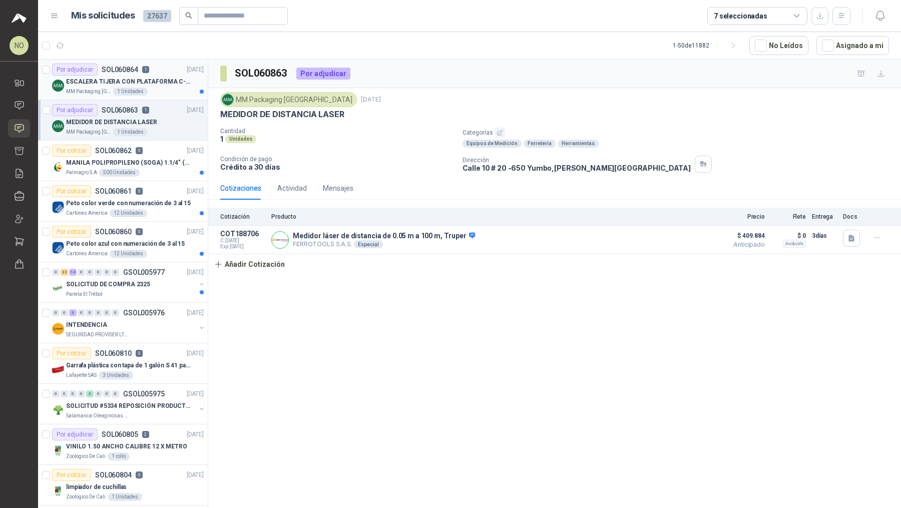
click at [172, 78] on p "ESCALERA TIJERA CON PLATAFORMA C-2347-03" at bounding box center [128, 82] width 125 height 10
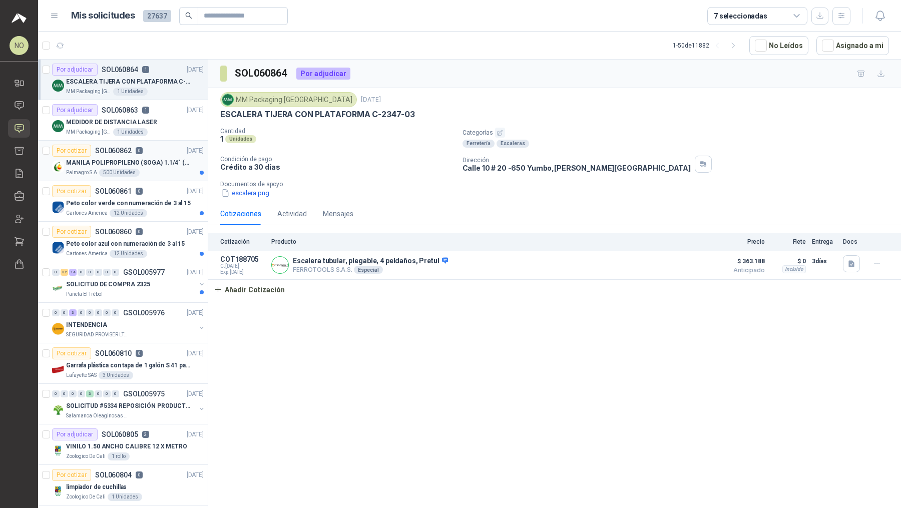
click at [147, 169] on div "Palmagro S.A 500 Unidades" at bounding box center [135, 173] width 138 height 8
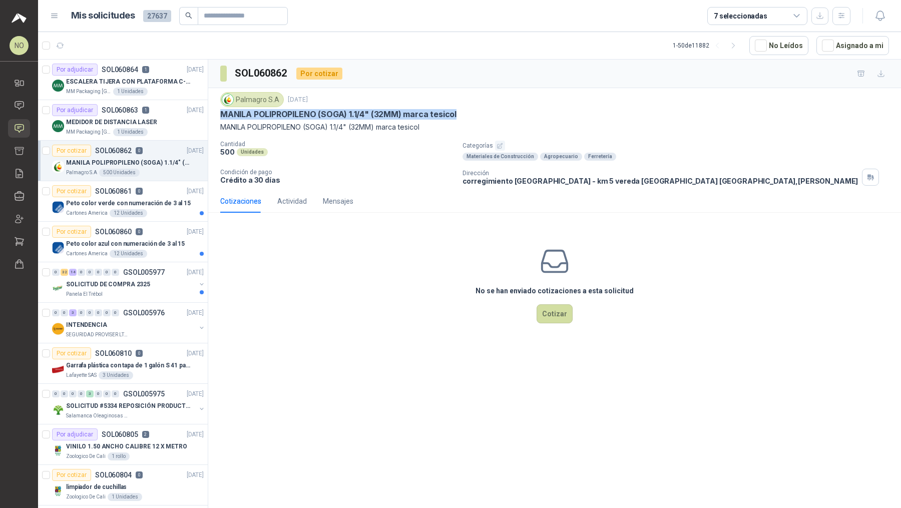
drag, startPoint x: 222, startPoint y: 114, endPoint x: 489, endPoint y: 117, distance: 267.7
click at [489, 117] on div "MANILA POLIPROPILENO (SOGA) 1.1/4" (32MM) marca tesicol" at bounding box center [554, 114] width 668 height 11
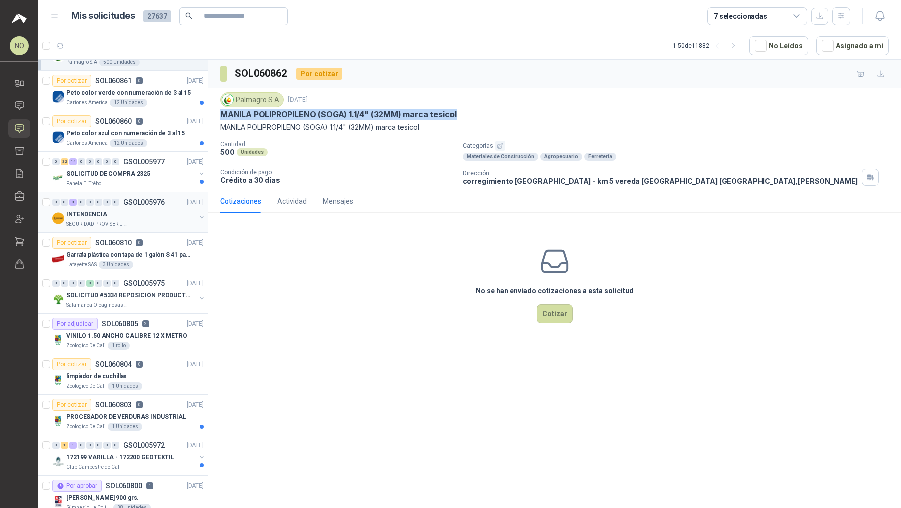
scroll to position [120, 0]
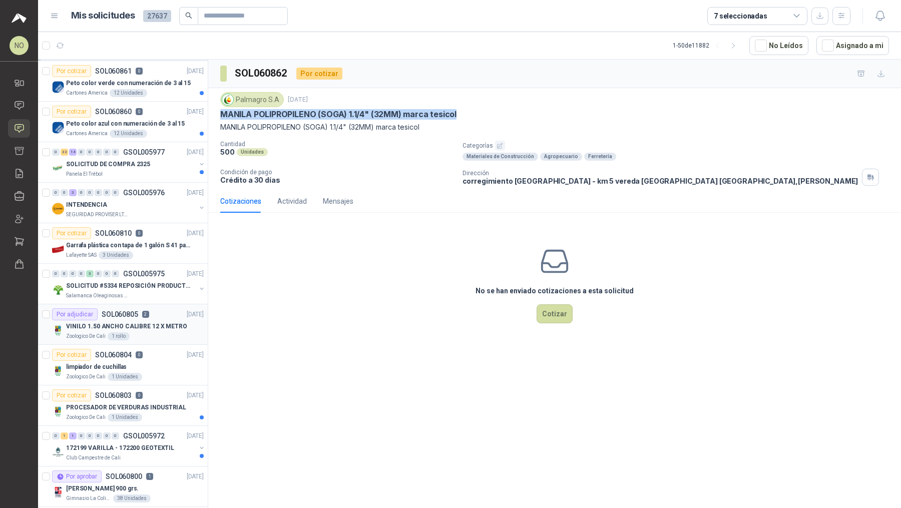
click at [170, 325] on p "VINILO 1.50 ANCHO CALIBRE 12 X METRO" at bounding box center [126, 327] width 121 height 10
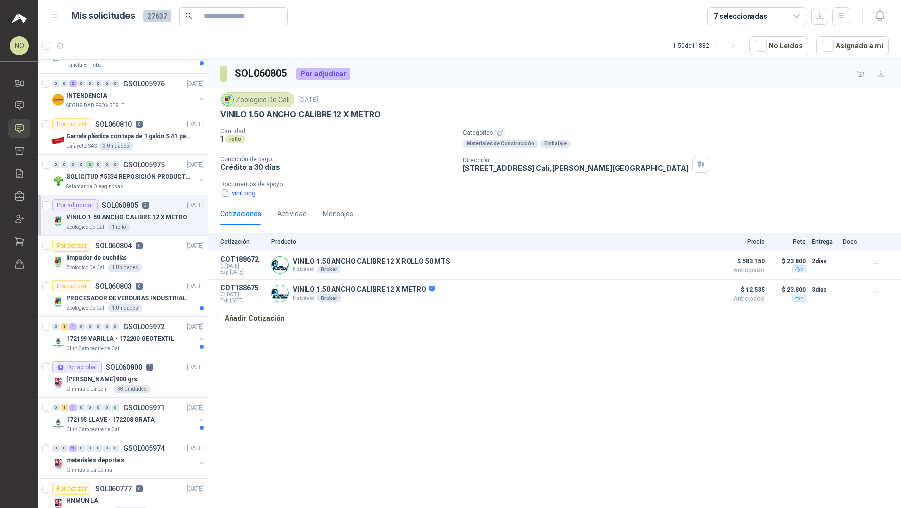
scroll to position [295, 0]
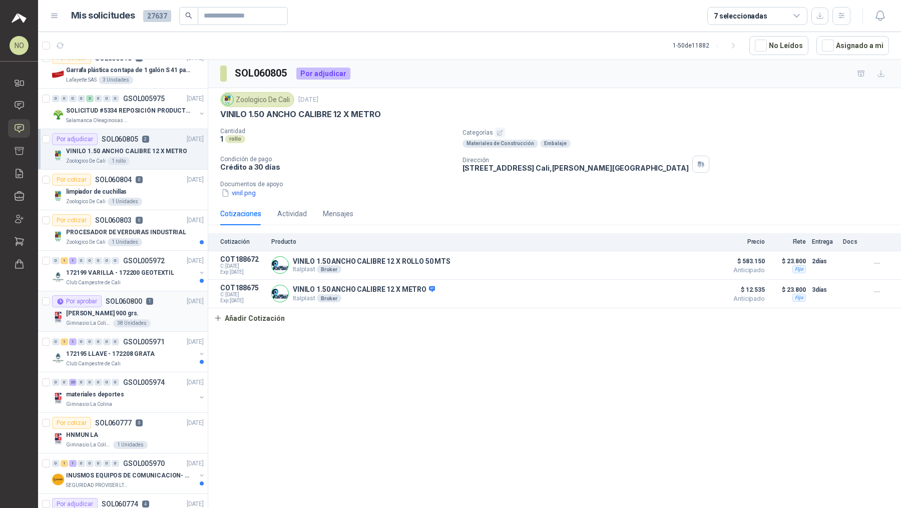
click at [168, 307] on div "[PERSON_NAME] 900 grs." at bounding box center [135, 313] width 138 height 12
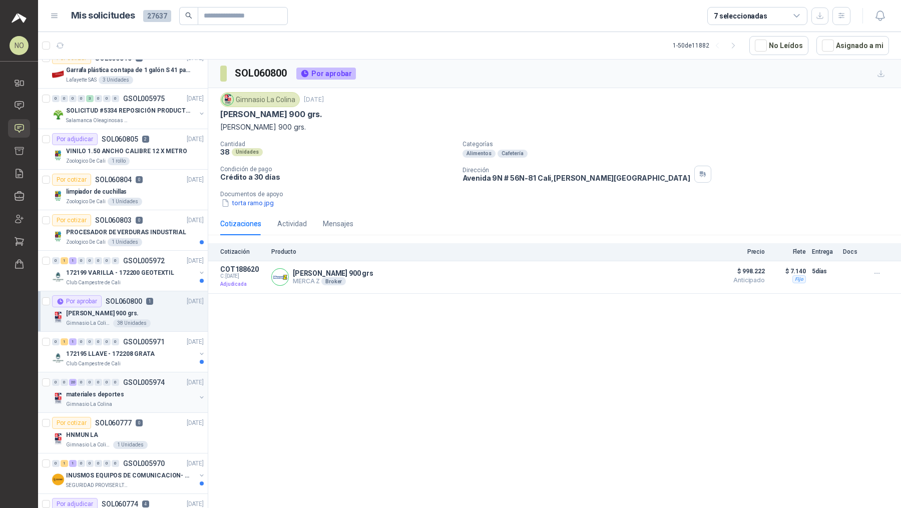
click at [169, 378] on div "0 0 20 0 0 0 0 0 GSOL005974 [DATE]" at bounding box center [129, 382] width 154 height 12
click at [158, 422] on div "Por cotizar SOL060777 0 [DATE]" at bounding box center [128, 423] width 152 height 12
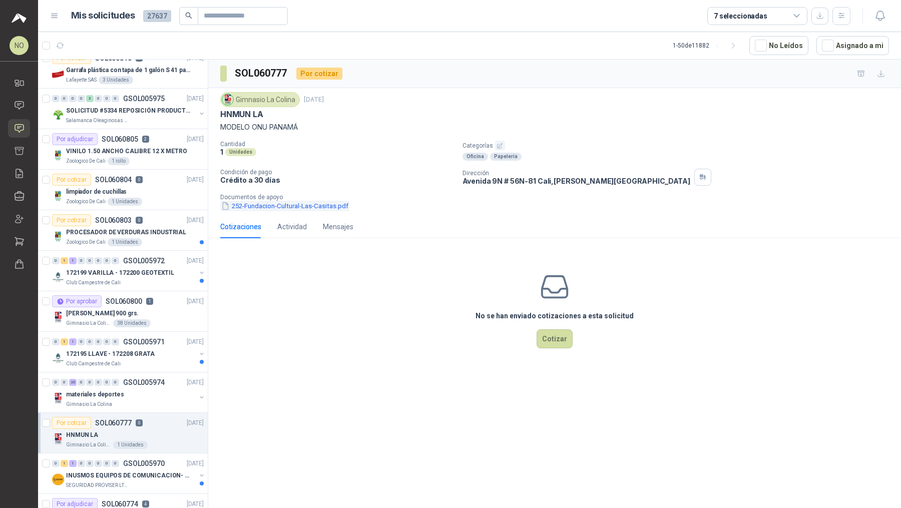
click at [286, 201] on button "252-Fundacion-Cultural-Las-Casitas.pdf" at bounding box center [284, 206] width 129 height 11
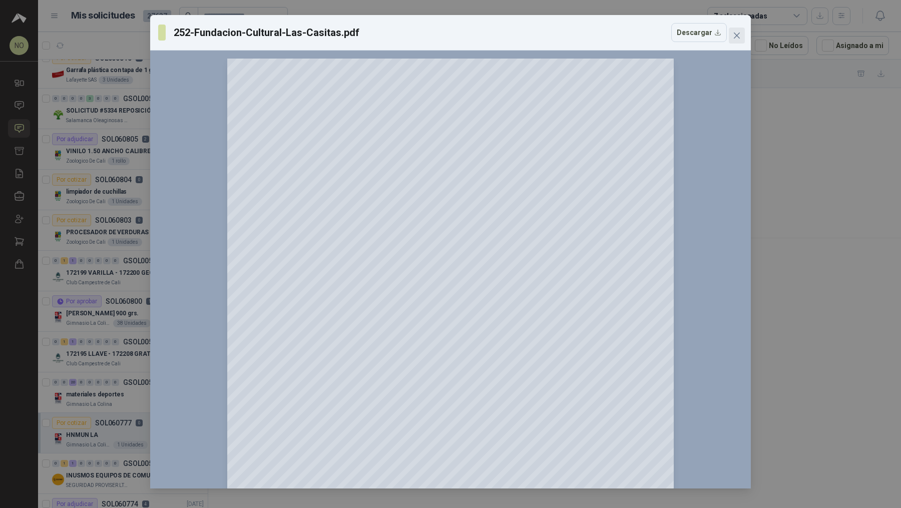
click at [736, 37] on icon "close" at bounding box center [736, 36] width 8 height 8
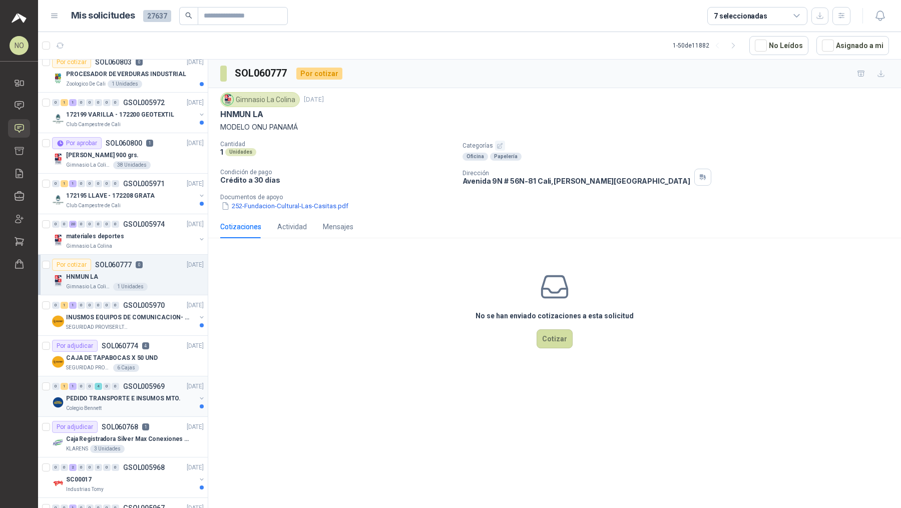
scroll to position [508, 0]
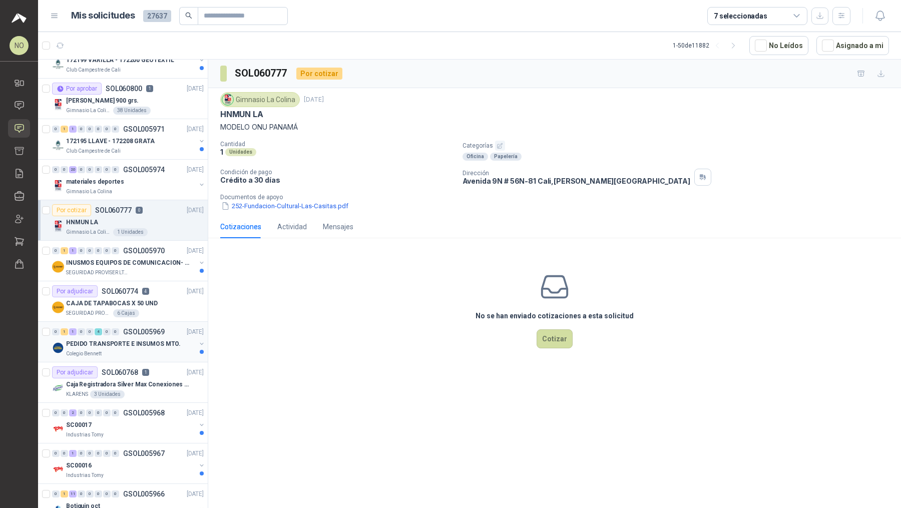
click at [146, 380] on p "Caja Registradora Silver Max Conexiones Usb 10000 Plus Led" at bounding box center [128, 385] width 125 height 10
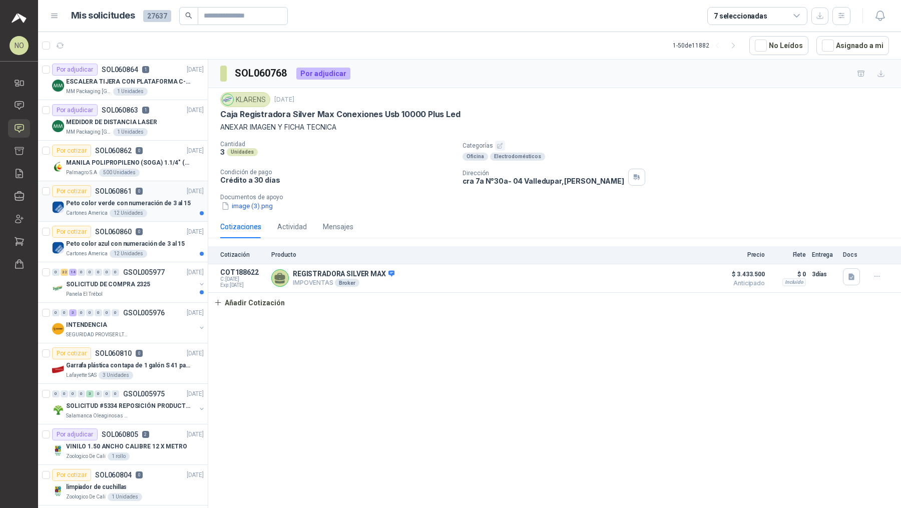
click at [165, 204] on p "Peto color verde con numeración de 3 al 15" at bounding box center [128, 204] width 125 height 10
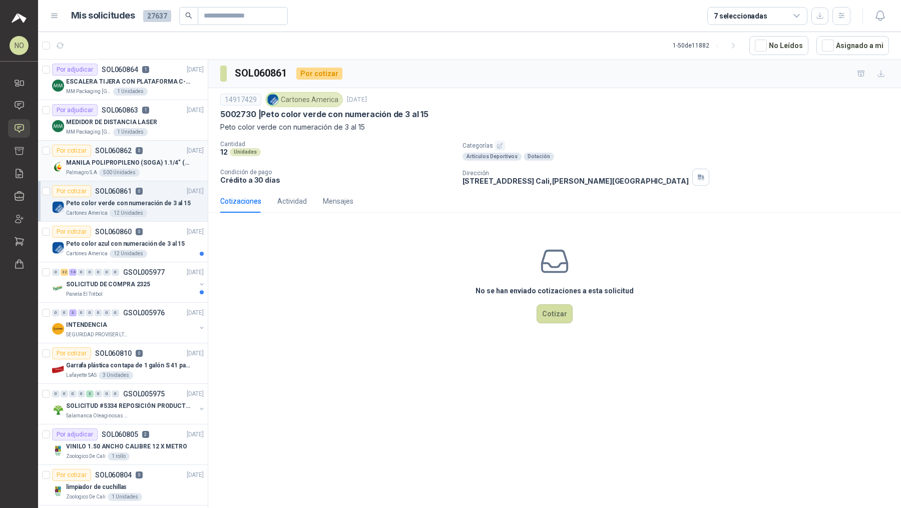
click at [156, 160] on p "MANILA POLIPROPILENO (SOGA) 1.1/4" (32MM) marca tesicol" at bounding box center [128, 163] width 125 height 10
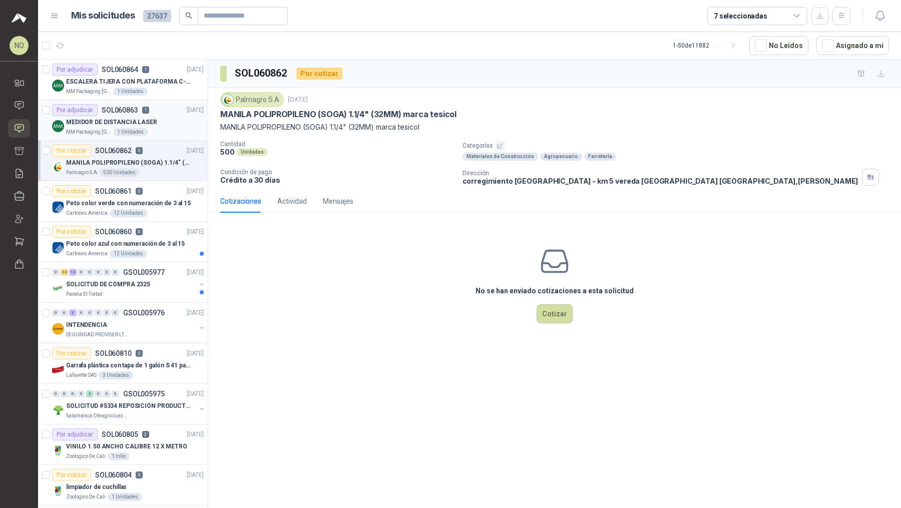
click at [162, 123] on div "MEDIDOR DE DISTANCIA LASER" at bounding box center [135, 122] width 138 height 12
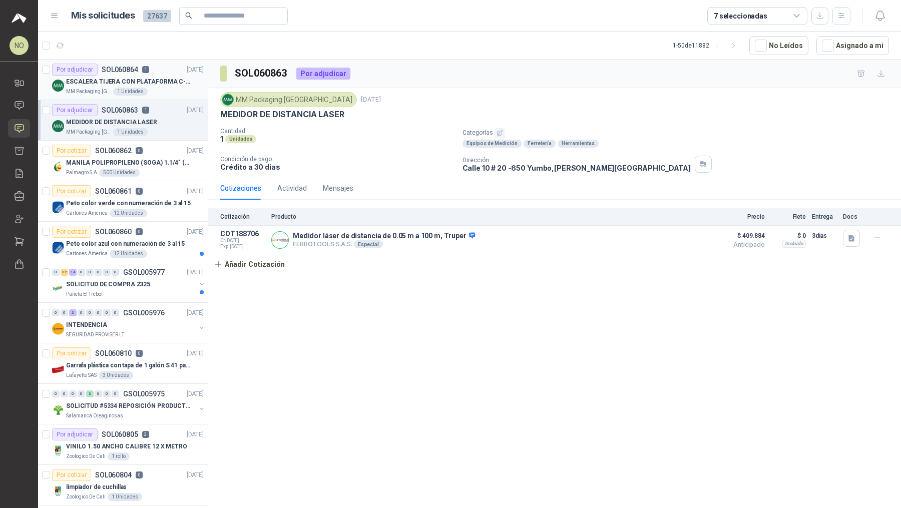
click at [133, 91] on div "1 Unidades" at bounding box center [130, 92] width 35 height 8
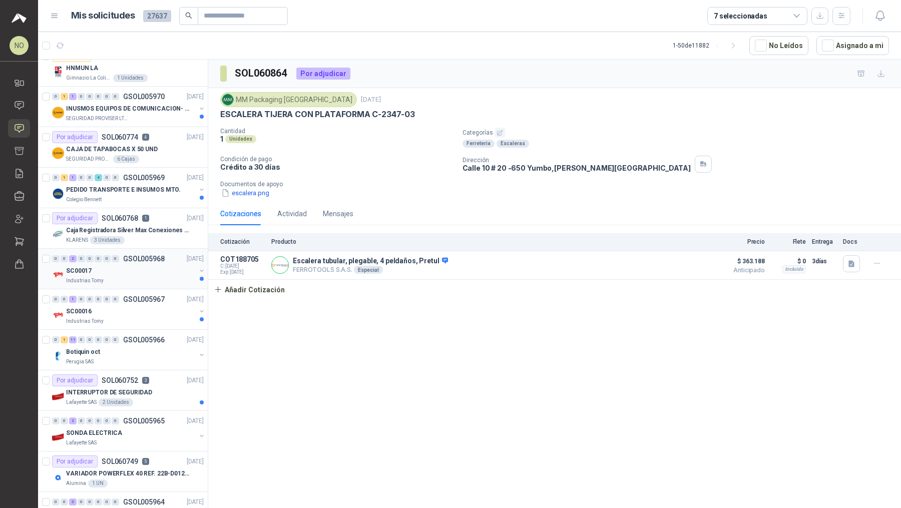
scroll to position [684, 0]
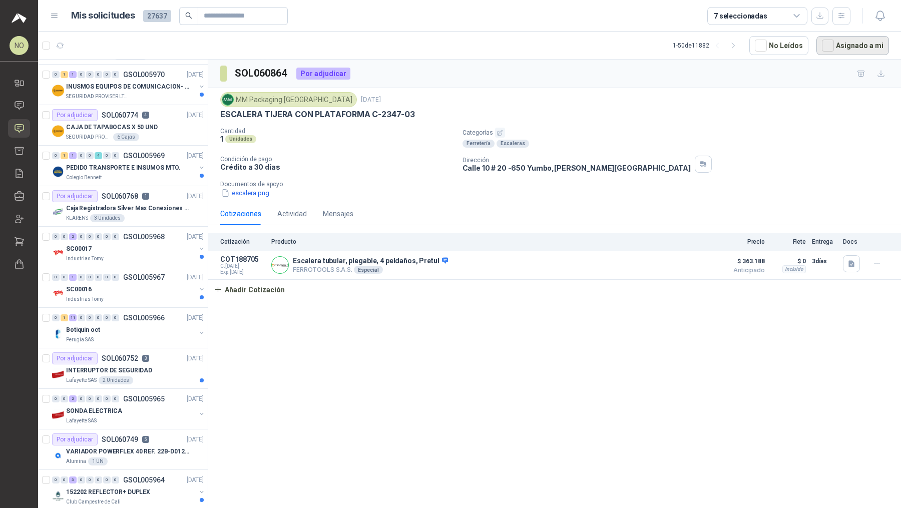
click at [848, 54] on button "Asignado a mi" at bounding box center [852, 45] width 73 height 19
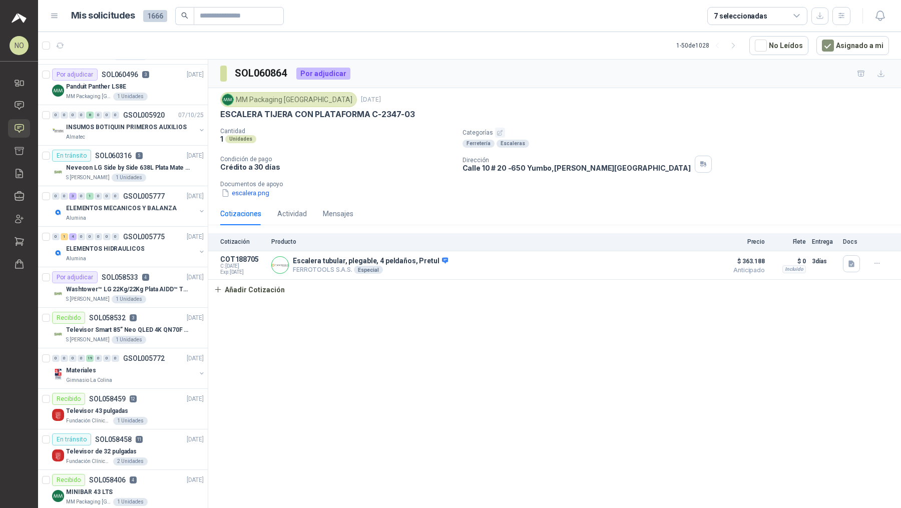
scroll to position [0, 0]
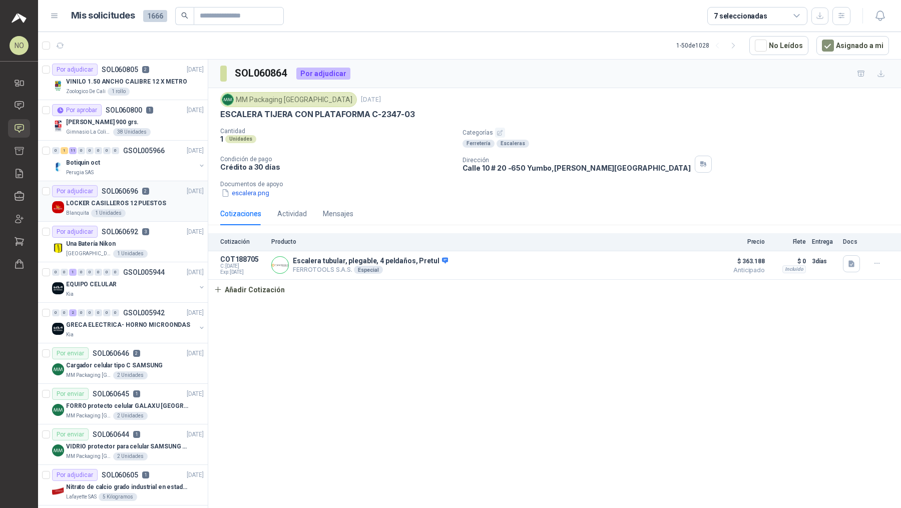
click at [164, 197] on div "LOCKER CASILLEROS 12 PUESTOS" at bounding box center [135, 203] width 138 height 12
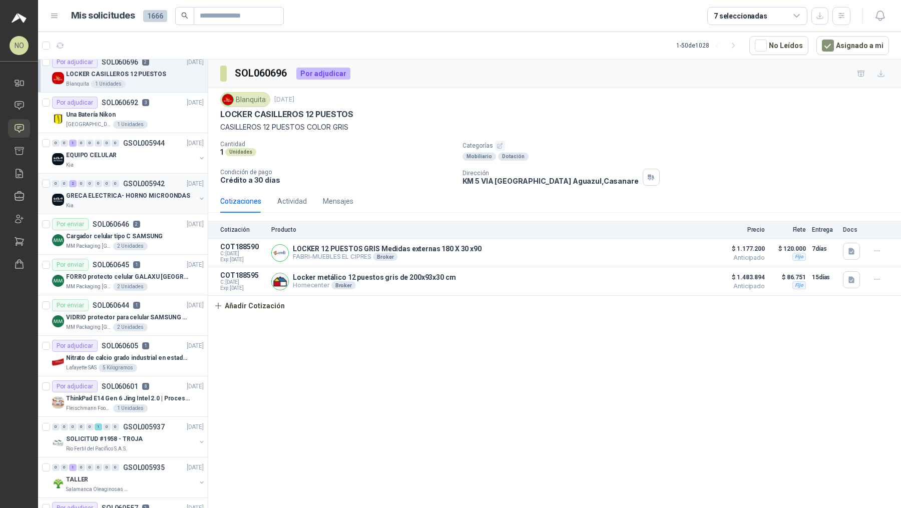
scroll to position [196, 0]
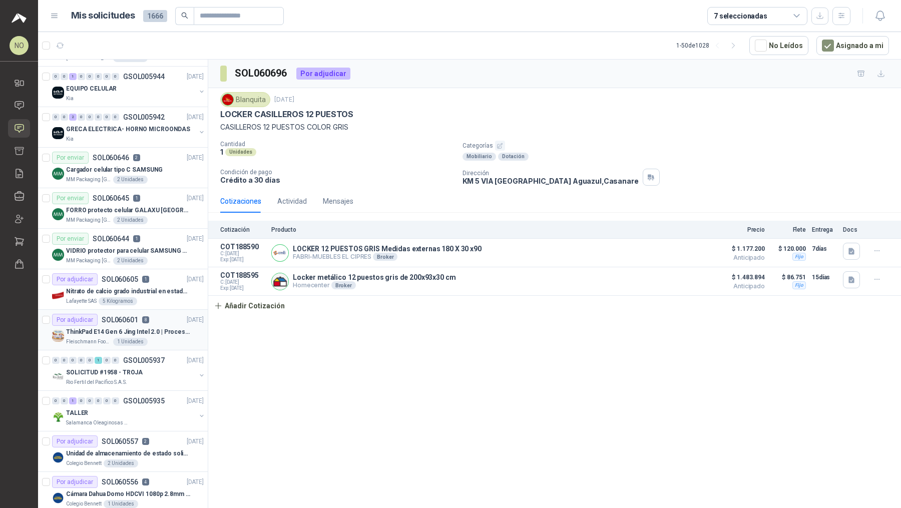
click at [146, 317] on p "8" at bounding box center [145, 319] width 7 height 7
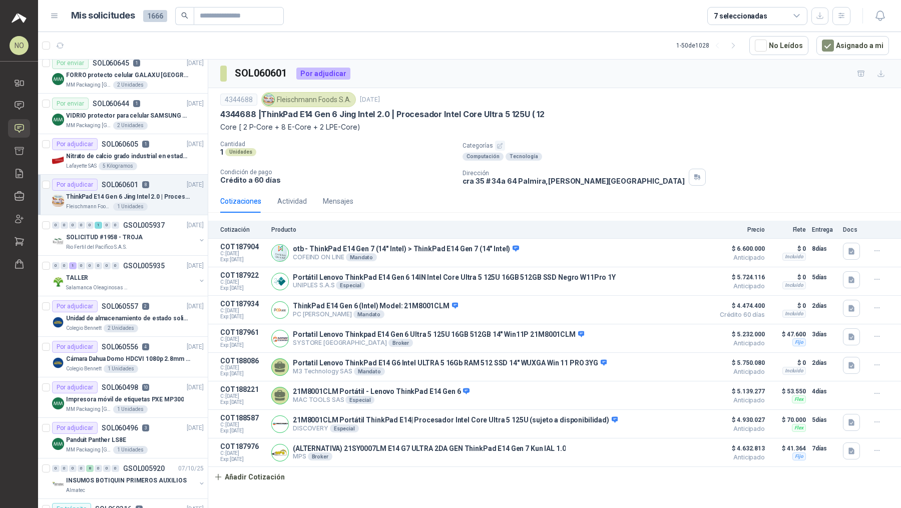
scroll to position [395, 0]
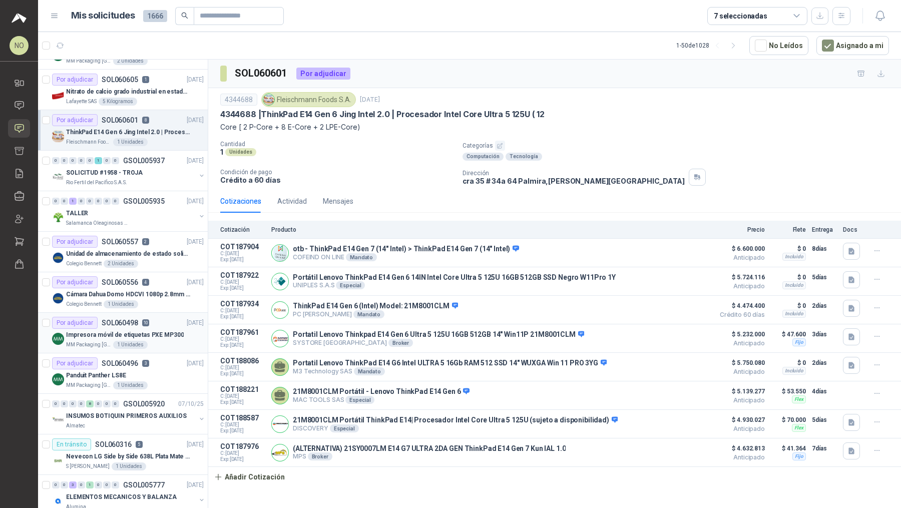
click at [149, 319] on div "Por adjudicar SOL060498 10 [DATE]" at bounding box center [128, 323] width 152 height 12
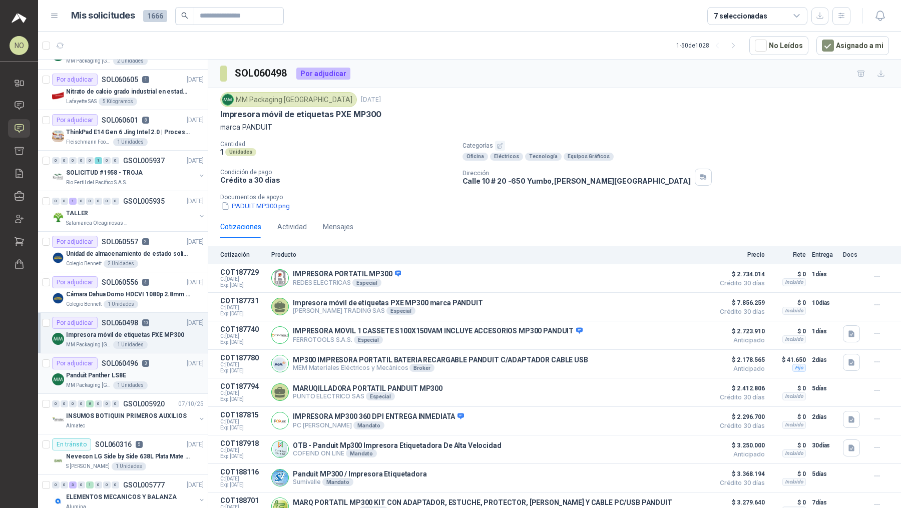
click at [144, 362] on p "3" at bounding box center [145, 363] width 7 height 7
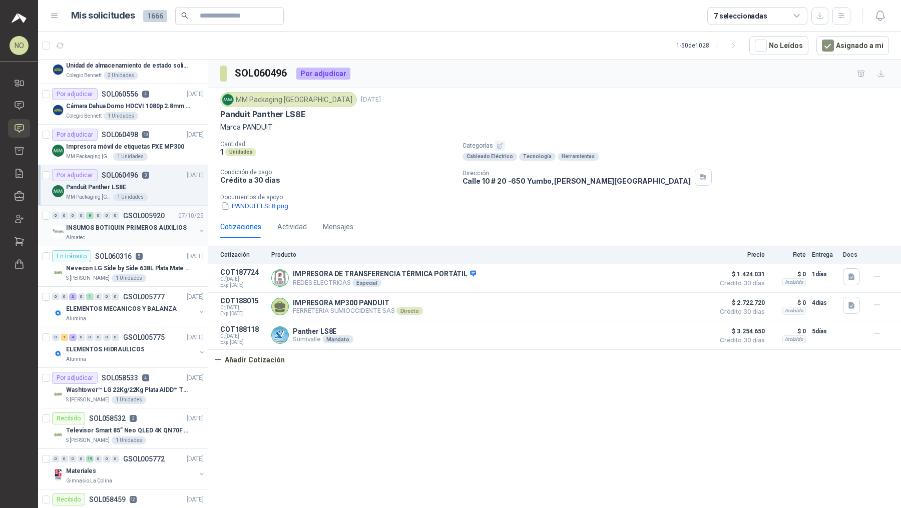
scroll to position [596, 0]
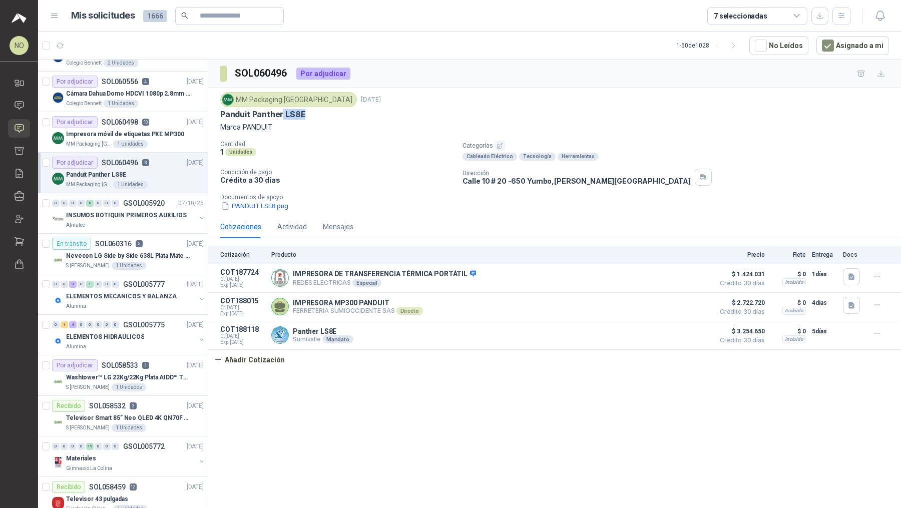
drag, startPoint x: 282, startPoint y: 114, endPoint x: 318, endPoint y: 114, distance: 36.0
click at [318, 114] on div "Panduit Panther LS8E" at bounding box center [554, 114] width 668 height 11
copy p "LS8E"
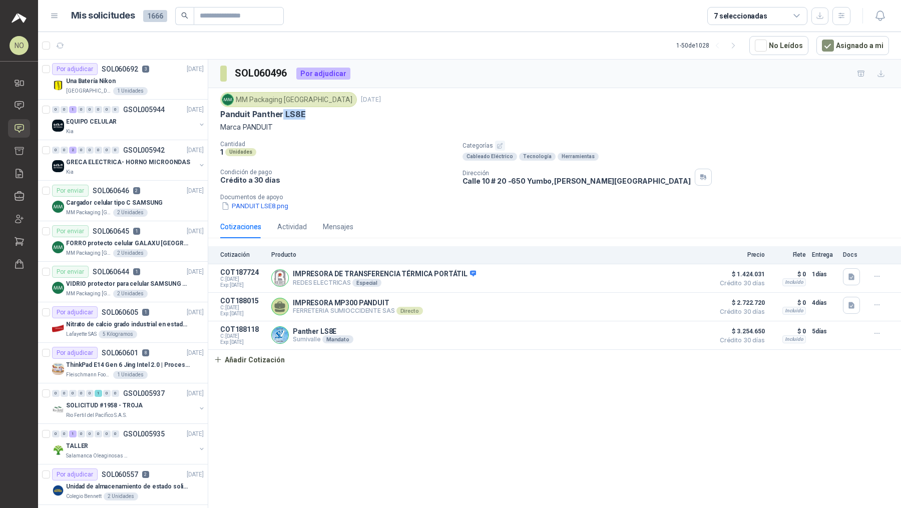
scroll to position [234, 0]
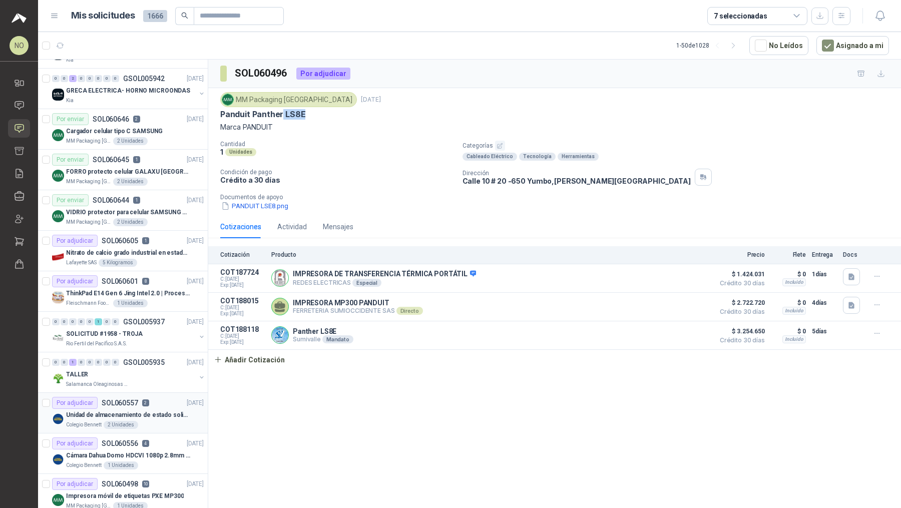
click at [158, 412] on p "Unidad de almacenamiento de estado solido Marca SK hynix [DATE] NVMe 256GB HFM2…" at bounding box center [128, 415] width 125 height 10
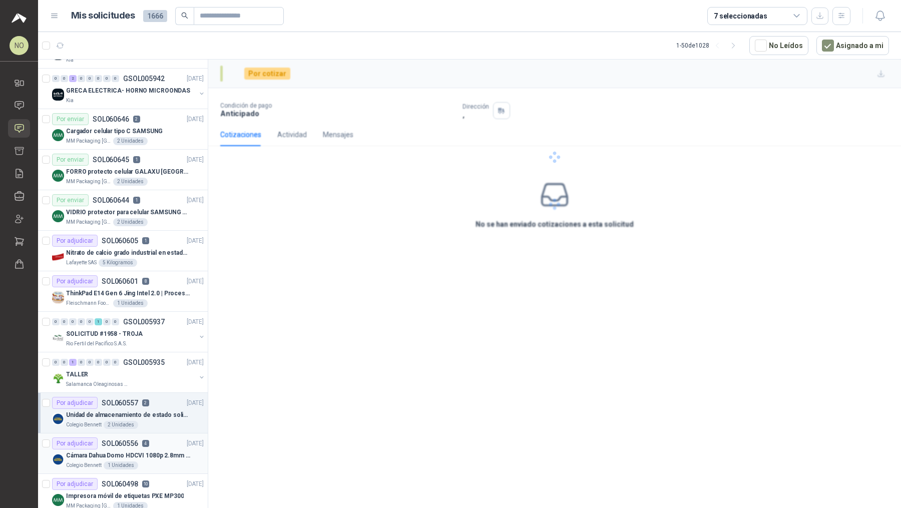
click at [156, 461] on div "Colegio [PERSON_NAME] 1 Unidades" at bounding box center [135, 465] width 138 height 8
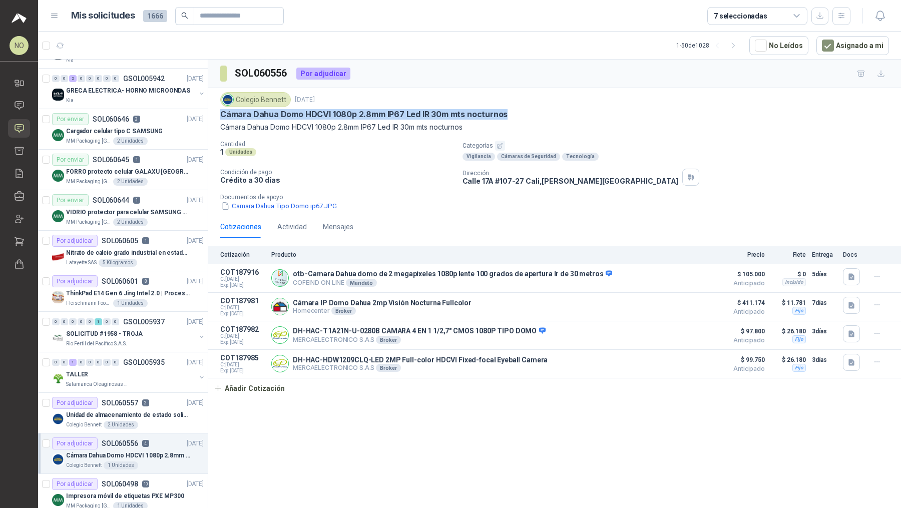
drag, startPoint x: 222, startPoint y: 116, endPoint x: 536, endPoint y: 115, distance: 314.7
click at [536, 115] on div "Cámara Dahua Domo HDCVI 1080p 2.8mm IP67 Led IR 30m mts nocturnos" at bounding box center [554, 114] width 668 height 11
copy p "Cámara Dahua Domo HDCVI 1080p 2.8mm IP67 Led IR 30m mts nocturnos"
click at [674, 332] on button "Detalles" at bounding box center [684, 335] width 47 height 14
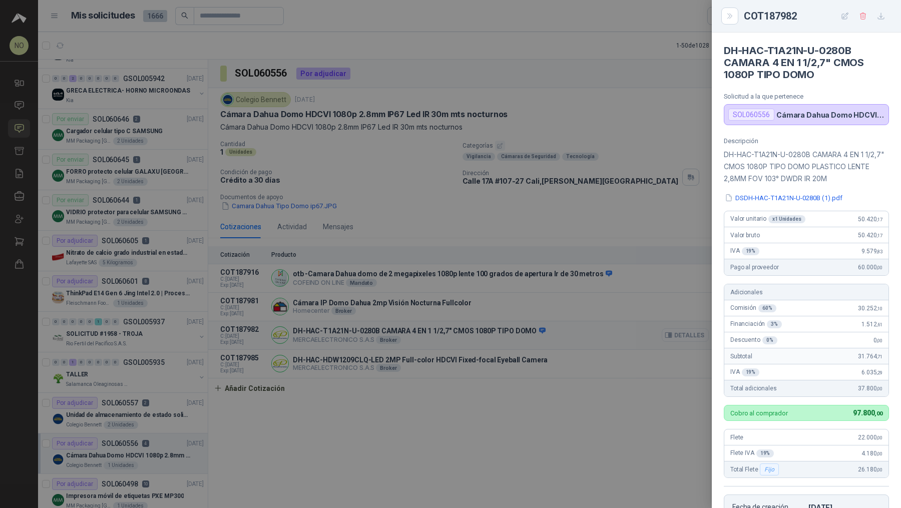
scroll to position [196, 0]
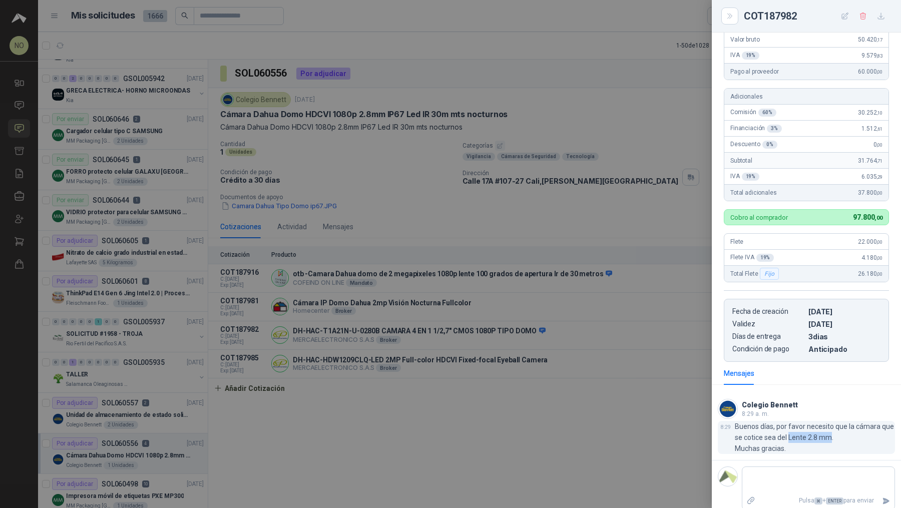
drag, startPoint x: 801, startPoint y: 435, endPoint x: 842, endPoint y: 435, distance: 41.5
click at [842, 435] on p "Buenos días, por favor necesito que la cámara que se cotice sea del Lente 2.8 m…" at bounding box center [814, 437] width 160 height 33
copy p "Lente 2.8 mm"
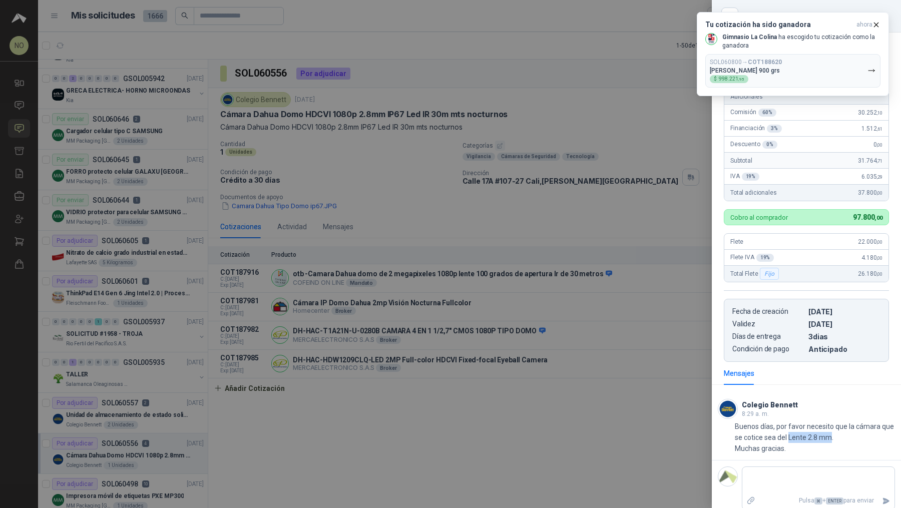
click at [355, 53] on div at bounding box center [450, 254] width 901 height 508
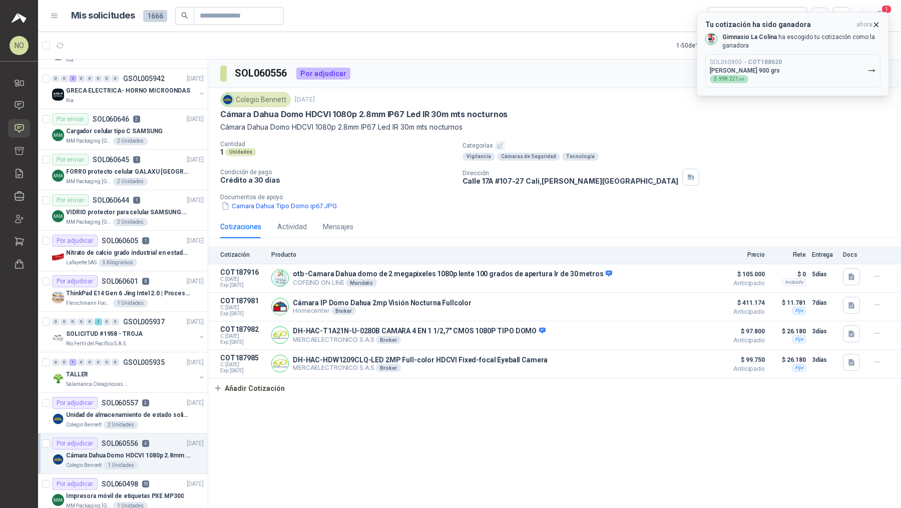
click at [879, 22] on icon "button" at bounding box center [876, 25] width 9 height 9
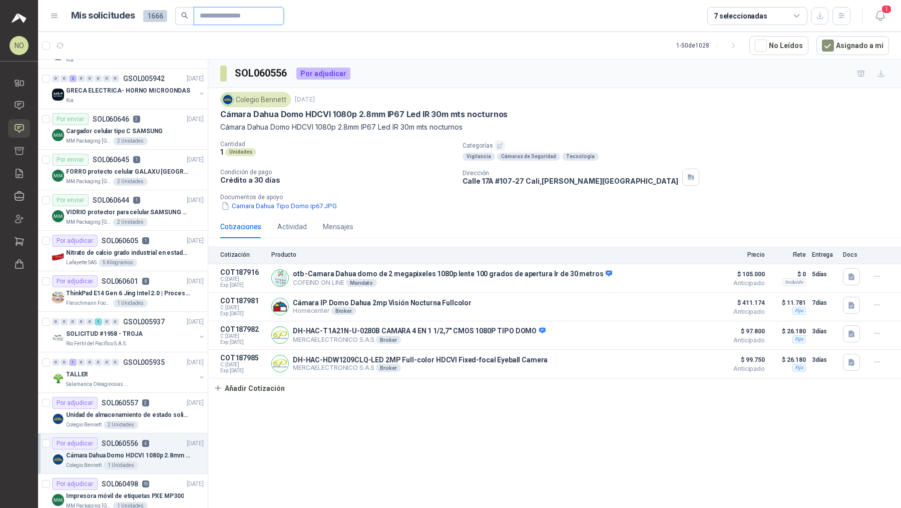
click at [266, 13] on input "text" at bounding box center [235, 16] width 70 height 17
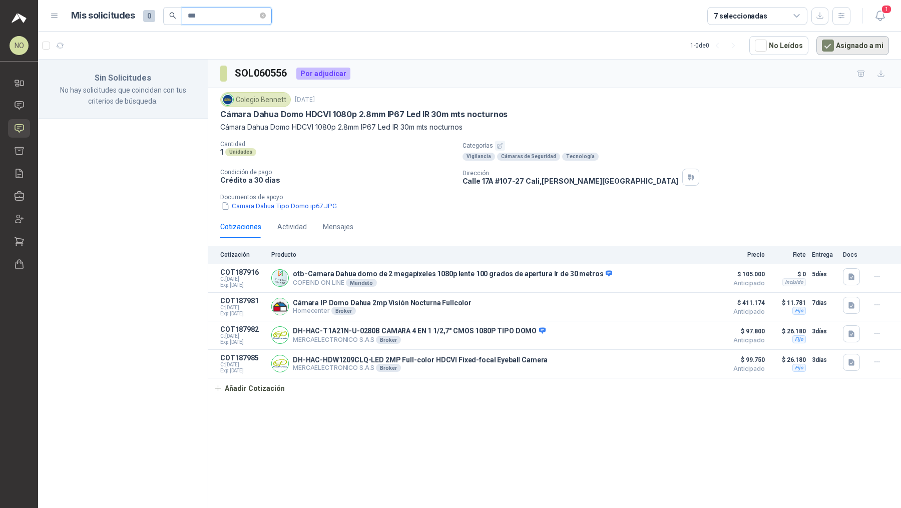
type input "***"
click at [837, 39] on button "Asignado a mi" at bounding box center [852, 45] width 73 height 19
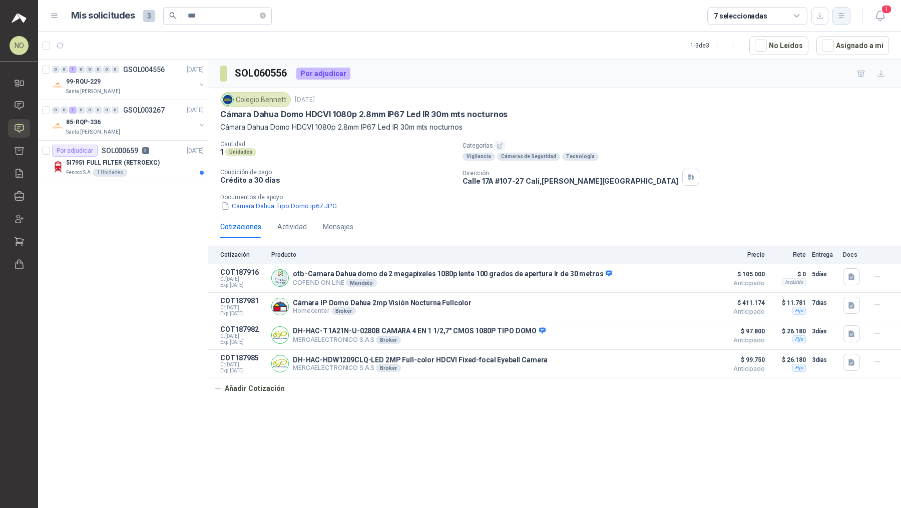
click at [844, 13] on icon "button" at bounding box center [841, 16] width 9 height 9
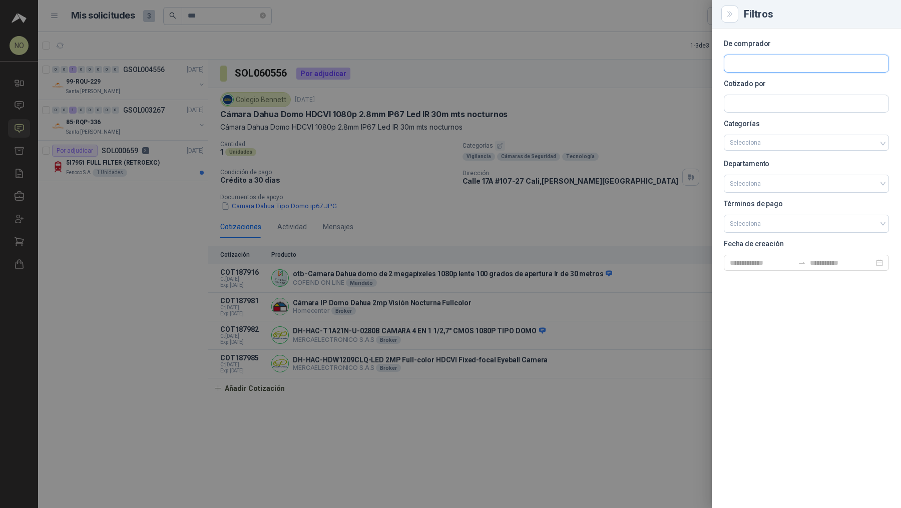
click at [766, 62] on input "text" at bounding box center [806, 63] width 164 height 17
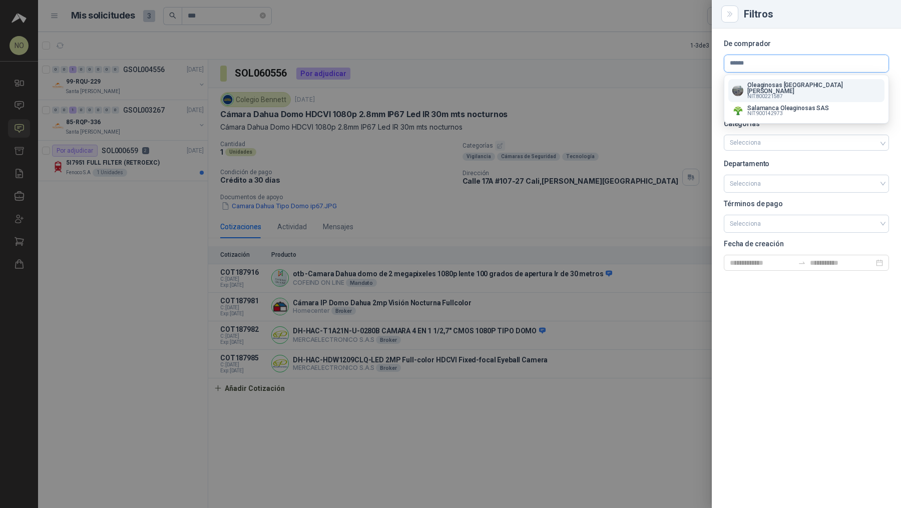
type input "******"
click at [777, 94] on span "NIT : 800221587" at bounding box center [765, 96] width 36 height 5
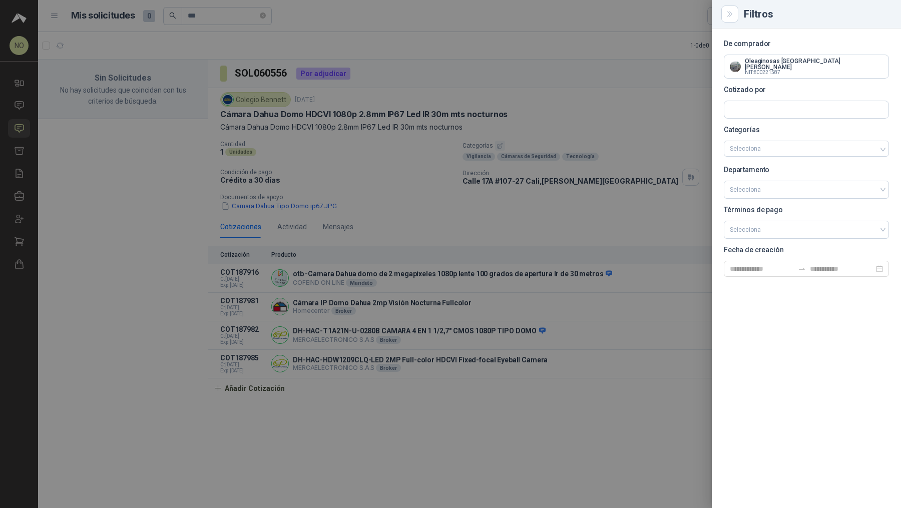
click at [206, 106] on div at bounding box center [450, 254] width 901 height 508
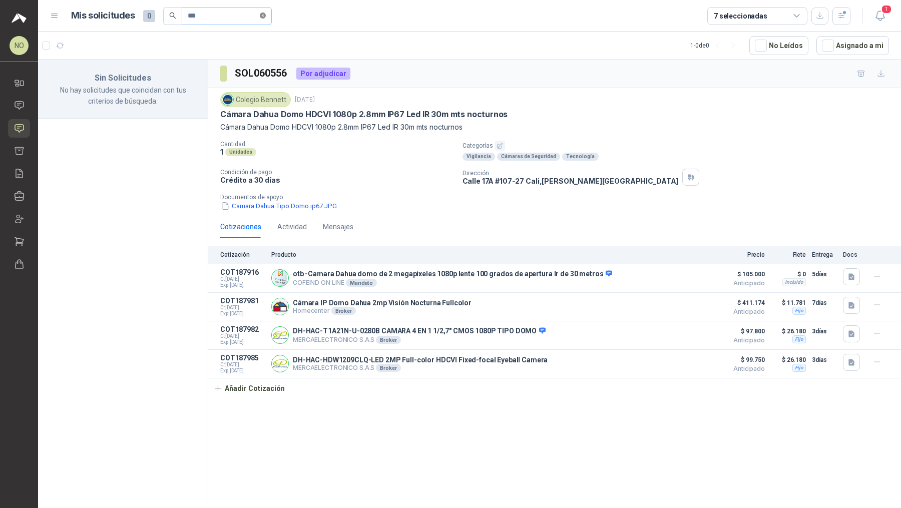
click at [264, 15] on icon "close-circle" at bounding box center [263, 16] width 6 height 6
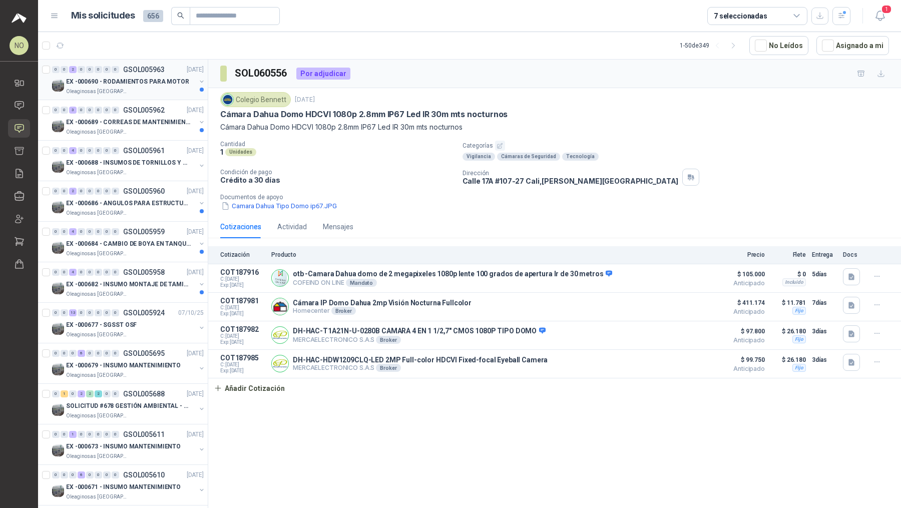
click at [150, 85] on p "EX -000690 - RODAMIENTOS PARA MOTOR" at bounding box center [127, 82] width 123 height 10
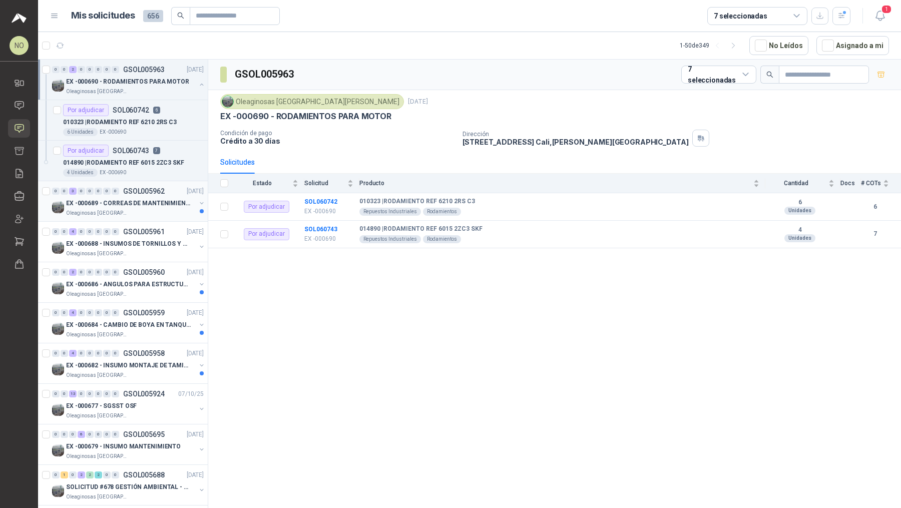
click at [145, 192] on p "GSOL005962" at bounding box center [144, 191] width 42 height 7
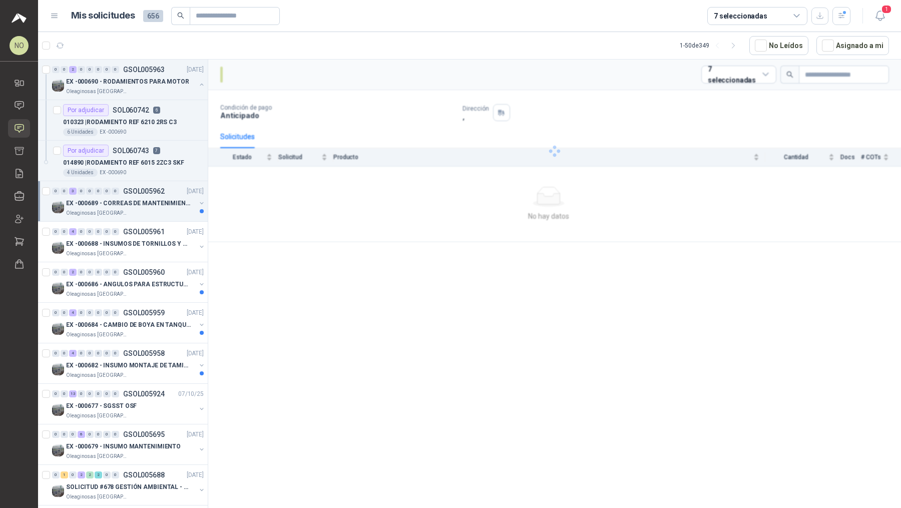
click at [145, 192] on p "GSOL005962" at bounding box center [144, 191] width 42 height 7
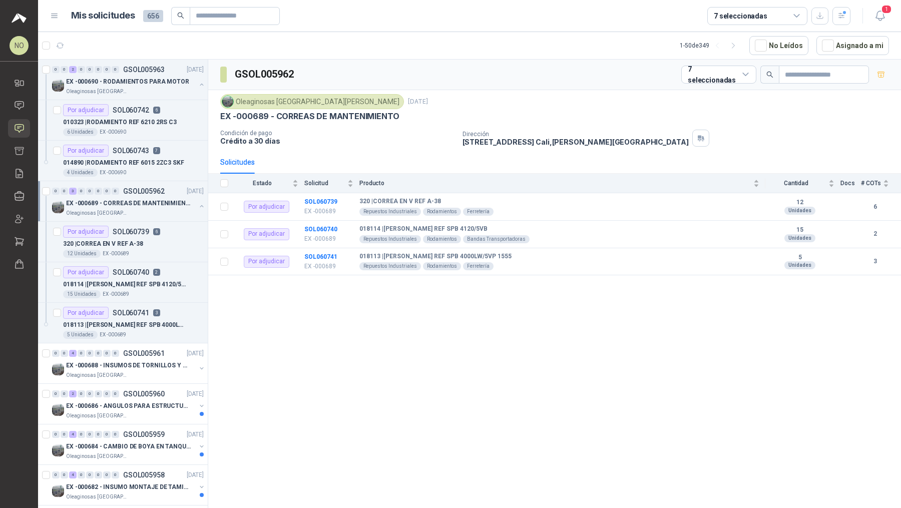
click at [145, 192] on p "GSOL005962" at bounding box center [144, 191] width 42 height 7
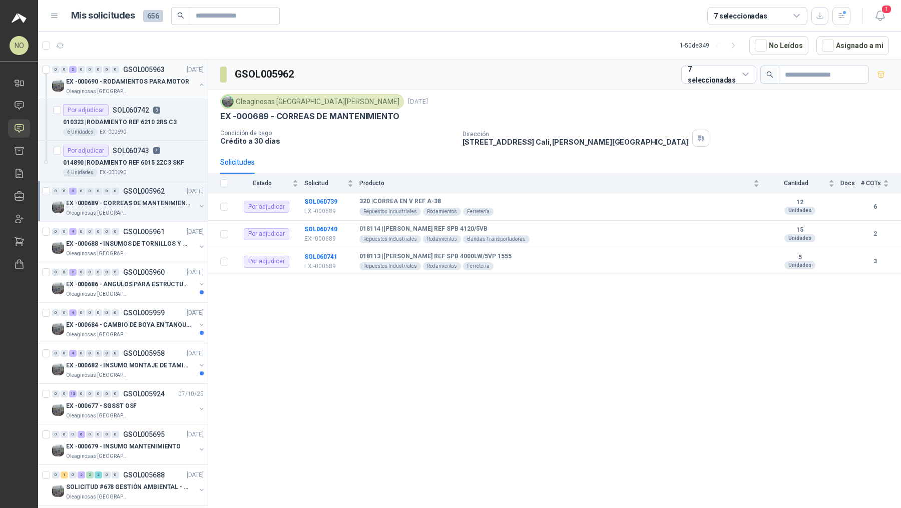
click at [163, 73] on div "0 0 2 0 0 0 0 0 GSOL005963 [DATE]" at bounding box center [129, 70] width 154 height 12
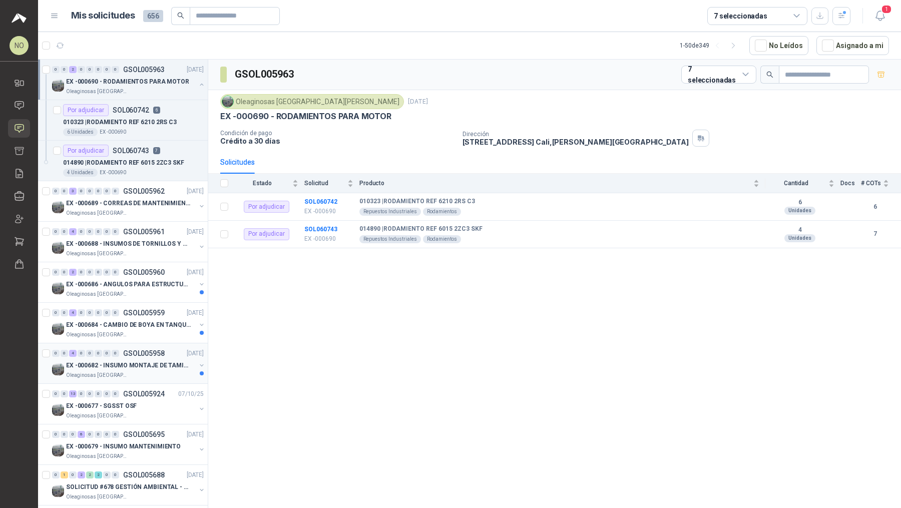
click at [166, 364] on p "EX -000682 - INSUMO MONTAJE DE TAMIZ DE LICOR DE P" at bounding box center [128, 366] width 125 height 10
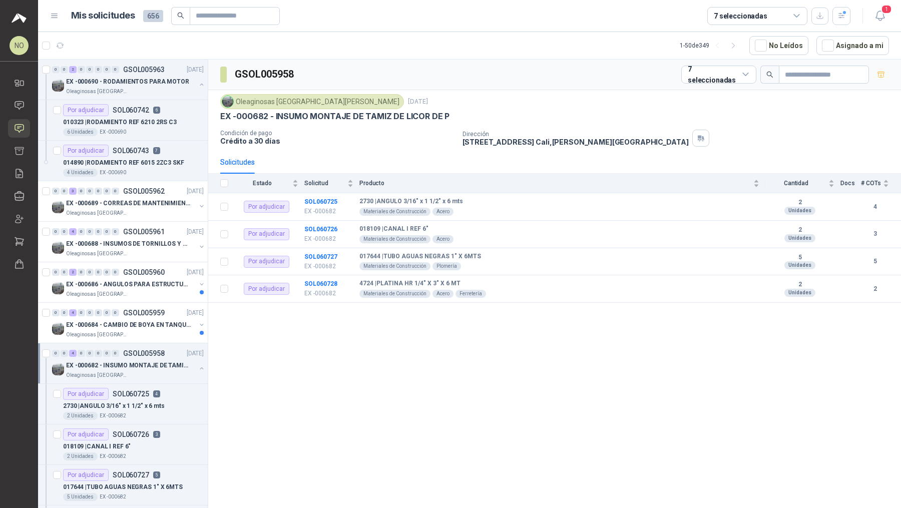
click at [166, 364] on p "EX -000682 - INSUMO MONTAJE DE TAMIZ DE LICOR DE P" at bounding box center [128, 366] width 125 height 10
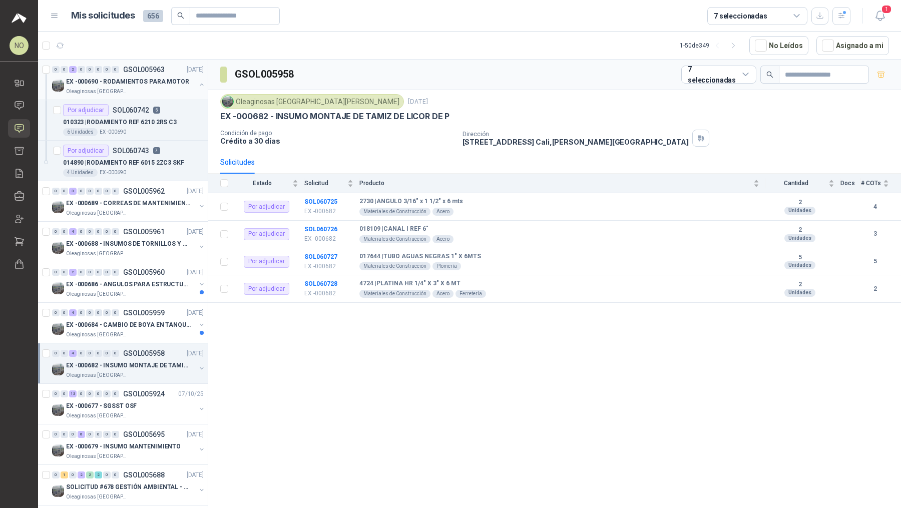
click at [170, 82] on p "EX -000690 - RODAMIENTOS PARA MOTOR" at bounding box center [127, 82] width 123 height 10
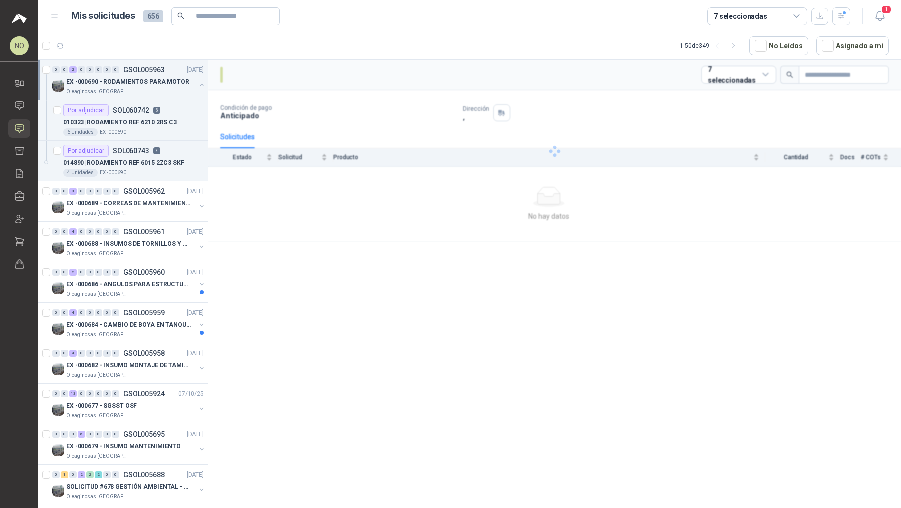
click at [170, 82] on p "EX -000690 - RODAMIENTOS PARA MOTOR" at bounding box center [127, 82] width 123 height 10
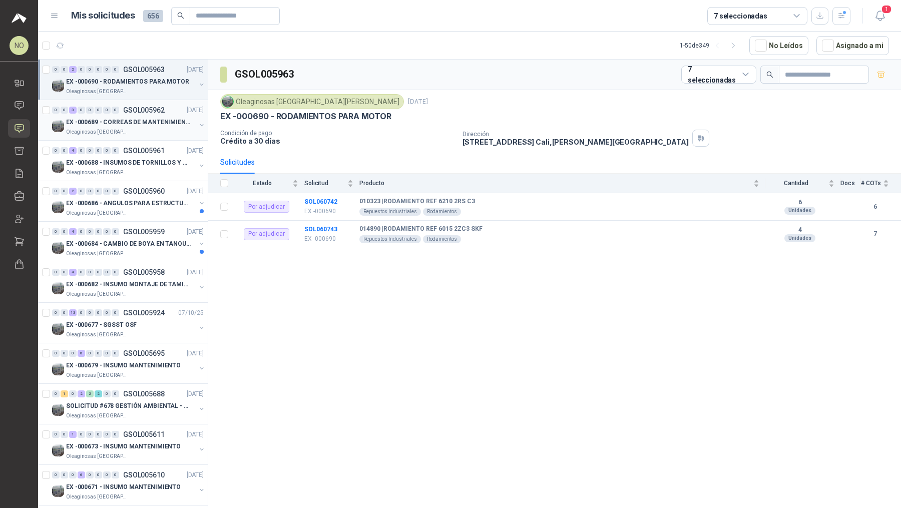
click at [155, 123] on p "EX -000689 - CORREAS DE MANTENIMIENTO" at bounding box center [128, 123] width 125 height 10
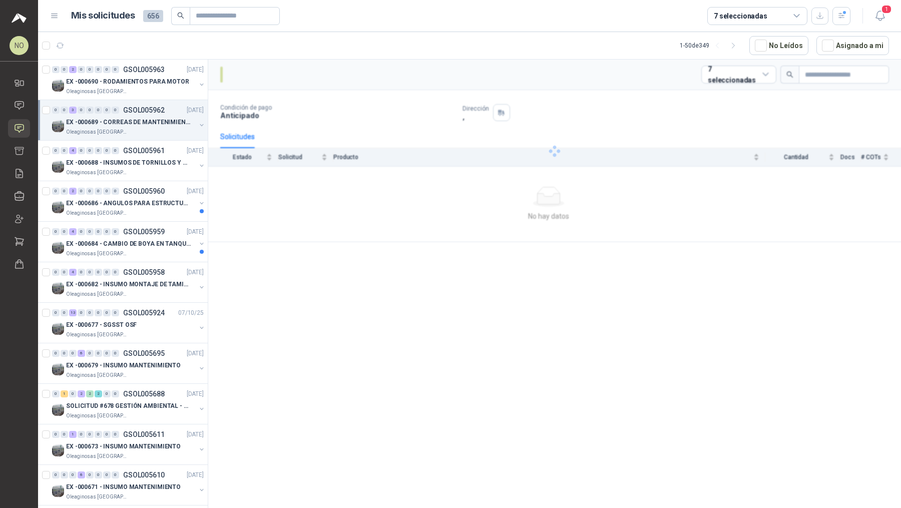
click at [155, 123] on p "EX -000689 - CORREAS DE MANTENIMIENTO" at bounding box center [128, 123] width 125 height 10
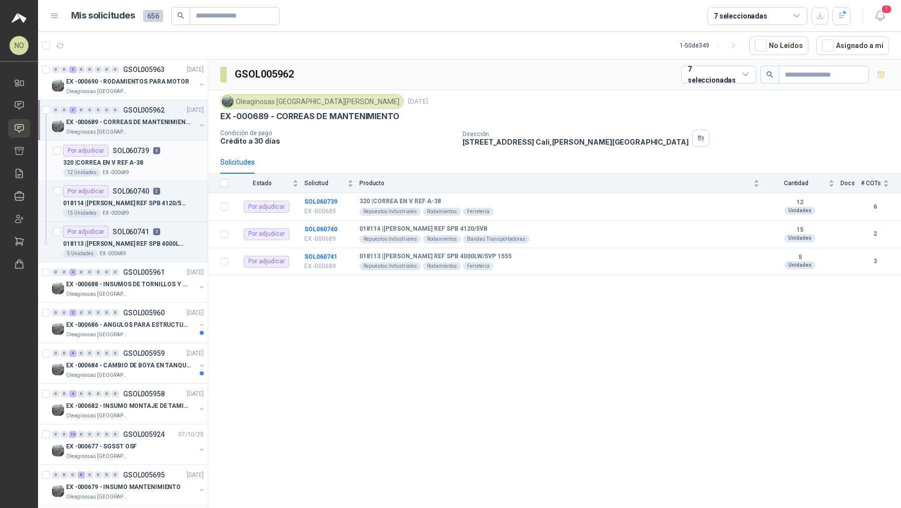
click at [148, 151] on div "Por adjudicar SOL060739 6" at bounding box center [111, 151] width 97 height 12
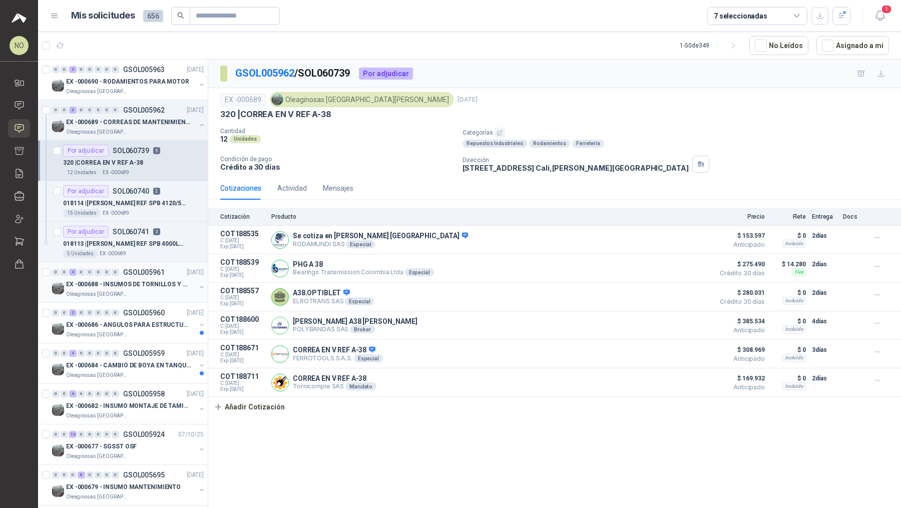
click at [156, 292] on div "Oleaginosas [GEOGRAPHIC_DATA][PERSON_NAME]" at bounding box center [131, 294] width 130 height 8
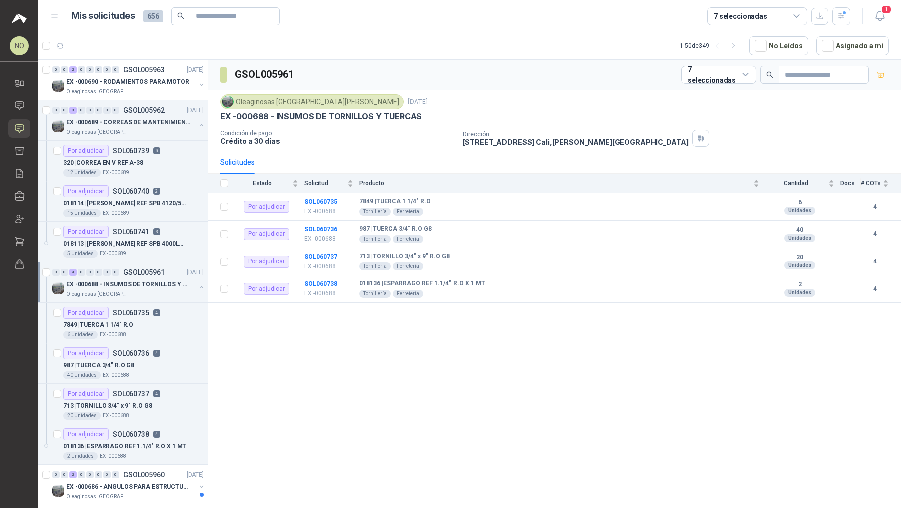
click at [156, 292] on div "Oleaginosas [GEOGRAPHIC_DATA][PERSON_NAME]" at bounding box center [131, 294] width 130 height 8
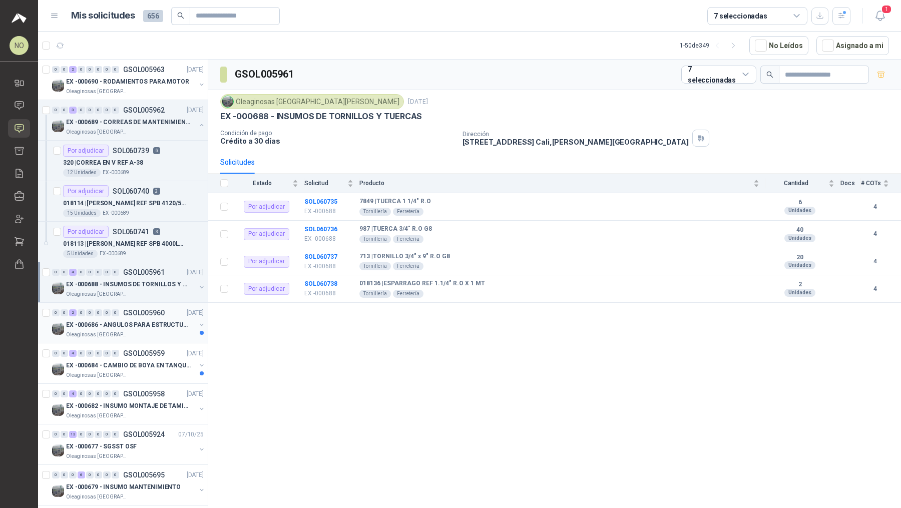
click at [152, 310] on p "GSOL005960" at bounding box center [144, 312] width 42 height 7
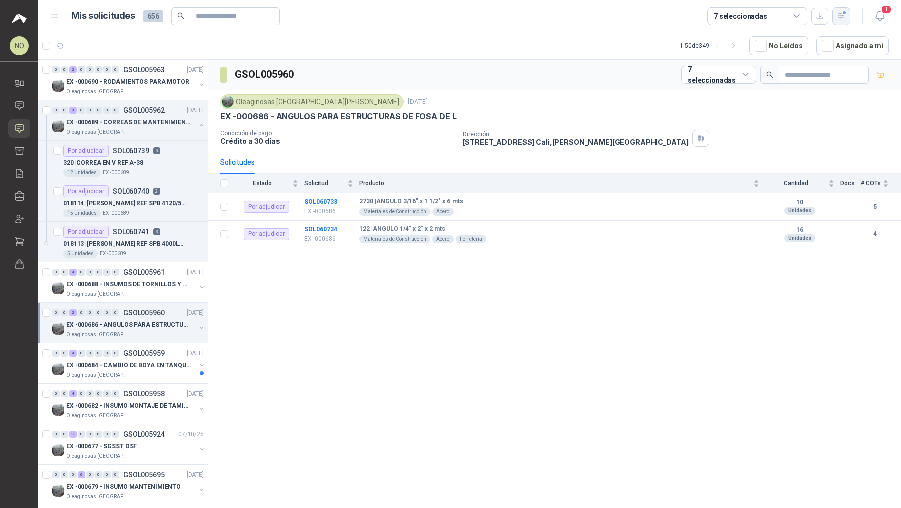
click at [842, 18] on icon "button" at bounding box center [841, 15] width 6 height 5
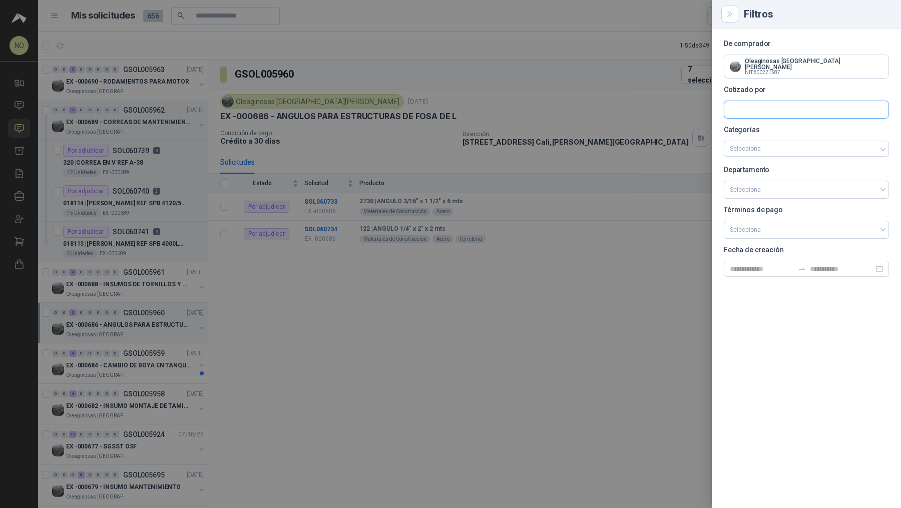
click at [780, 104] on input "text" at bounding box center [806, 109] width 164 height 17
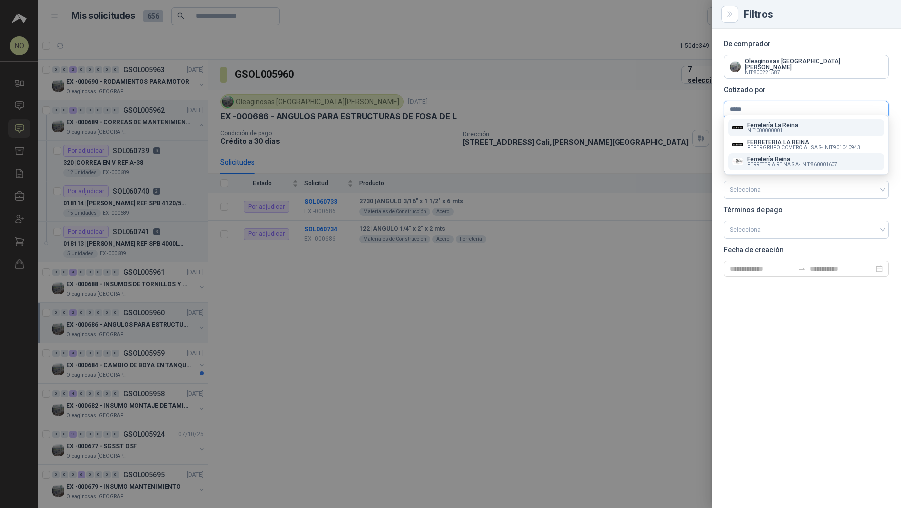
type input "*****"
click at [802, 162] on p "FERRETERIA REINA S A - NIT : 860001607" at bounding box center [792, 164] width 90 height 5
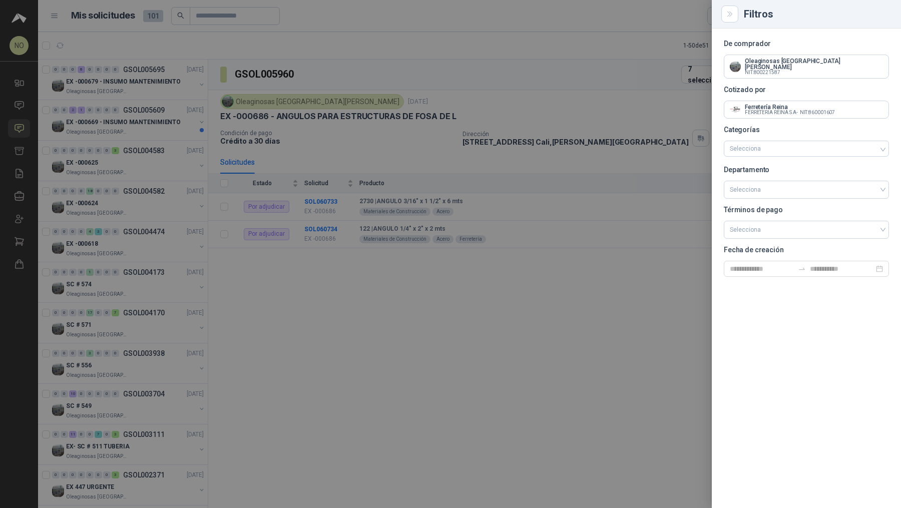
click at [138, 87] on div at bounding box center [450, 254] width 901 height 508
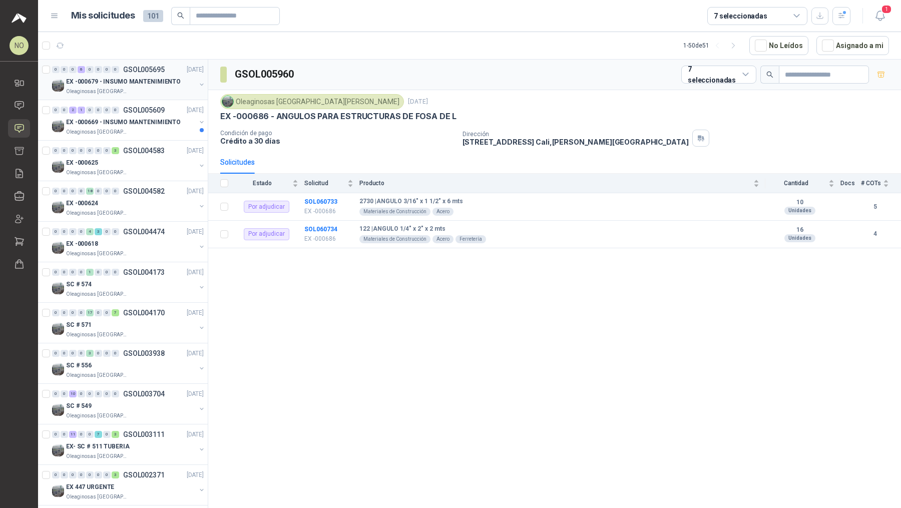
click at [167, 84] on p "EX -000679 - INSUMO MANTENIMIENTO" at bounding box center [123, 82] width 115 height 10
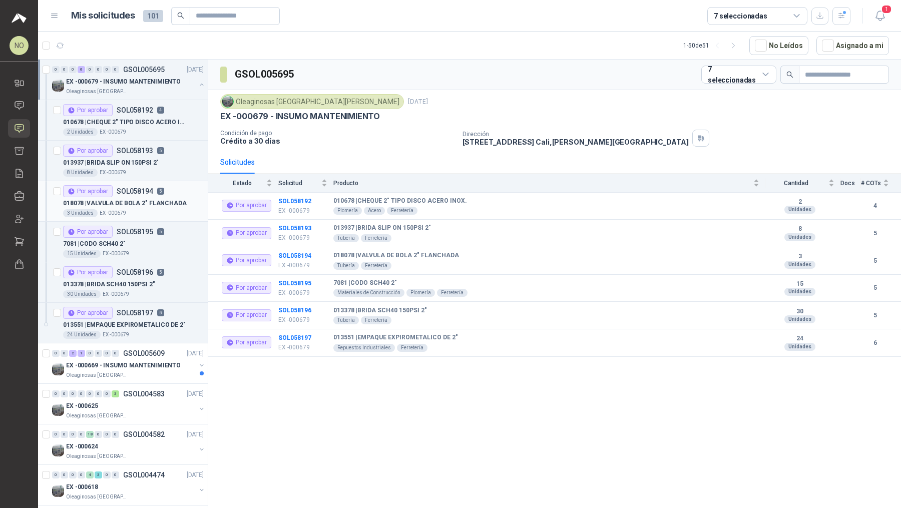
click at [136, 188] on p "SOL058194" at bounding box center [135, 191] width 37 height 7
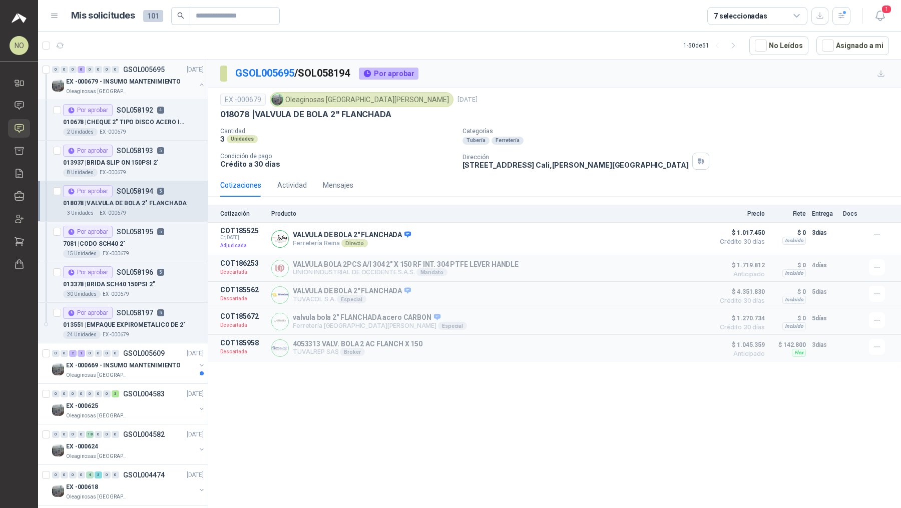
click at [136, 80] on p "EX -000679 - INSUMO MANTENIMIENTO" at bounding box center [123, 82] width 115 height 10
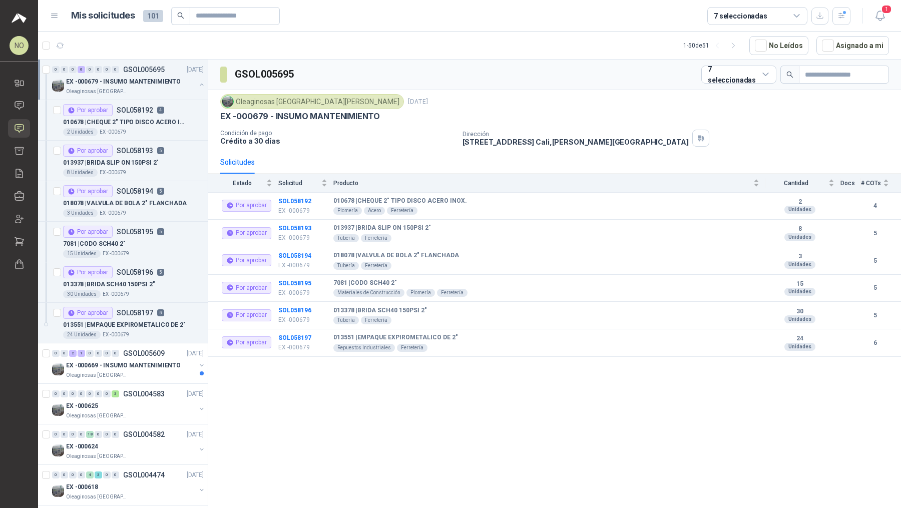
click at [136, 80] on p "EX -000679 - INSUMO MANTENIMIENTO" at bounding box center [123, 82] width 115 height 10
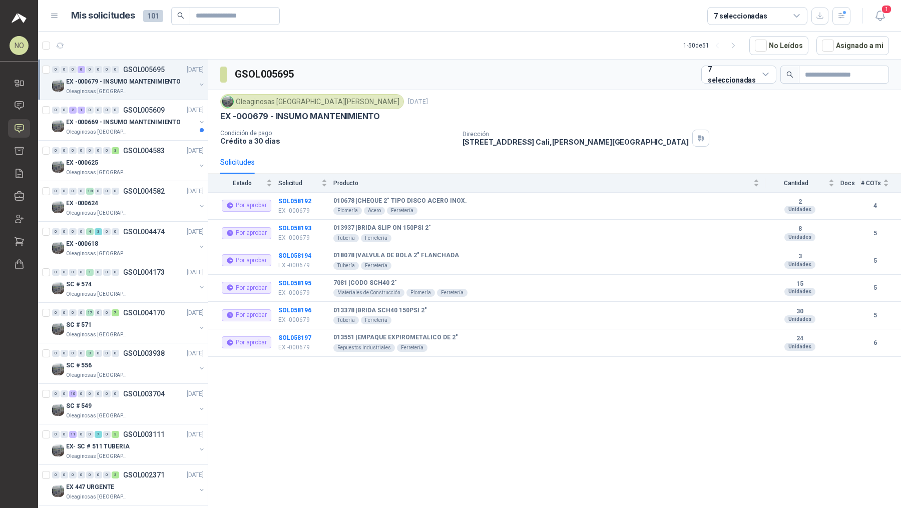
click at [136, 80] on p "EX -000679 - INSUMO MANTENIMIENTO" at bounding box center [123, 82] width 115 height 10
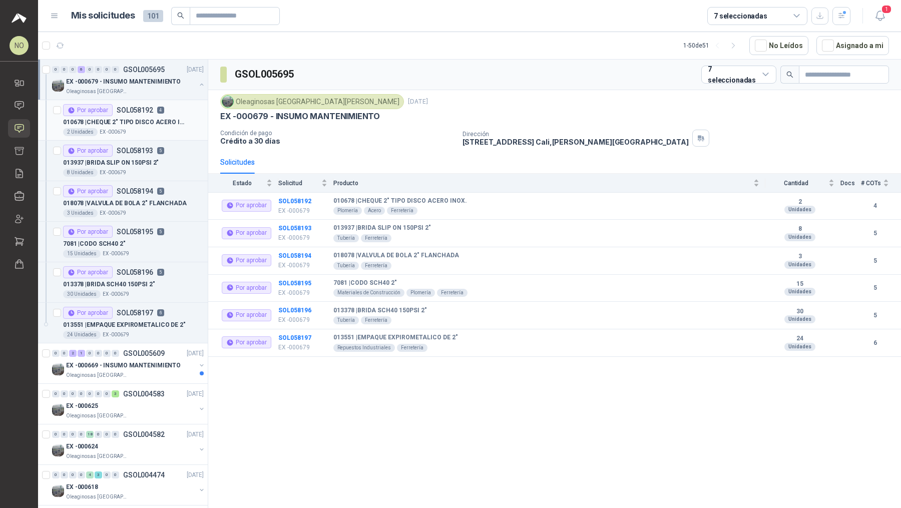
click at [161, 124] on p "010678 | CHEQUE 2" TIPO DISCO ACERO INOX." at bounding box center [125, 123] width 125 height 10
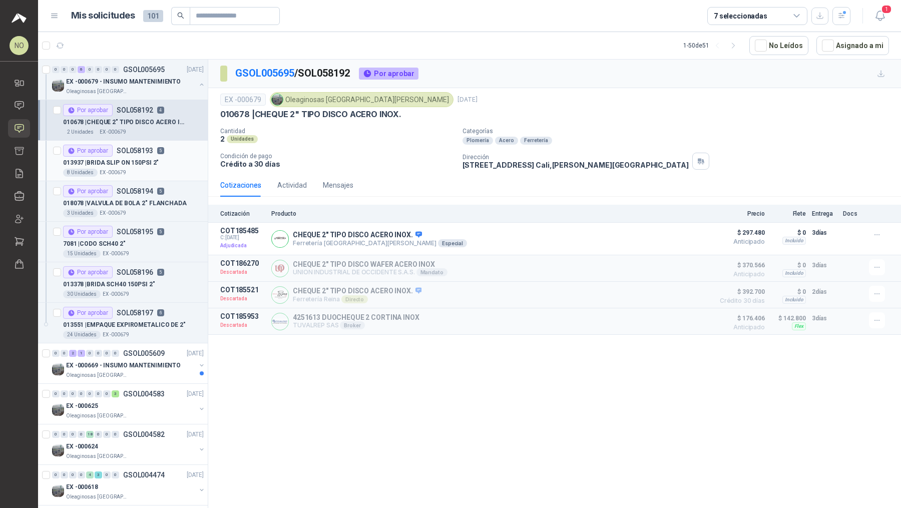
click at [147, 160] on p "013937 | BRIDA SLIP ON 150PSI 2"" at bounding box center [111, 163] width 96 height 10
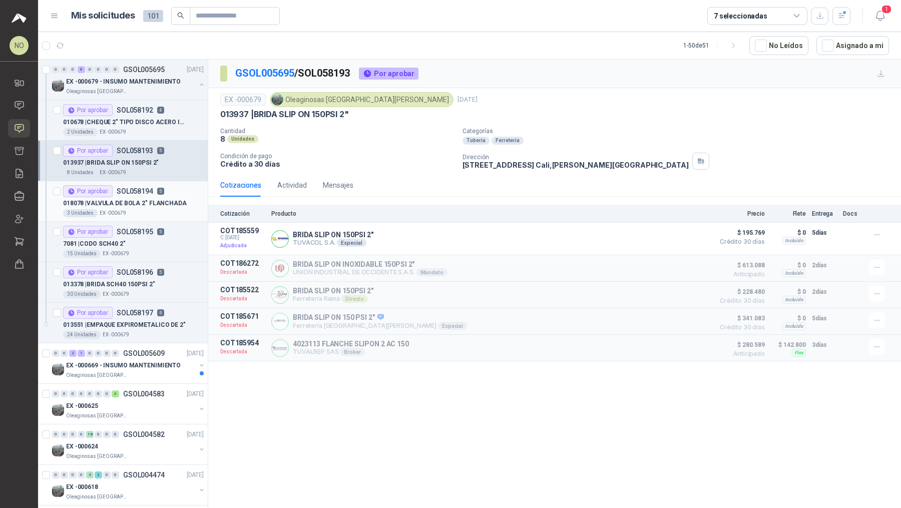
click at [144, 195] on div "Por aprobar SOL058194 5" at bounding box center [113, 191] width 101 height 12
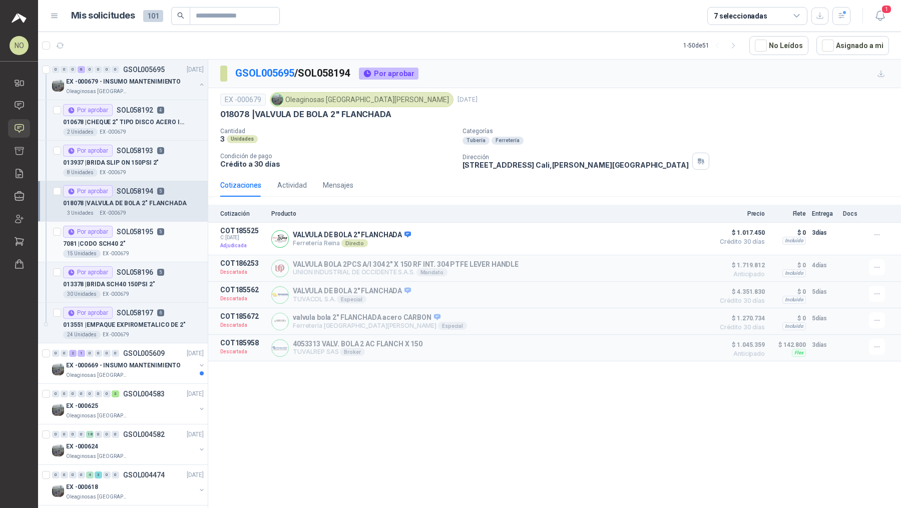
click at [141, 234] on p "SOL058195" at bounding box center [135, 231] width 37 height 7
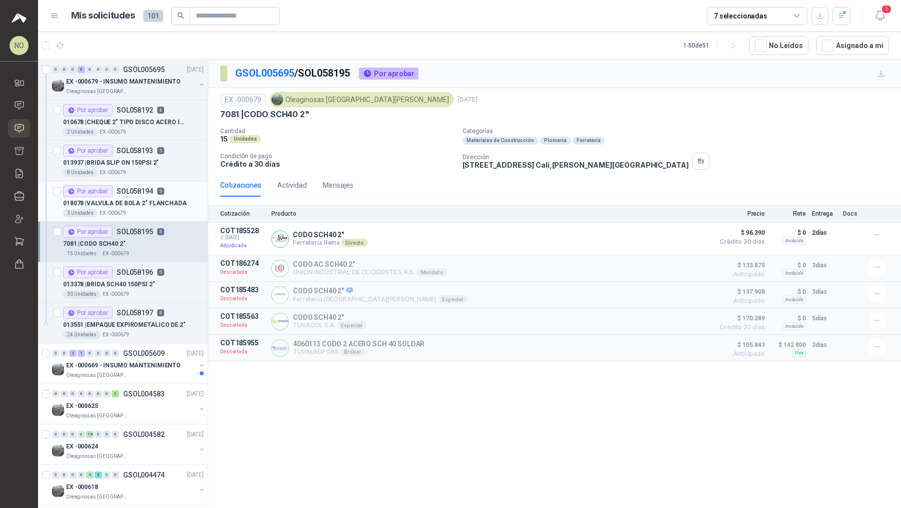
click at [145, 211] on div "3 Unidades EX -000679" at bounding box center [133, 213] width 141 height 8
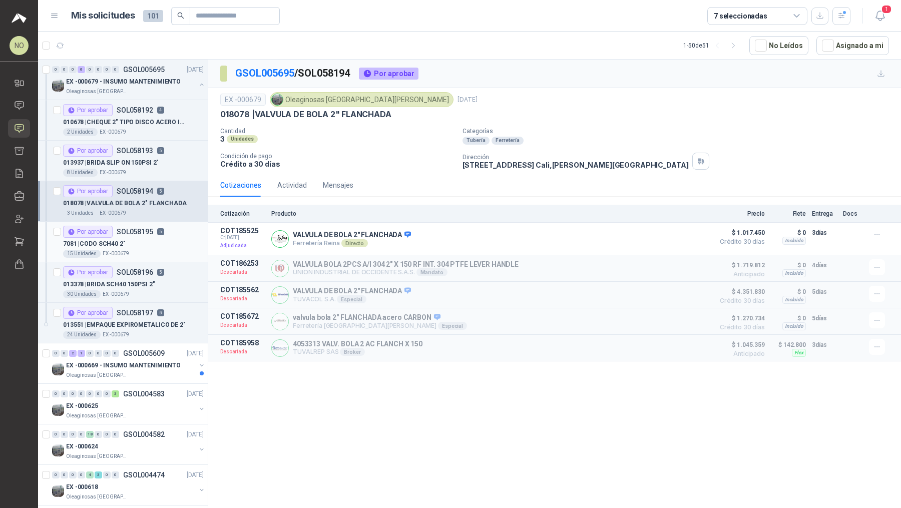
click at [147, 234] on p "SOL058195" at bounding box center [135, 231] width 37 height 7
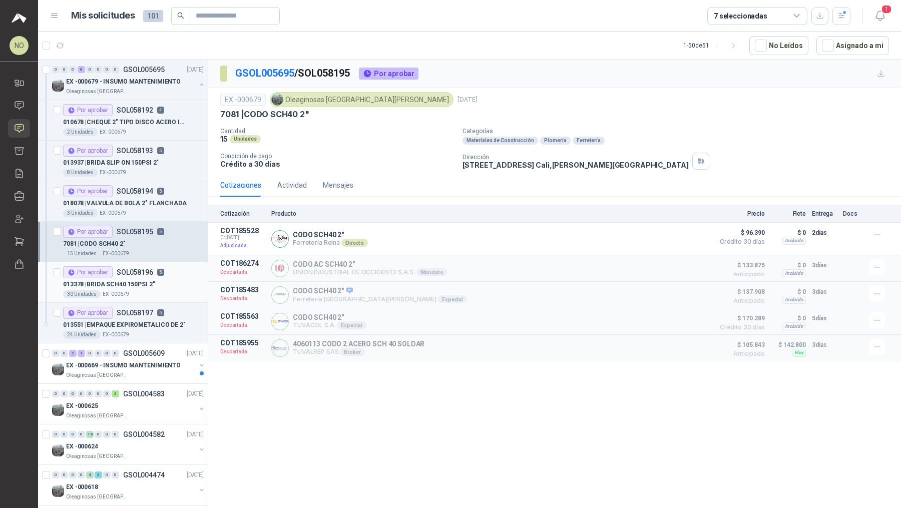
click at [139, 281] on p "013378 | BRIDA SCH40 150PSI 2"" at bounding box center [109, 285] width 92 height 10
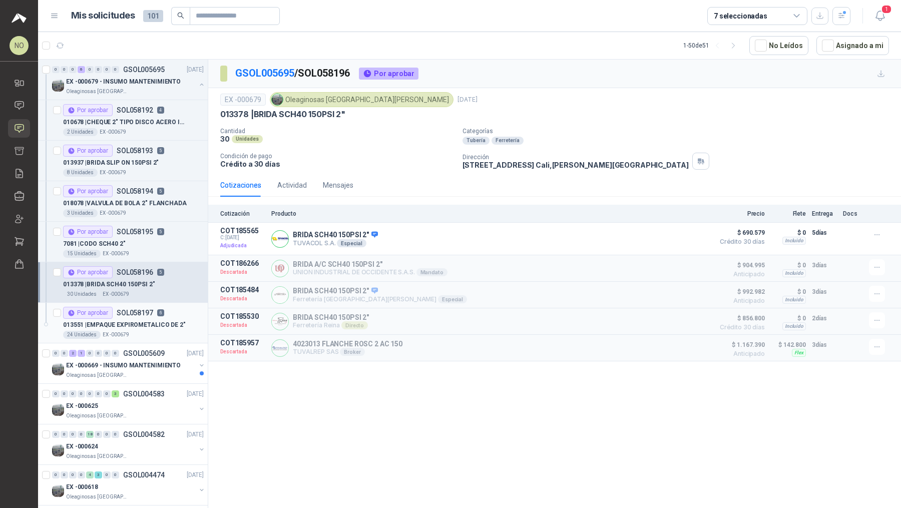
click at [134, 328] on div "013551 | EMPAQUE EXPIROMETALICO DE 2"" at bounding box center [133, 325] width 141 height 12
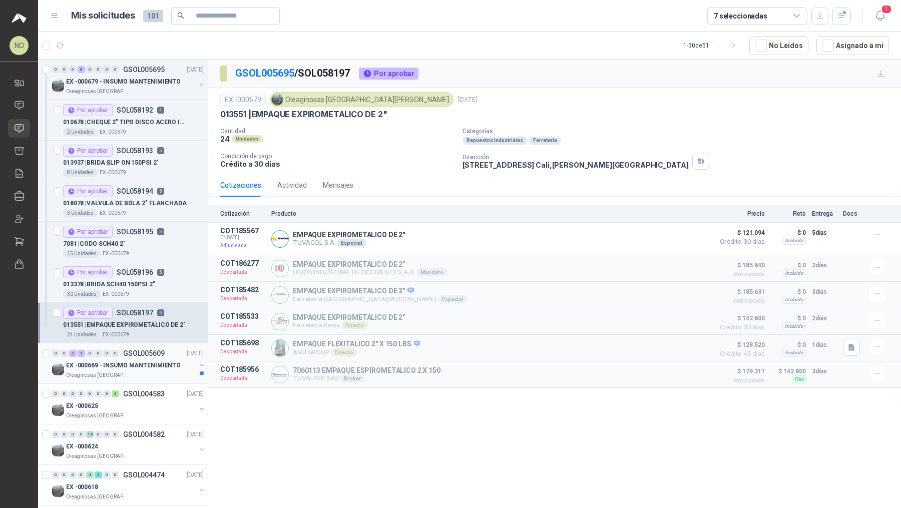
click at [144, 371] on div "Oleaginosas [GEOGRAPHIC_DATA][PERSON_NAME]" at bounding box center [131, 375] width 130 height 8
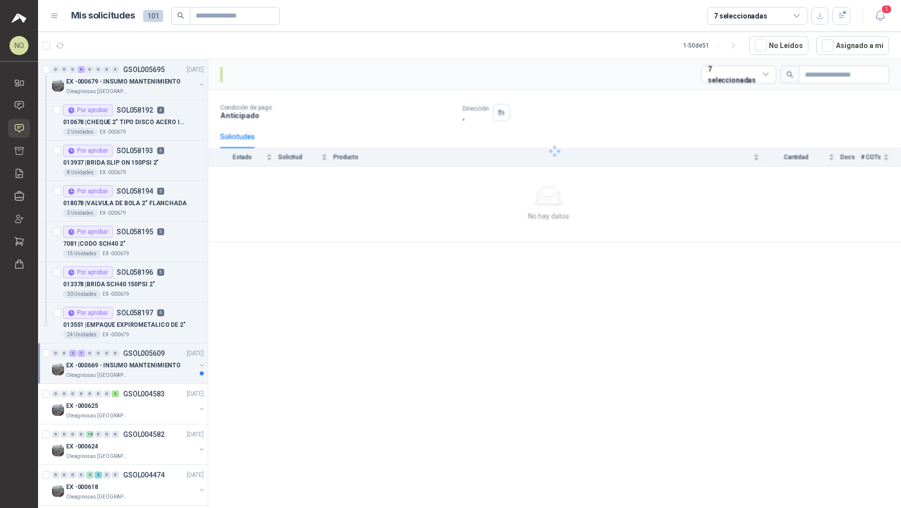
click at [144, 371] on div "Oleaginosas [GEOGRAPHIC_DATA][PERSON_NAME]" at bounding box center [131, 375] width 130 height 8
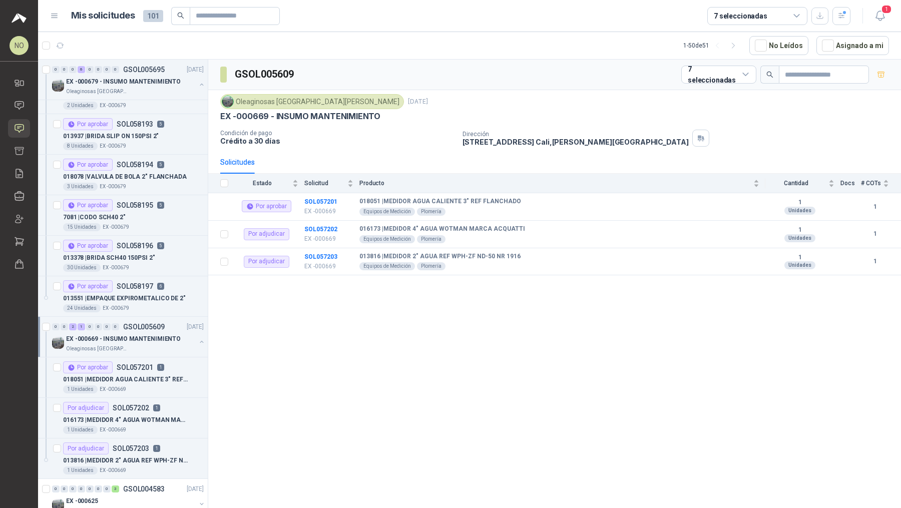
scroll to position [38, 0]
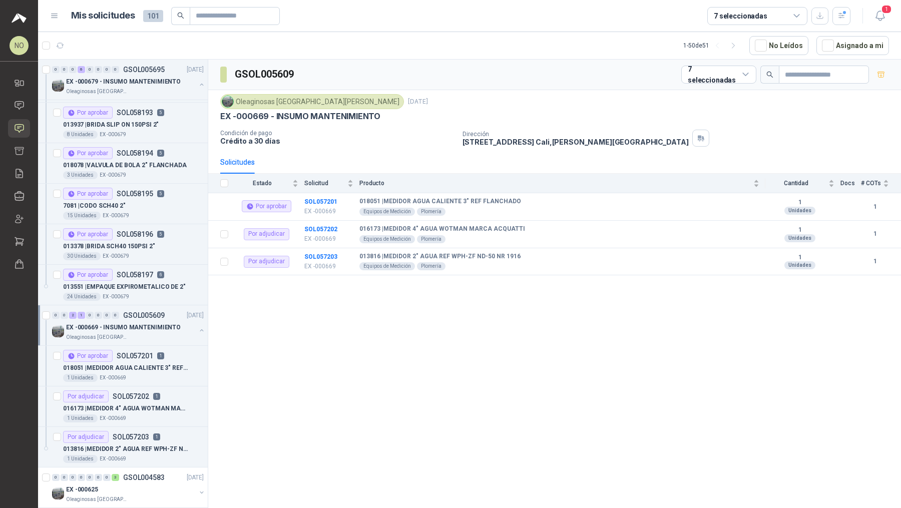
click at [144, 370] on div "018051 | MEDIDOR AGUA CALIENTE 3" REF FLANCHADO" at bounding box center [133, 368] width 141 height 12
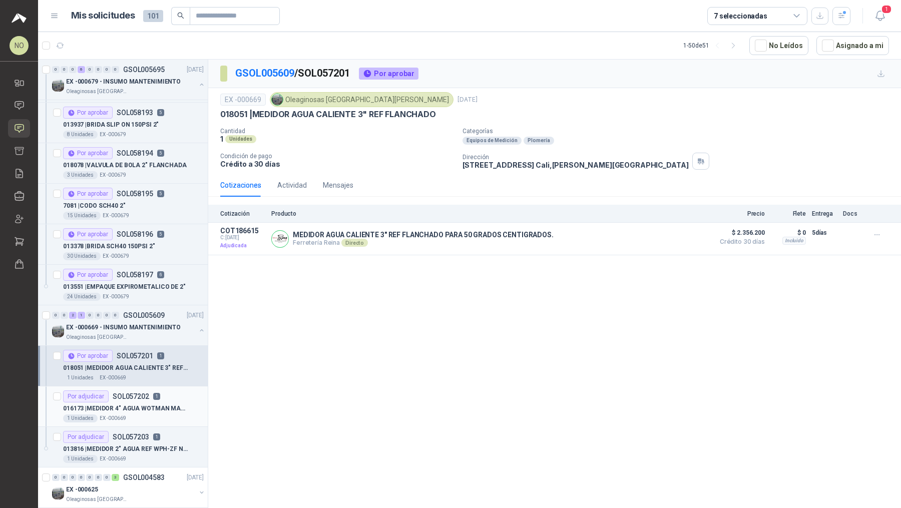
click at [153, 404] on p "016173 | MEDIDOR 4" AGUA [PERSON_NAME] ACQUATTI" at bounding box center [125, 409] width 125 height 10
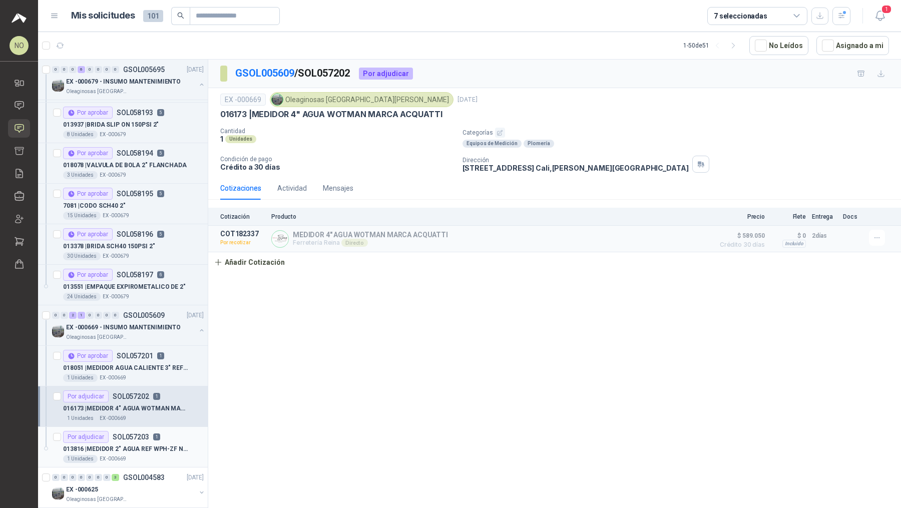
click at [156, 444] on p "013816 | MEDIDOR 2" AGUA REF WPH-ZF ND-50 NR 1916" at bounding box center [125, 449] width 125 height 10
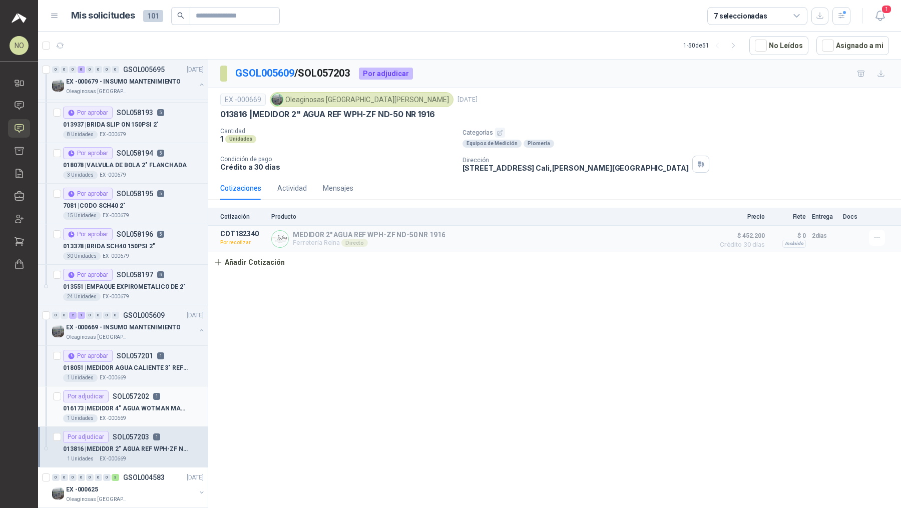
click at [152, 404] on p "016173 | MEDIDOR 4" AGUA [PERSON_NAME] ACQUATTI" at bounding box center [125, 409] width 125 height 10
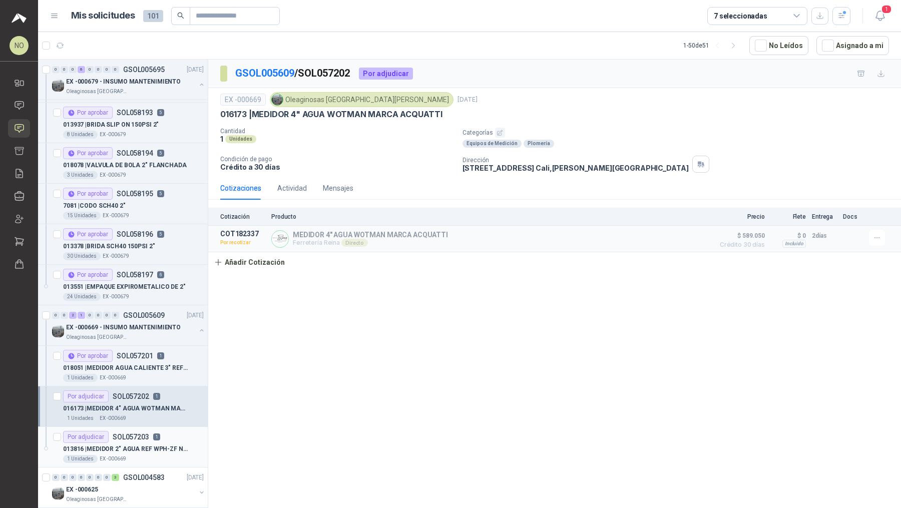
click at [136, 444] on p "013816 | MEDIDOR 2" AGUA REF WPH-ZF ND-50 NR 1916" at bounding box center [125, 449] width 125 height 10
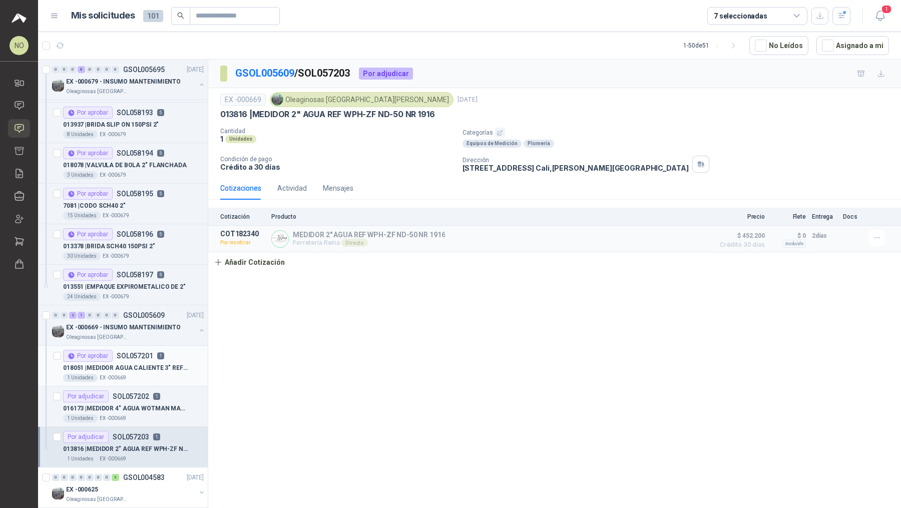
click at [143, 374] on div "1 Unidades EX -000669" at bounding box center [133, 378] width 141 height 8
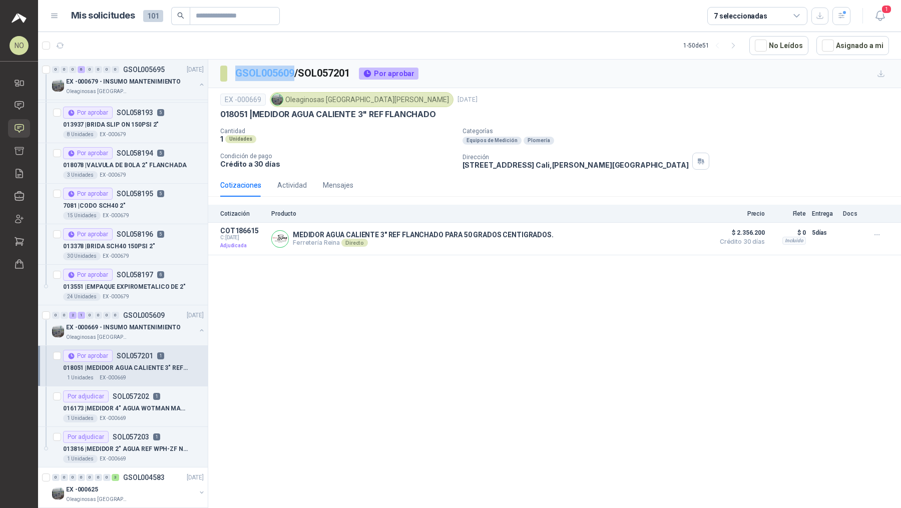
drag, startPoint x: 233, startPoint y: 72, endPoint x: 294, endPoint y: 75, distance: 61.1
click at [294, 75] on section "GSOL005609 / SOL057201" at bounding box center [285, 74] width 131 height 16
copy link "GSOL005609"
click at [844, 16] on icon "button" at bounding box center [841, 16] width 9 height 9
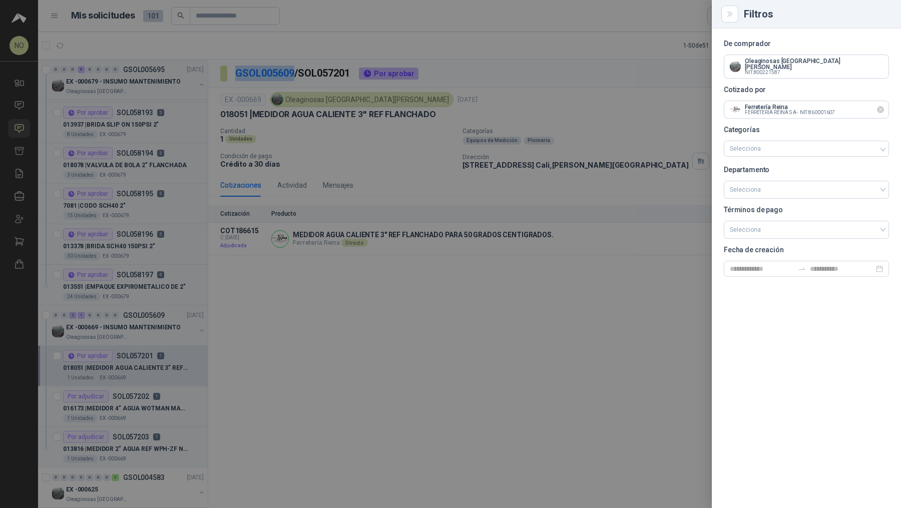
click at [881, 108] on icon "Limpiar" at bounding box center [880, 110] width 4 height 4
click at [232, 14] on div at bounding box center [450, 254] width 901 height 508
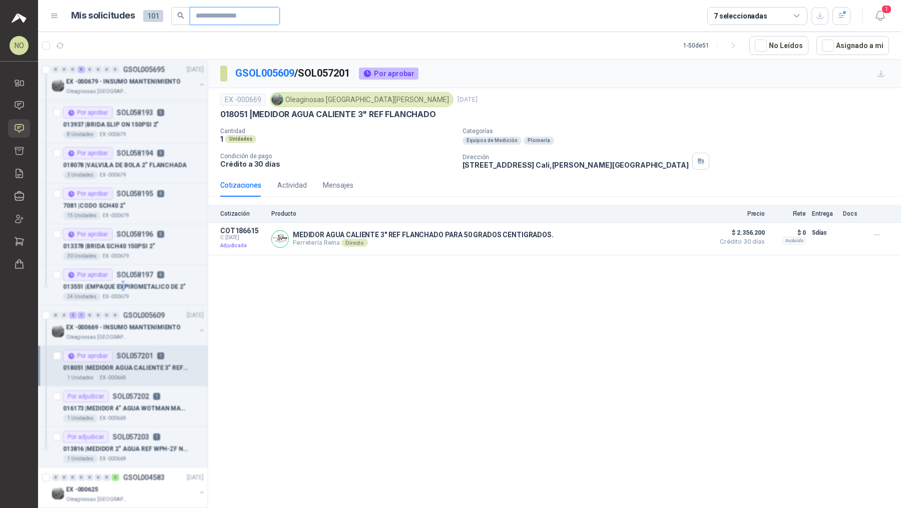
click at [232, 14] on input "text" at bounding box center [231, 16] width 70 height 17
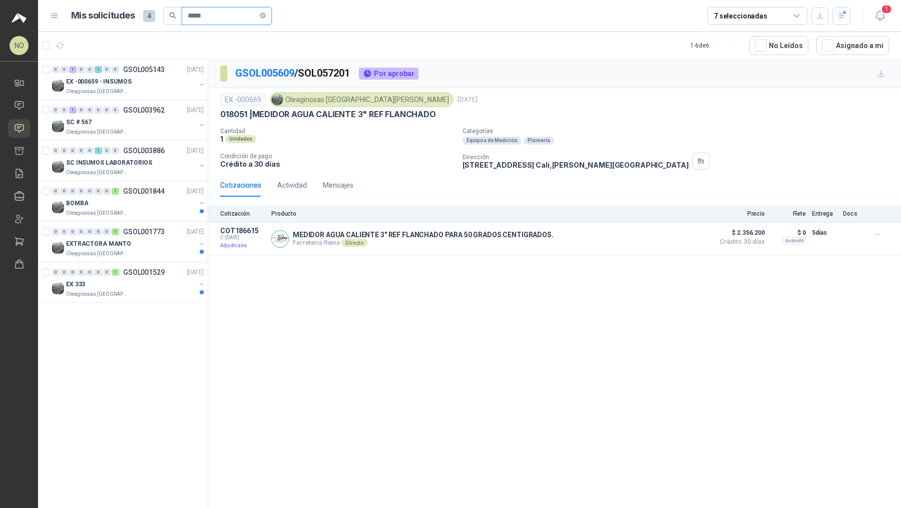
type input "*****"
click at [170, 80] on div "EX -000659 - INSUMOS" at bounding box center [131, 82] width 130 height 12
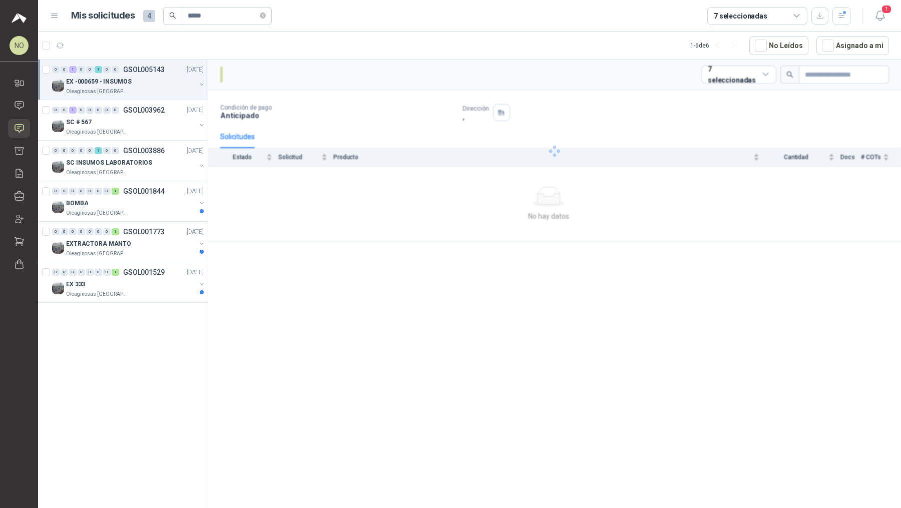
click at [170, 80] on div "EX -000659 - INSUMOS" at bounding box center [131, 82] width 130 height 12
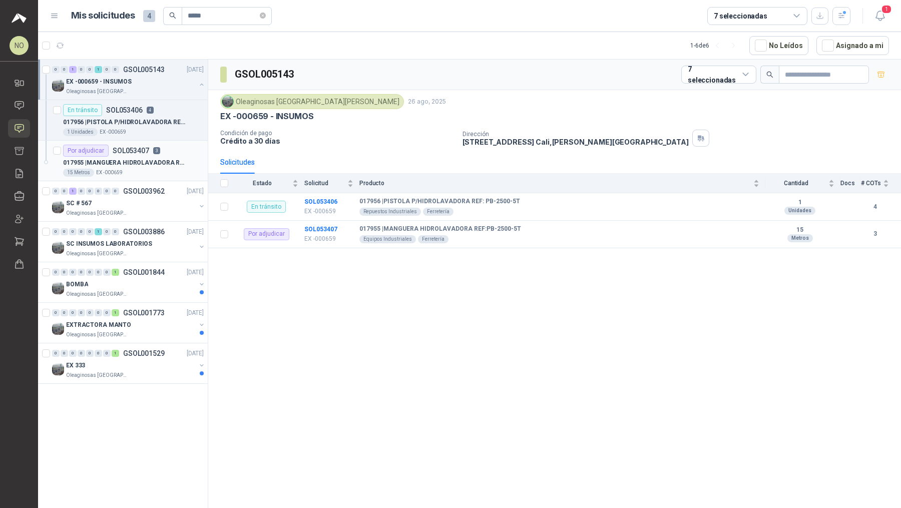
click at [155, 163] on p "017955 | MANGUERA HIDROLAVADORA REF:PB-2500-5T" at bounding box center [125, 163] width 125 height 10
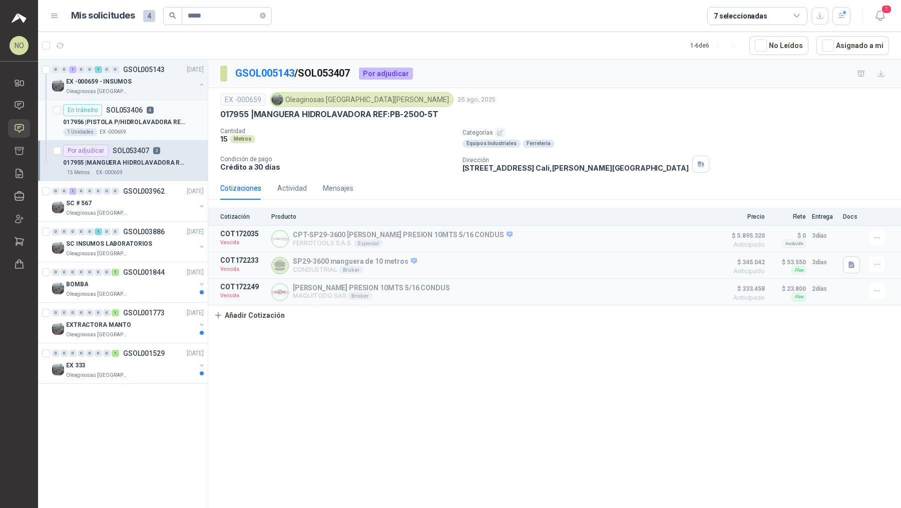
click at [160, 118] on p "017956 | PISTOLA P/HIDROLAVADORA REF: PB-2500-5T" at bounding box center [125, 123] width 125 height 10
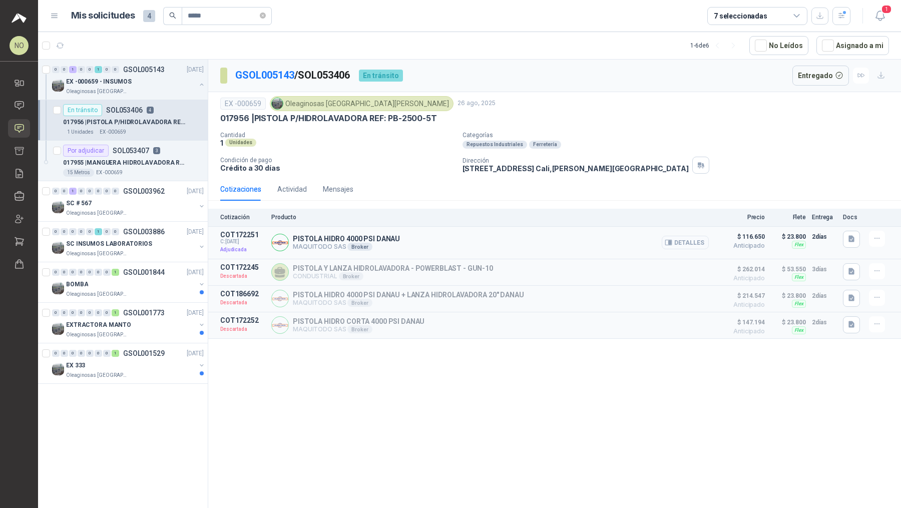
click at [675, 241] on button "Detalles" at bounding box center [684, 243] width 47 height 14
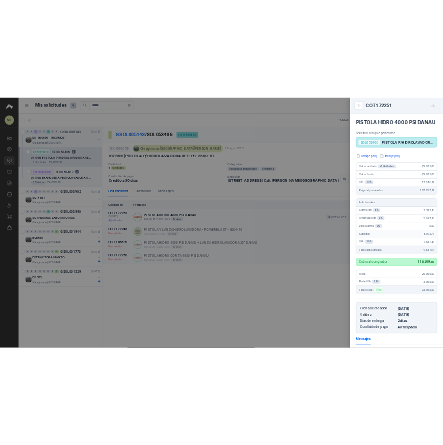
scroll to position [140, 0]
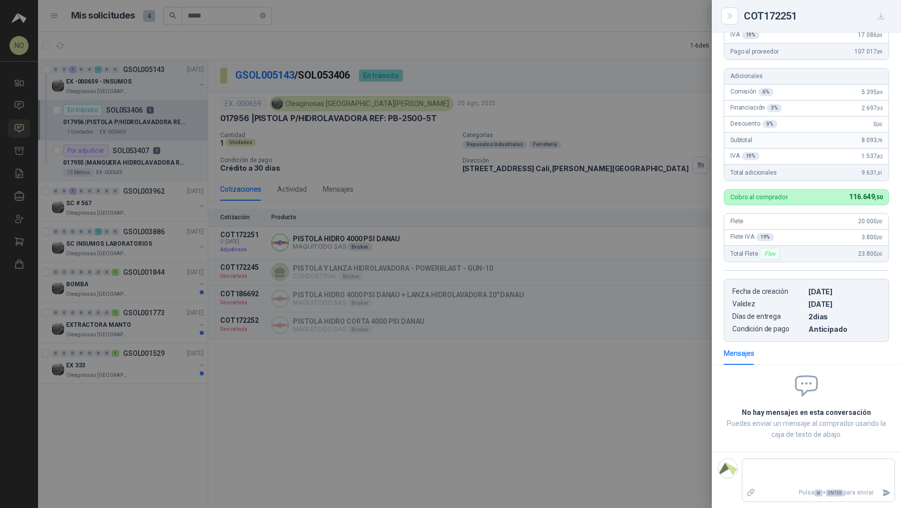
click at [409, 207] on div at bounding box center [450, 254] width 901 height 508
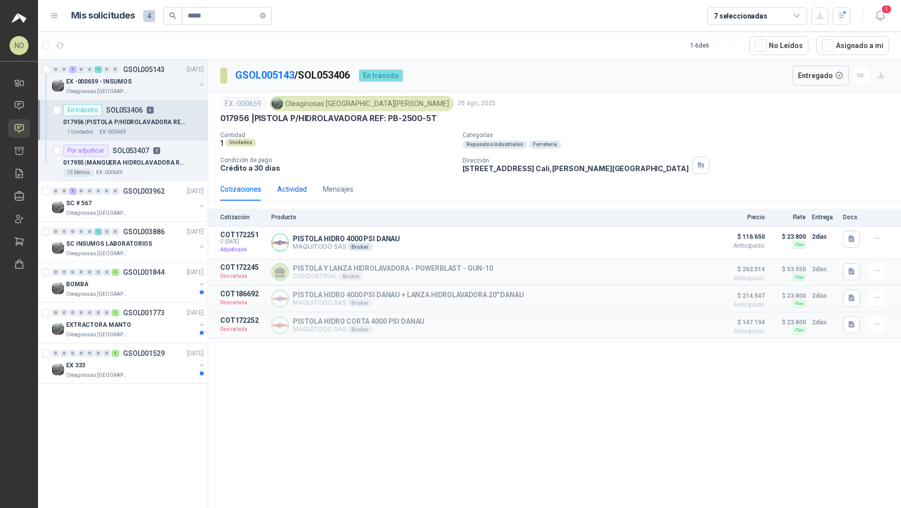
click at [292, 184] on div "Actividad" at bounding box center [292, 189] width 30 height 11
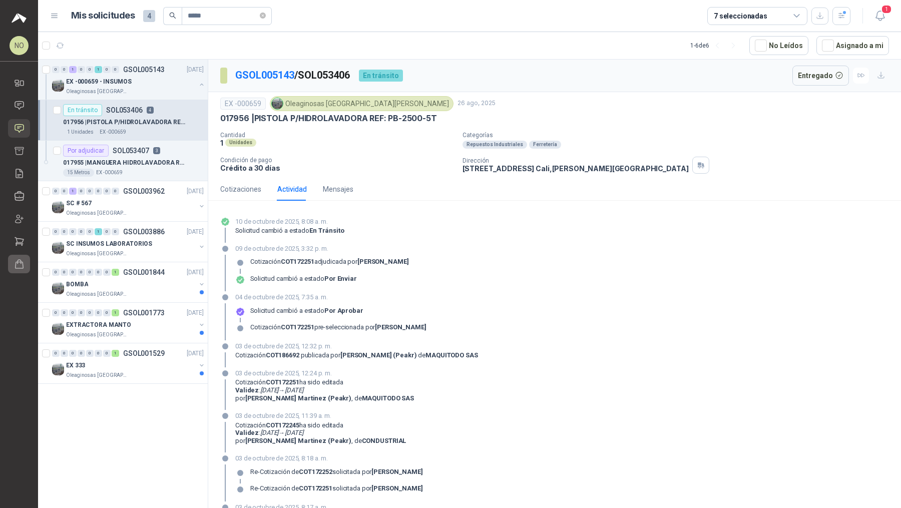
click at [22, 264] on icon at bounding box center [19, 264] width 11 height 11
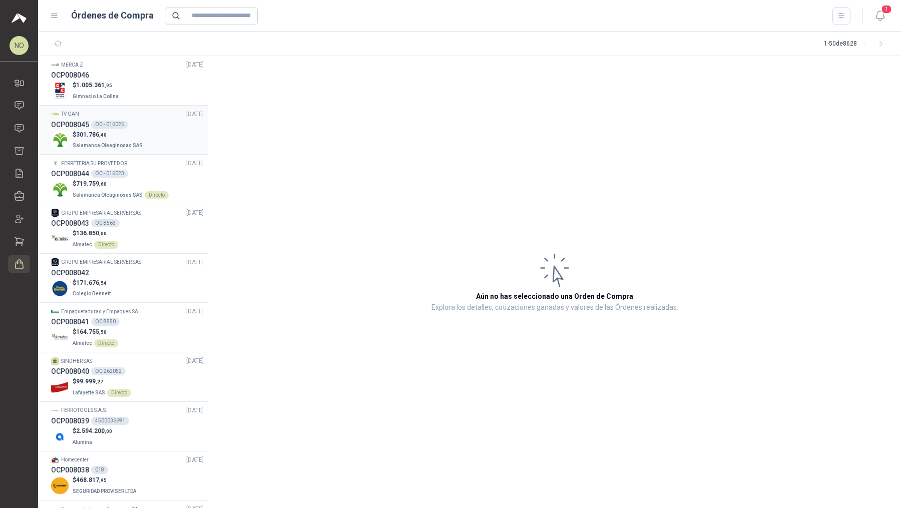
click at [151, 140] on div "$ 301.786 ,40 Salamanca Oleaginosas SAS" at bounding box center [127, 140] width 153 height 21
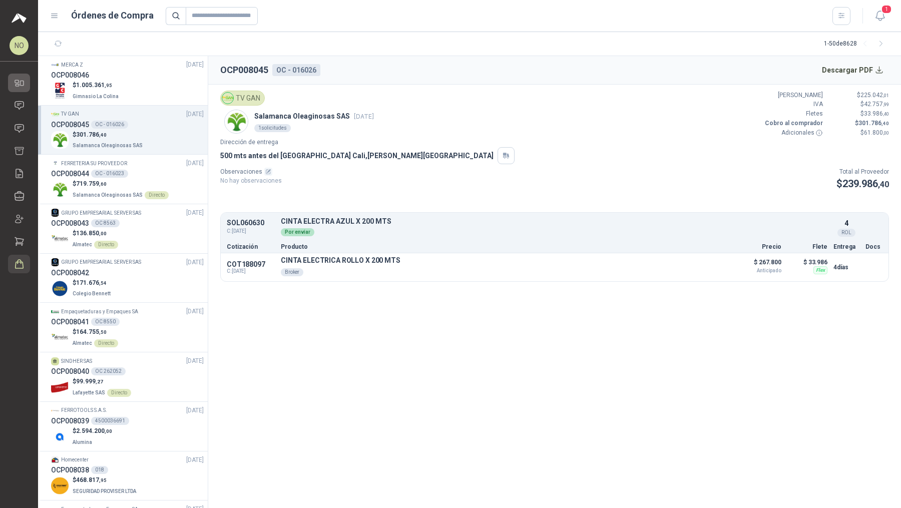
click at [20, 86] on icon at bounding box center [19, 83] width 11 height 11
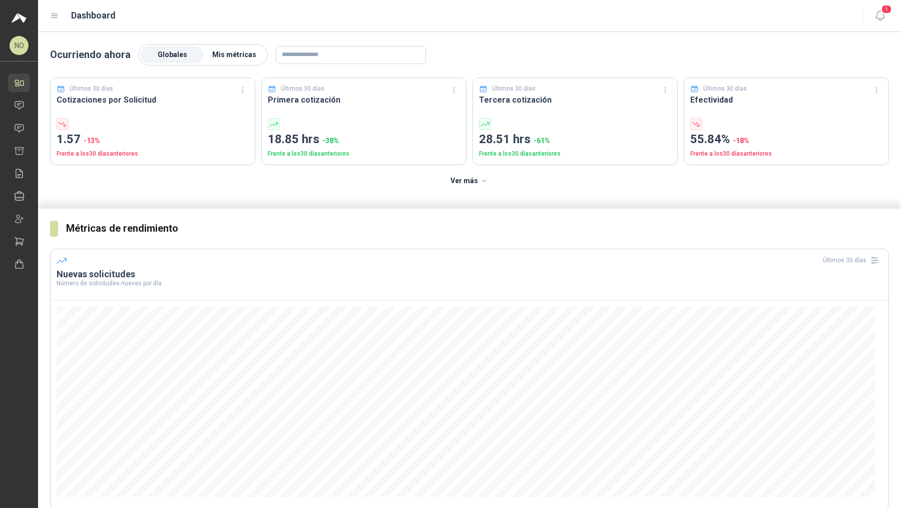
click at [238, 54] on span "Mis métricas" at bounding box center [234, 55] width 44 height 8
click at [24, 126] on icon at bounding box center [19, 128] width 9 height 8
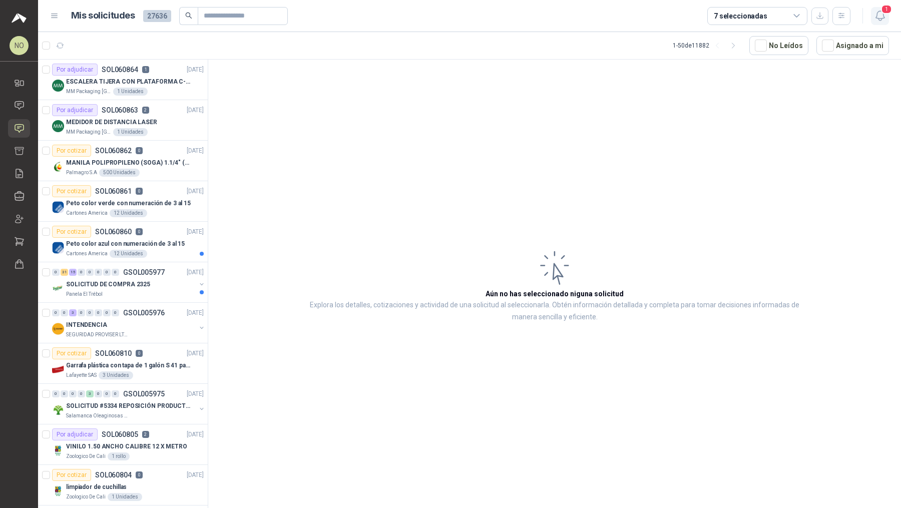
click at [880, 24] on button "1" at bounding box center [880, 16] width 18 height 18
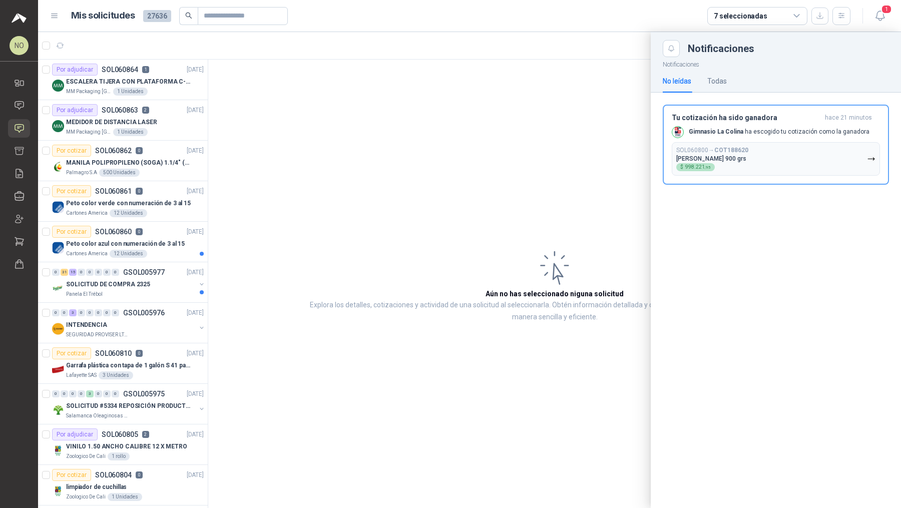
click at [277, 197] on div at bounding box center [469, 270] width 862 height 476
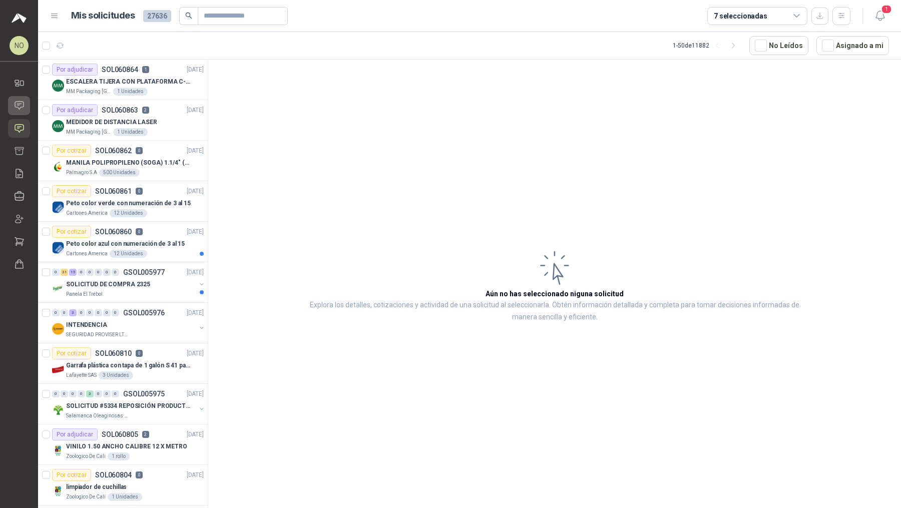
click at [29, 103] on link "Chat" at bounding box center [19, 105] width 22 height 19
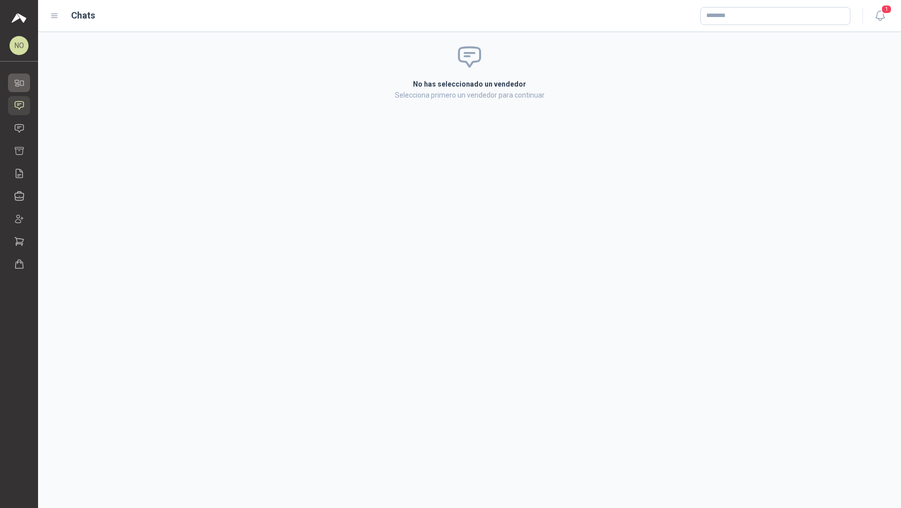
click at [21, 78] on icon at bounding box center [19, 83] width 11 height 11
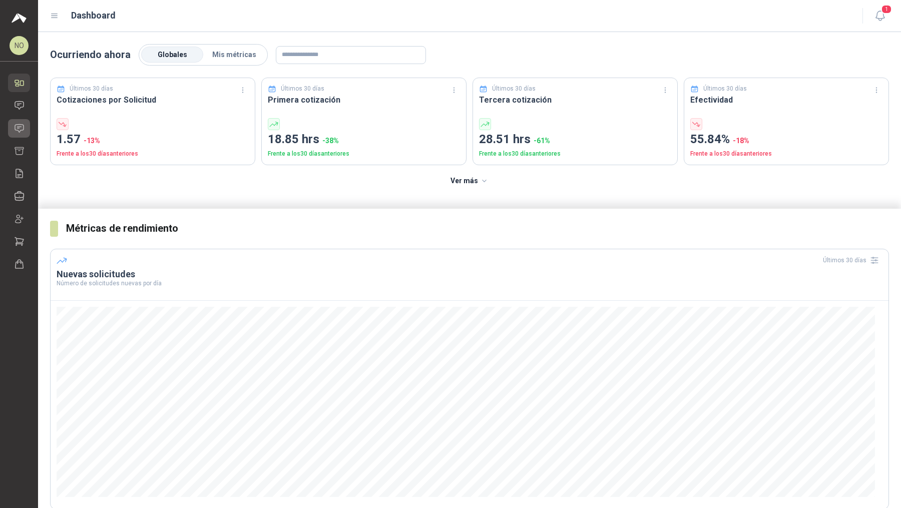
click at [24, 127] on icon at bounding box center [19, 128] width 11 height 11
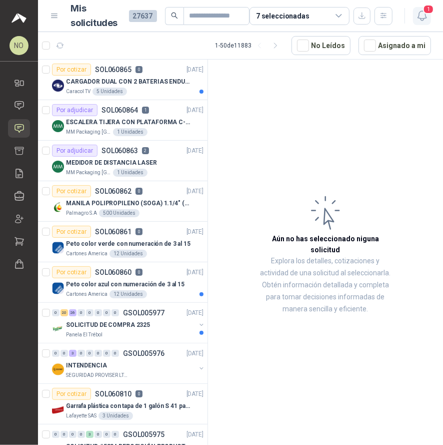
click at [426, 16] on icon "button" at bounding box center [422, 16] width 13 height 13
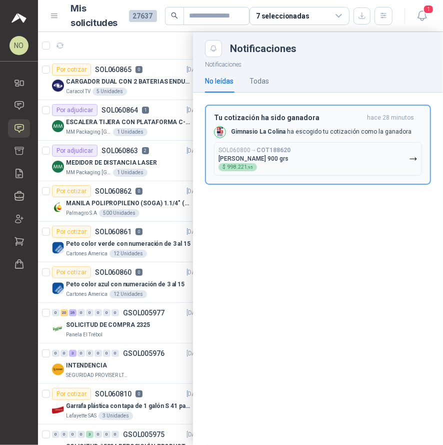
click at [316, 176] on button "Tu cotización ha sido ganadora hace 28 minutos Gimnasio La [PERSON_NAME] escogi…" at bounding box center [318, 145] width 226 height 80
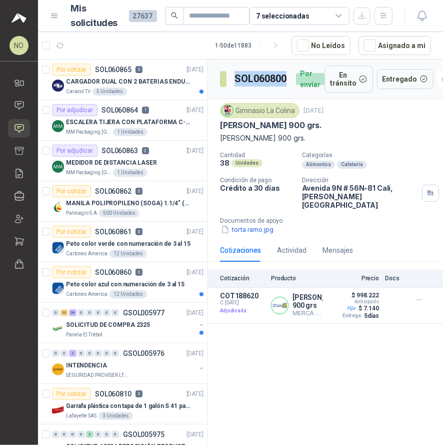
drag, startPoint x: 235, startPoint y: 78, endPoint x: 287, endPoint y: 81, distance: 51.6
click at [287, 81] on h3 "SOL060800" at bounding box center [262, 79] width 54 height 16
copy h3 "SOL060800"
click at [305, 304] on button "Detalles" at bounding box center [299, 306] width 47 height 14
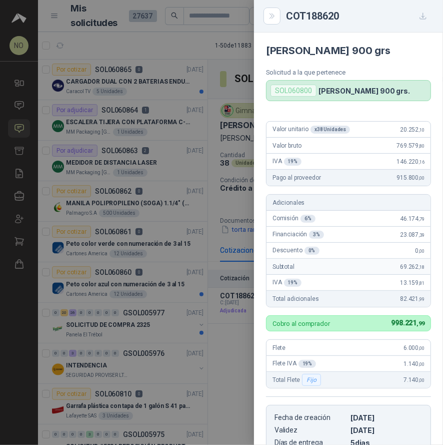
drag, startPoint x: 267, startPoint y: 50, endPoint x: 406, endPoint y: 52, distance: 139.6
click at [406, 52] on h4 "[PERSON_NAME] 900 grs" at bounding box center [348, 51] width 165 height 12
copy h4 "[PERSON_NAME] 900 grs"
click at [233, 175] on div at bounding box center [221, 222] width 443 height 445
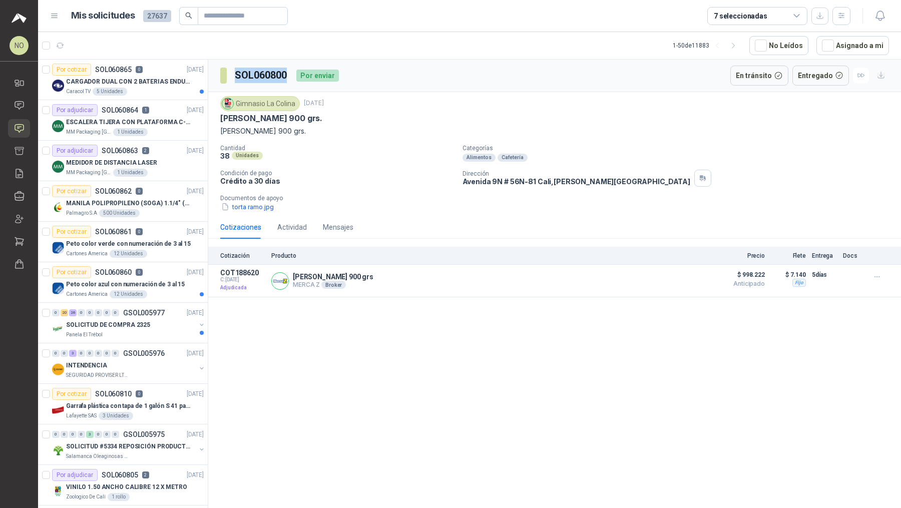
drag, startPoint x: 234, startPoint y: 75, endPoint x: 286, endPoint y: 75, distance: 52.5
click at [286, 75] on section "SOL060800" at bounding box center [254, 76] width 68 height 16
copy h3 "SOL060800"
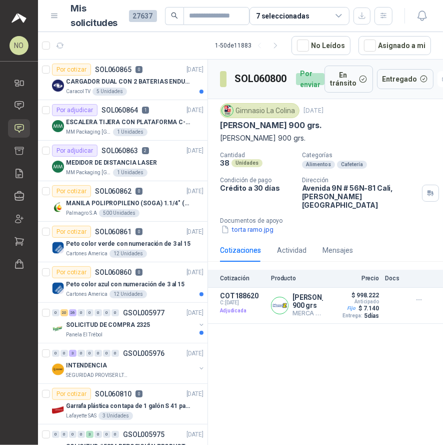
drag, startPoint x: 222, startPoint y: 127, endPoint x: 337, endPoint y: 126, distance: 115.1
click at [337, 126] on div "[PERSON_NAME] 900 grs." at bounding box center [325, 125] width 211 height 11
drag, startPoint x: 222, startPoint y: 125, endPoint x: 341, endPoint y: 127, distance: 118.6
click at [342, 126] on div "[PERSON_NAME] 900 grs." at bounding box center [325, 125] width 211 height 11
copy p "[PERSON_NAME] 900 grs."
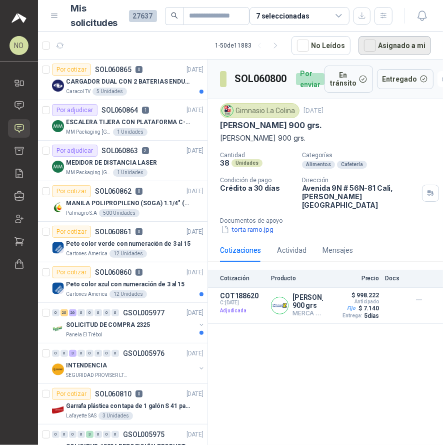
click at [385, 40] on button "Asignado a mi" at bounding box center [395, 45] width 73 height 19
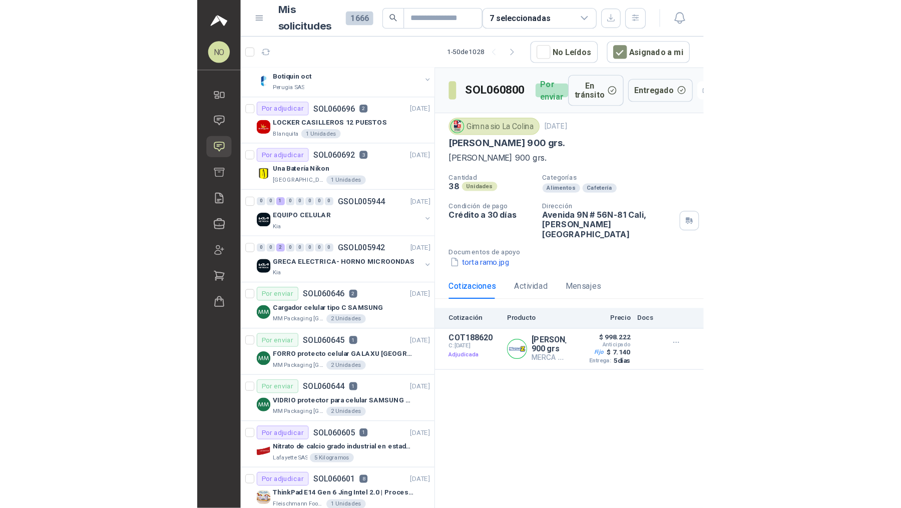
scroll to position [138, 0]
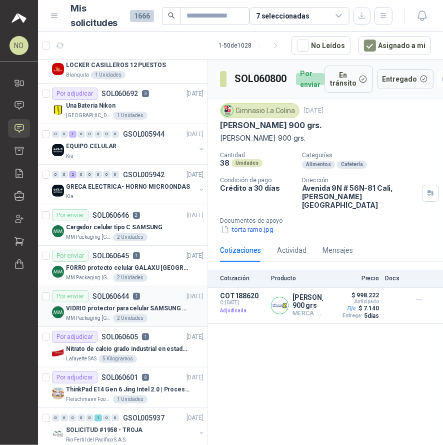
click at [173, 309] on p "VIDRIO protector para celular SAMSUNG GALAXI A16 5G" at bounding box center [128, 309] width 125 height 10
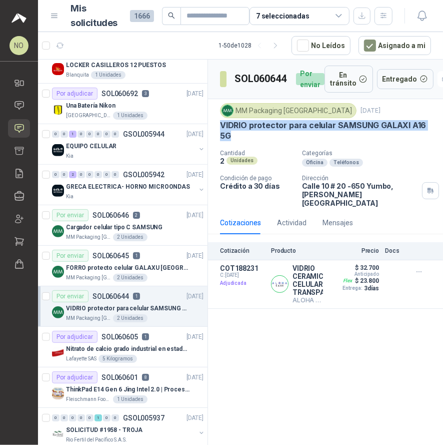
drag, startPoint x: 223, startPoint y: 124, endPoint x: 240, endPoint y: 131, distance: 18.2
click at [240, 131] on p "VIDRIO protector para celular SAMSUNG GALAXI A16 5G" at bounding box center [325, 131] width 211 height 22
copy p "VIDRIO protector para celular SAMSUNG GALAXI A16 5G"
click at [150, 268] on p "FORRO protecto celular GALAXU [GEOGRAPHIC_DATA] A16 5G" at bounding box center [128, 268] width 125 height 10
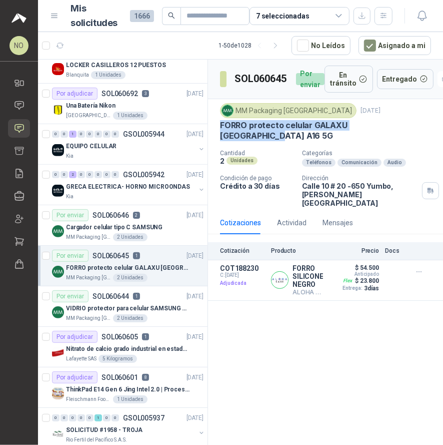
drag, startPoint x: 217, startPoint y: 126, endPoint x: 410, endPoint y: 128, distance: 193.1
click at [410, 128] on div "MM Packaging [GEOGRAPHIC_DATA] [DATE] FORRO protecto celular GALAXU [GEOGRAPHIC…" at bounding box center [325, 155] width 235 height 112
copy p "FORRO protecto celular GALAXU [GEOGRAPHIC_DATA] A16 5G"
click at [158, 305] on p "VIDRIO protector para celular SAMSUNG GALAXI A16 5G" at bounding box center [128, 309] width 125 height 10
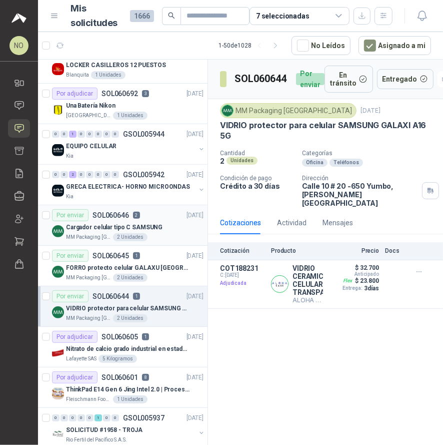
click at [171, 218] on div "Por enviar SOL060646 2 [DATE]" at bounding box center [128, 215] width 152 height 12
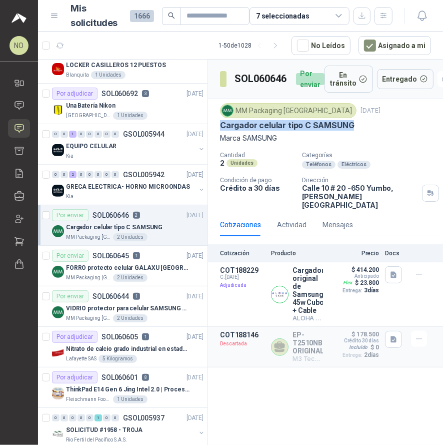
drag, startPoint x: 221, startPoint y: 126, endPoint x: 370, endPoint y: 127, distance: 149.1
click at [370, 127] on div "Cargador celular tipo C SAMSUNG" at bounding box center [325, 125] width 211 height 11
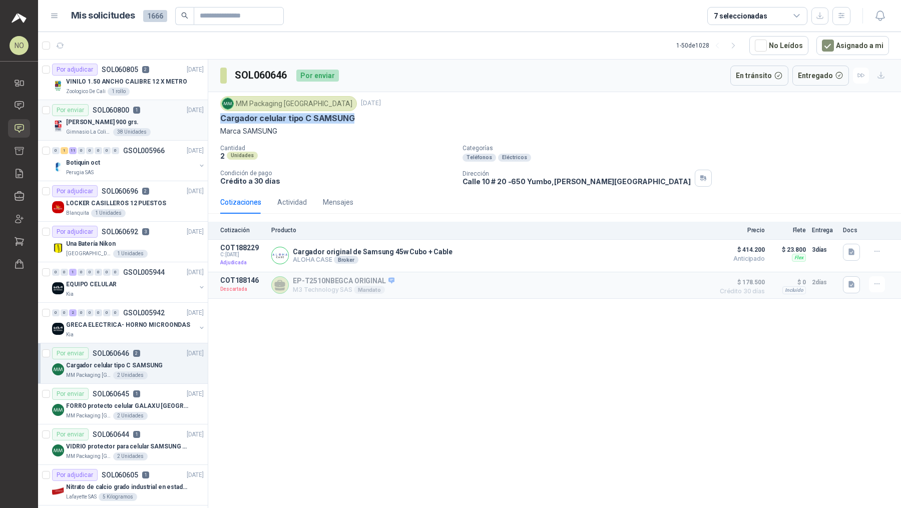
click at [141, 115] on div "Por enviar SOL060800 1 [DATE]" at bounding box center [128, 110] width 152 height 12
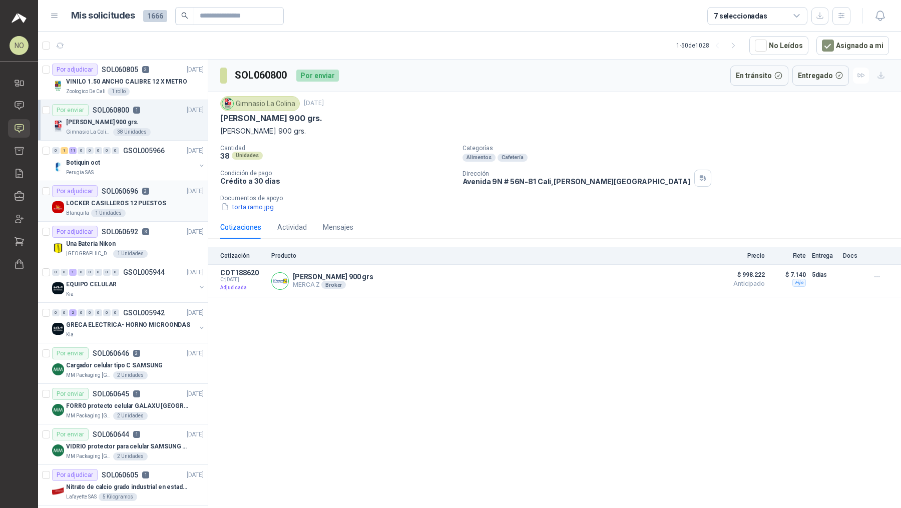
click at [149, 201] on p "LOCKER CASILLEROS 12 PUESTOS" at bounding box center [116, 204] width 100 height 10
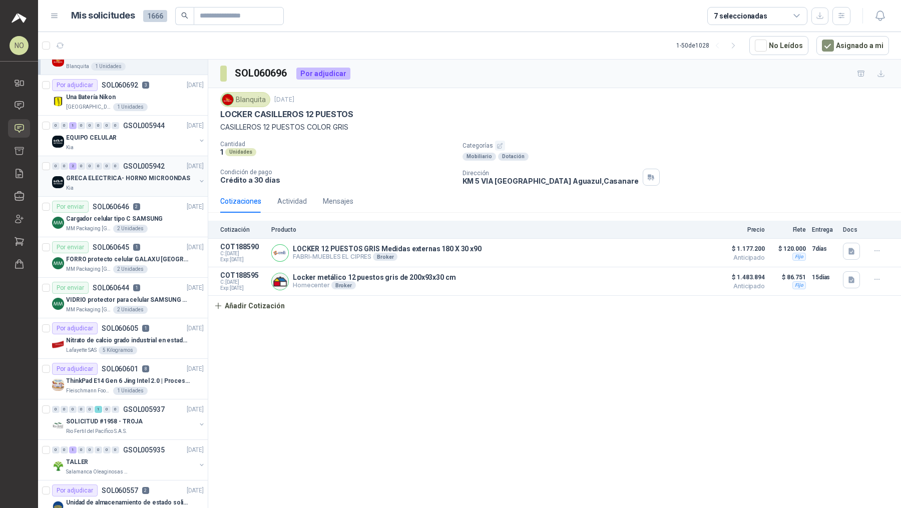
scroll to position [164, 0]
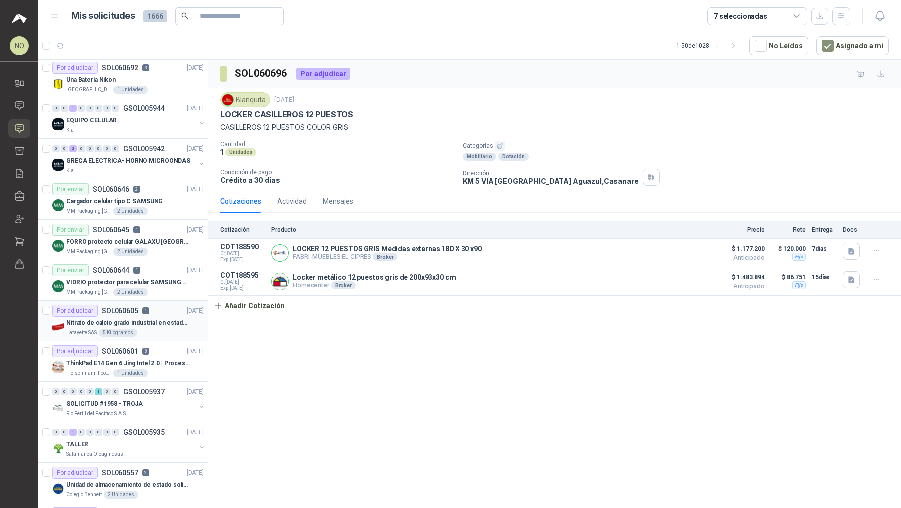
click at [140, 305] on div "Por adjudicar SOL060605 1" at bounding box center [100, 311] width 97 height 12
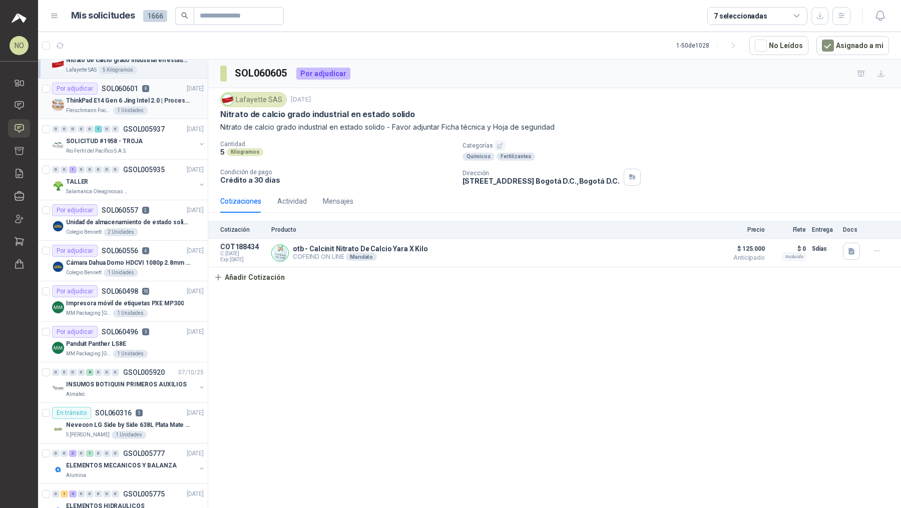
scroll to position [435, 0]
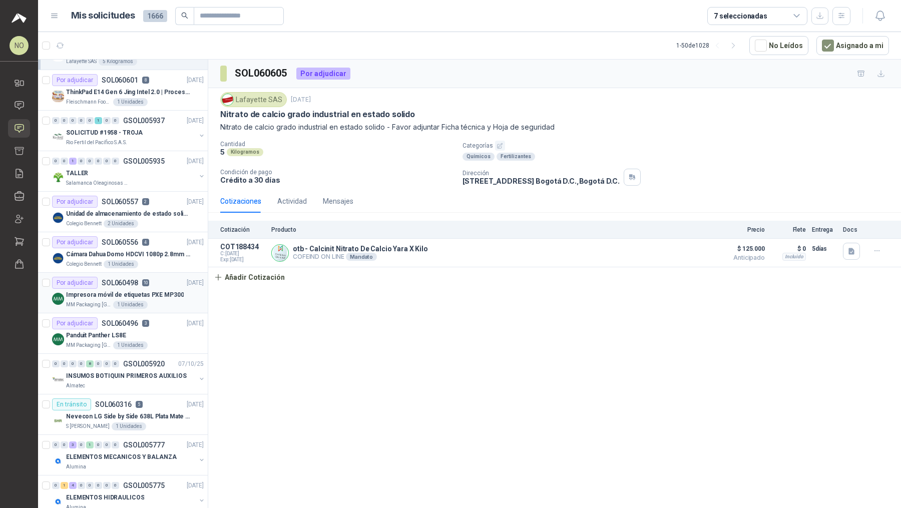
click at [111, 296] on div "Impresora móvil de etiquetas PXE MP300" at bounding box center [135, 295] width 138 height 12
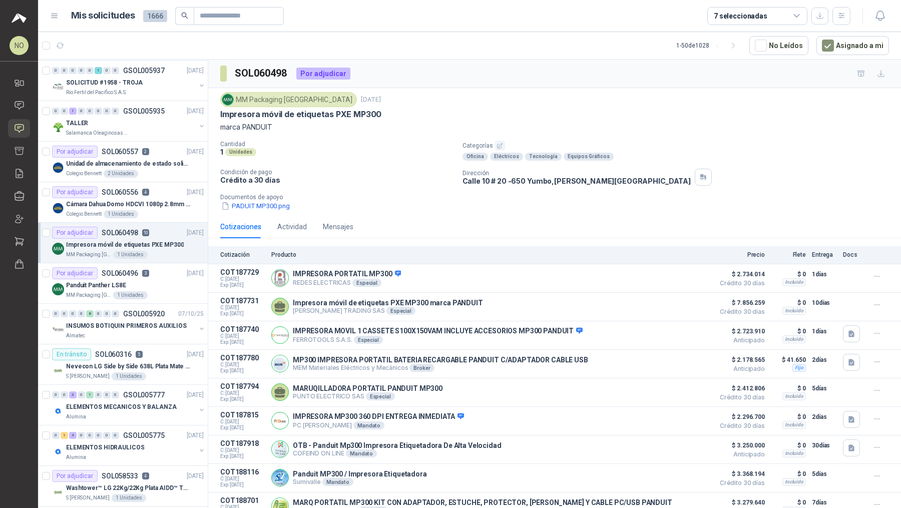
scroll to position [487, 0]
click at [122, 349] on p "SOL060316" at bounding box center [113, 352] width 37 height 7
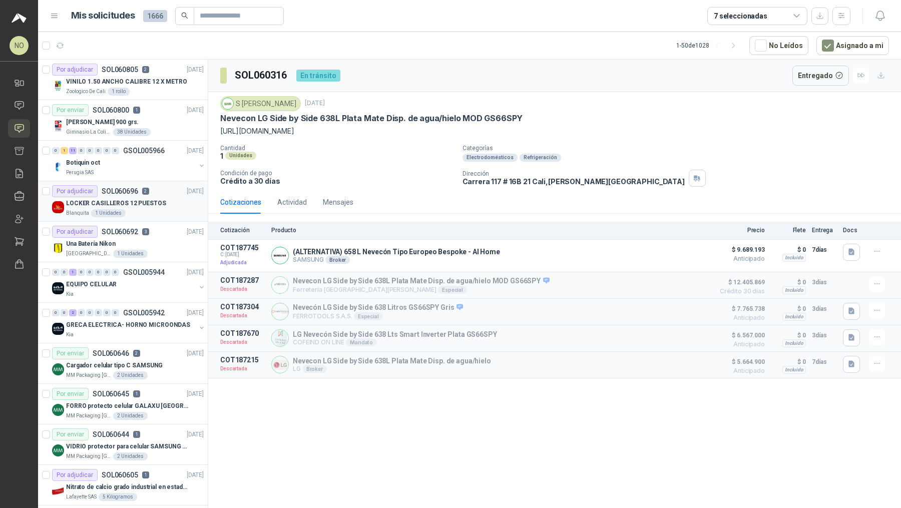
click at [130, 205] on p "LOCKER CASILLEROS 12 PUESTOS" at bounding box center [116, 204] width 100 height 10
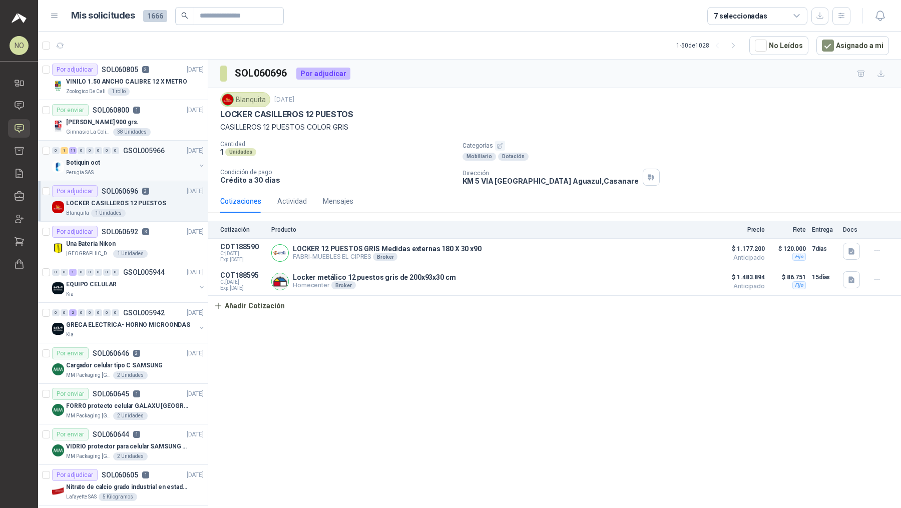
click at [142, 172] on div "Perugia SAS" at bounding box center [131, 173] width 130 height 8
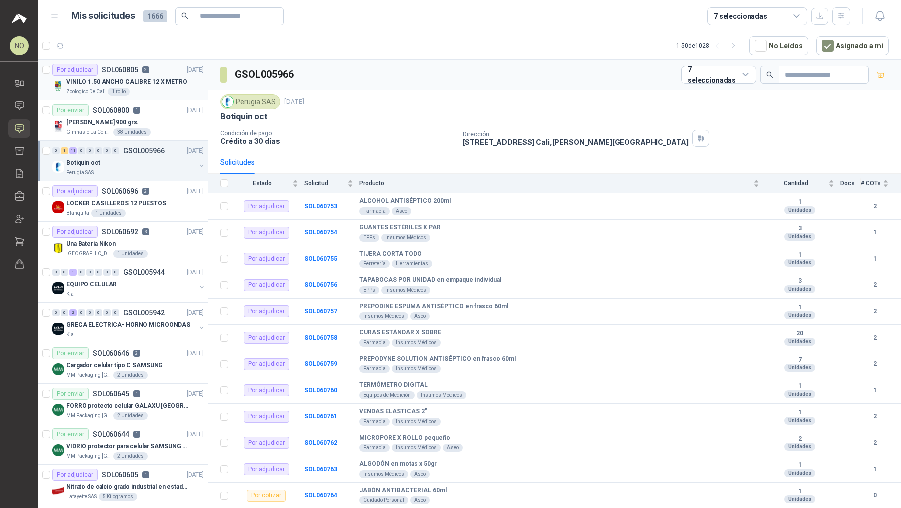
click at [170, 88] on div "Zoologico De Cali 1 rollo" at bounding box center [135, 92] width 138 height 8
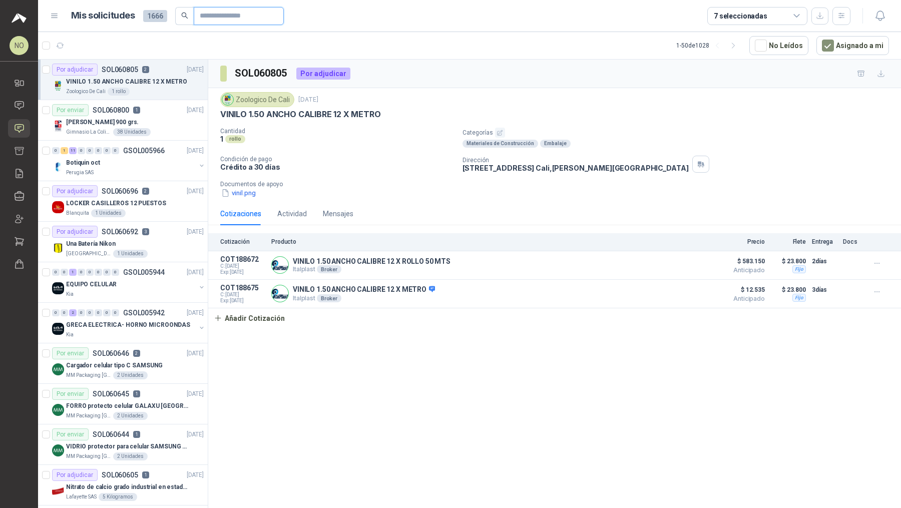
click at [250, 19] on input "text" at bounding box center [235, 16] width 70 height 17
paste input "**********"
type input "**********"
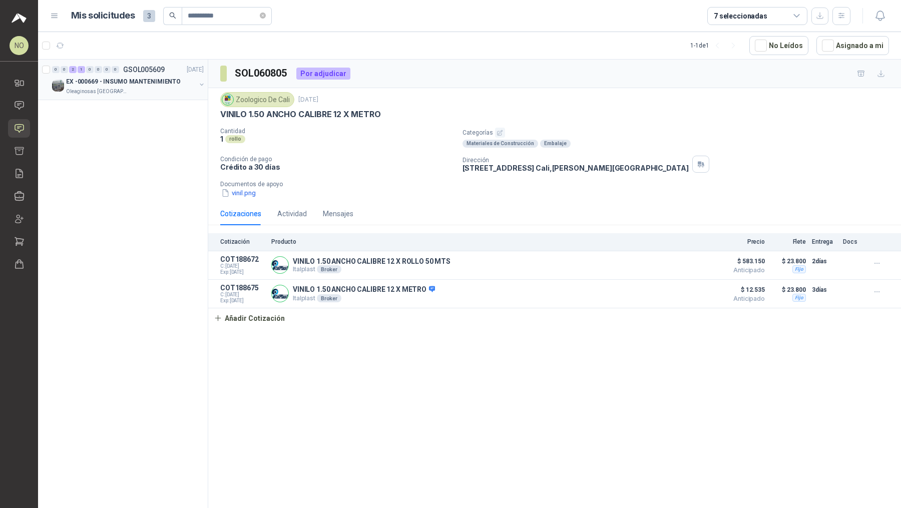
click at [166, 86] on div "EX -000669 - INSUMO MANTENIMIENTO" at bounding box center [131, 82] width 130 height 12
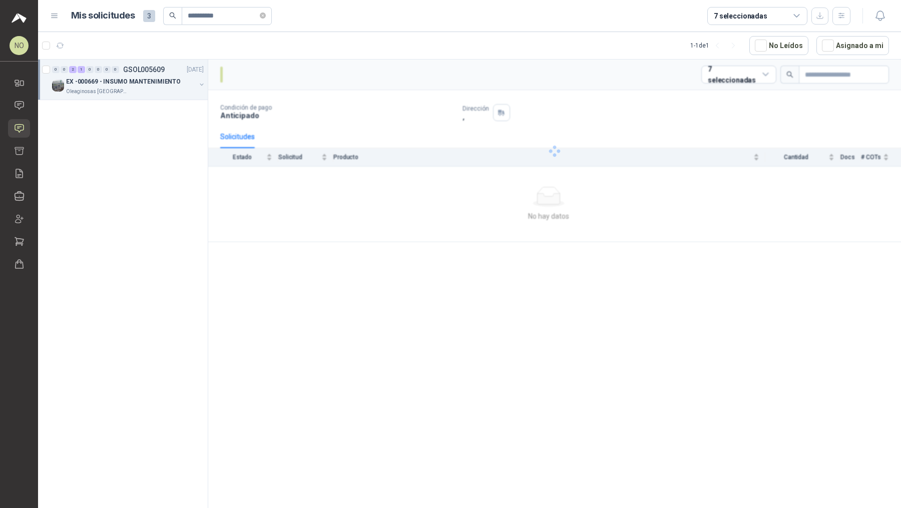
click at [166, 86] on div "EX -000669 - INSUMO MANTENIMIENTO" at bounding box center [131, 82] width 130 height 12
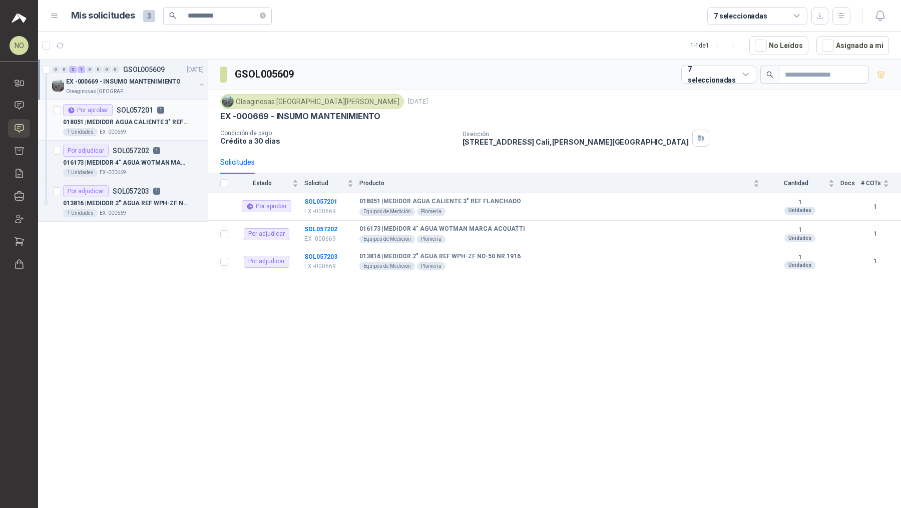
click at [167, 123] on p "018051 | MEDIDOR AGUA CALIENTE 3" REF FLANCHADO" at bounding box center [125, 123] width 125 height 10
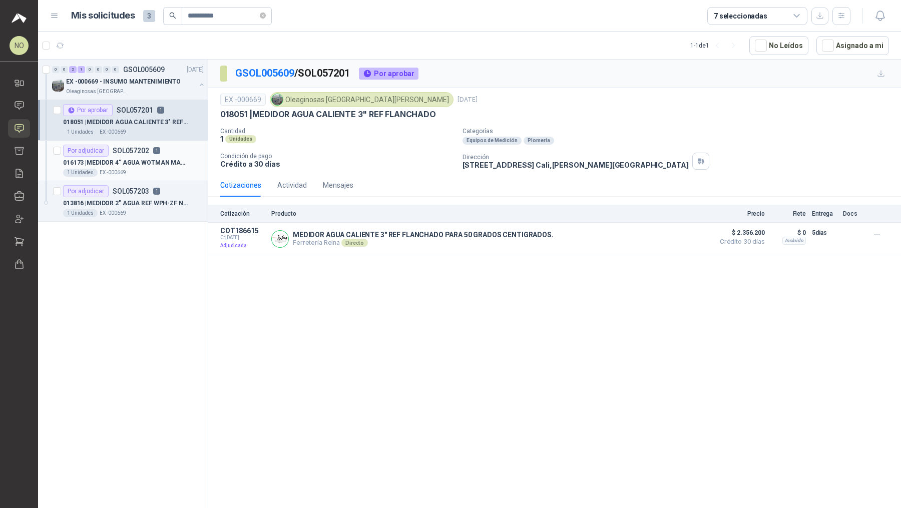
click at [159, 161] on p "016173 | MEDIDOR 4" AGUA [PERSON_NAME] ACQUATTI" at bounding box center [125, 163] width 125 height 10
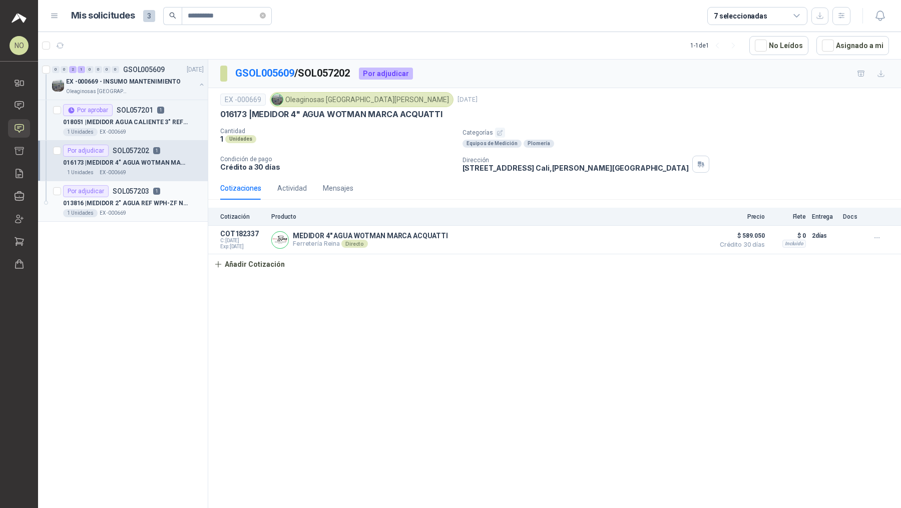
click at [155, 200] on p "013816 | MEDIDOR 2" AGUA REF WPH-ZF ND-50 NR 1916" at bounding box center [125, 204] width 125 height 10
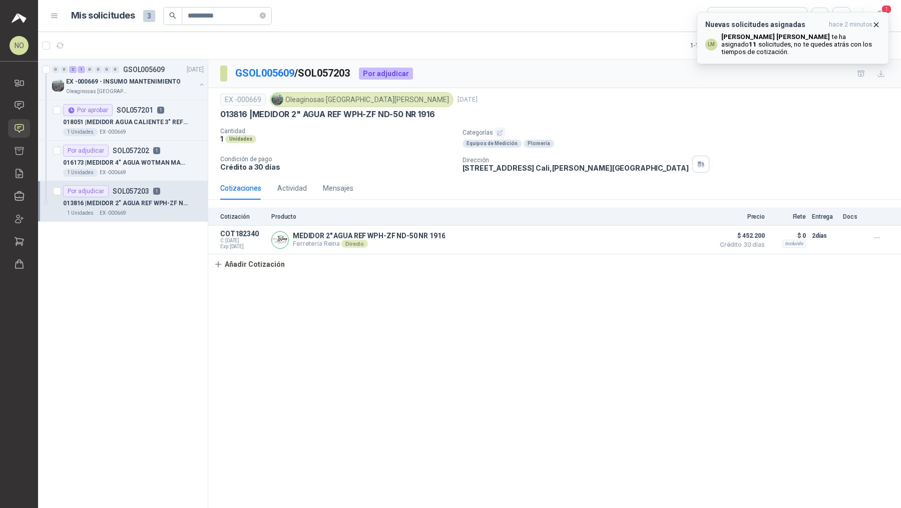
click at [878, 19] on button "Nuevas solicitudes asignadas hace 2 minutos LM [PERSON_NAME] [PERSON_NAME] ha a…" at bounding box center [792, 38] width 192 height 52
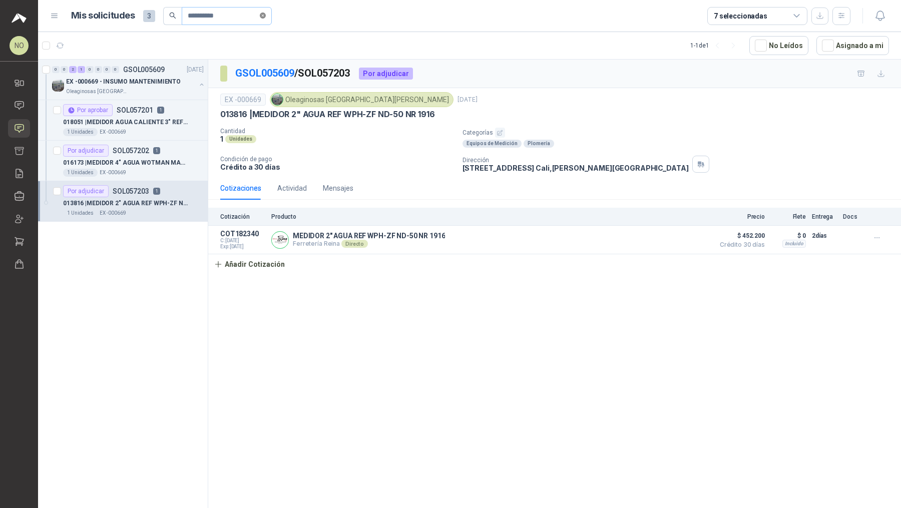
click at [266, 16] on icon "close-circle" at bounding box center [263, 16] width 6 height 6
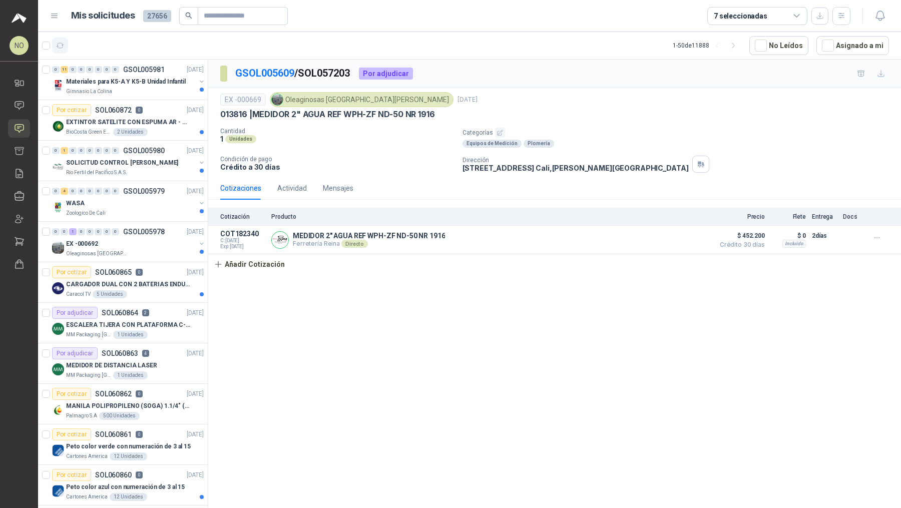
click at [60, 45] on icon "button" at bounding box center [60, 46] width 9 height 9
click at [837, 35] on article "1 - 50 de 11888 No Leídos Asignado a mi" at bounding box center [469, 45] width 862 height 27
click at [838, 45] on button "Asignado a mi" at bounding box center [852, 45] width 73 height 19
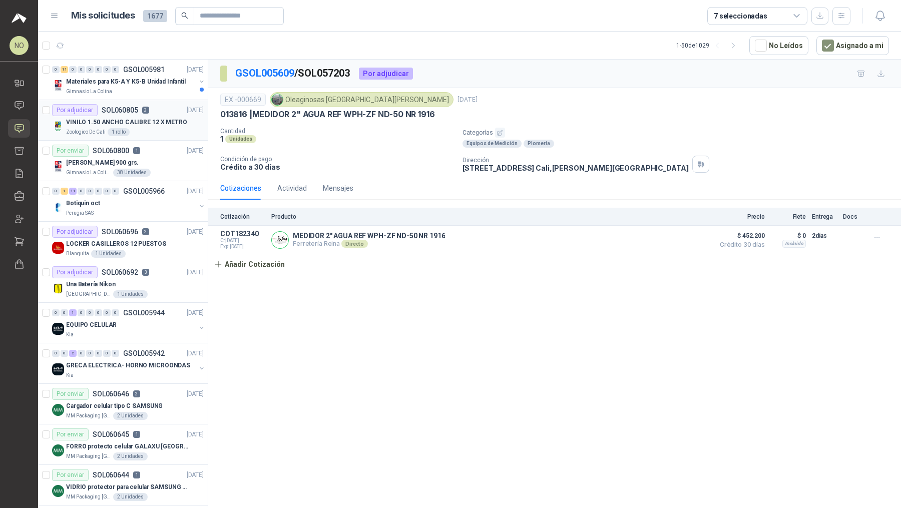
click at [144, 122] on p "VINILO 1.50 ANCHO CALIBRE 12 X METRO" at bounding box center [126, 123] width 121 height 10
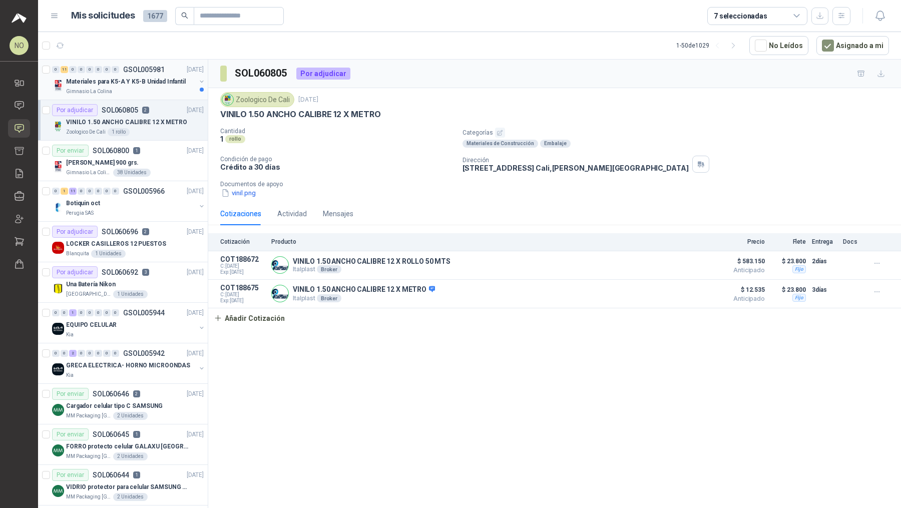
click at [168, 82] on p "Materiales para K5-A Y K5-B Unidad Infantil" at bounding box center [126, 82] width 120 height 10
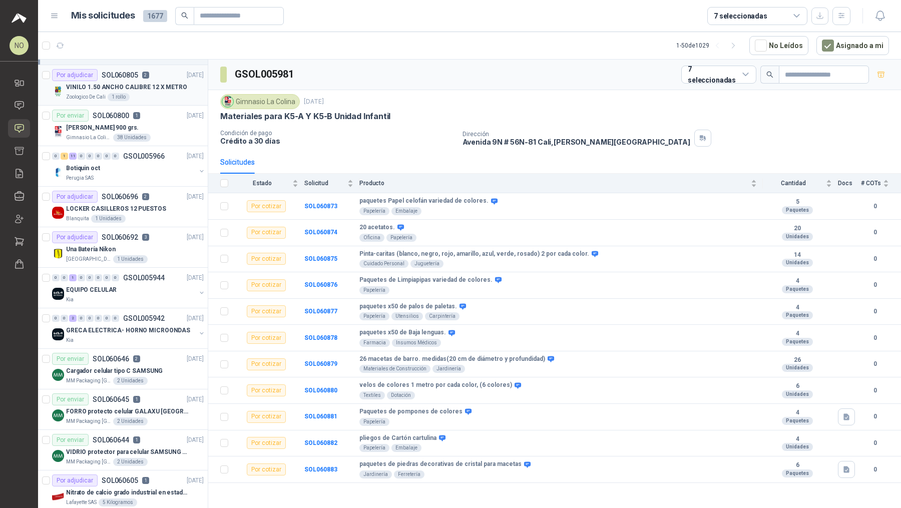
scroll to position [44, 0]
